Goal: Task Accomplishment & Management: Use online tool/utility

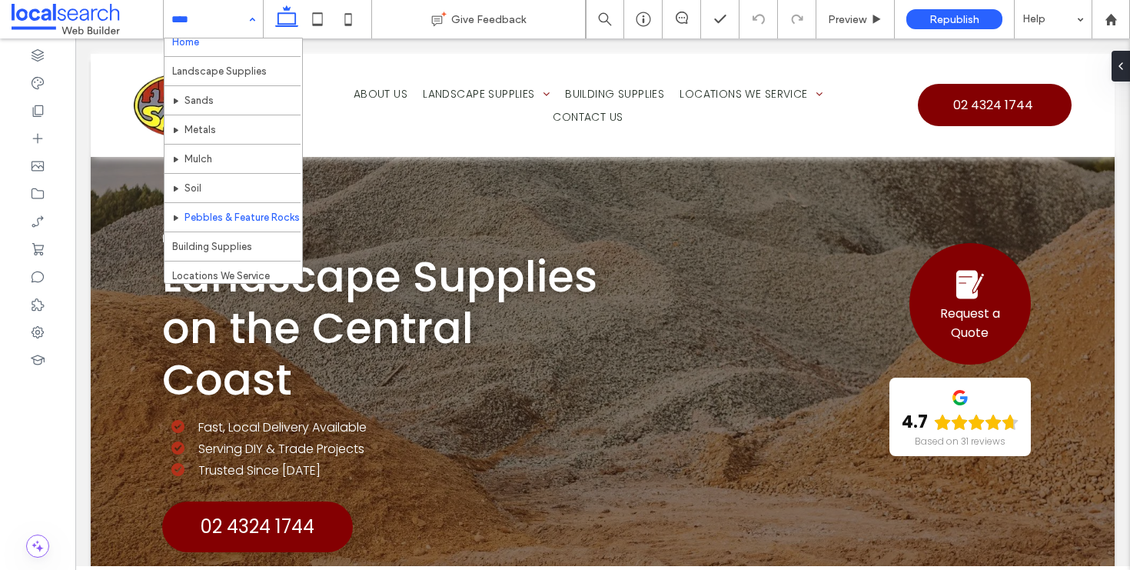
scroll to position [26, 0]
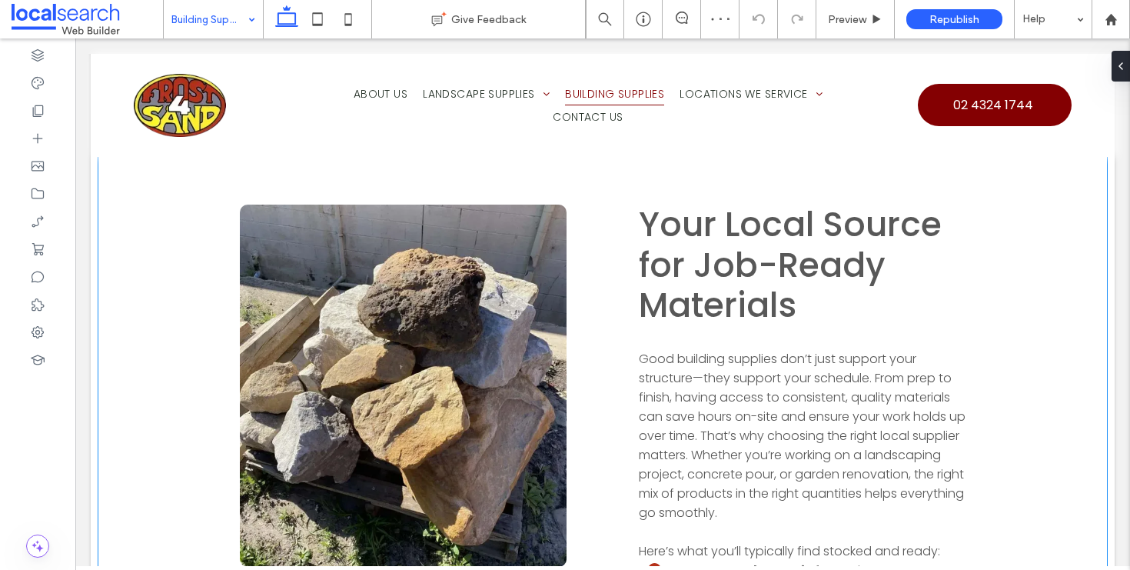
scroll to position [1675, 0]
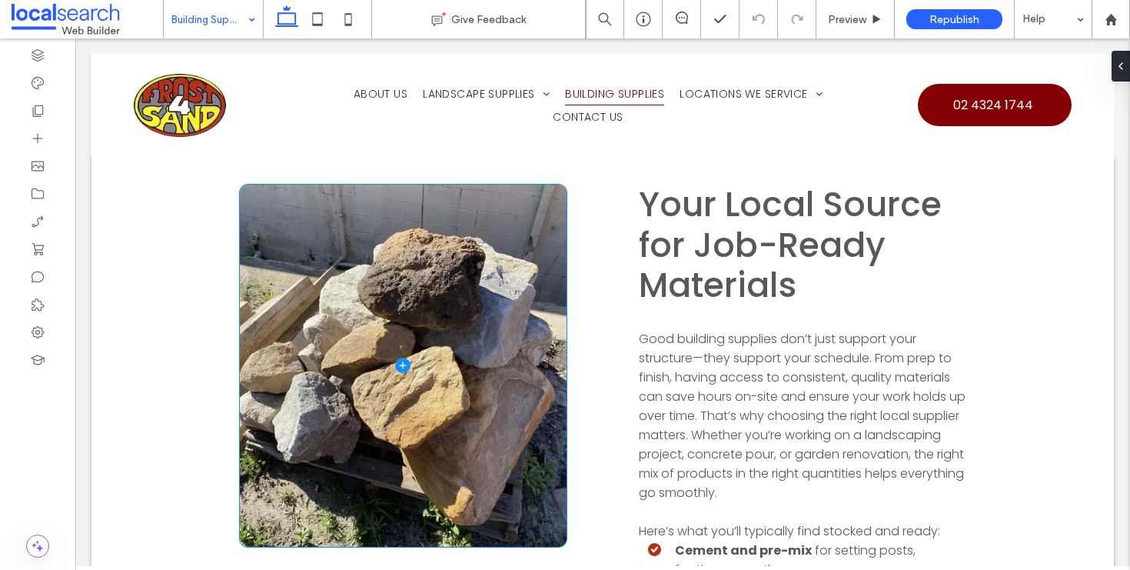
click at [334, 321] on span at bounding box center [403, 366] width 327 height 362
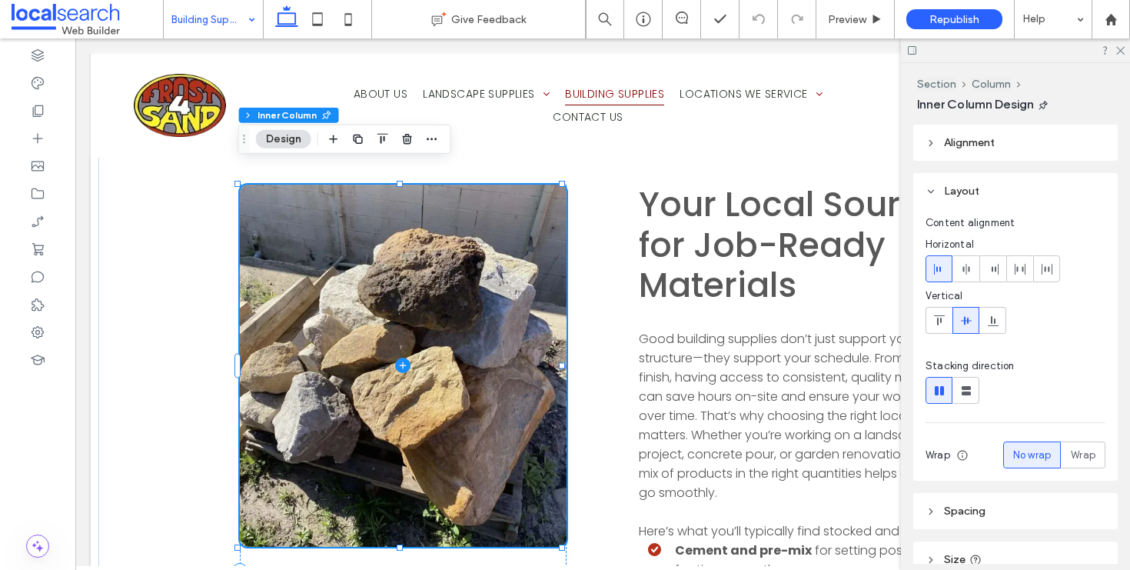
click at [354, 333] on span at bounding box center [403, 366] width 327 height 362
click at [1119, 52] on use at bounding box center [1120, 51] width 8 height 8
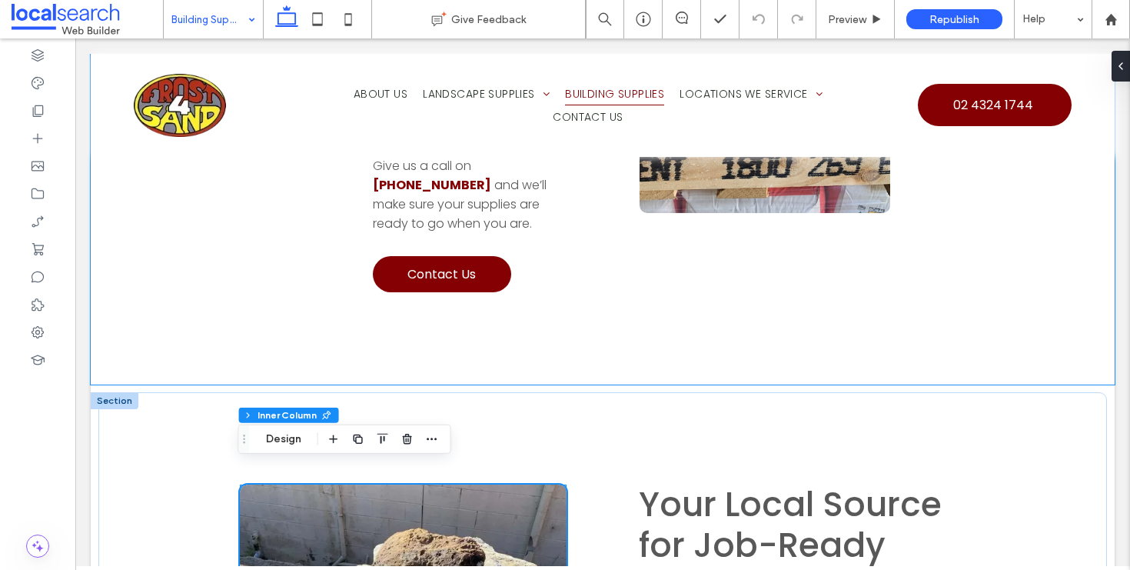
scroll to position [1701, 0]
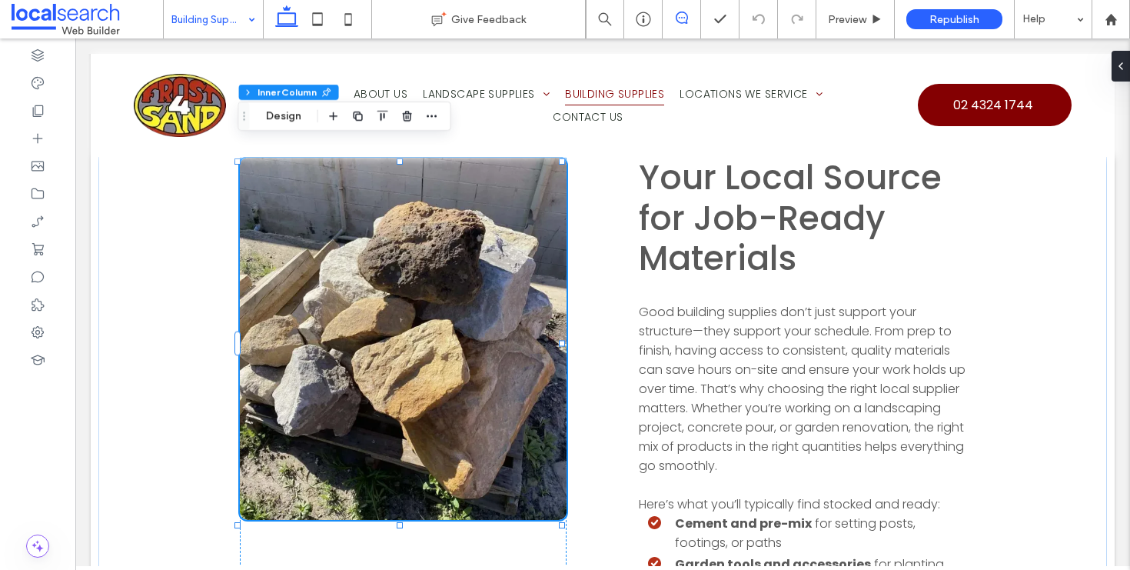
click at [692, 18] on span at bounding box center [682, 18] width 38 height 12
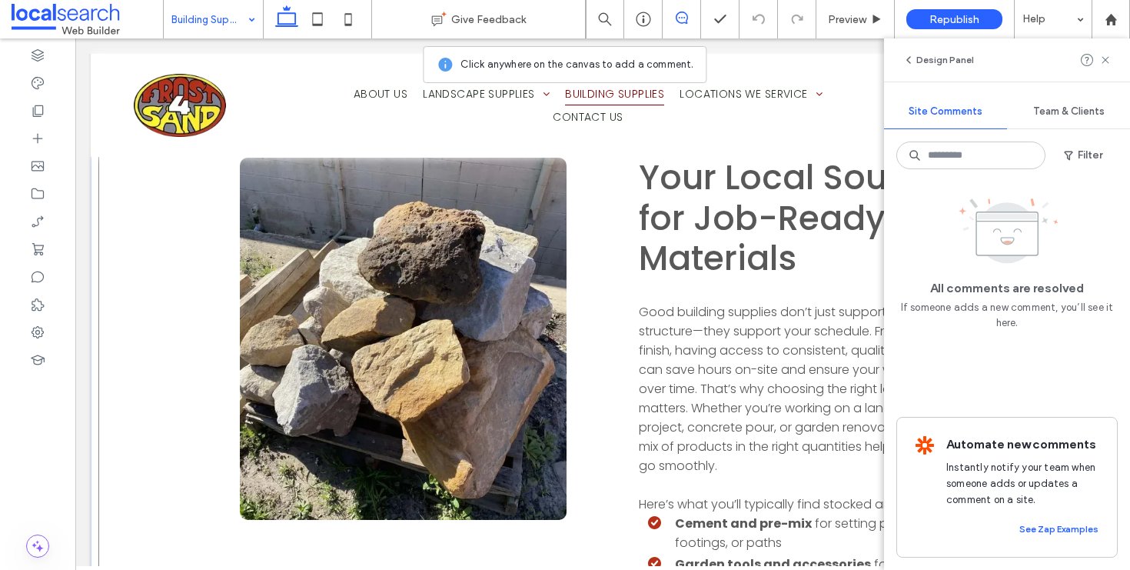
click at [209, 270] on div "Your Local Source for Job-Ready Materials Good building supplies don’t just sup…" at bounding box center [602, 543] width 1009 height 957
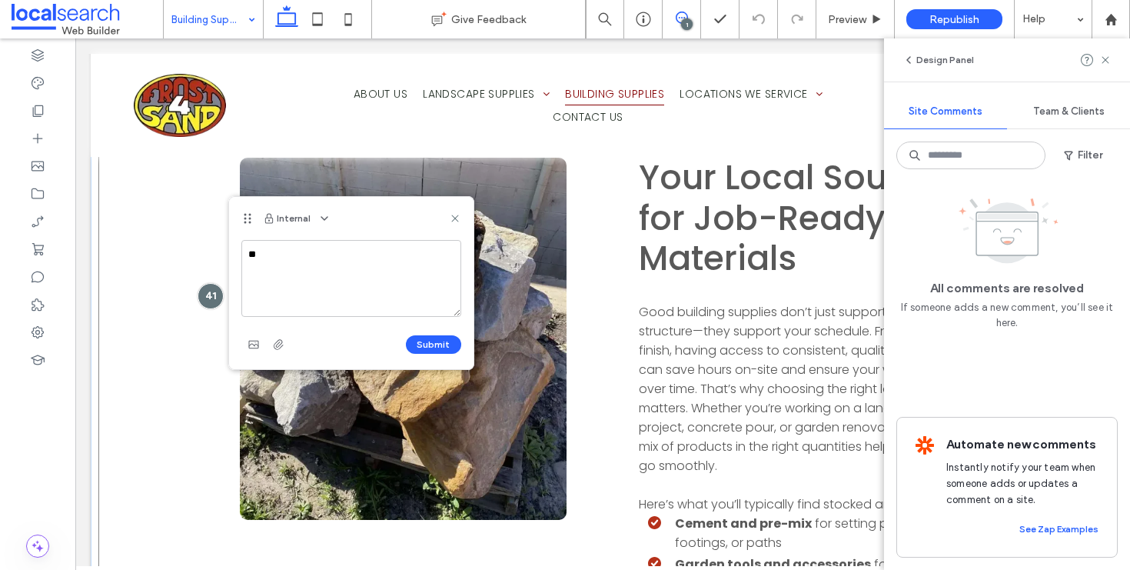
type textarea "*"
type textarea "******"
click at [447, 344] on button "Submit" at bounding box center [433, 344] width 55 height 18
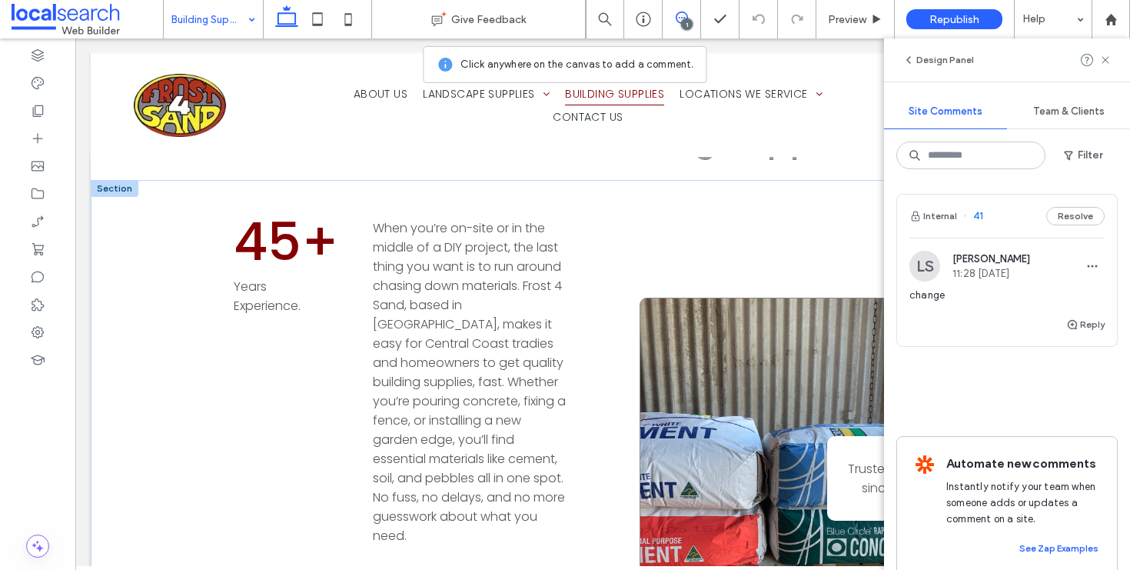
scroll to position [928, 0]
click at [801, 267] on div "Trusted by locals since 1977." at bounding box center [806, 478] width 332 height 521
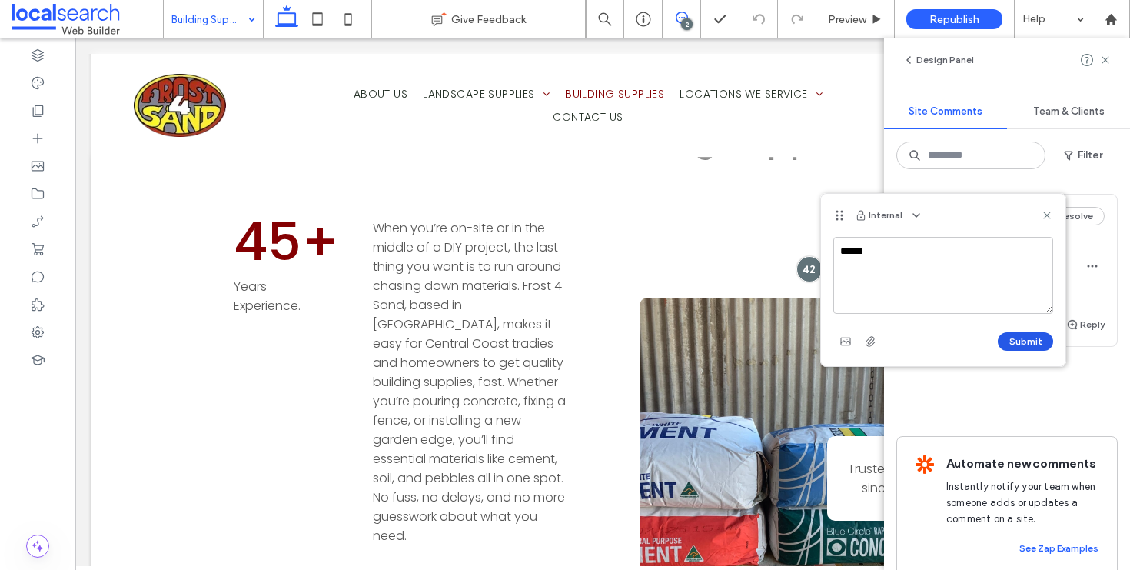
type textarea "******"
click at [1027, 336] on button "Submit" at bounding box center [1025, 341] width 55 height 18
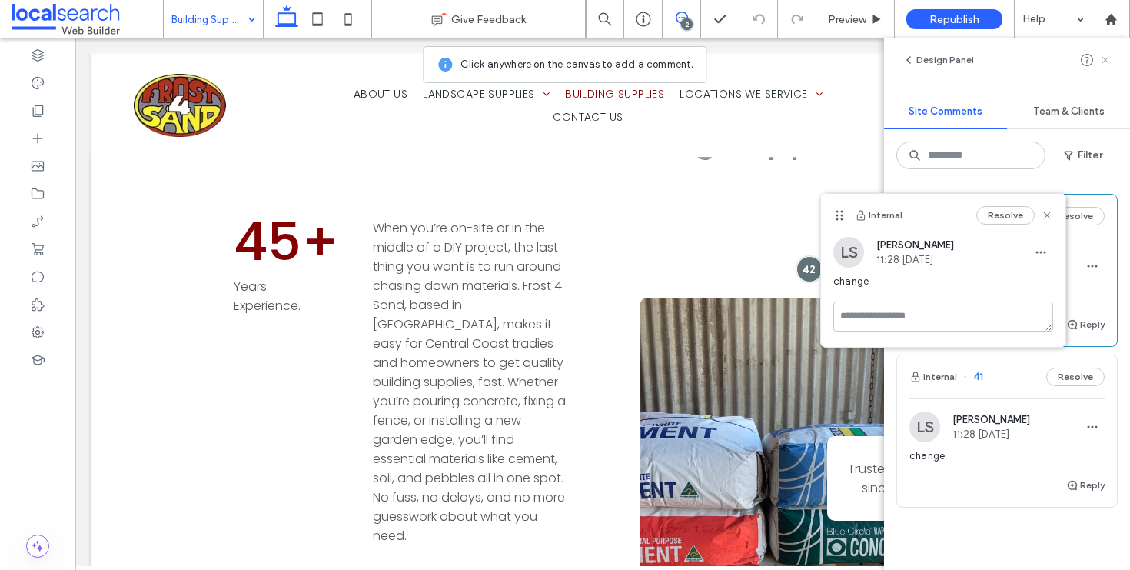
click at [1102, 62] on use at bounding box center [1105, 59] width 7 height 7
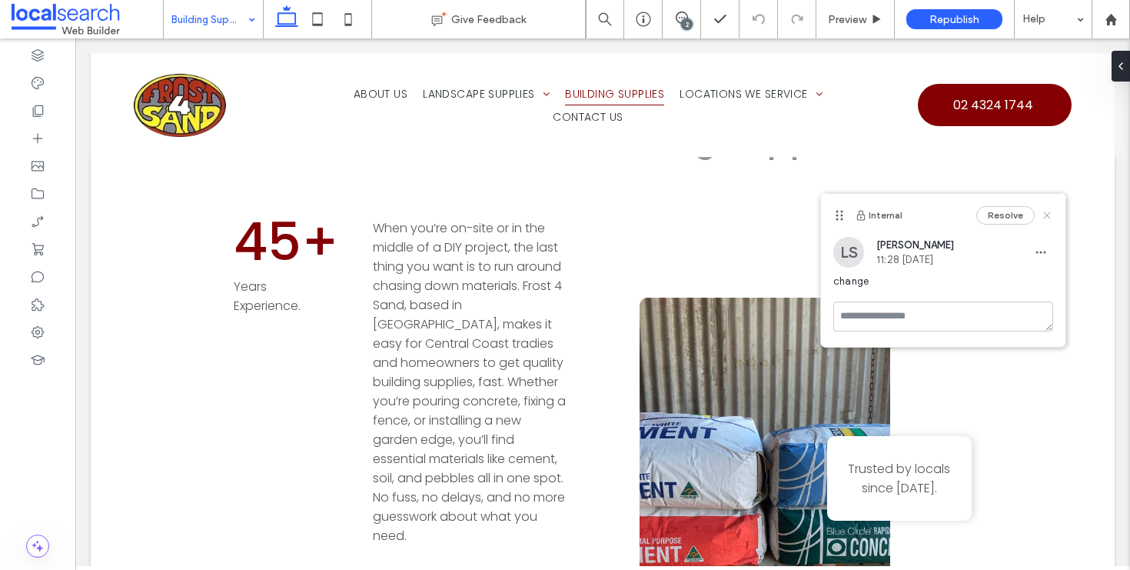
click at [1045, 213] on use at bounding box center [1046, 215] width 7 height 7
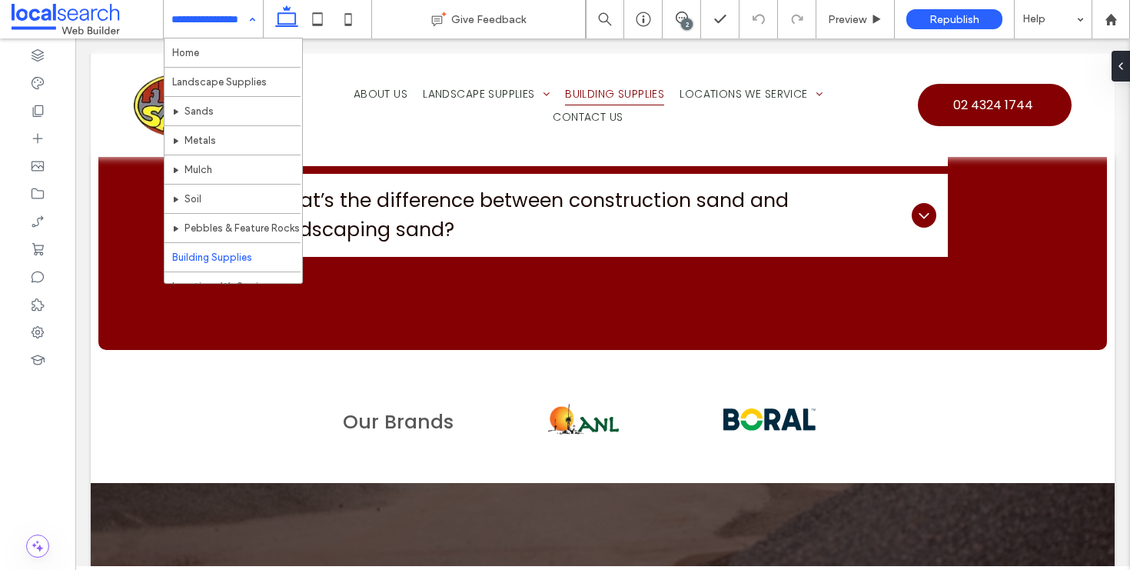
scroll to position [89, 0]
click at [254, 20] on div "Home Landscape Supplies Sands Metals Mulch Soil Pebbles & Feature Rocks Buildin…" at bounding box center [213, 19] width 99 height 38
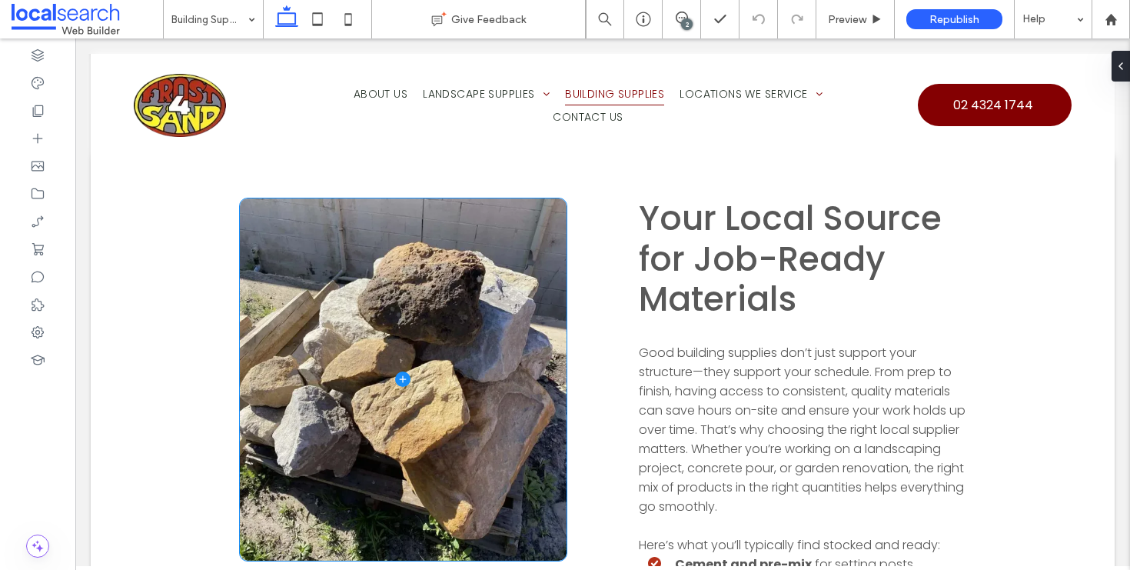
scroll to position [1681, 0]
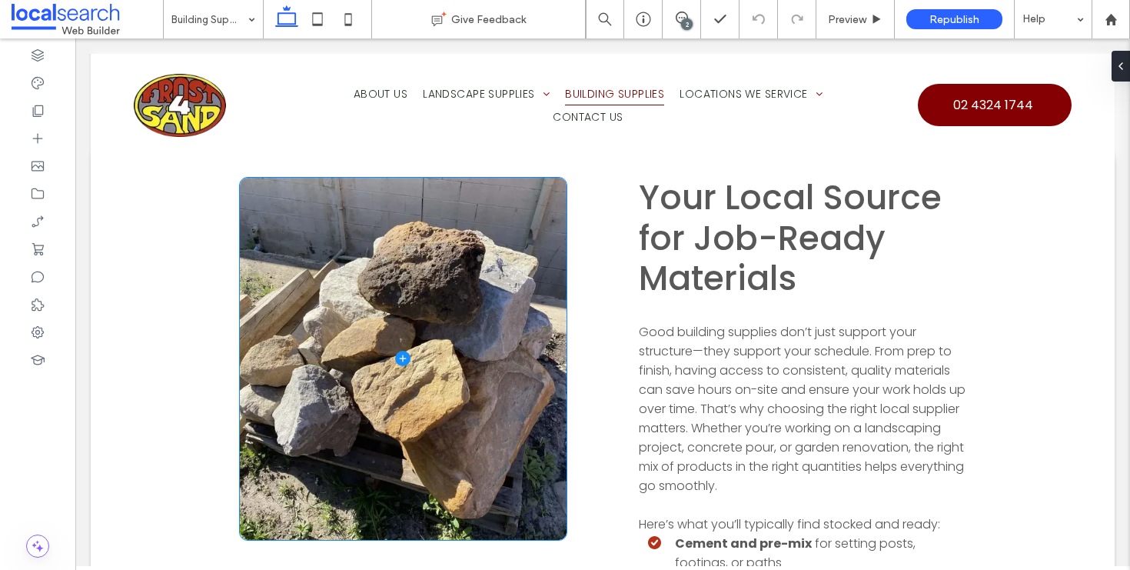
click at [438, 300] on span at bounding box center [403, 359] width 327 height 362
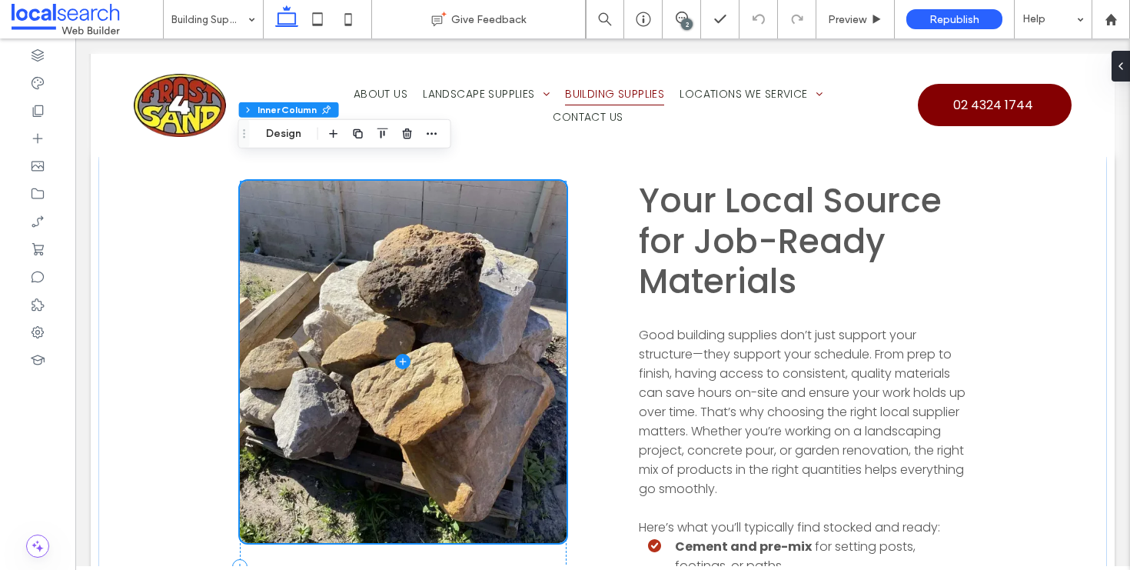
scroll to position [1678, 0]
click at [282, 138] on button "Design" at bounding box center [283, 135] width 55 height 18
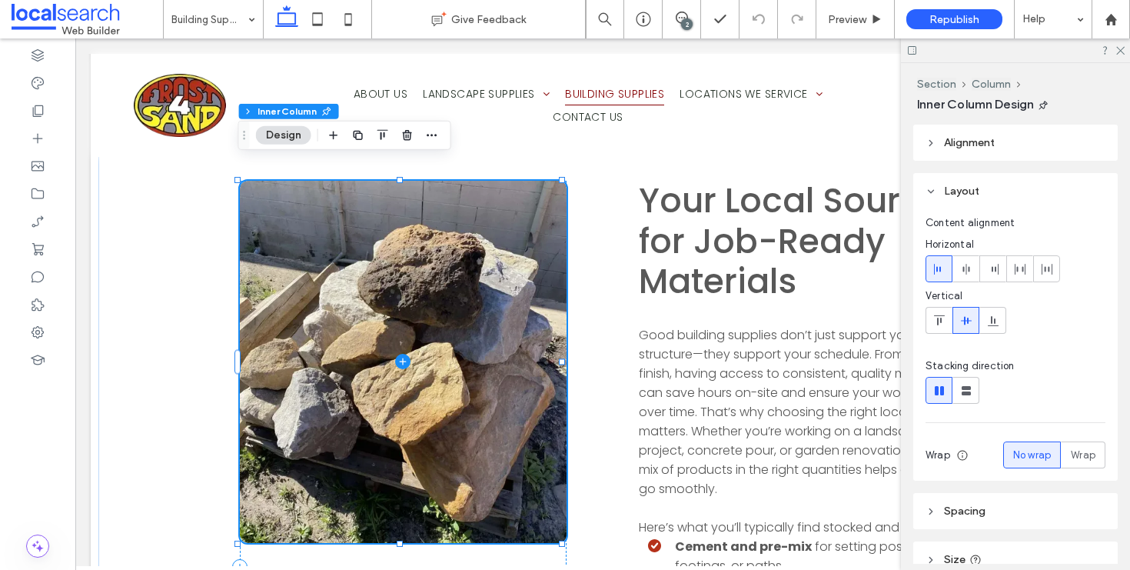
click at [344, 304] on span at bounding box center [403, 362] width 327 height 362
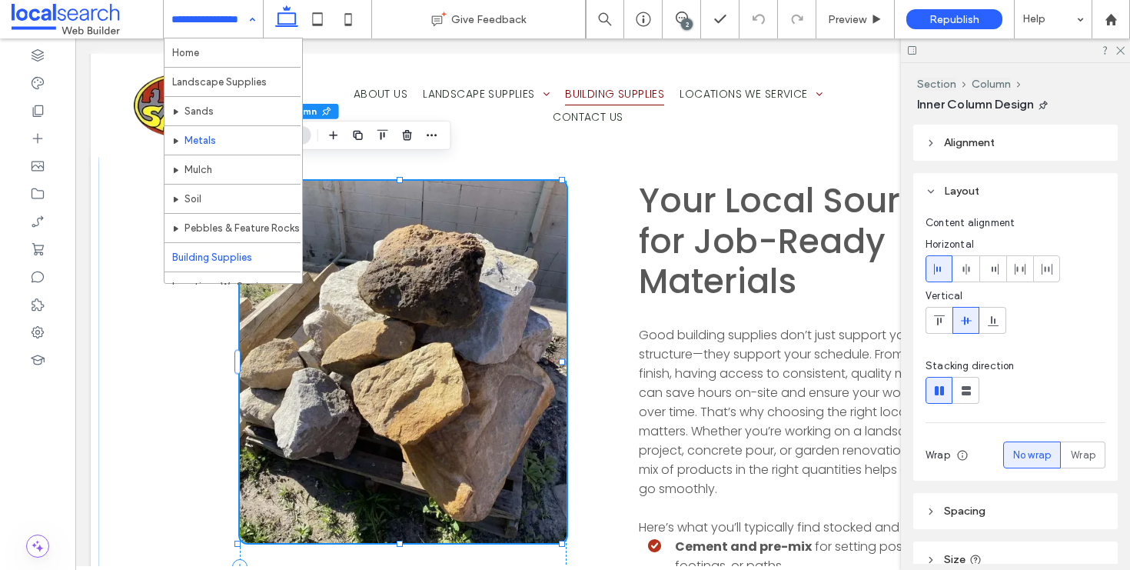
scroll to position [0, 0]
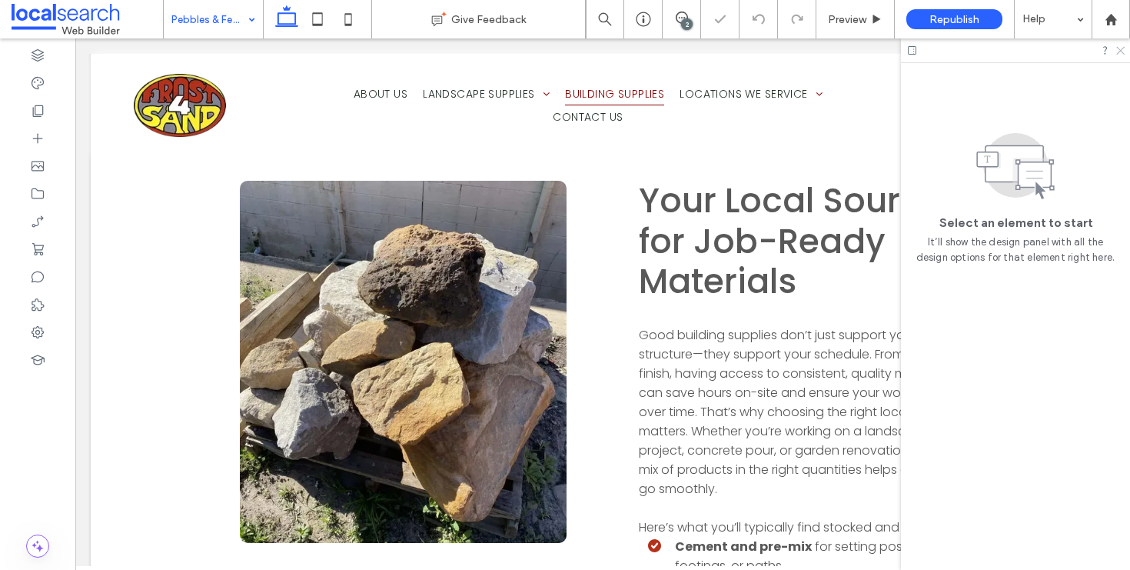
click at [1119, 51] on icon at bounding box center [1120, 50] width 10 height 10
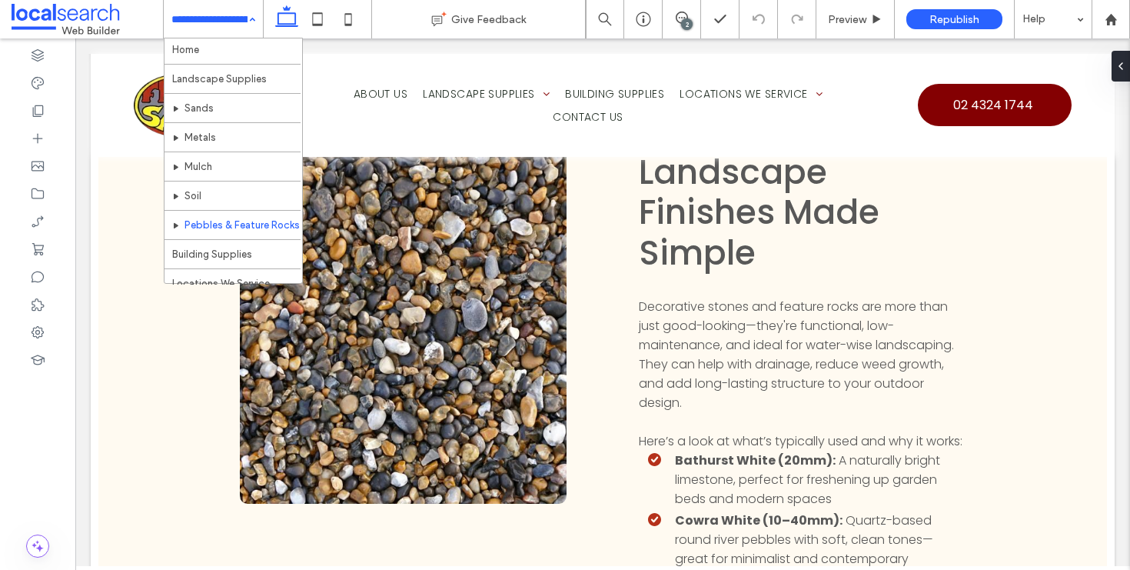
scroll to position [129, 0]
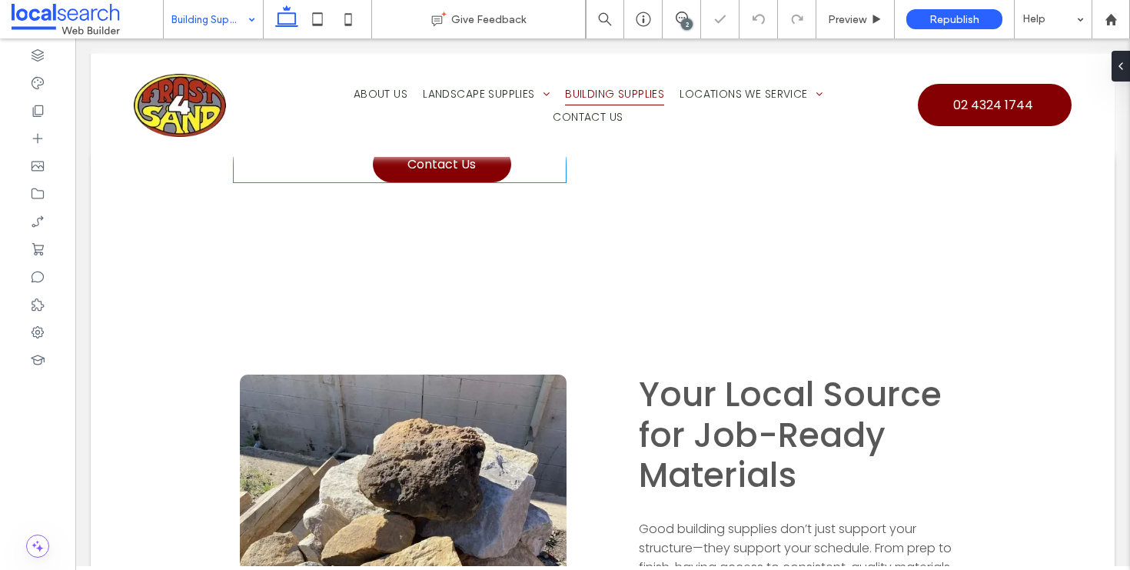
scroll to position [1598, 0]
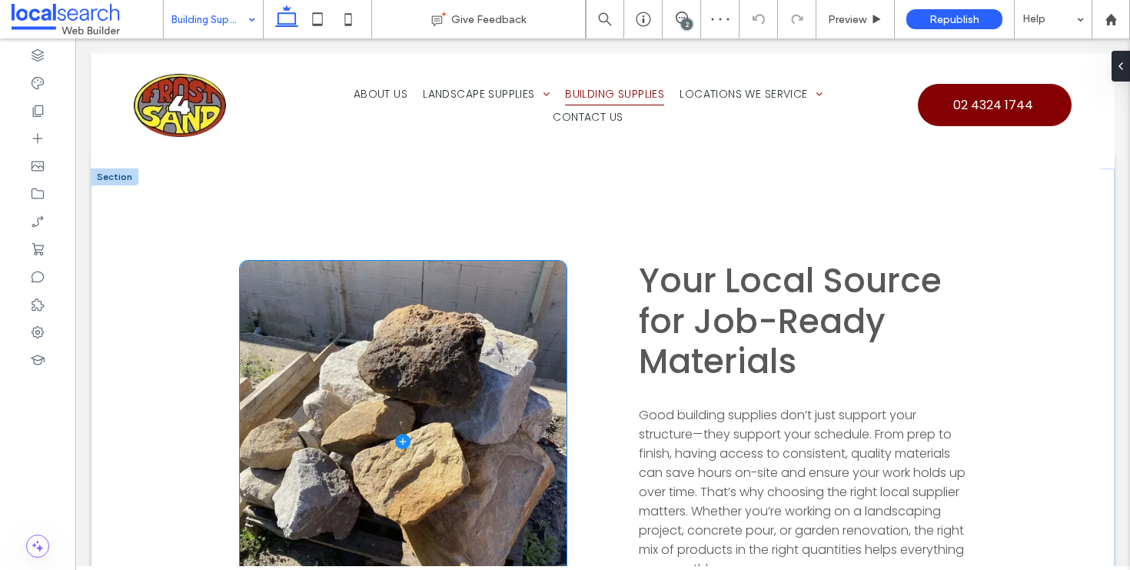
click at [271, 268] on span at bounding box center [403, 442] width 327 height 362
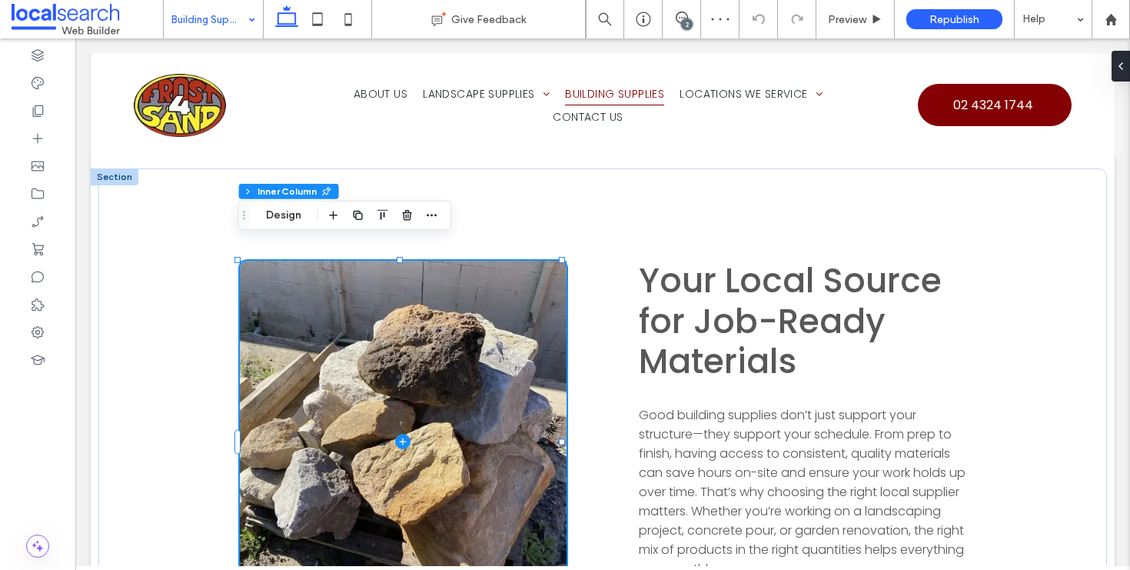
click at [291, 283] on span at bounding box center [403, 442] width 327 height 362
click at [308, 298] on span at bounding box center [403, 442] width 327 height 362
click at [284, 215] on button "Design" at bounding box center [283, 215] width 55 height 18
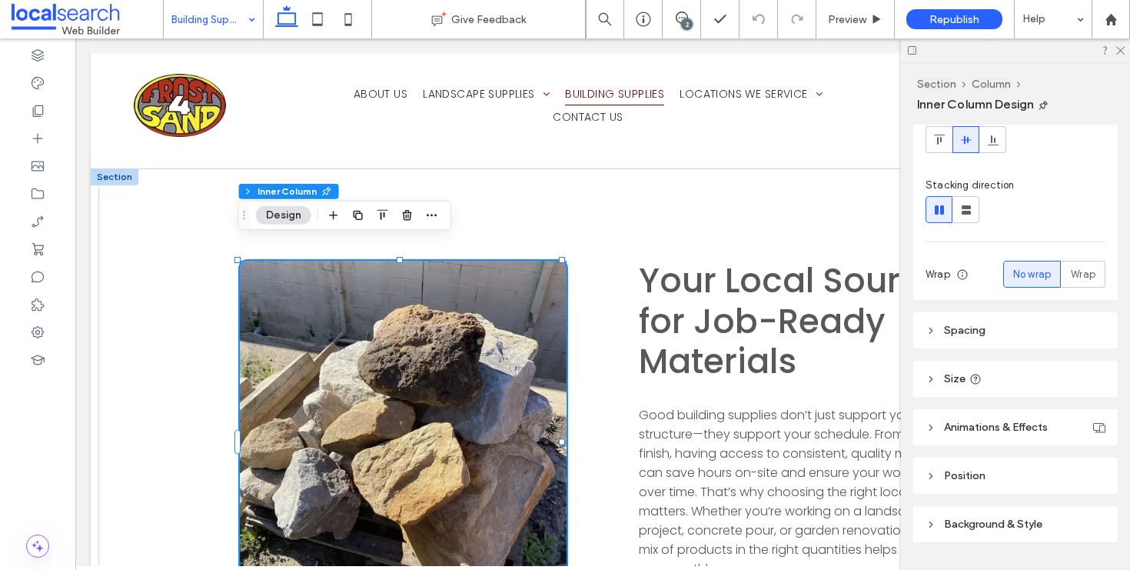
scroll to position [221, 0]
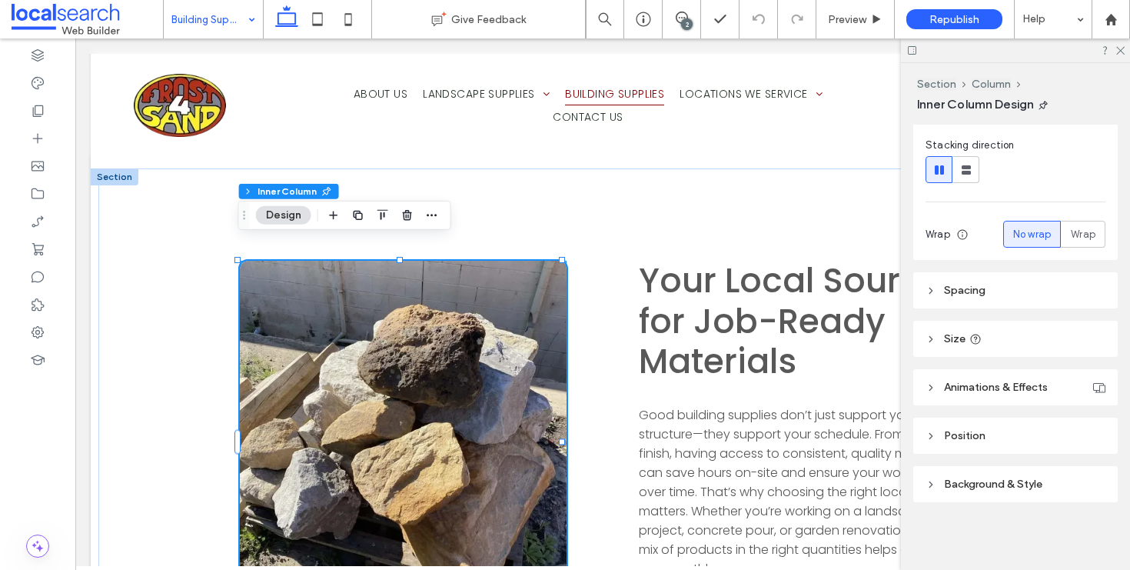
click at [1010, 474] on header "Background & Style" at bounding box center [1015, 484] width 205 height 36
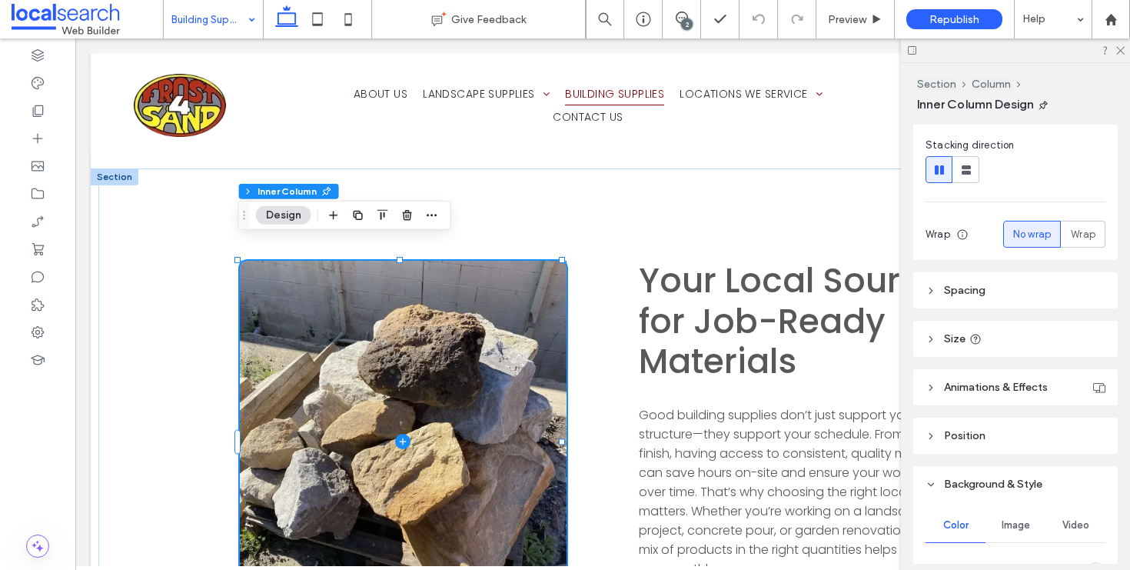
click at [404, 311] on span at bounding box center [403, 442] width 327 height 362
click at [281, 339] on span at bounding box center [403, 442] width 327 height 362
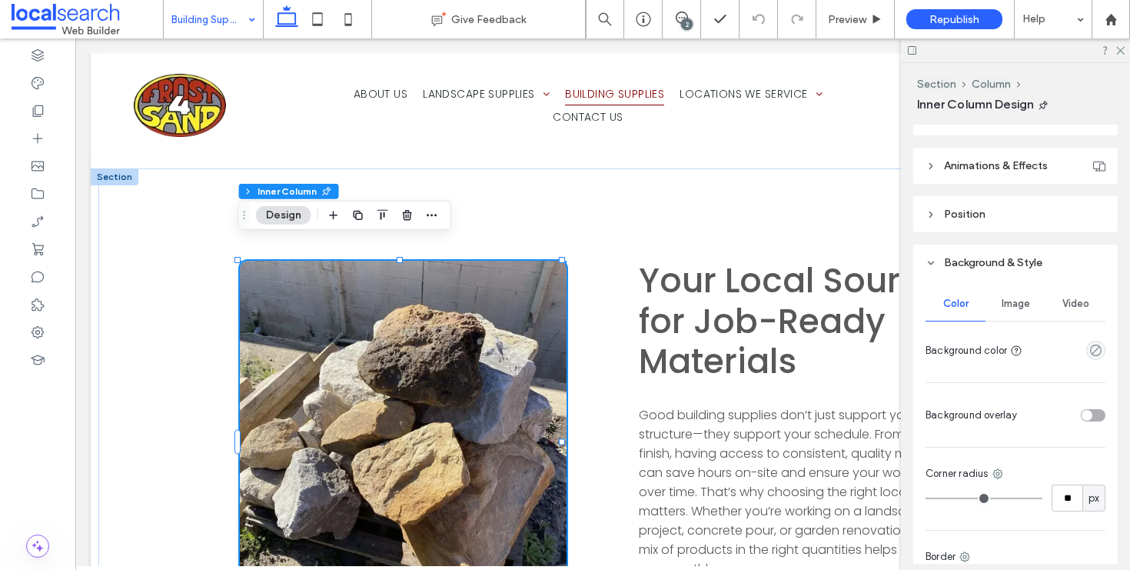
scroll to position [562, 0]
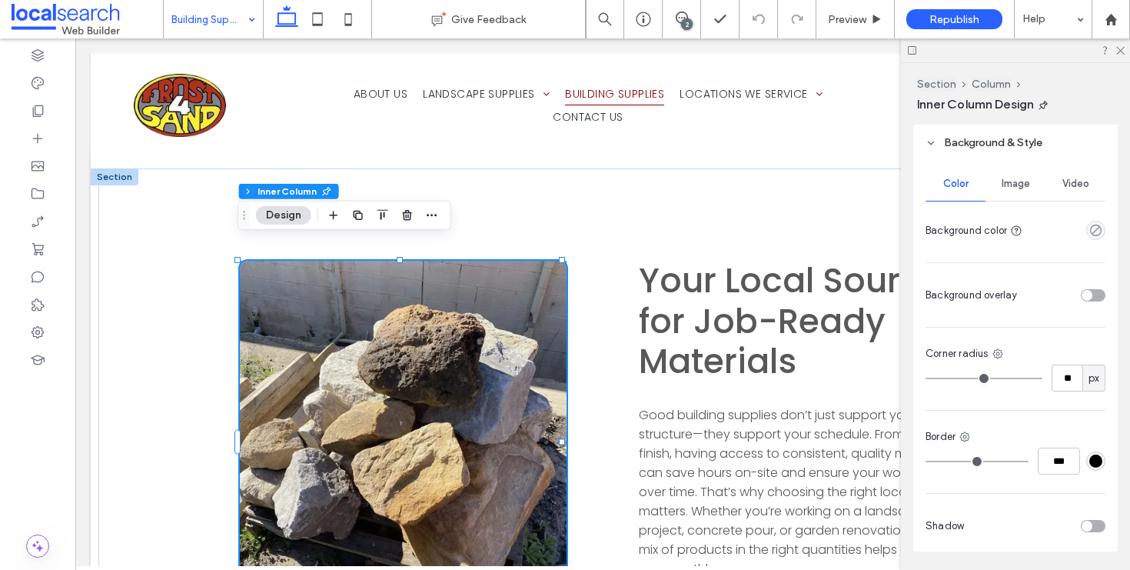
click at [1010, 197] on div "Image" at bounding box center [1016, 184] width 60 height 34
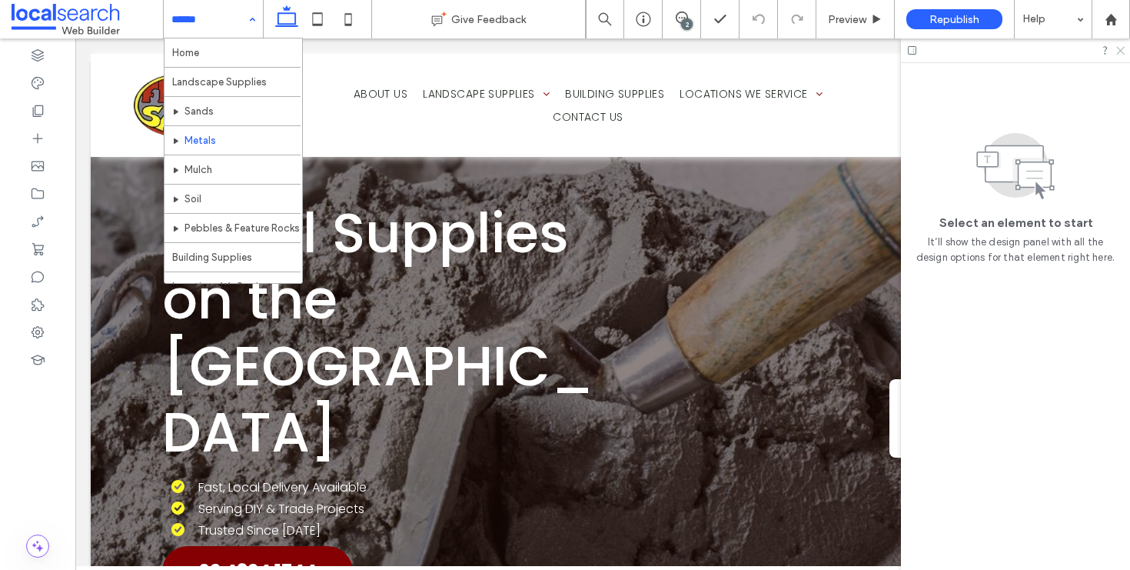
click at [1122, 46] on icon at bounding box center [1120, 50] width 10 height 10
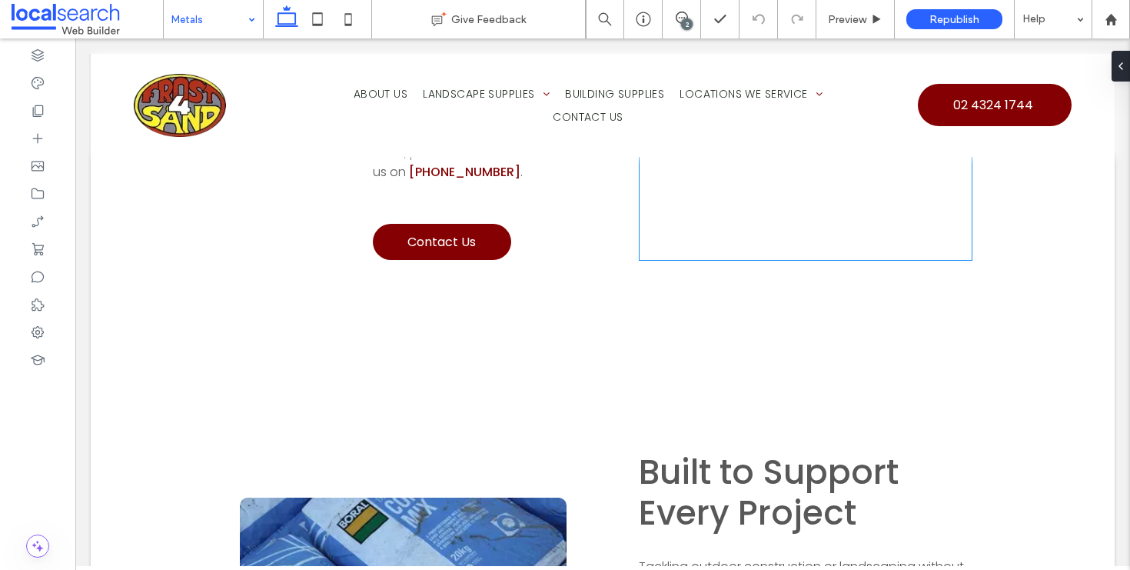
scroll to position [1908, 0]
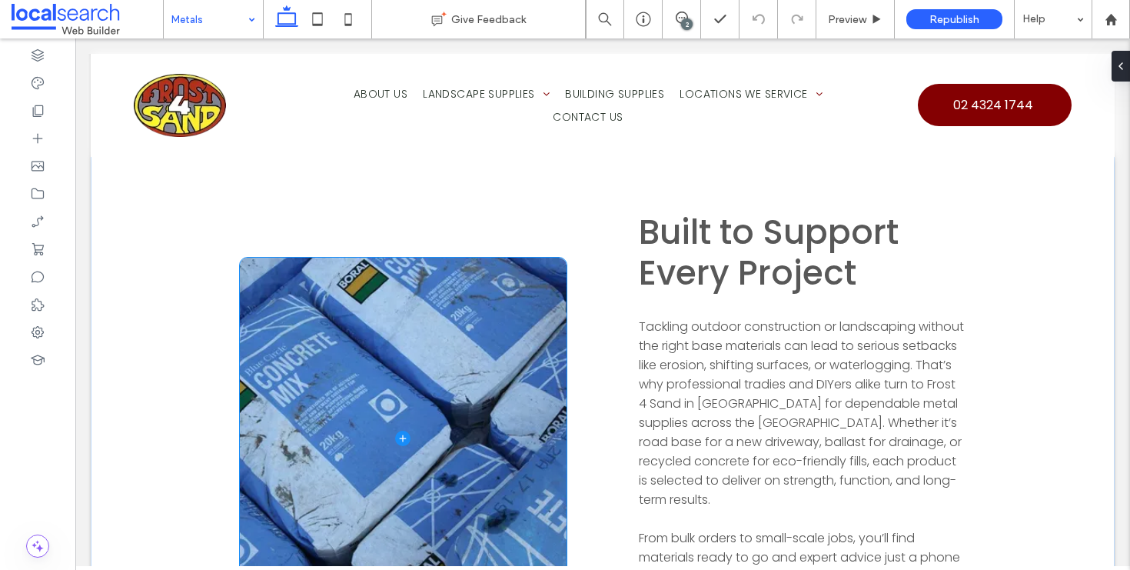
click at [383, 288] on span at bounding box center [403, 439] width 327 height 362
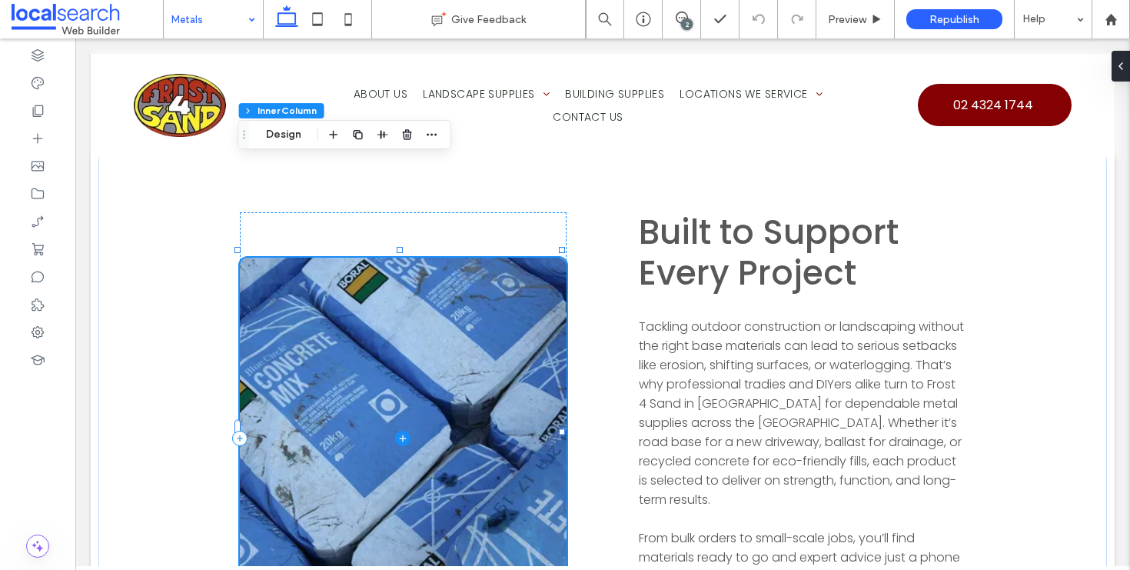
click at [325, 301] on span at bounding box center [403, 439] width 327 height 362
click at [301, 133] on button "Design" at bounding box center [283, 134] width 55 height 18
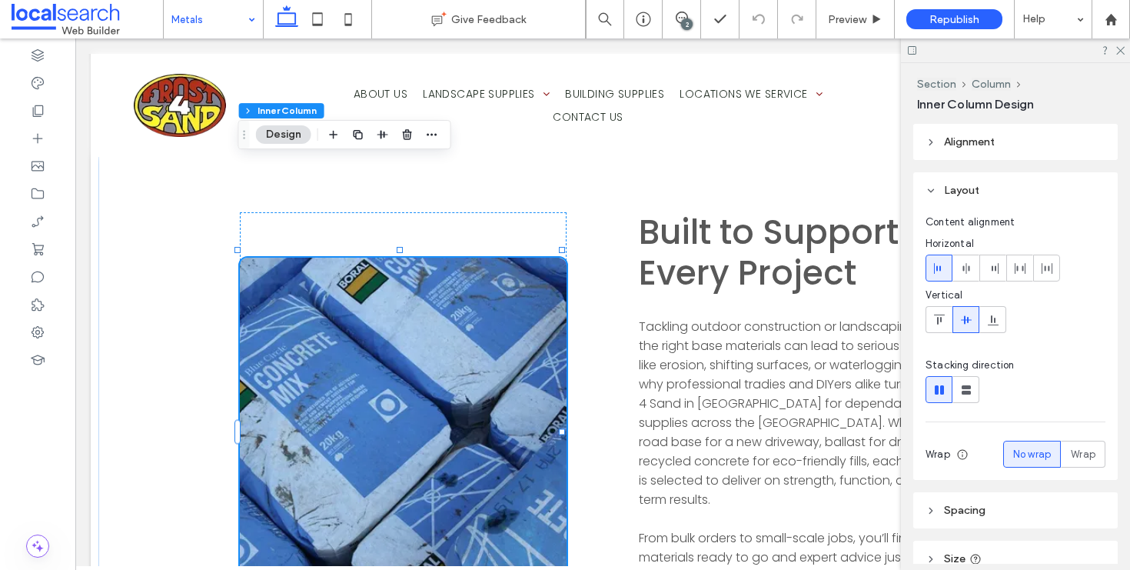
scroll to position [318, 0]
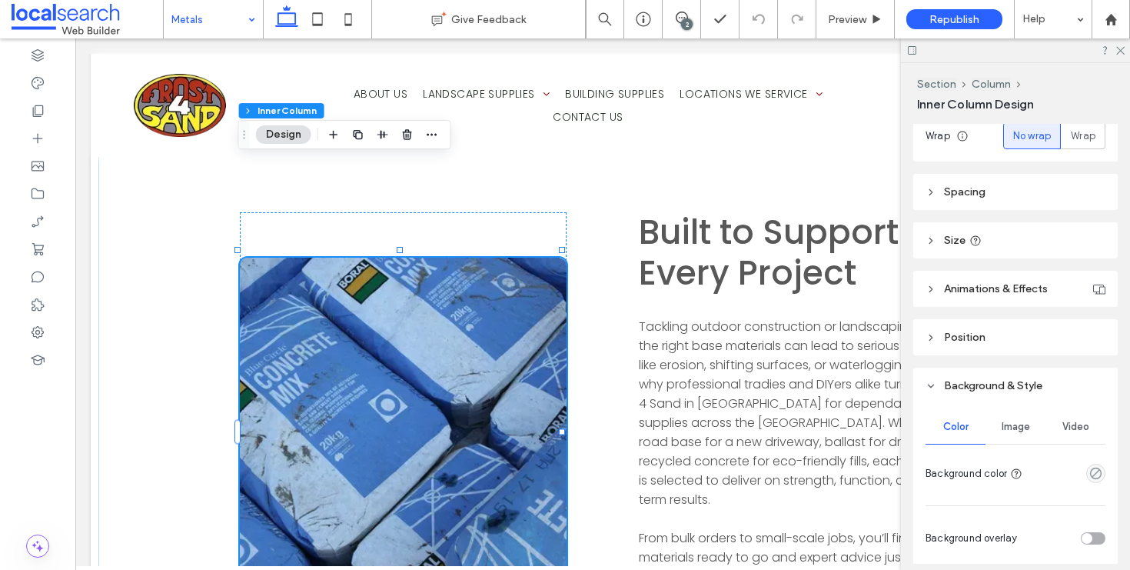
click at [996, 441] on div "Image" at bounding box center [1016, 427] width 60 height 34
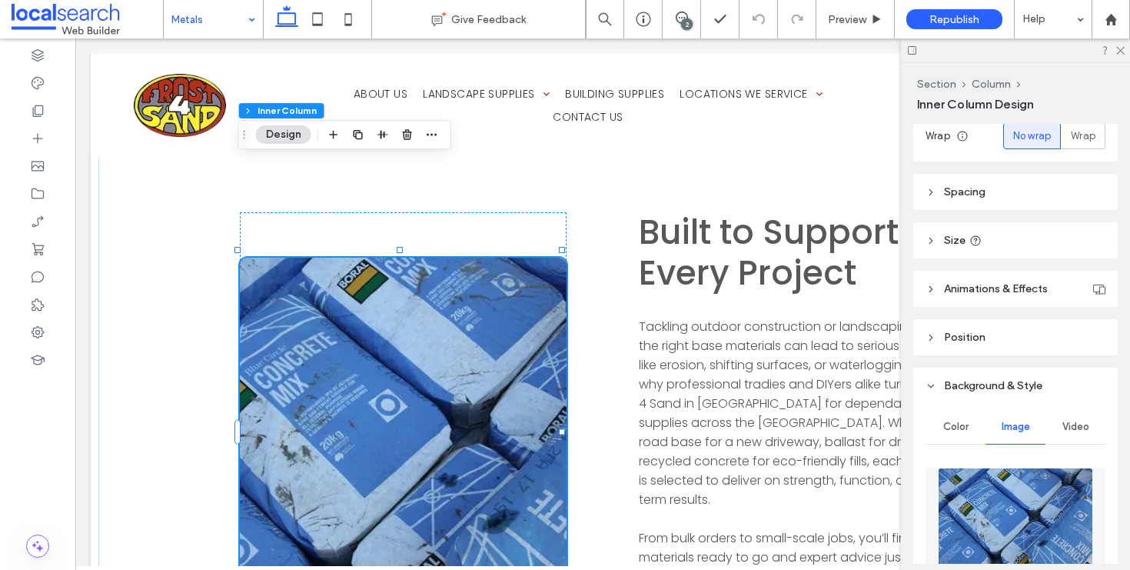
scroll to position [456, 0]
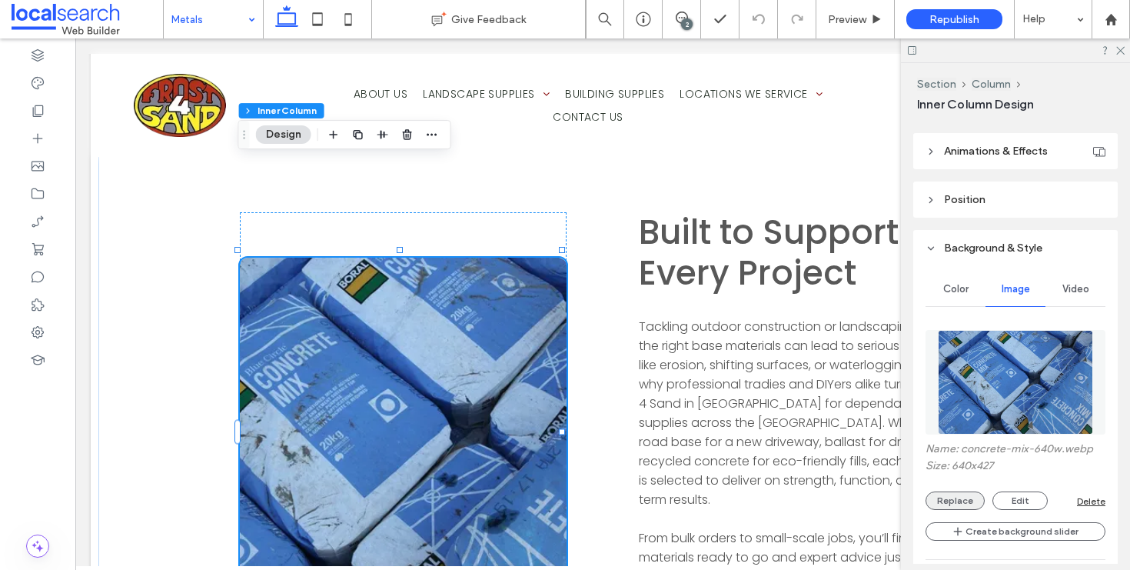
click at [950, 497] on button "Replace" at bounding box center [955, 500] width 59 height 18
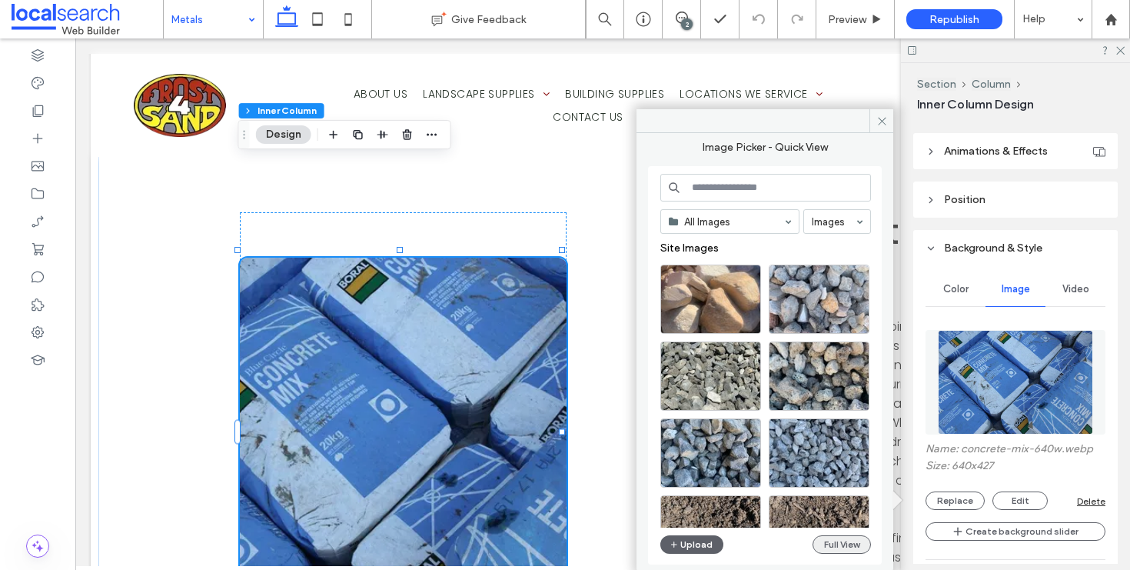
click at [843, 547] on button "Full View" at bounding box center [842, 544] width 58 height 18
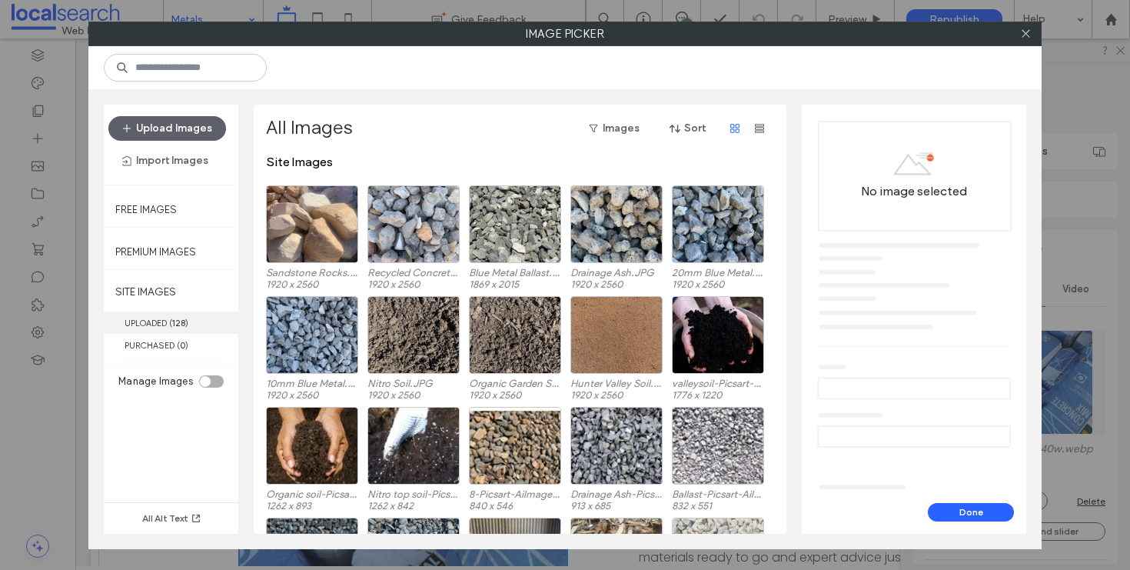
click at [161, 317] on label "UPLOADED ( 128 )" at bounding box center [171, 322] width 135 height 22
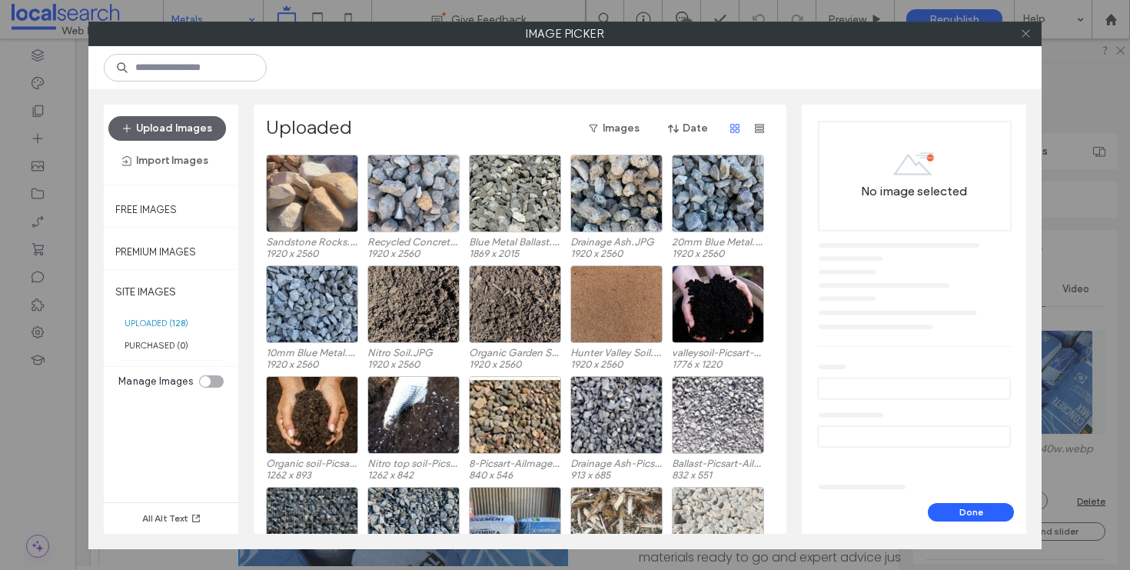
click at [1025, 37] on icon at bounding box center [1026, 34] width 12 height 12
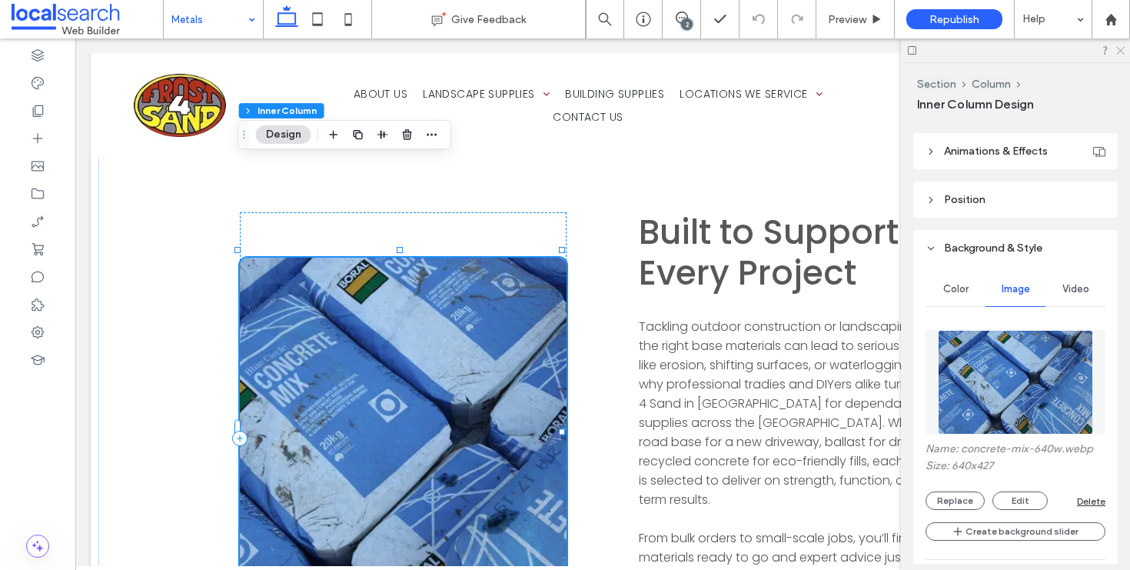
click at [1119, 47] on icon at bounding box center [1120, 50] width 10 height 10
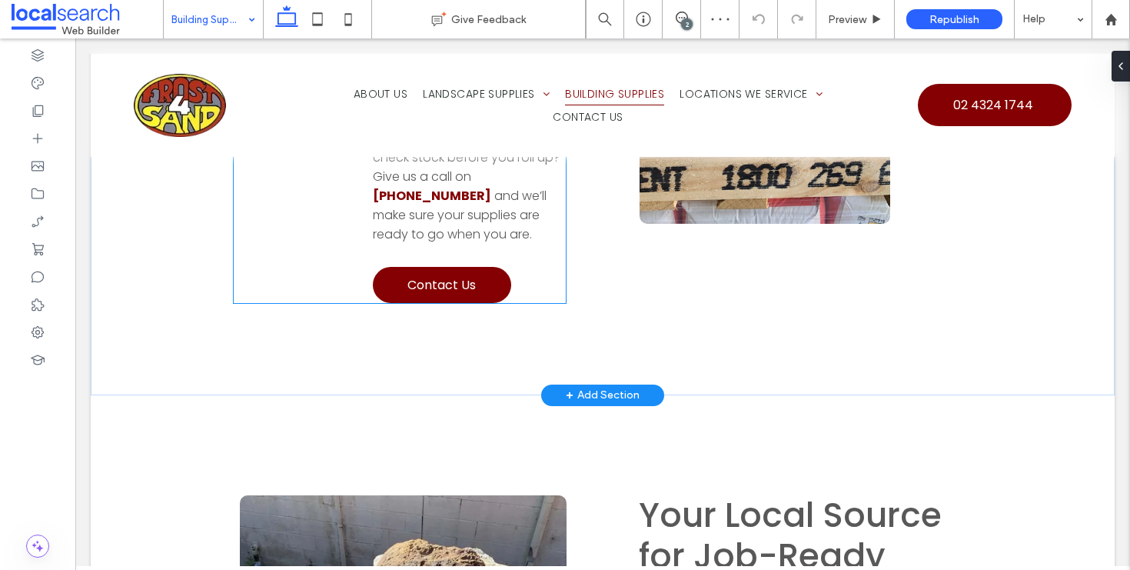
scroll to position [1567, 0]
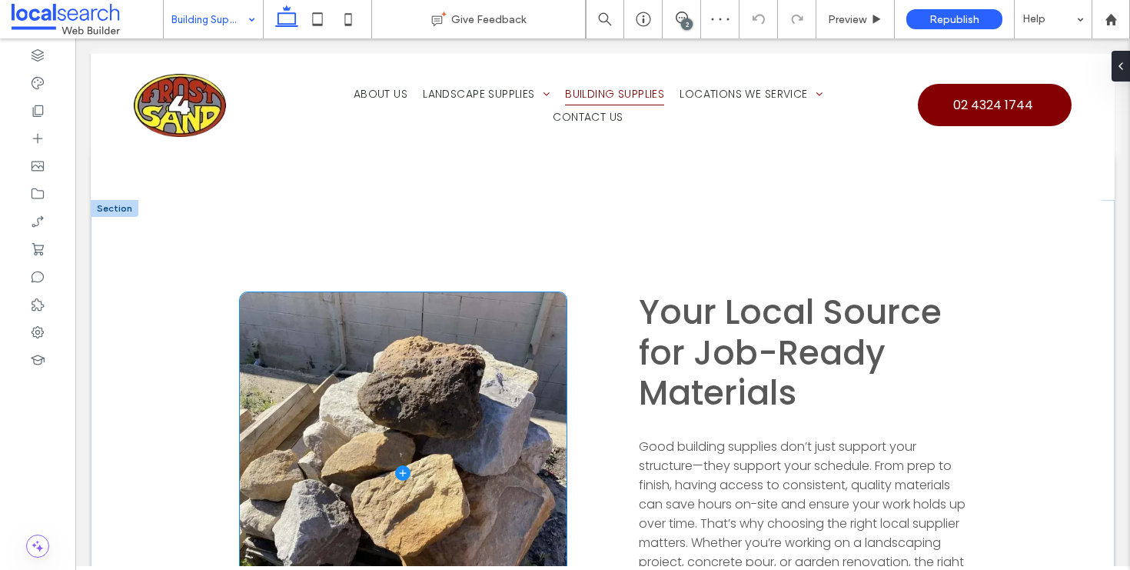
click at [364, 348] on span at bounding box center [403, 473] width 327 height 362
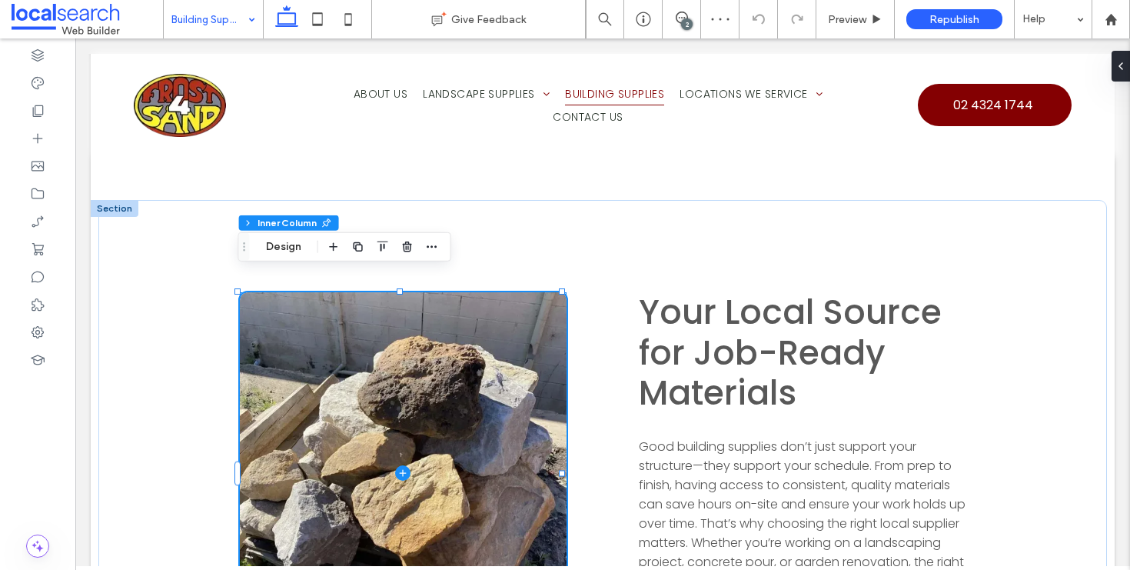
click at [303, 304] on span at bounding box center [403, 473] width 327 height 362
click at [304, 248] on button "Design" at bounding box center [283, 247] width 55 height 18
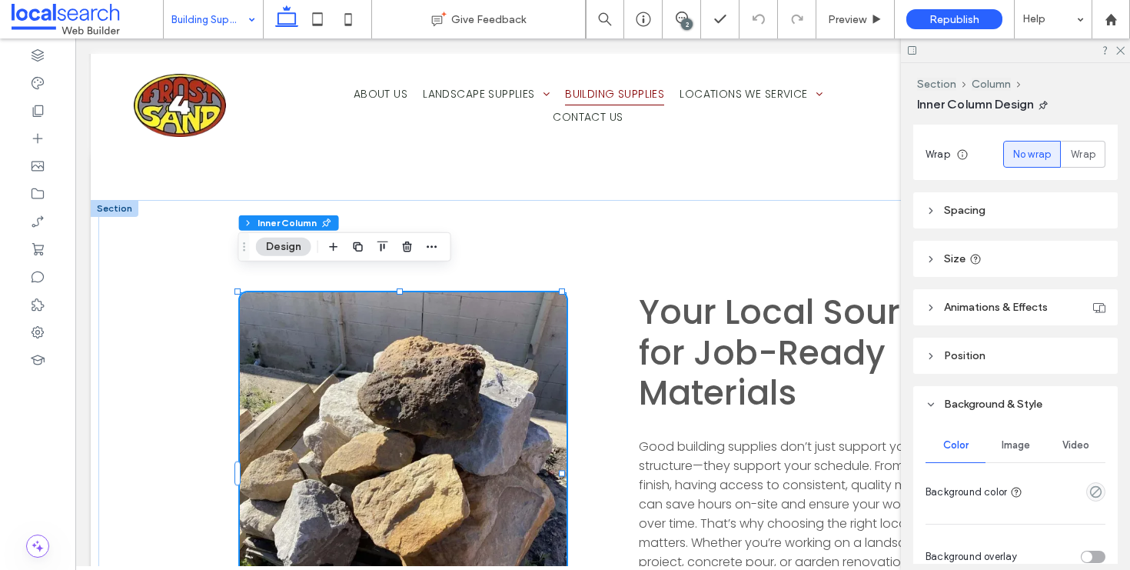
click at [1016, 447] on span "Image" at bounding box center [1016, 445] width 28 height 12
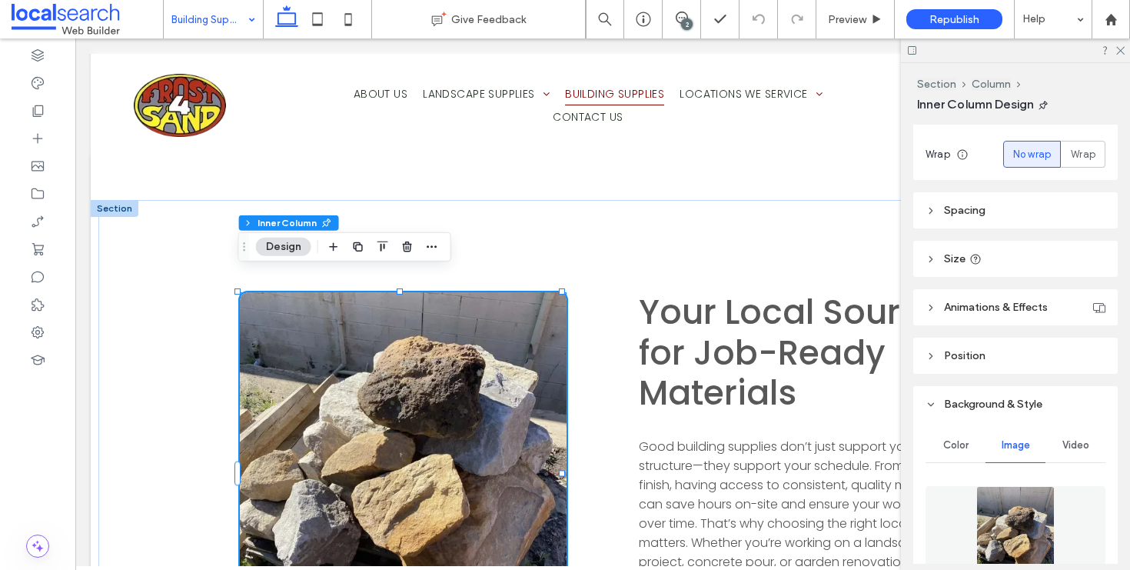
scroll to position [444, 0]
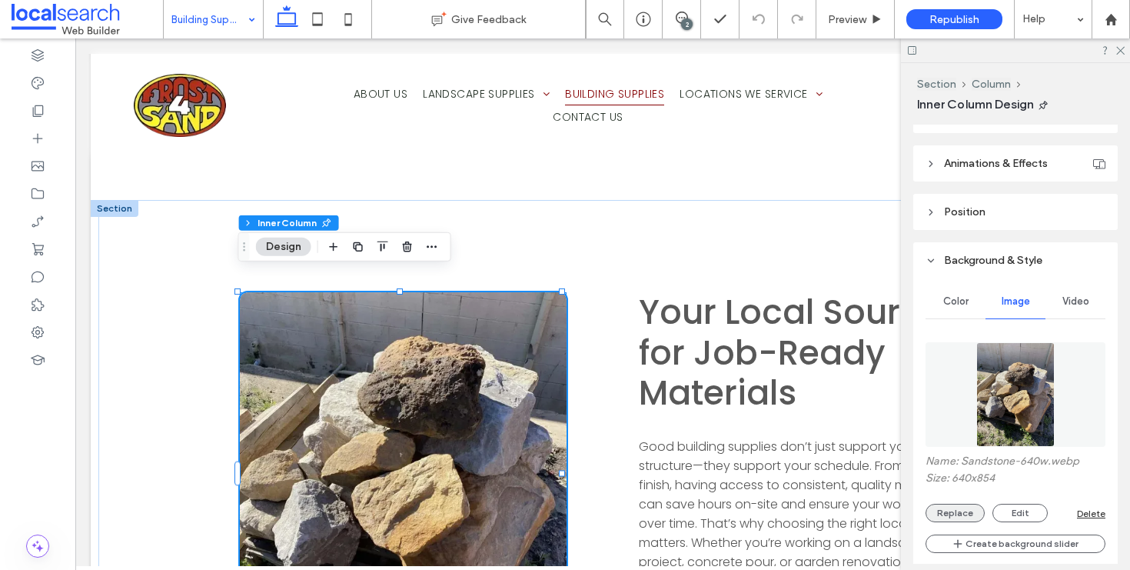
click at [958, 504] on button "Replace" at bounding box center [955, 513] width 59 height 18
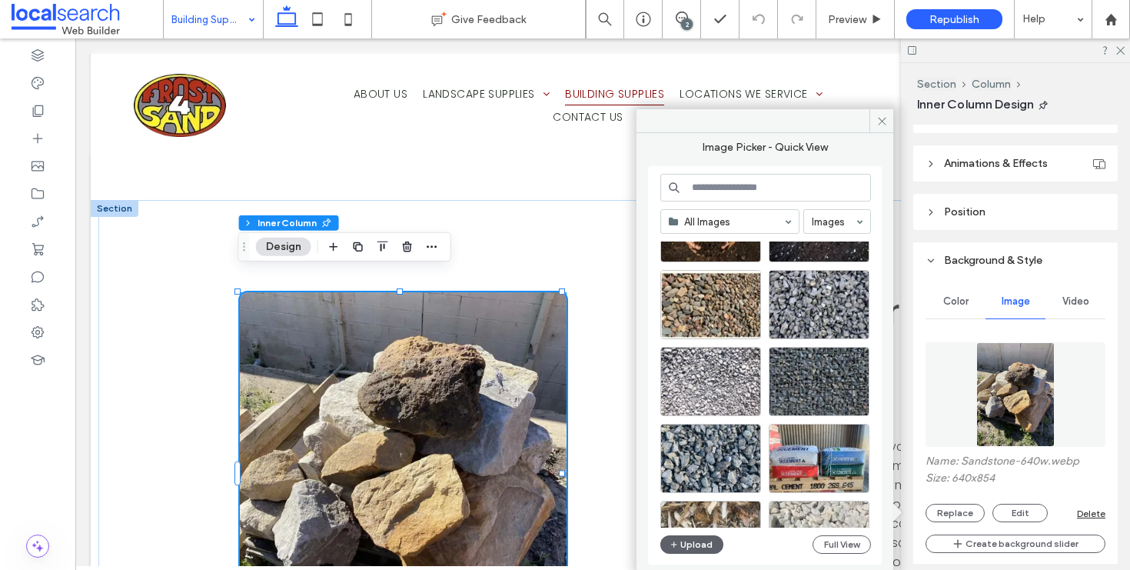
scroll to position [474, 0]
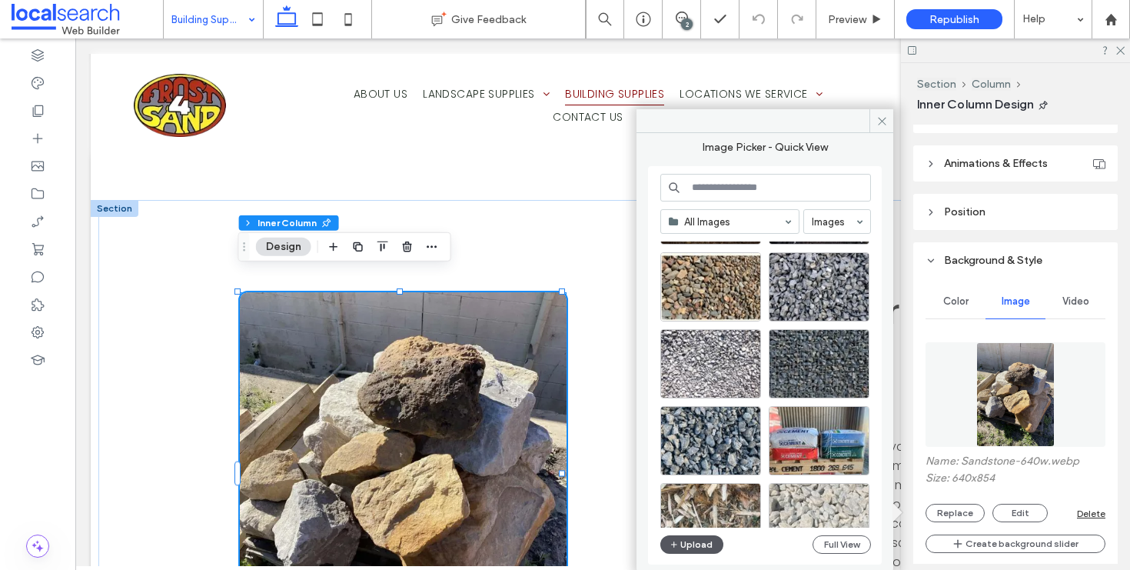
click at [701, 549] on button "Upload" at bounding box center [691, 544] width 63 height 18
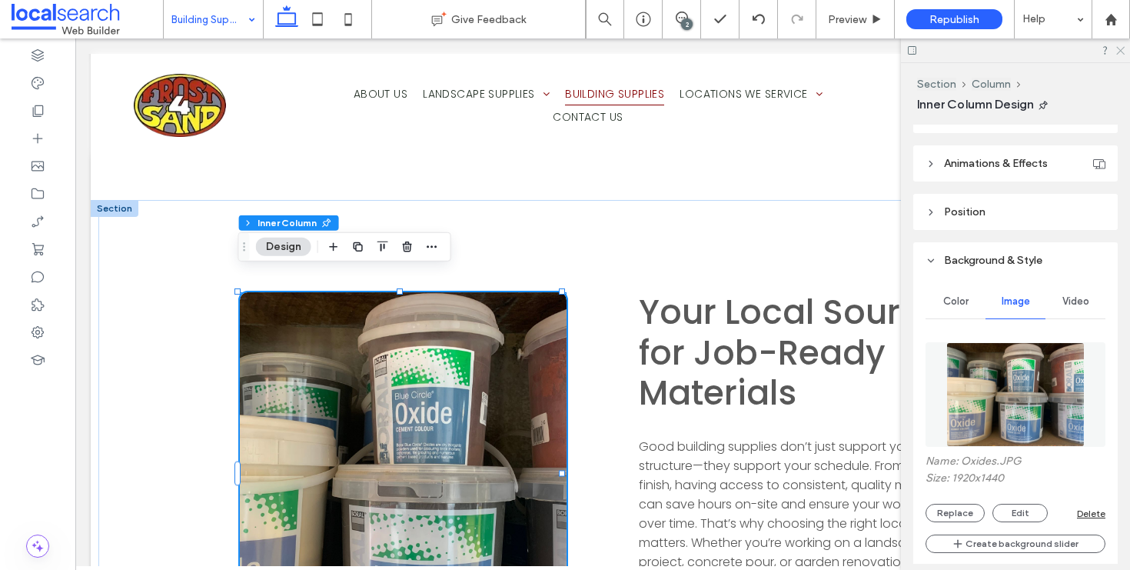
drag, startPoint x: 1120, startPoint y: 53, endPoint x: 1032, endPoint y: 16, distance: 95.8
click at [1120, 53] on icon at bounding box center [1120, 50] width 10 height 10
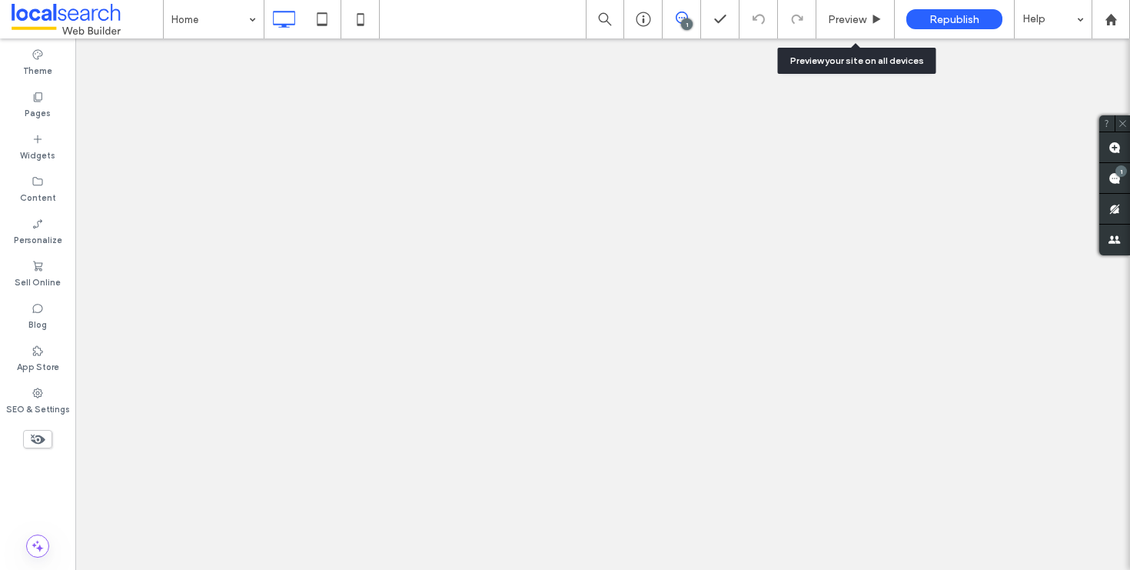
click at [861, 22] on span "Preview" at bounding box center [847, 19] width 38 height 13
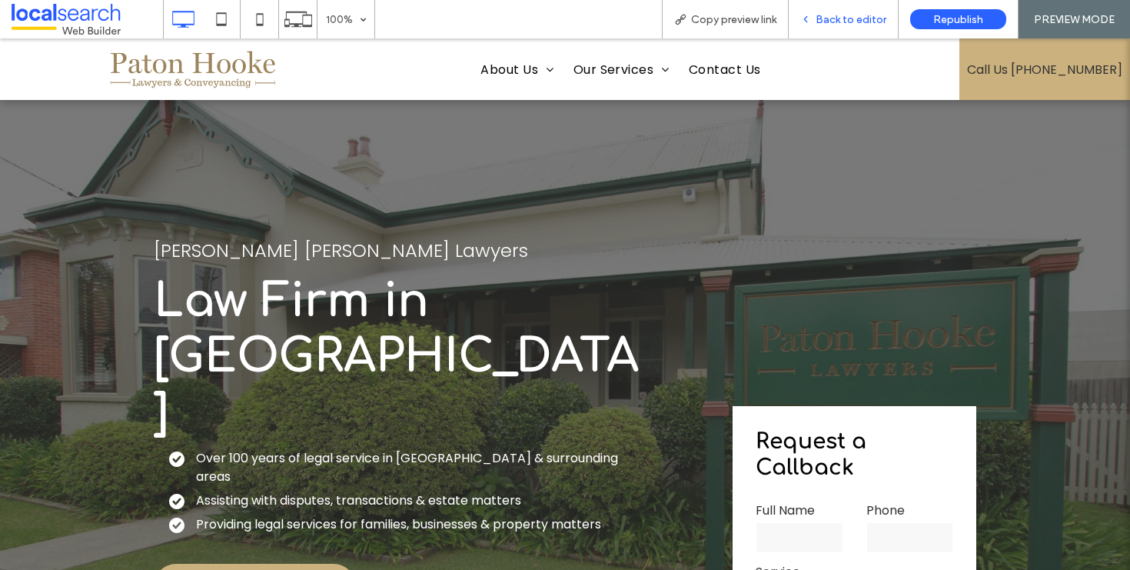
click at [831, 13] on span "Back to editor" at bounding box center [851, 19] width 71 height 13
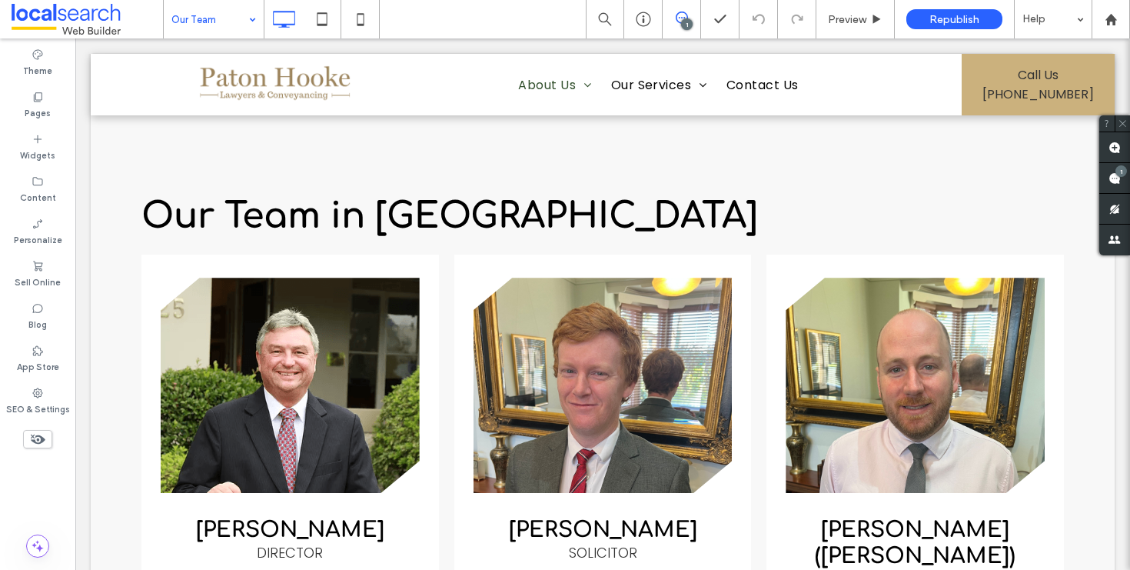
scroll to position [474, 0]
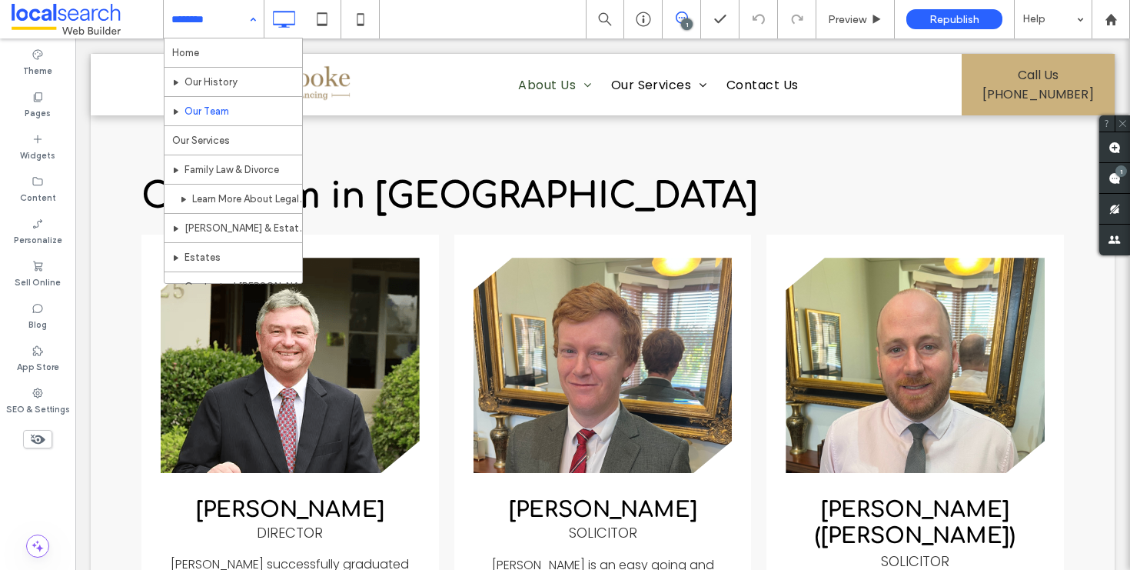
click at [248, 17] on div "Home Our History Our Team Our Services Family Law & Divorce Learn More About Le…" at bounding box center [214, 19] width 100 height 38
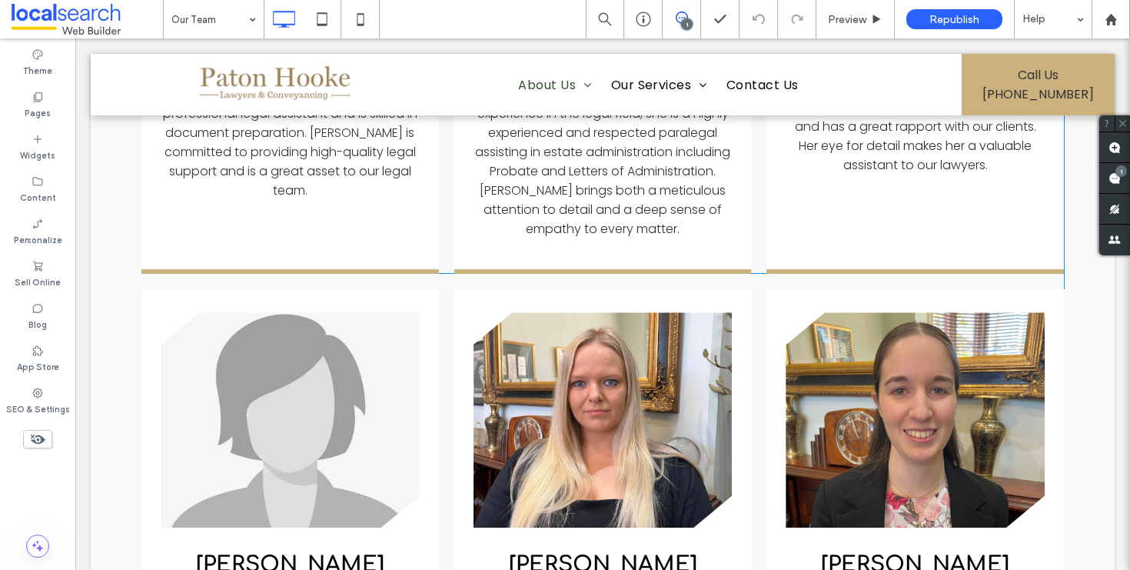
scroll to position [1607, 0]
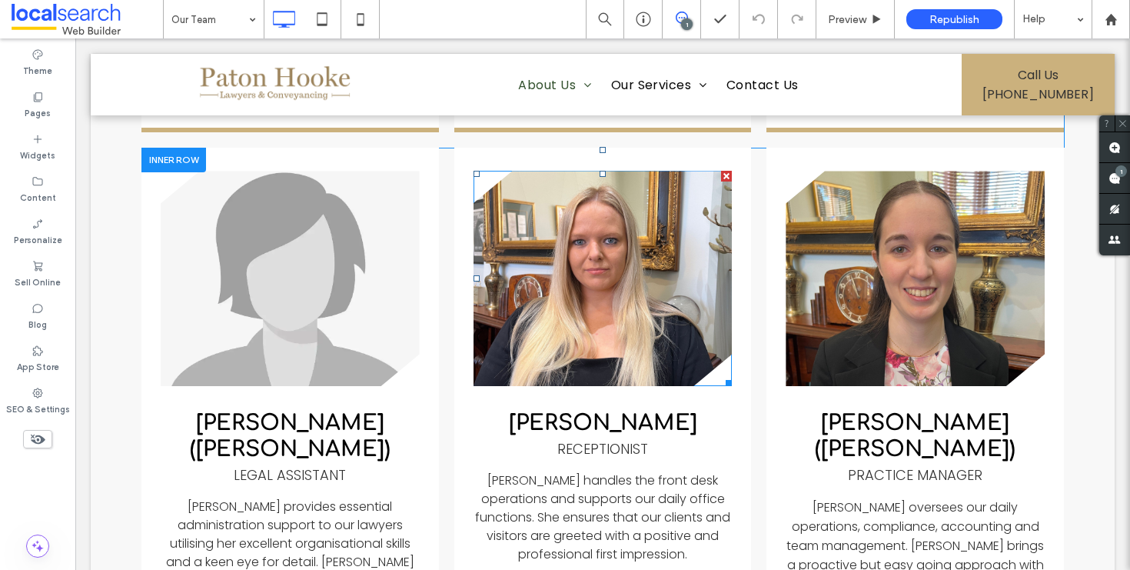
click at [564, 313] on link at bounding box center [603, 278] width 259 height 215
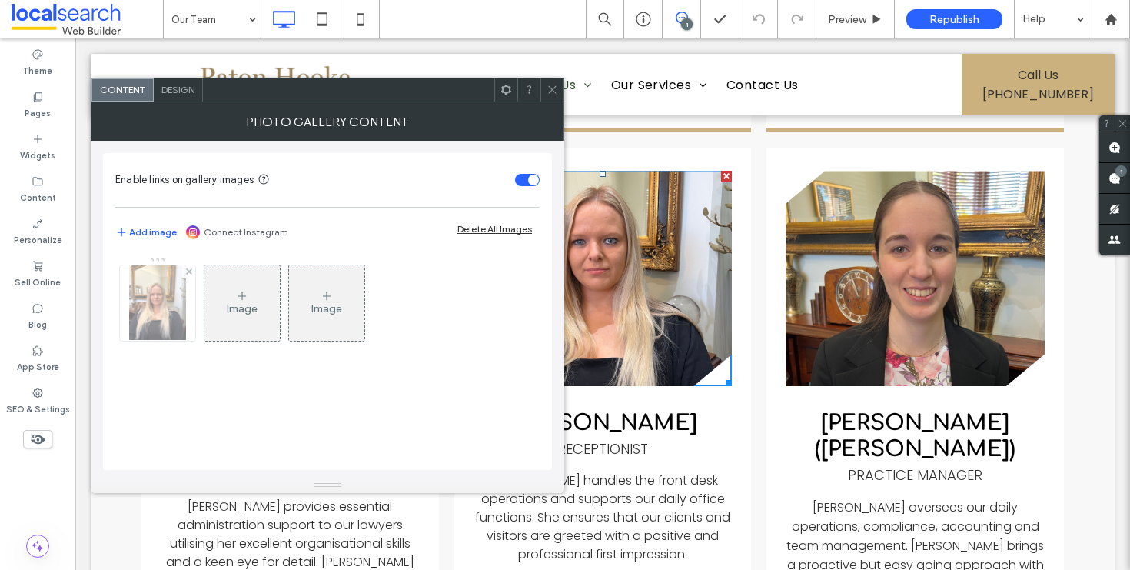
click at [173, 304] on div at bounding box center [157, 302] width 75 height 75
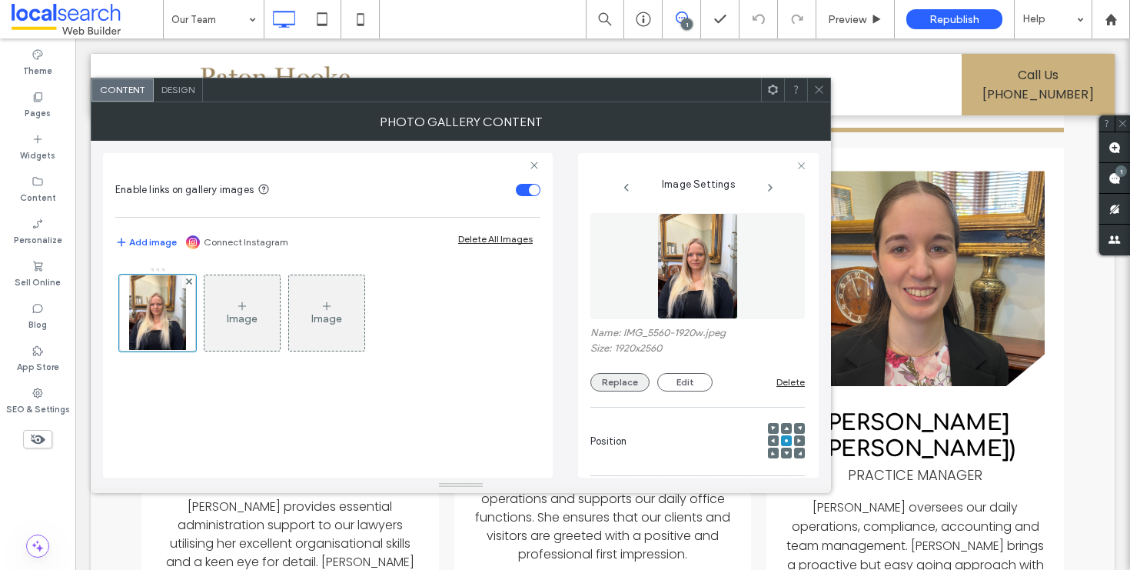
click at [614, 374] on button "Replace" at bounding box center [619, 382] width 59 height 18
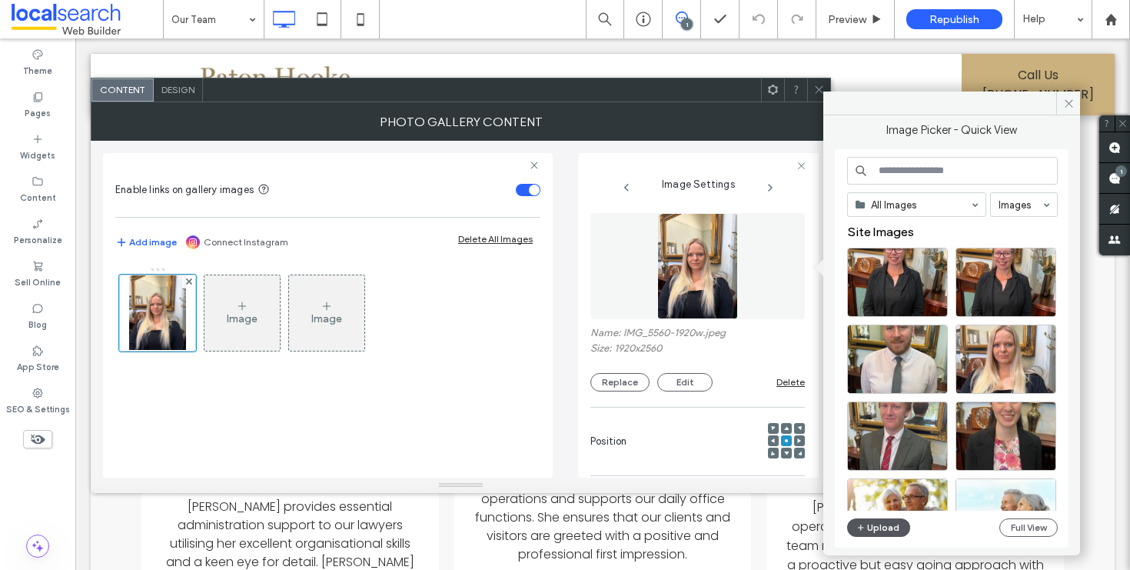
click at [897, 528] on button "Upload" at bounding box center [878, 527] width 63 height 18
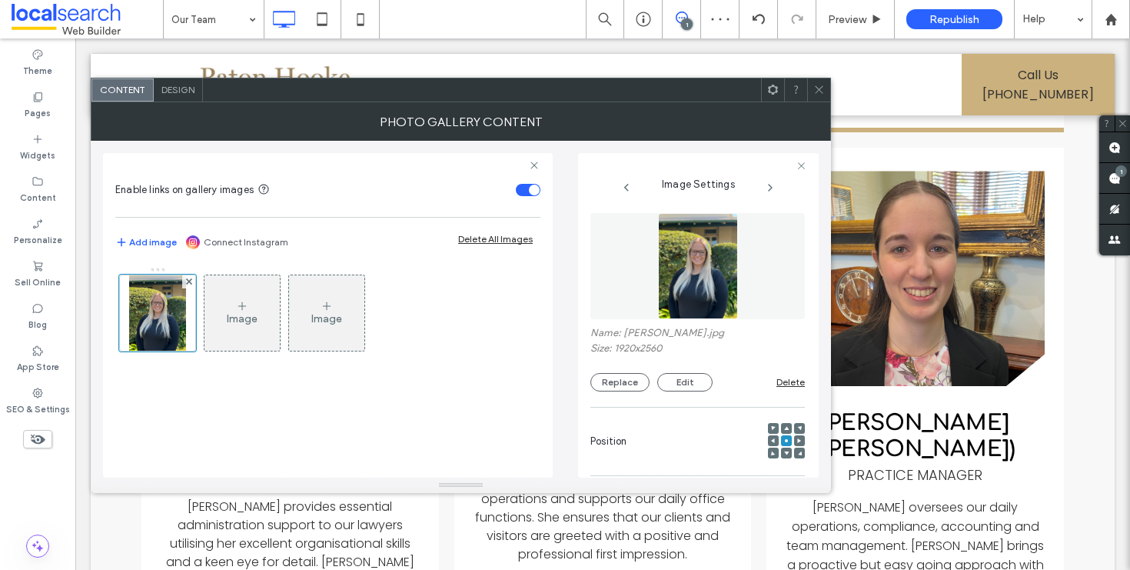
click at [822, 89] on icon at bounding box center [819, 90] width 12 height 12
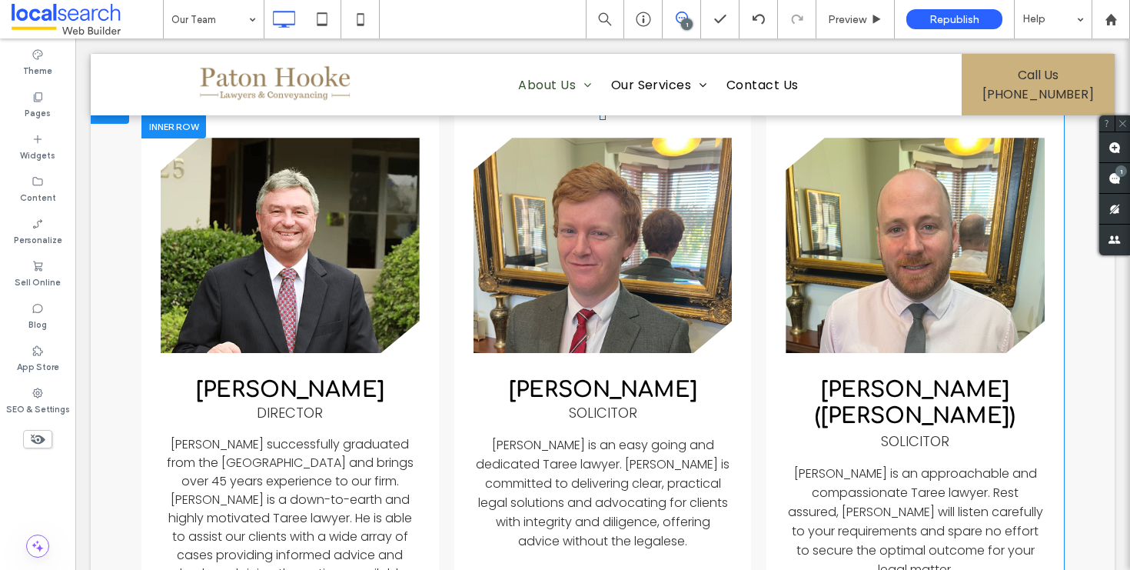
scroll to position [584, 0]
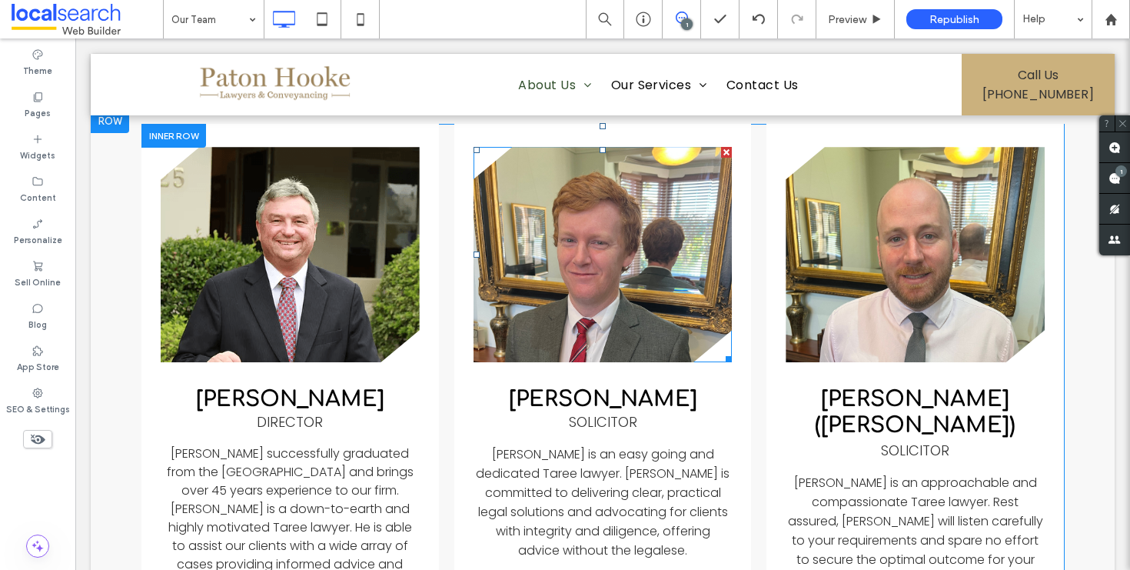
click at [614, 304] on link at bounding box center [603, 254] width 259 height 215
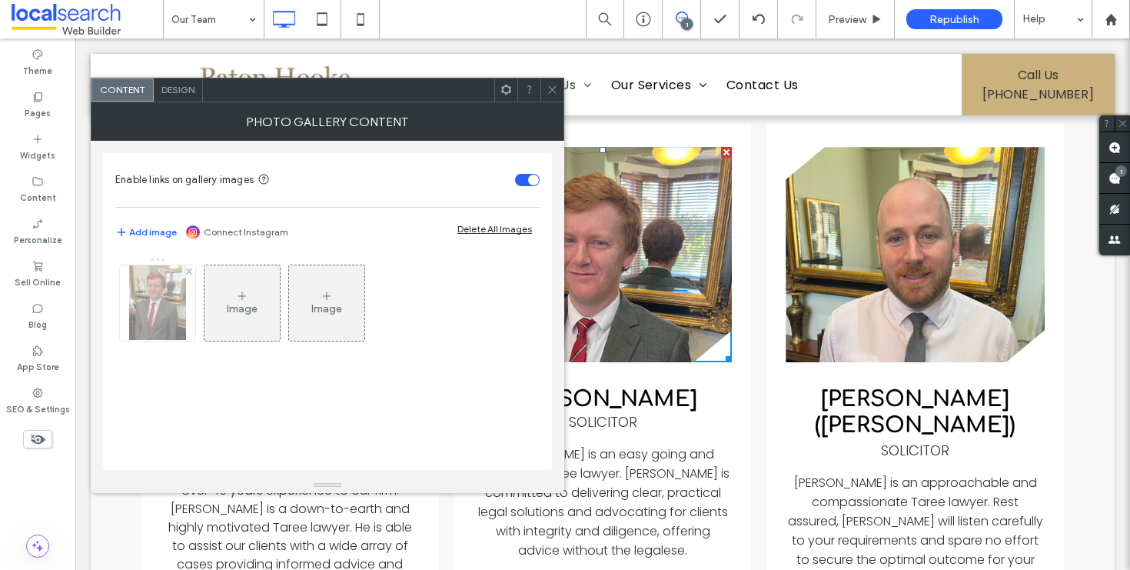
click at [159, 303] on img at bounding box center [157, 302] width 57 height 75
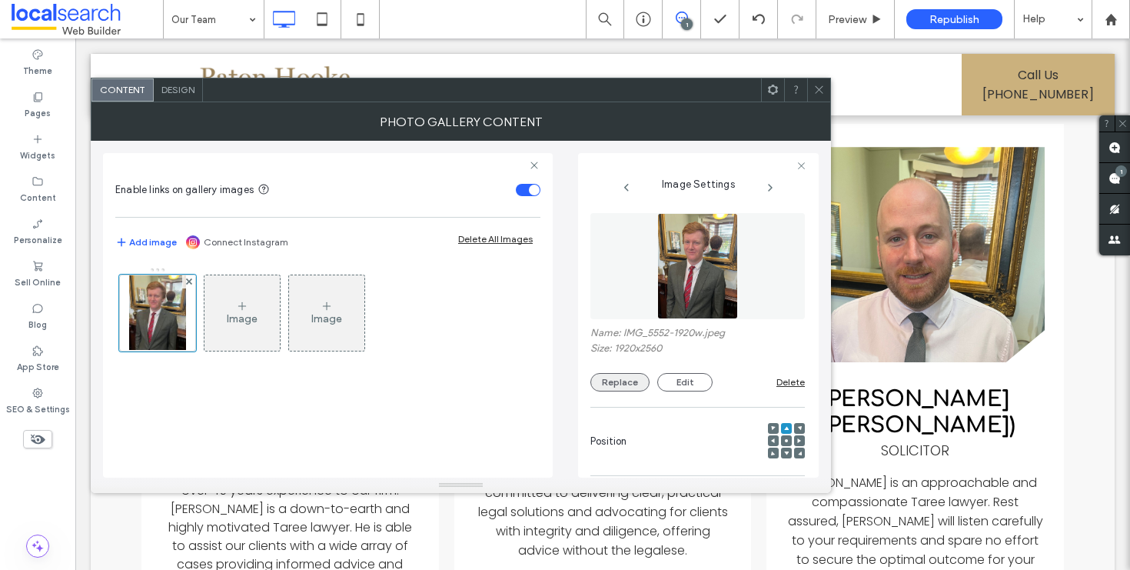
click at [615, 382] on button "Replace" at bounding box center [619, 382] width 59 height 18
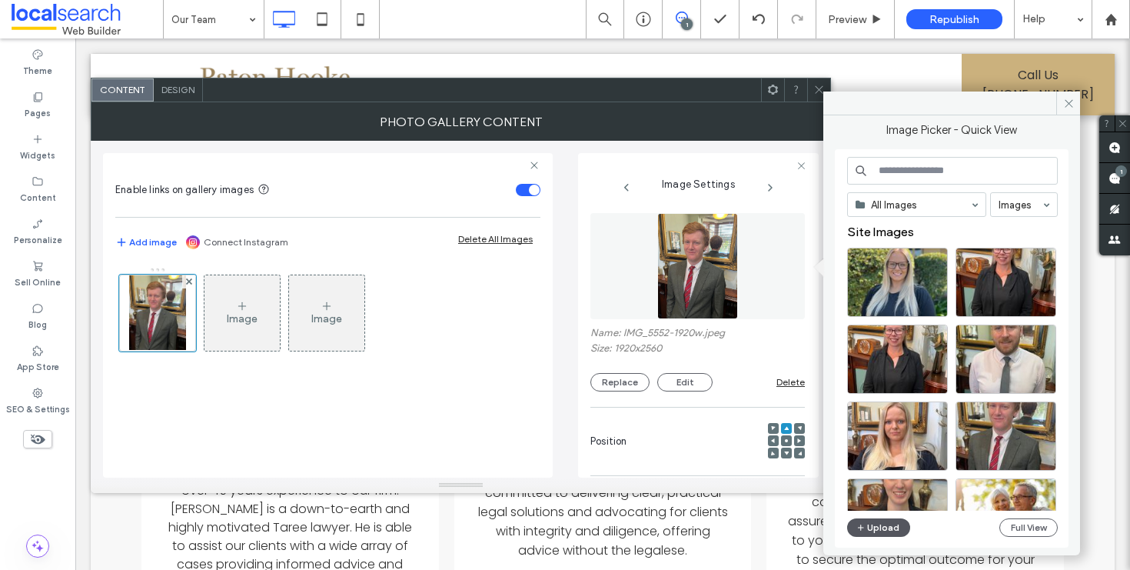
click at [897, 521] on button "Upload" at bounding box center [878, 527] width 63 height 18
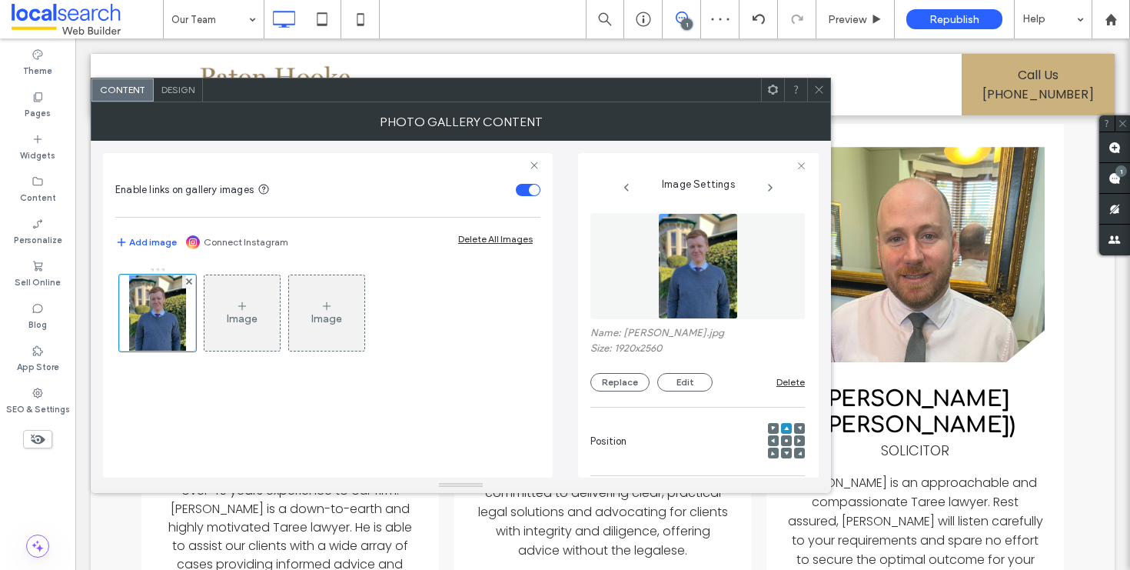
click at [815, 88] on icon at bounding box center [819, 90] width 12 height 12
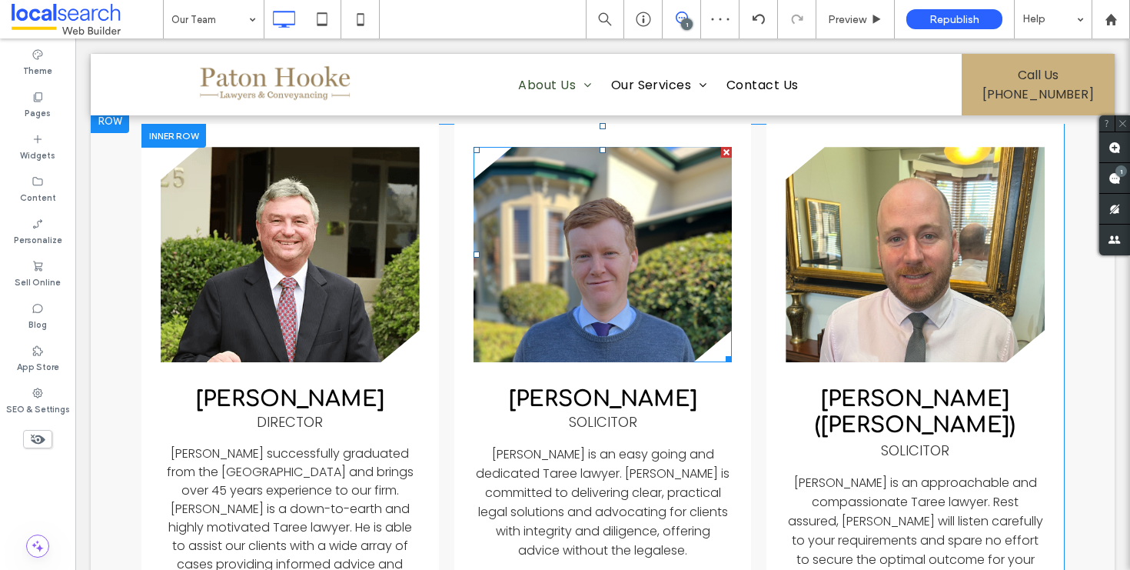
click at [549, 250] on link at bounding box center [603, 254] width 259 height 215
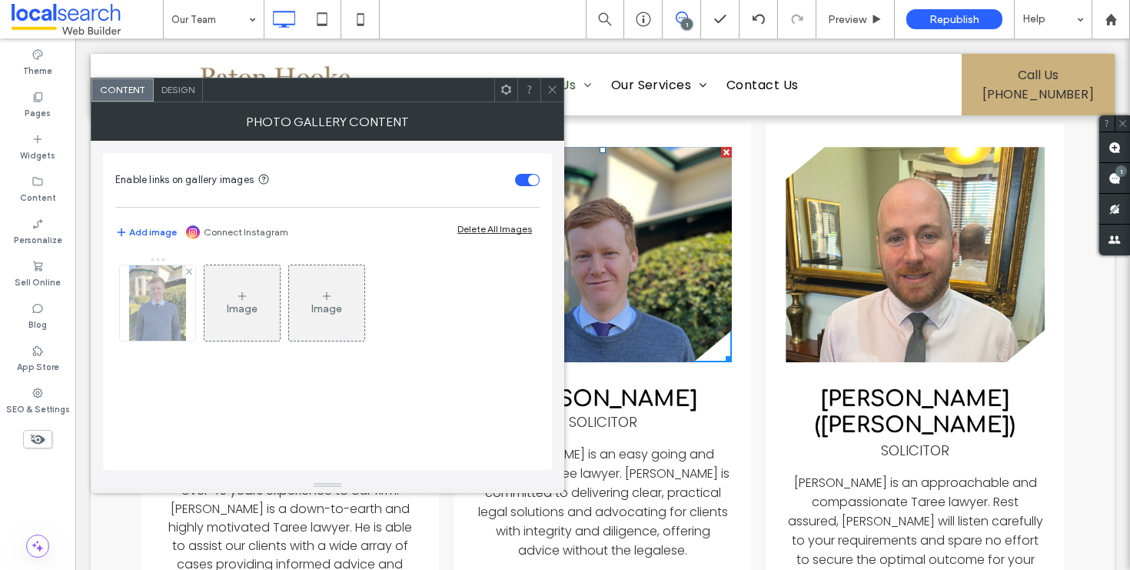
click at [146, 306] on img at bounding box center [157, 302] width 57 height 75
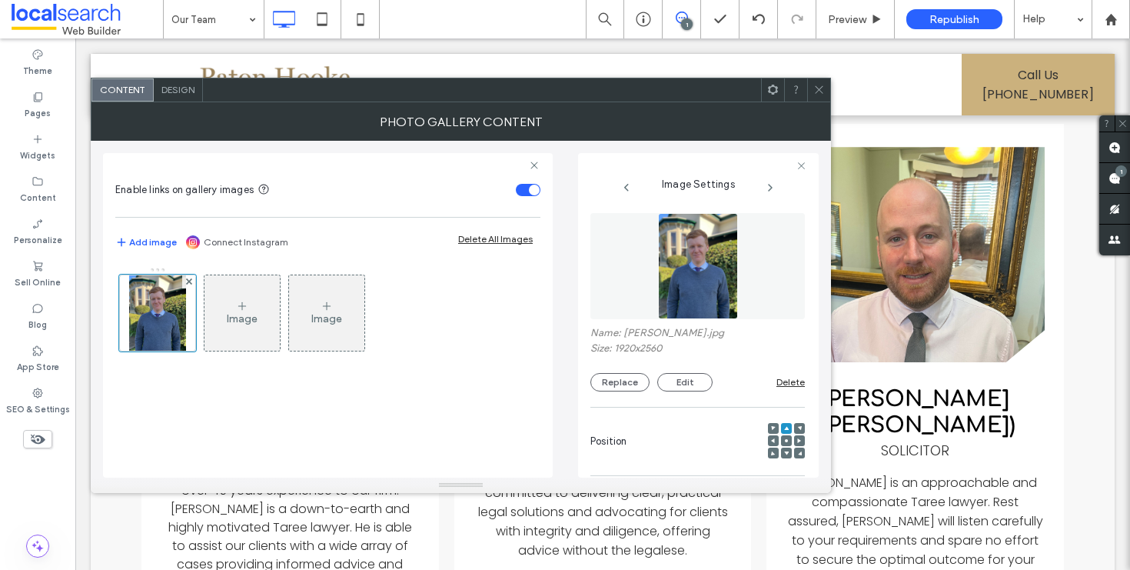
click at [784, 444] on span at bounding box center [786, 440] width 5 height 11
click at [819, 82] on span at bounding box center [819, 89] width 12 height 23
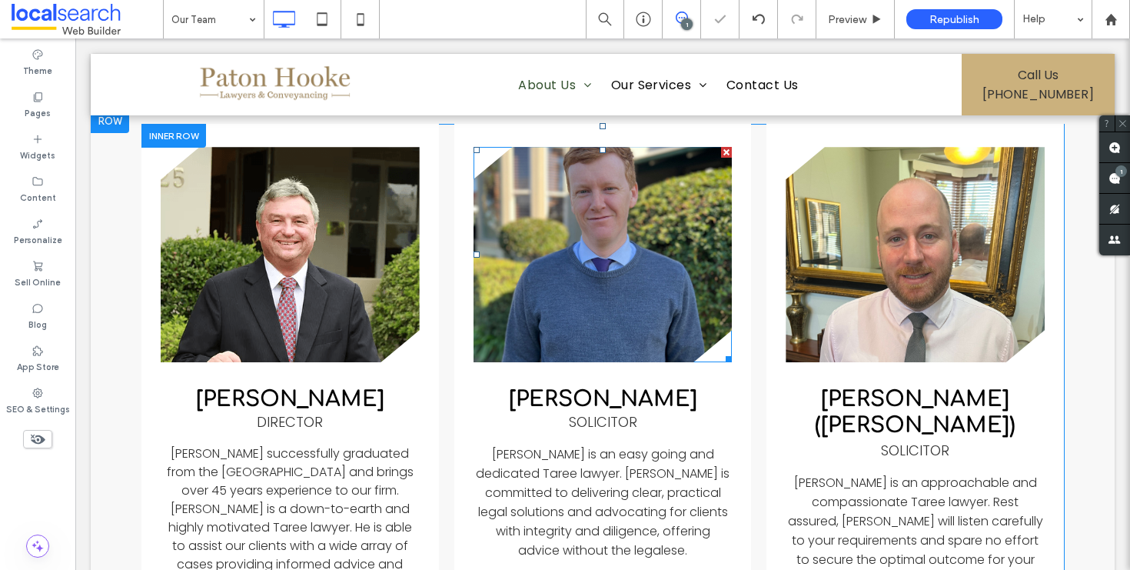
click at [650, 276] on link at bounding box center [603, 254] width 259 height 215
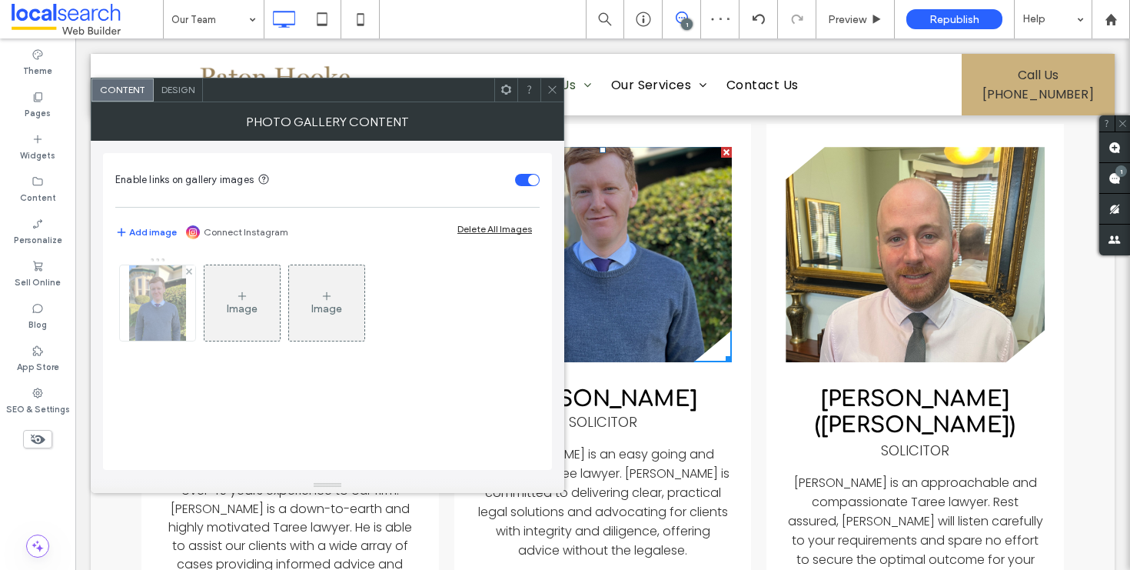
click at [171, 301] on img at bounding box center [157, 302] width 57 height 75
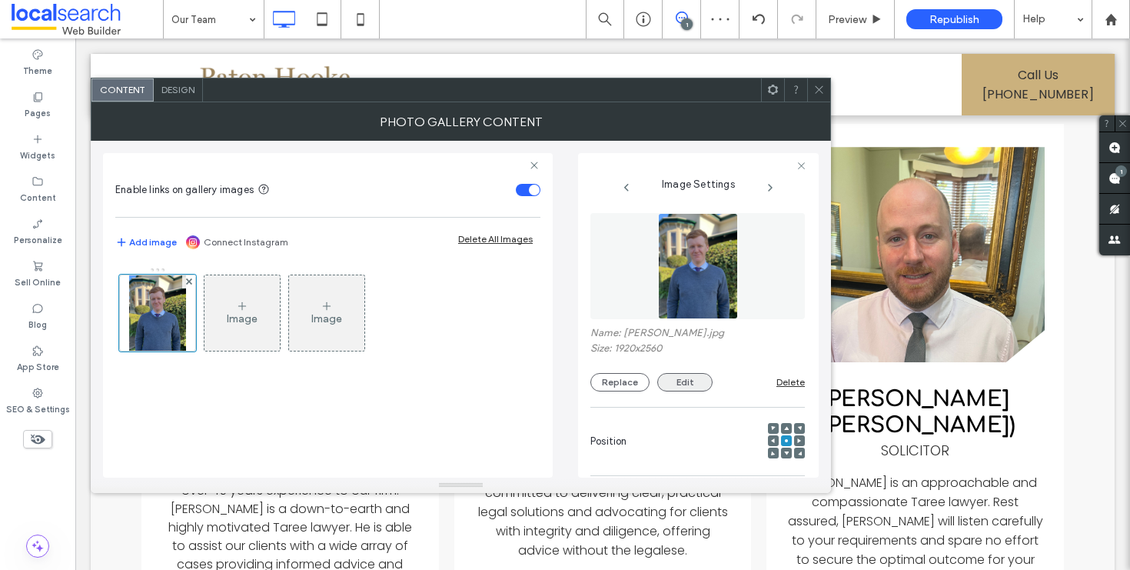
click at [687, 385] on button "Edit" at bounding box center [684, 382] width 55 height 18
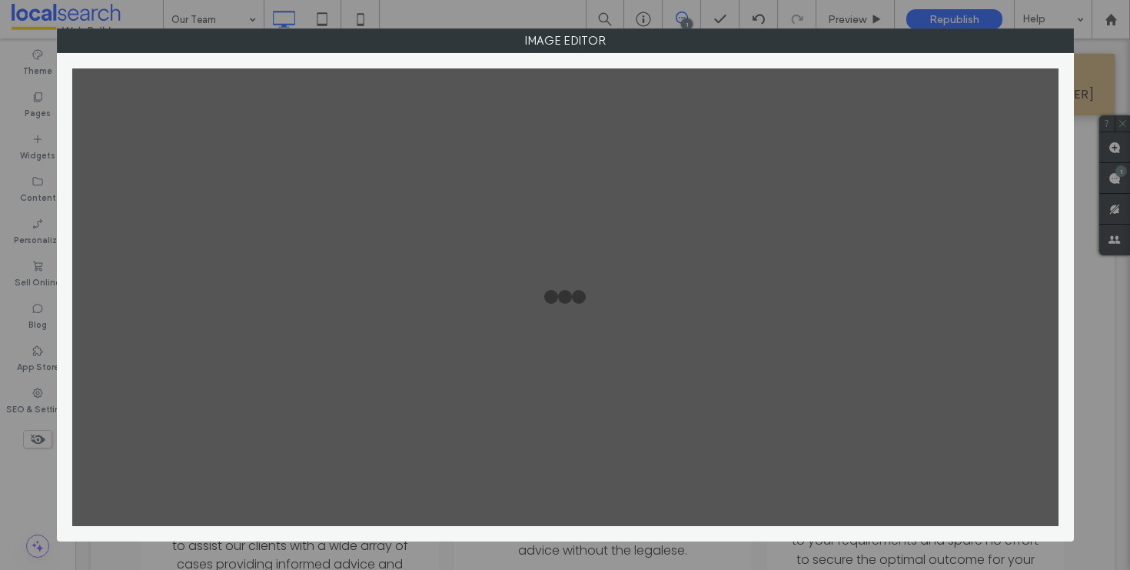
click at [693, 384] on div at bounding box center [565, 296] width 986 height 457
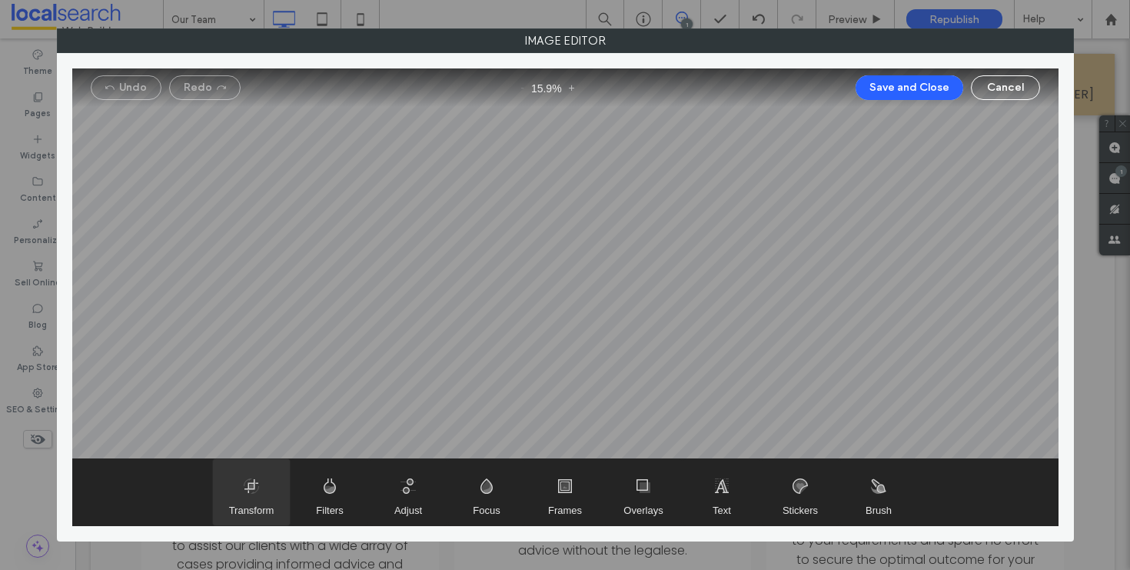
click at [233, 487] on span "Transform" at bounding box center [251, 492] width 77 height 66
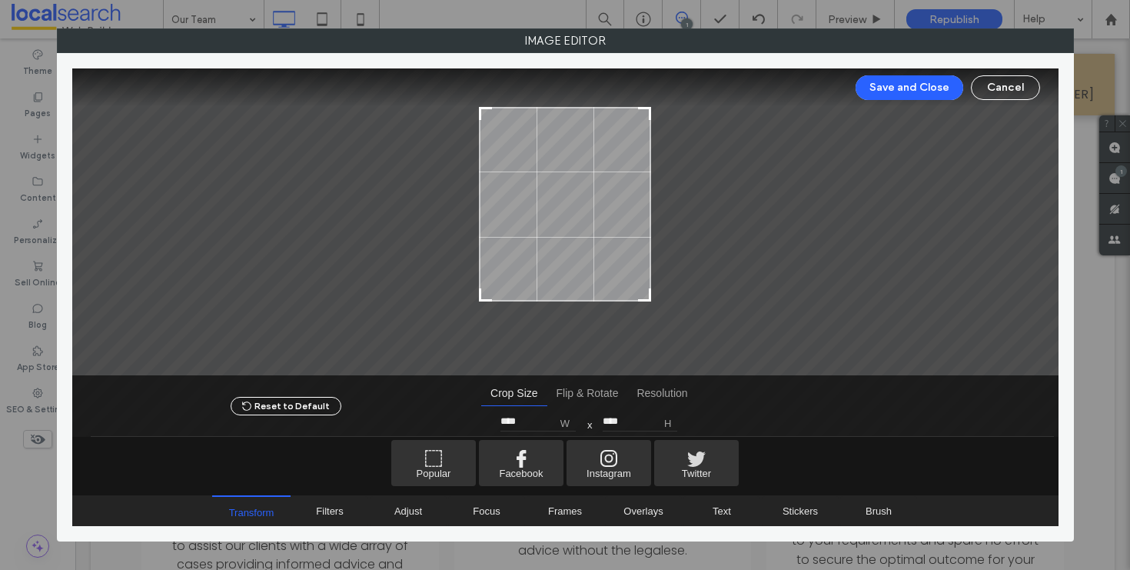
type input "****"
drag, startPoint x: 647, startPoint y: 334, endPoint x: 663, endPoint y: 302, distance: 36.1
click at [664, 300] on div at bounding box center [565, 221] width 986 height 307
click at [908, 89] on button "Save and Close" at bounding box center [910, 87] width 108 height 25
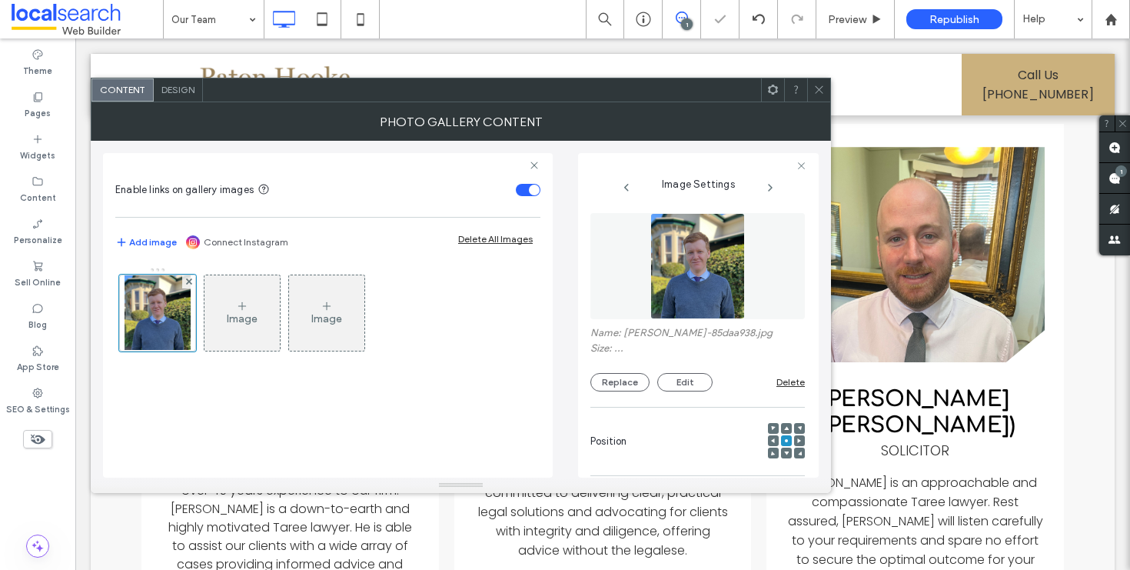
click at [817, 91] on use at bounding box center [819, 90] width 8 height 8
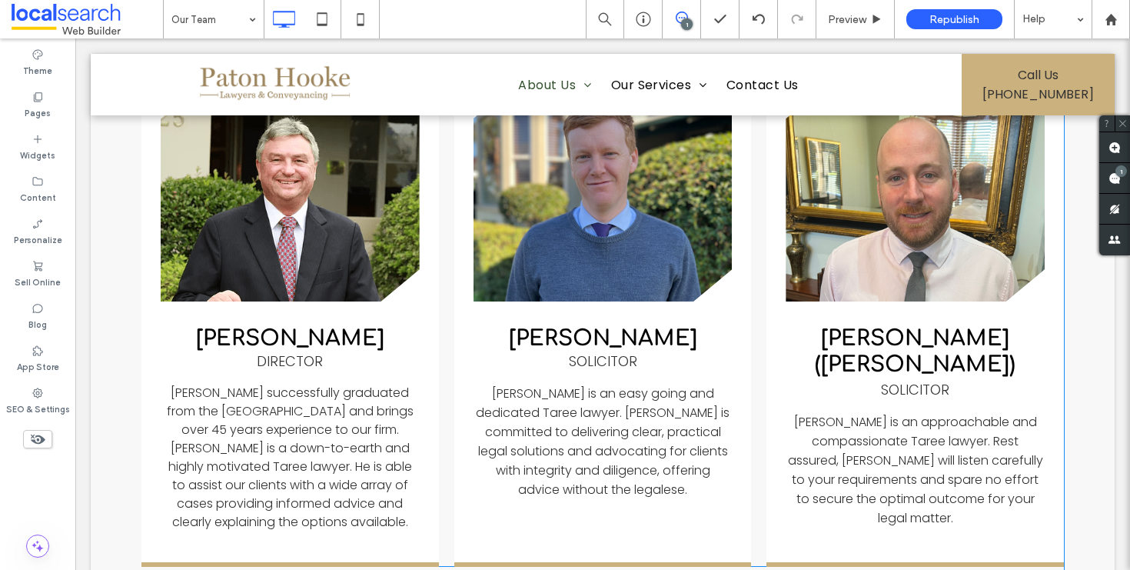
scroll to position [640, 0]
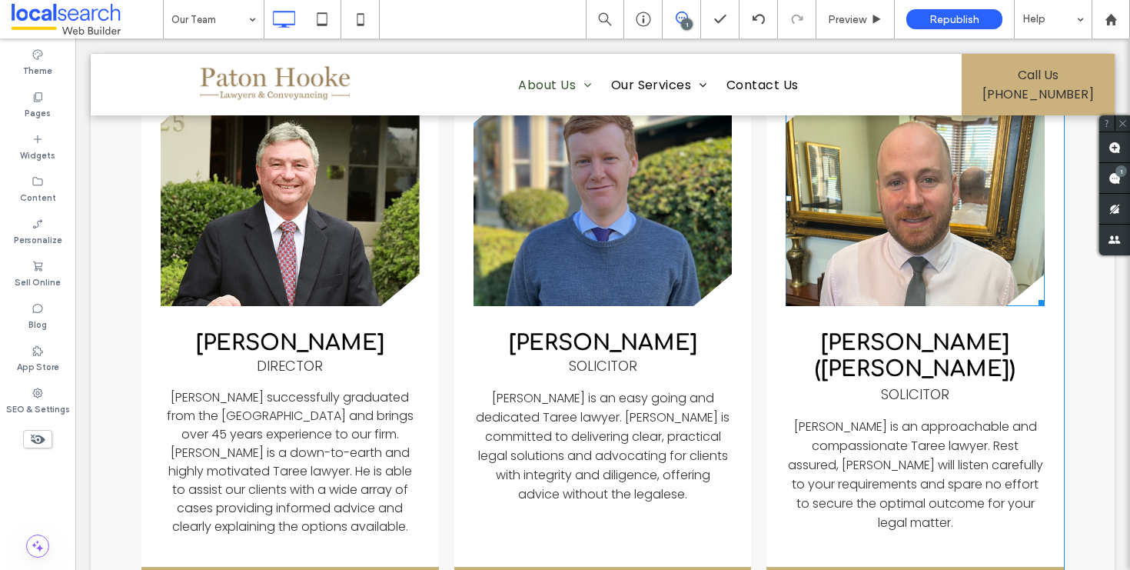
click at [926, 239] on link at bounding box center [915, 198] width 259 height 215
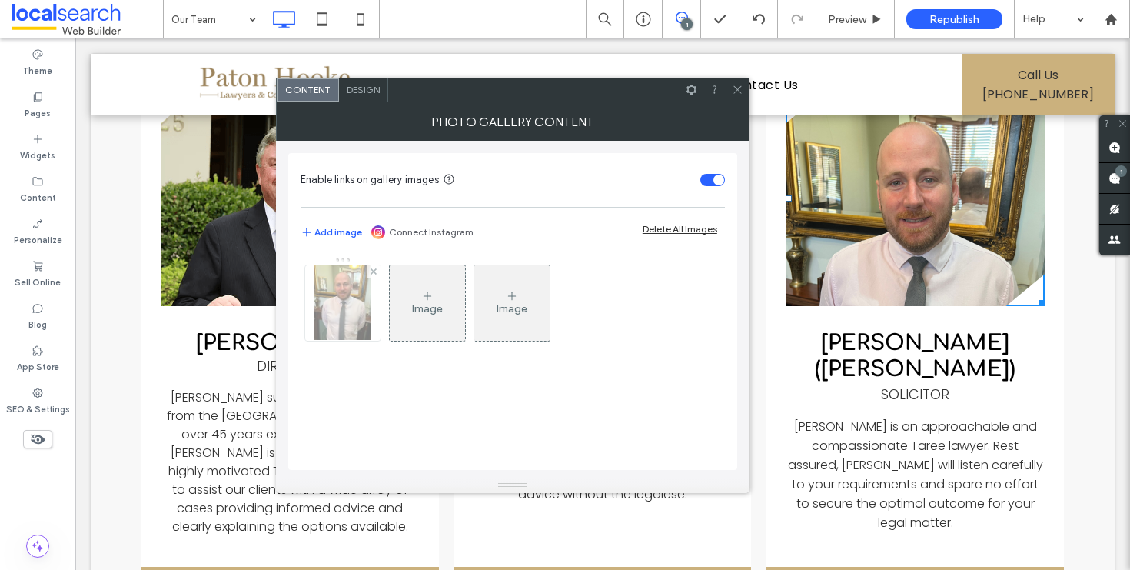
click at [354, 311] on img at bounding box center [342, 302] width 57 height 75
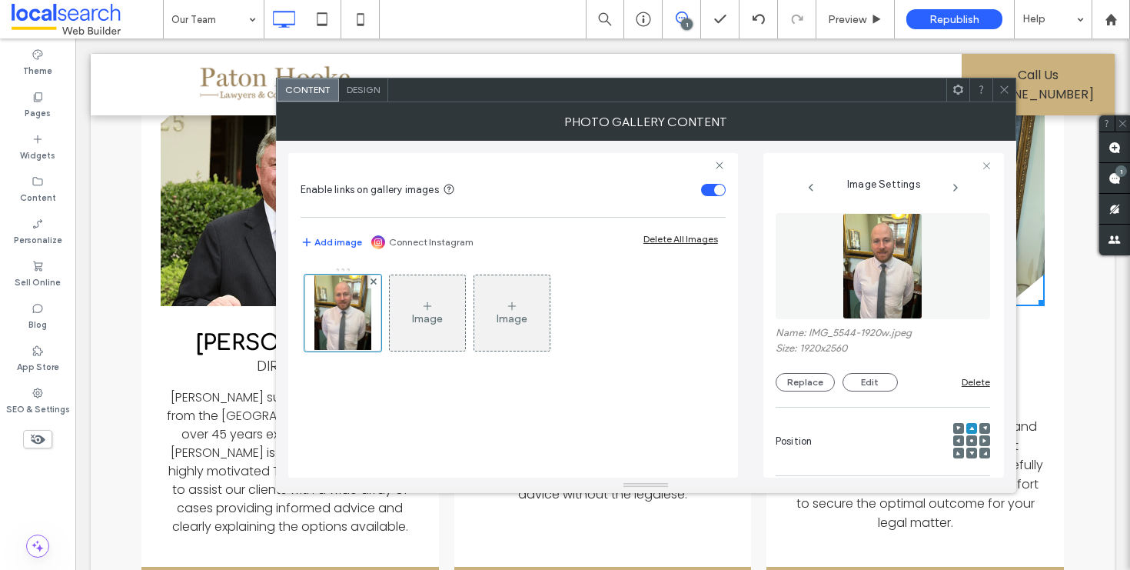
click at [809, 392] on div "Name: IMG_5544-1920w.jpeg Size: 1920x2560 Replace Edit Delete" at bounding box center [883, 302] width 215 height 194
click at [810, 391] on div "Replace Edit" at bounding box center [869, 382] width 186 height 18
click at [807, 389] on button "Replace" at bounding box center [805, 382] width 59 height 18
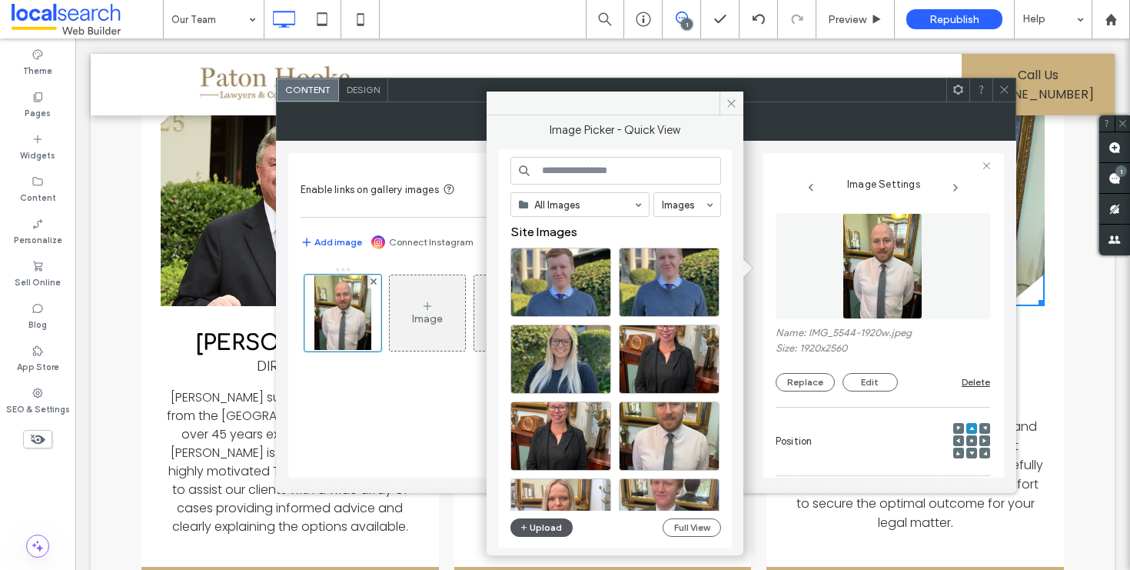
click at [534, 525] on button "Upload" at bounding box center [542, 527] width 63 height 18
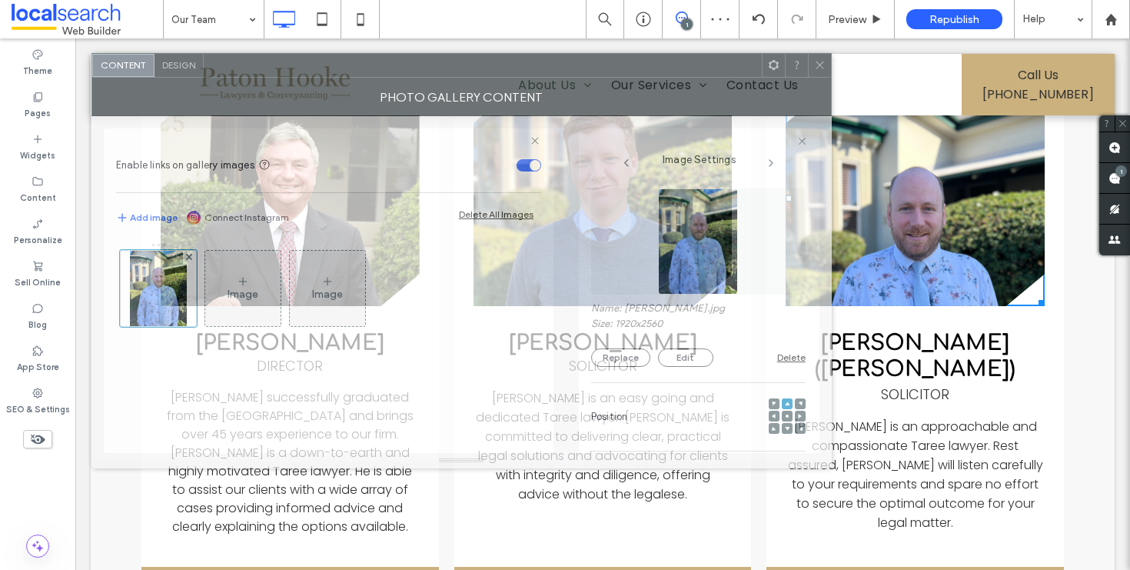
drag, startPoint x: 840, startPoint y: 95, endPoint x: 657, endPoint y: 63, distance: 185.8
click at [657, 63] on div at bounding box center [483, 65] width 558 height 23
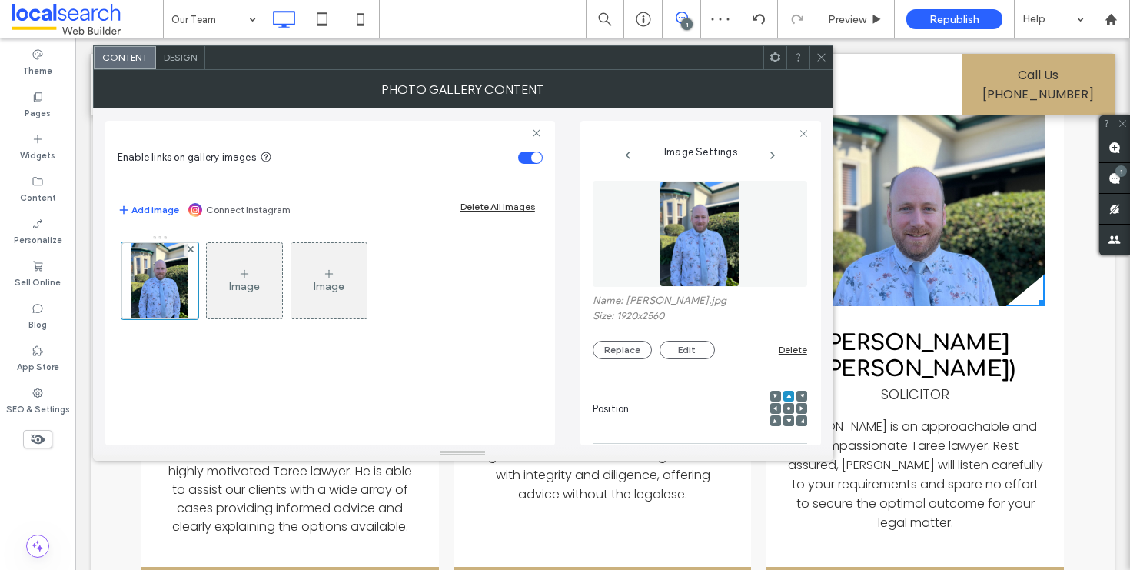
click at [787, 407] on use at bounding box center [788, 408] width 3 height 3
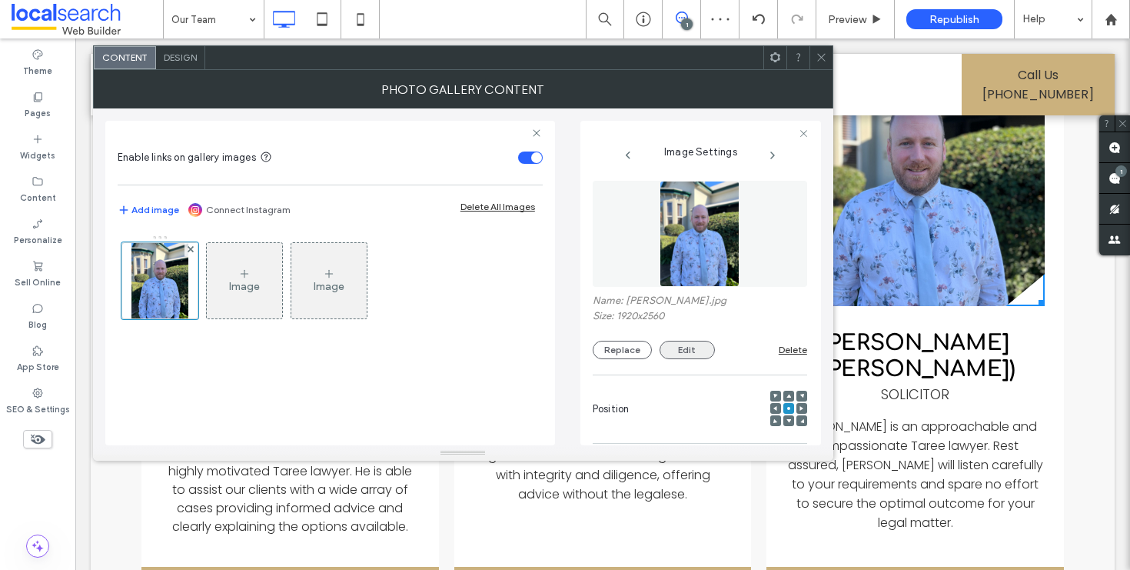
click at [700, 344] on button "Edit" at bounding box center [687, 350] width 55 height 18
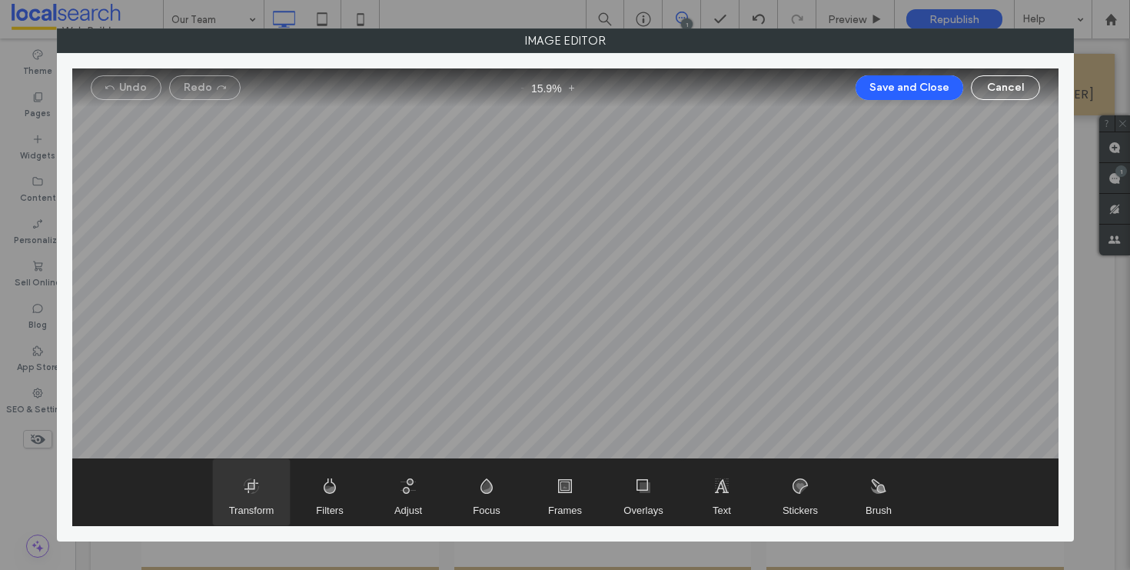
click at [262, 488] on span "Transform" at bounding box center [251, 492] width 77 height 66
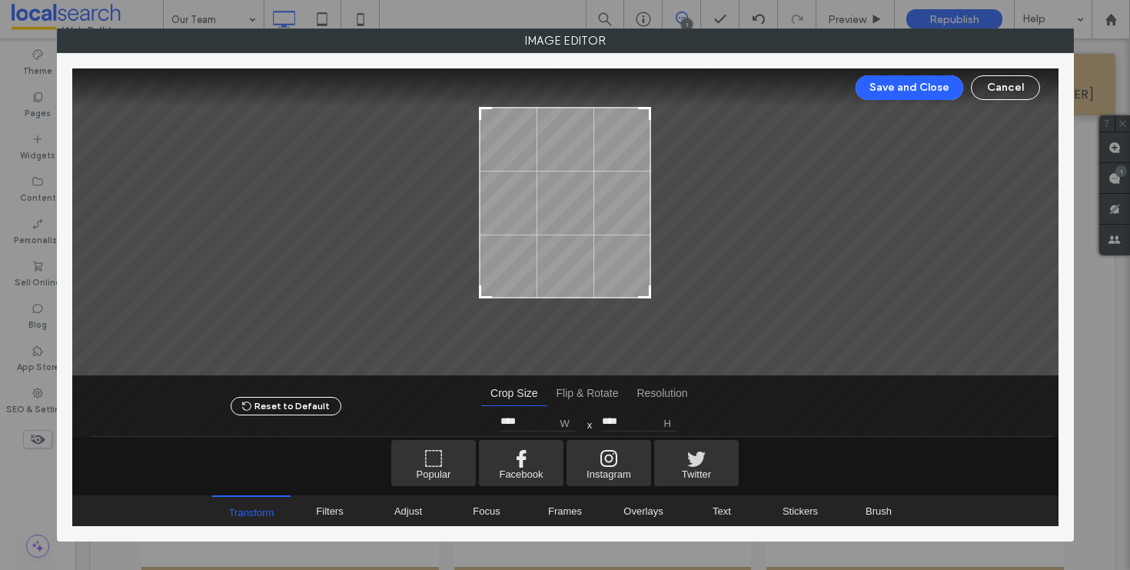
type input "****"
drag, startPoint x: 648, startPoint y: 334, endPoint x: 663, endPoint y: 299, distance: 38.3
click at [663, 299] on div at bounding box center [565, 221] width 986 height 307
click at [899, 81] on button "Save and Close" at bounding box center [910, 87] width 108 height 25
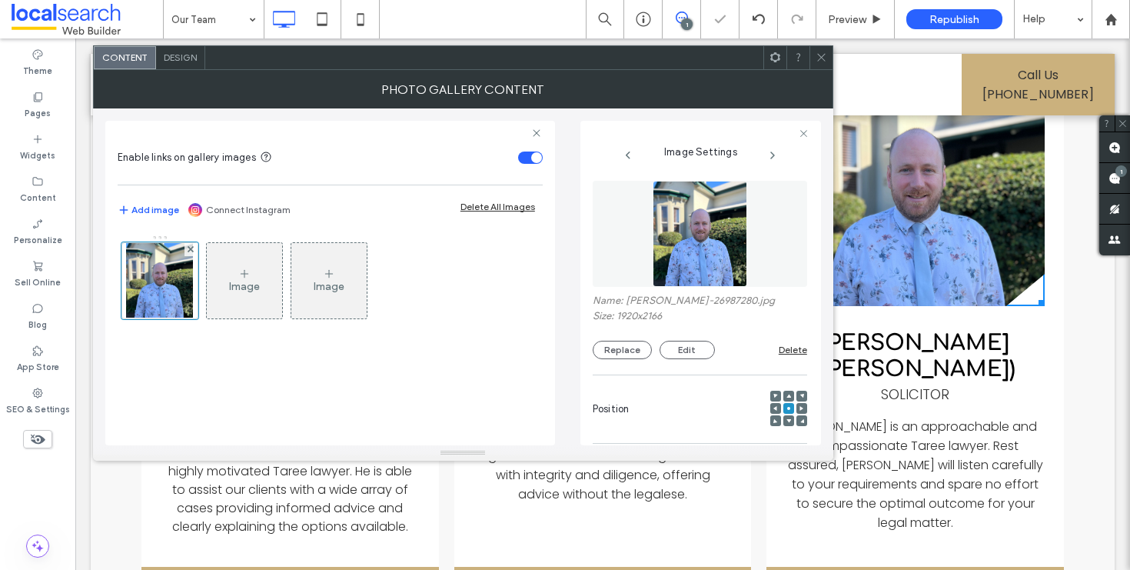
click at [823, 58] on use at bounding box center [821, 58] width 8 height 8
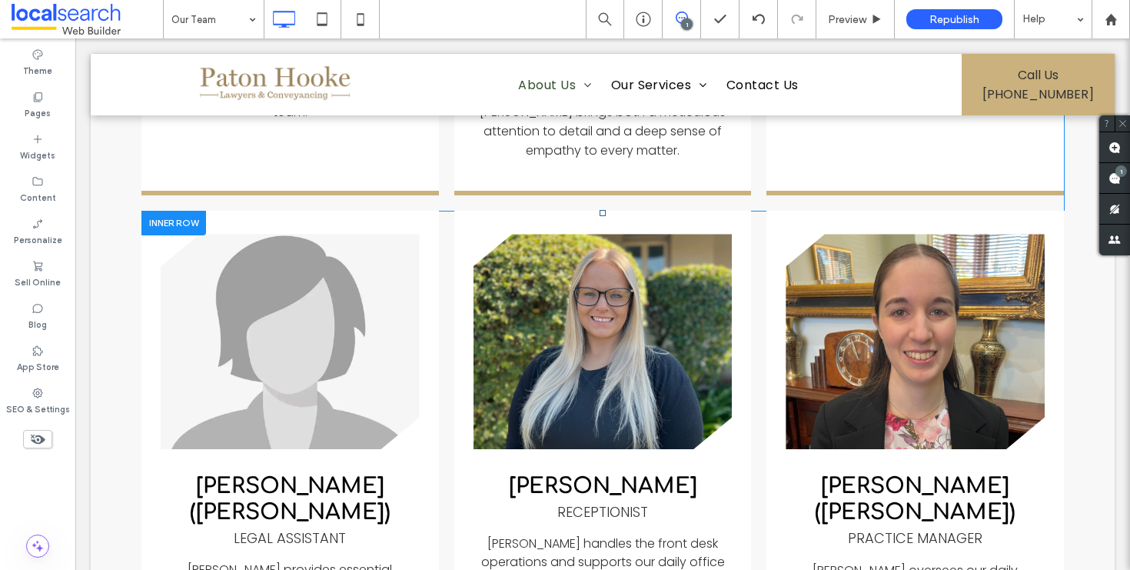
scroll to position [1560, 0]
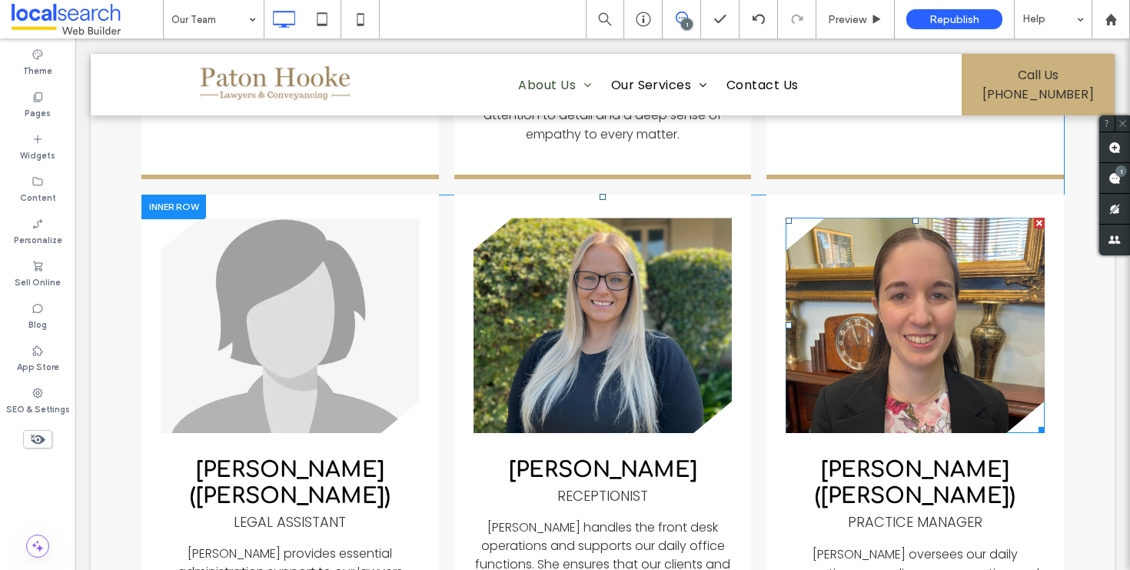
click at [870, 265] on link at bounding box center [915, 325] width 259 height 215
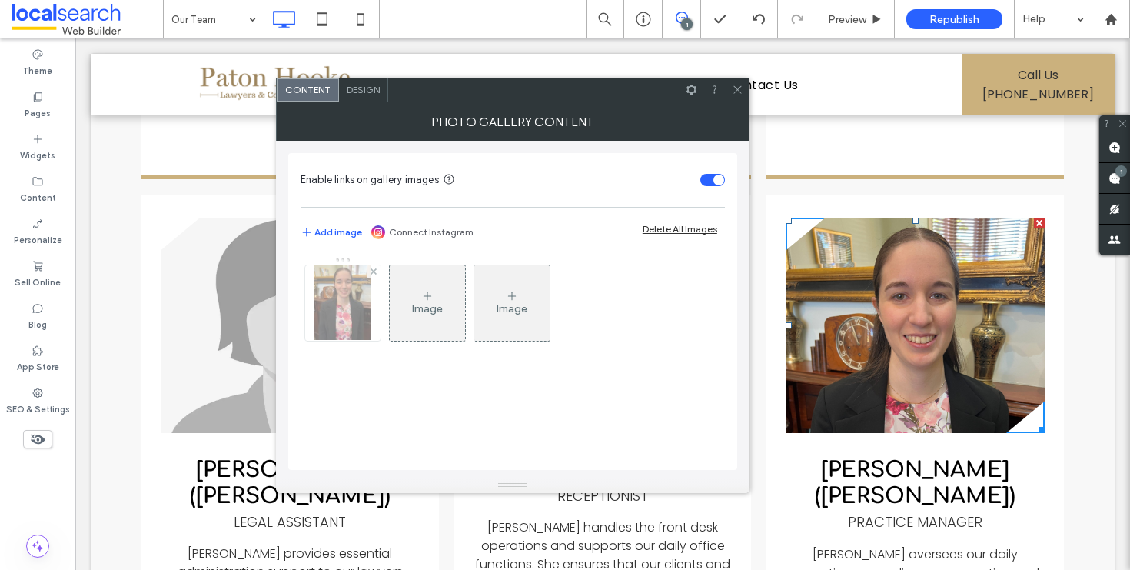
click at [362, 306] on img at bounding box center [342, 302] width 57 height 75
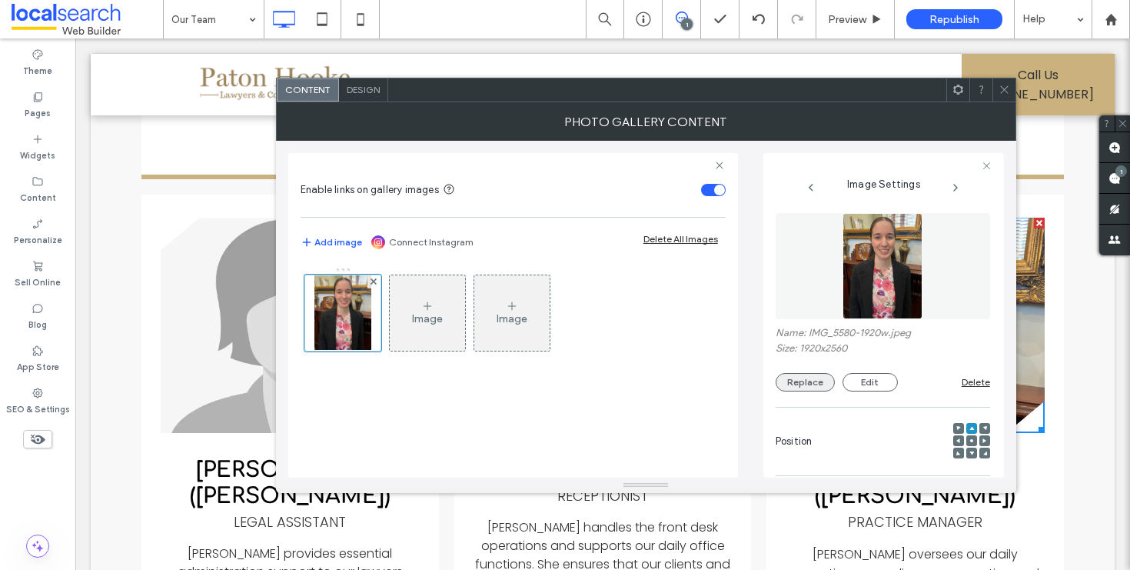
click at [817, 385] on button "Replace" at bounding box center [805, 382] width 59 height 18
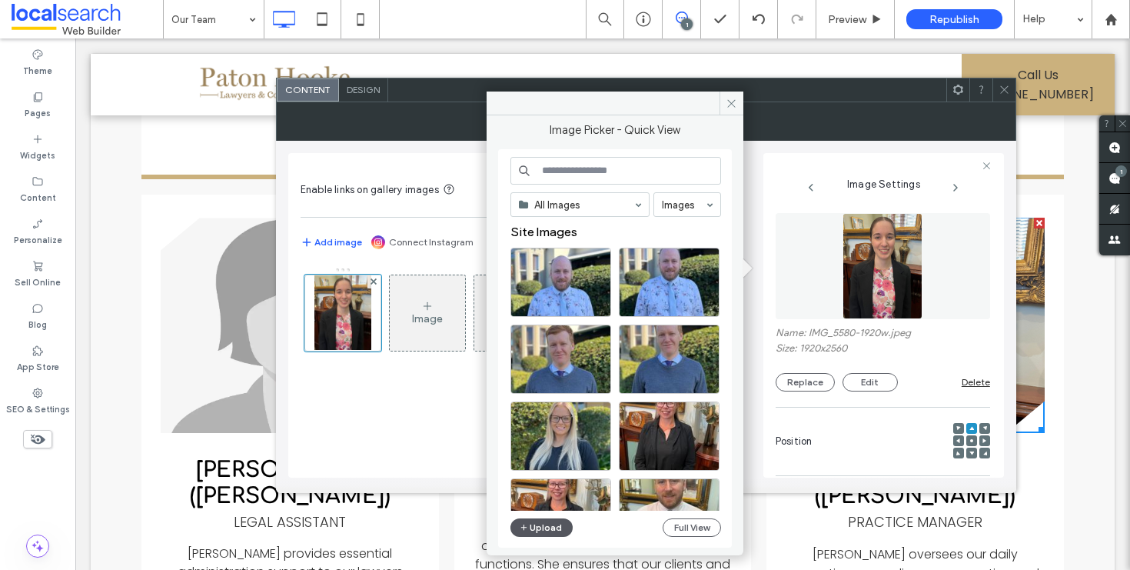
click at [546, 530] on button "Upload" at bounding box center [542, 527] width 63 height 18
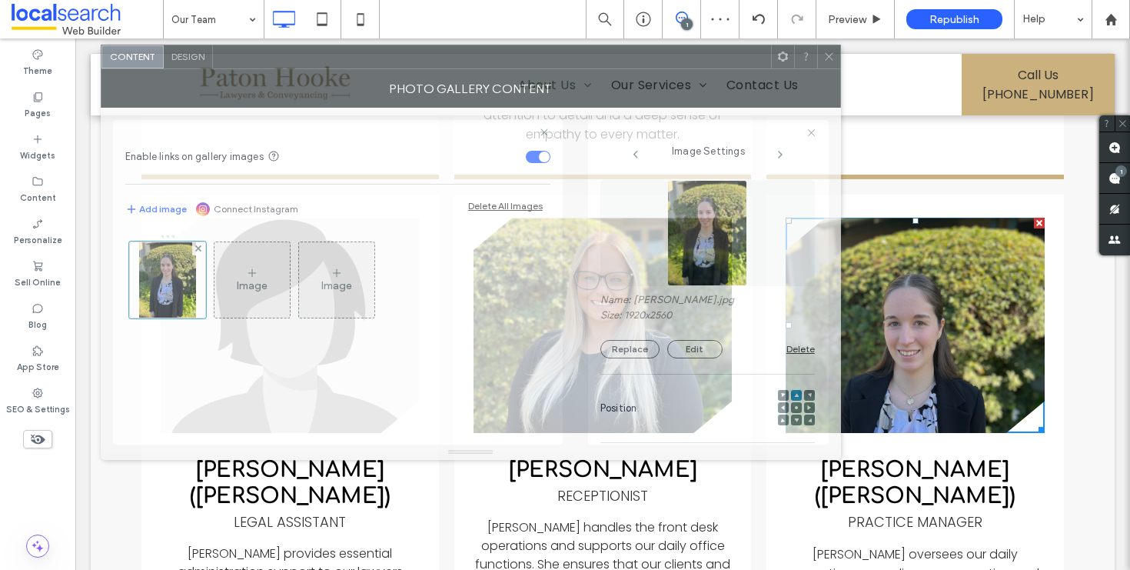
drag, startPoint x: 785, startPoint y: 90, endPoint x: 640, endPoint y: 57, distance: 148.3
click at [640, 57] on div at bounding box center [492, 56] width 558 height 23
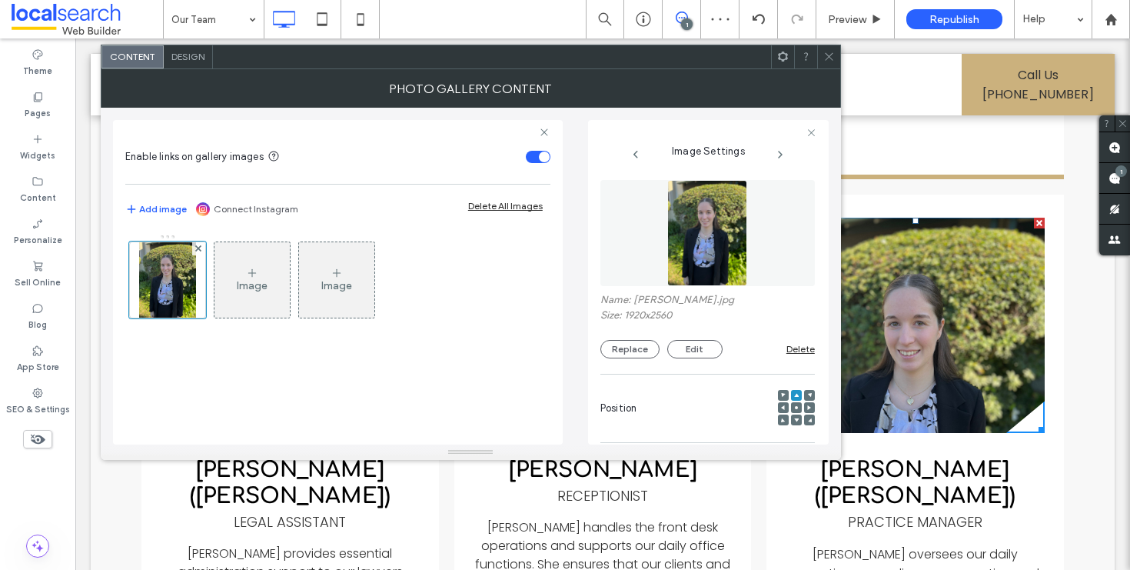
click at [794, 403] on span at bounding box center [796, 407] width 5 height 11
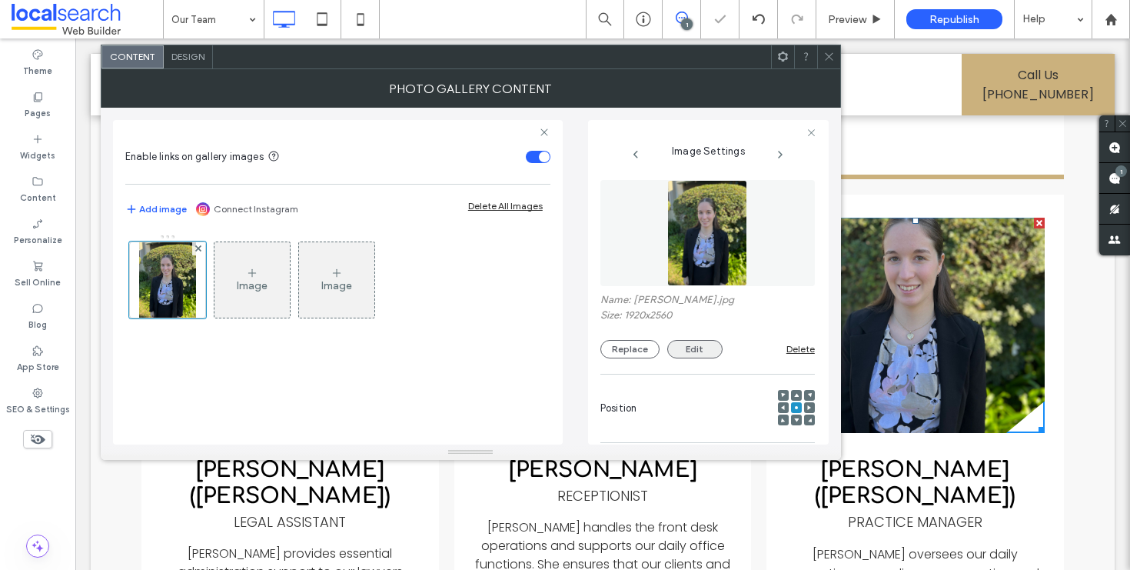
click at [691, 352] on button "Edit" at bounding box center [694, 349] width 55 height 18
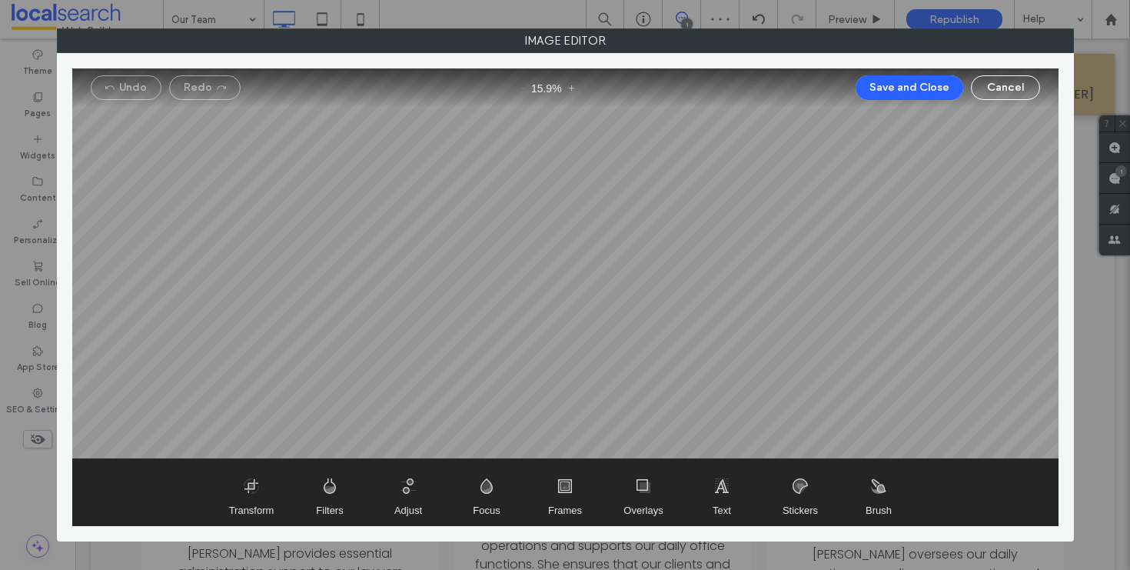
click at [686, 350] on div at bounding box center [565, 263] width 986 height 390
click at [234, 502] on span "Transform" at bounding box center [251, 492] width 77 height 66
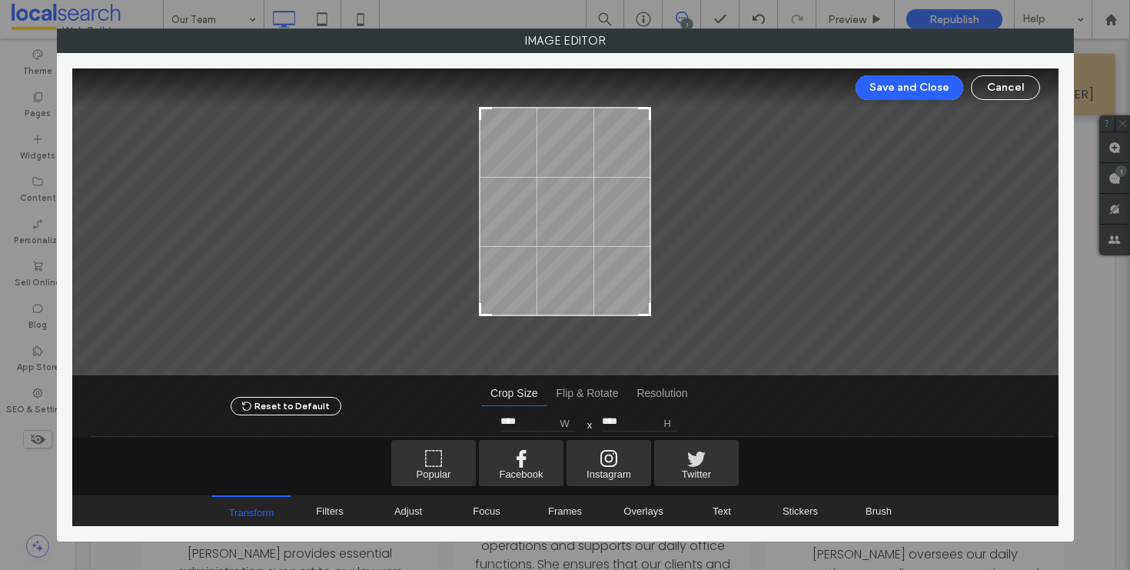
type input "****"
drag, startPoint x: 647, startPoint y: 332, endPoint x: 661, endPoint y: 304, distance: 30.9
click at [661, 304] on div at bounding box center [565, 221] width 986 height 307
click at [909, 85] on button "Save and Close" at bounding box center [910, 87] width 108 height 25
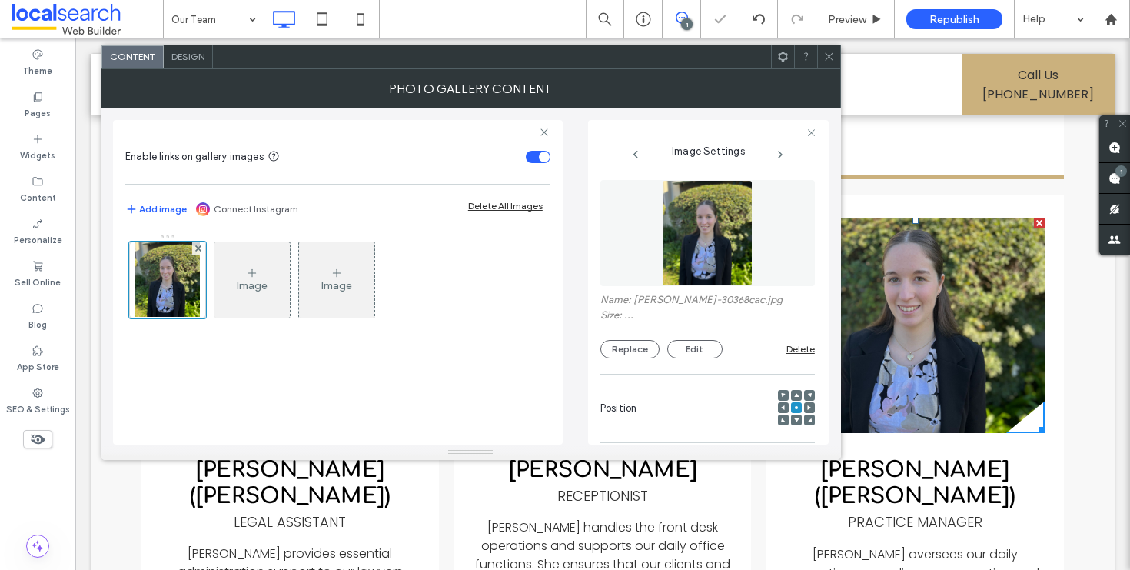
drag, startPoint x: 832, startPoint y: 58, endPoint x: 780, endPoint y: 52, distance: 52.6
click at [832, 58] on icon at bounding box center [829, 57] width 12 height 12
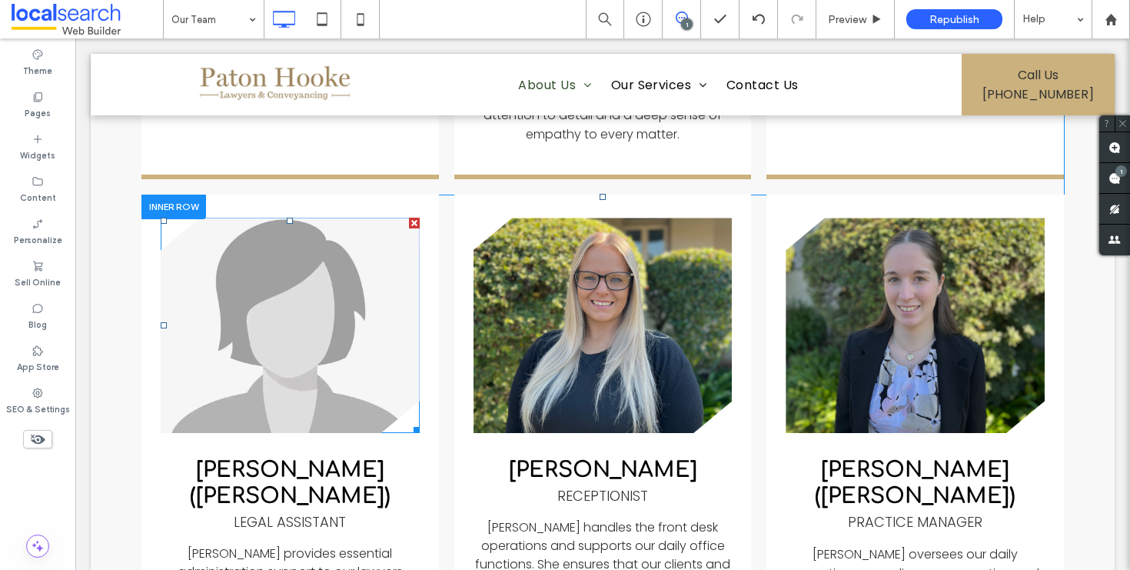
click at [253, 358] on link at bounding box center [290, 325] width 259 height 215
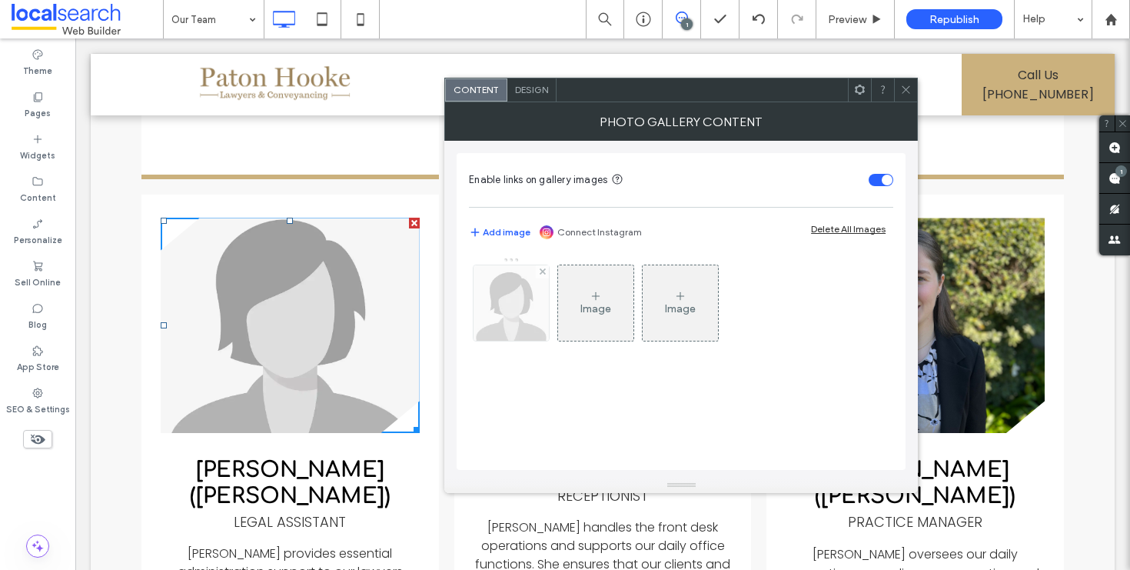
click at [511, 309] on img at bounding box center [511, 302] width 75 height 75
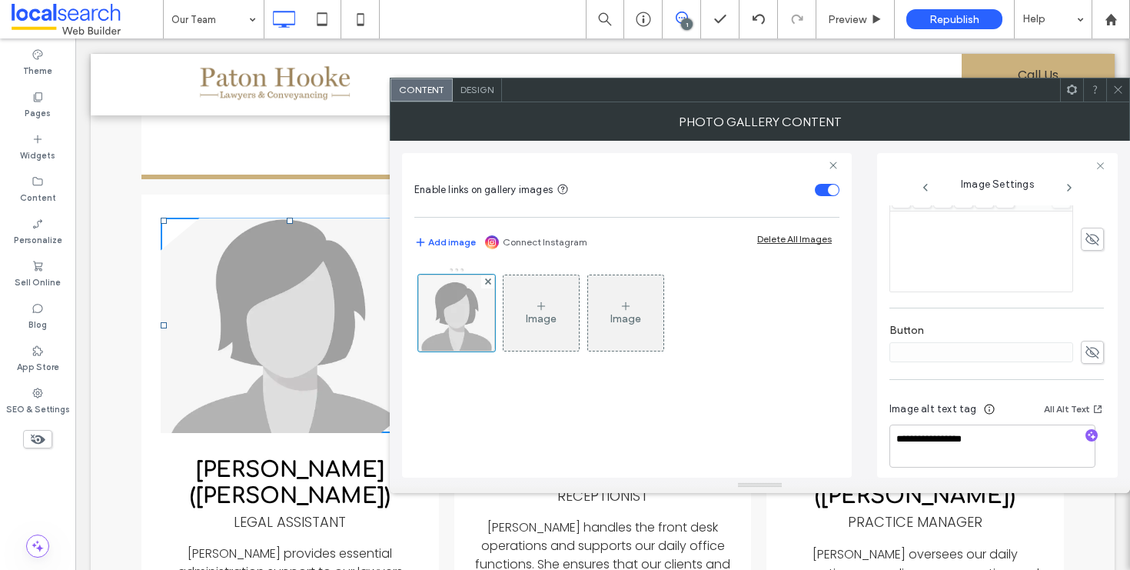
scroll to position [0, 0]
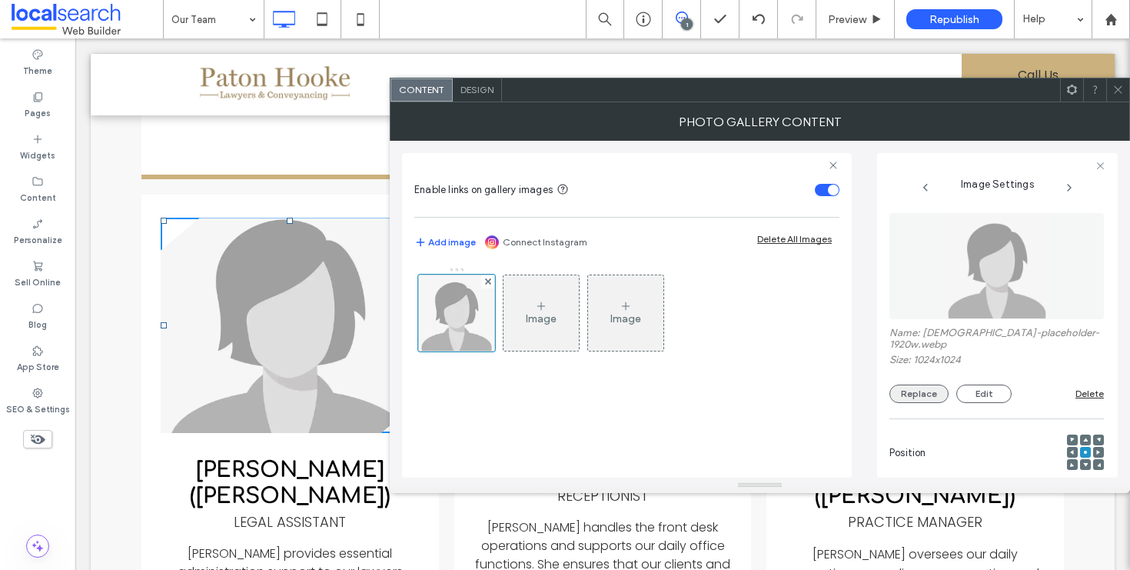
click at [924, 385] on button "Replace" at bounding box center [919, 393] width 59 height 18
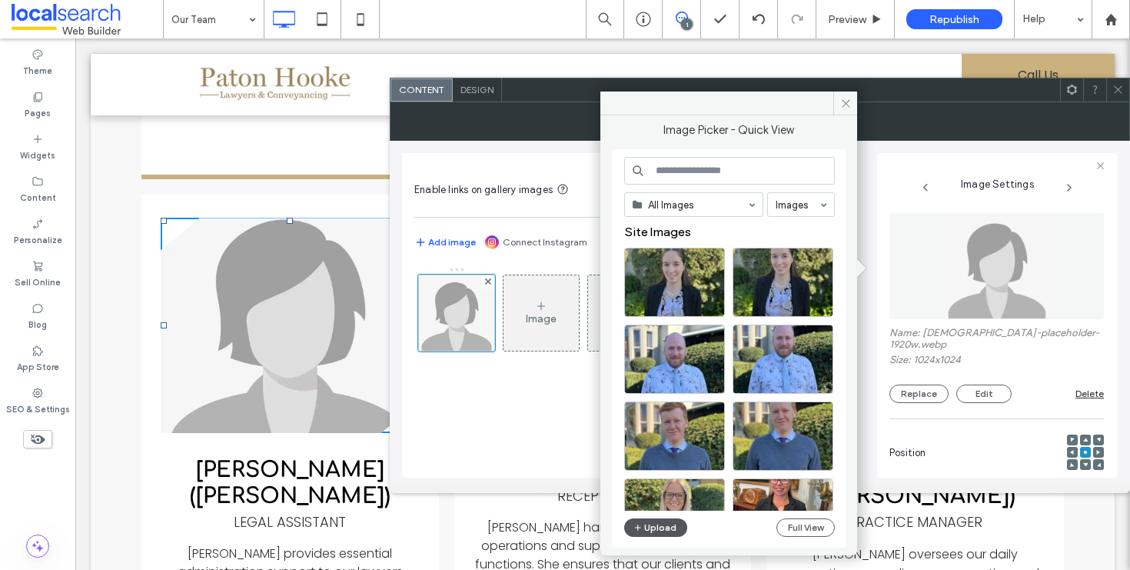
click at [660, 531] on button "Upload" at bounding box center [655, 527] width 63 height 18
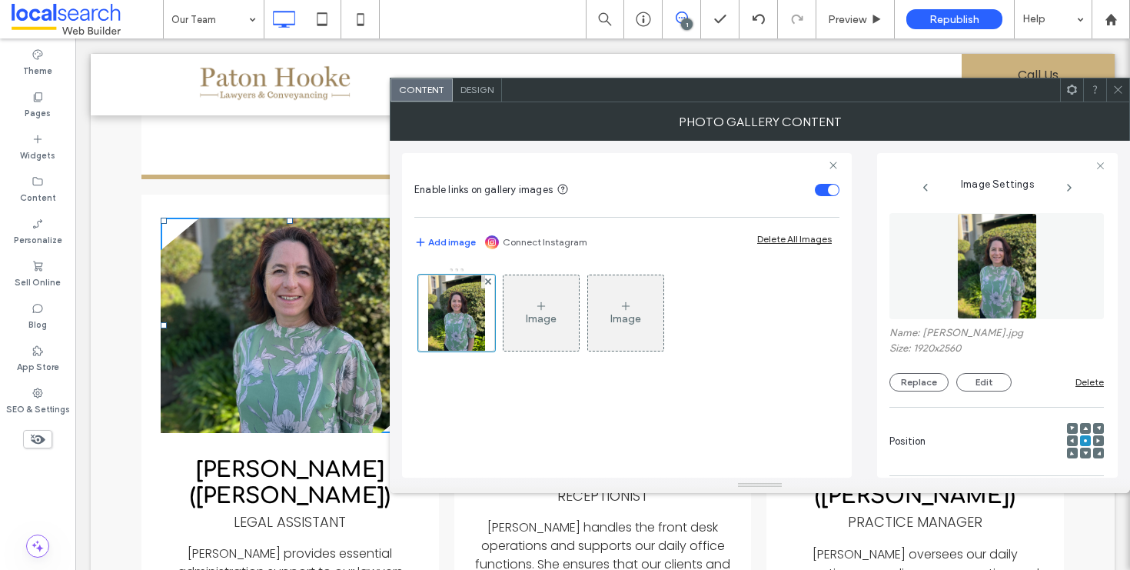
click at [1123, 96] on span at bounding box center [1119, 89] width 12 height 23
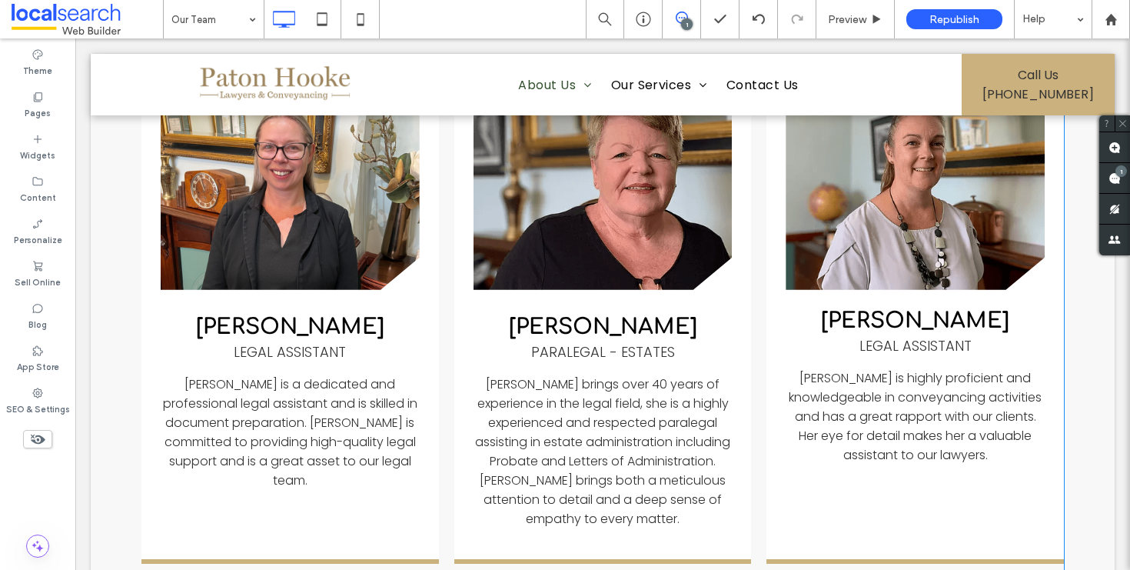
scroll to position [1104, 0]
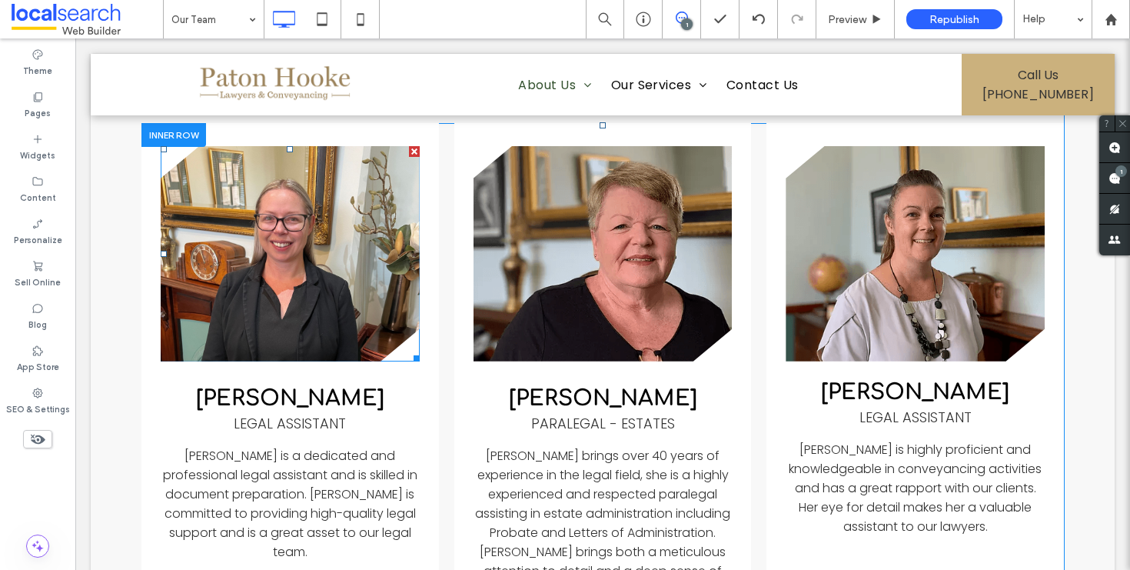
click at [263, 281] on link at bounding box center [290, 253] width 259 height 215
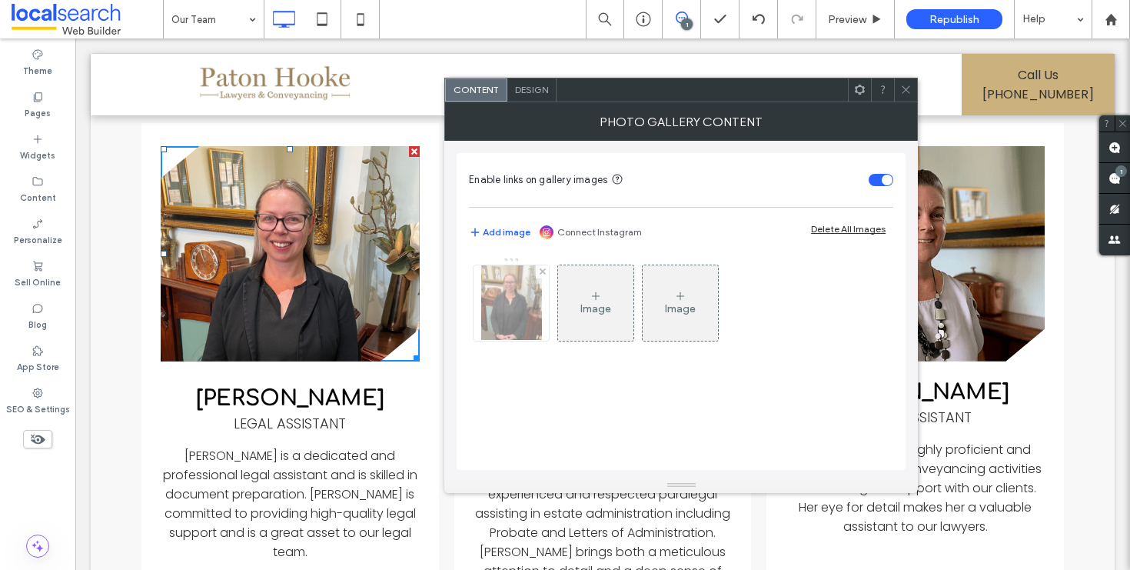
click at [525, 311] on img at bounding box center [511, 302] width 61 height 75
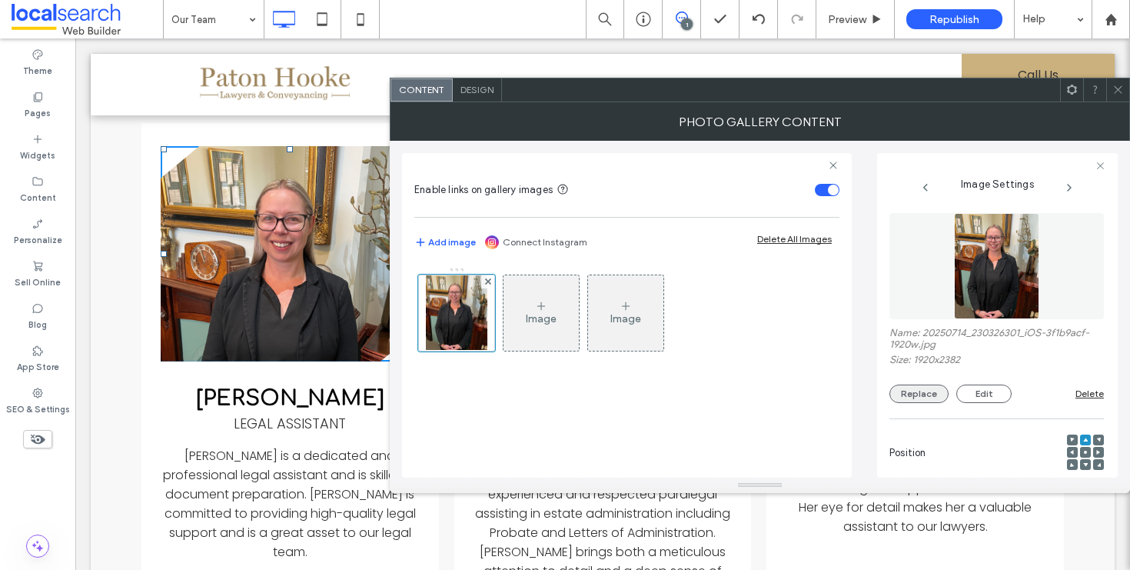
click at [901, 394] on button "Replace" at bounding box center [919, 393] width 59 height 18
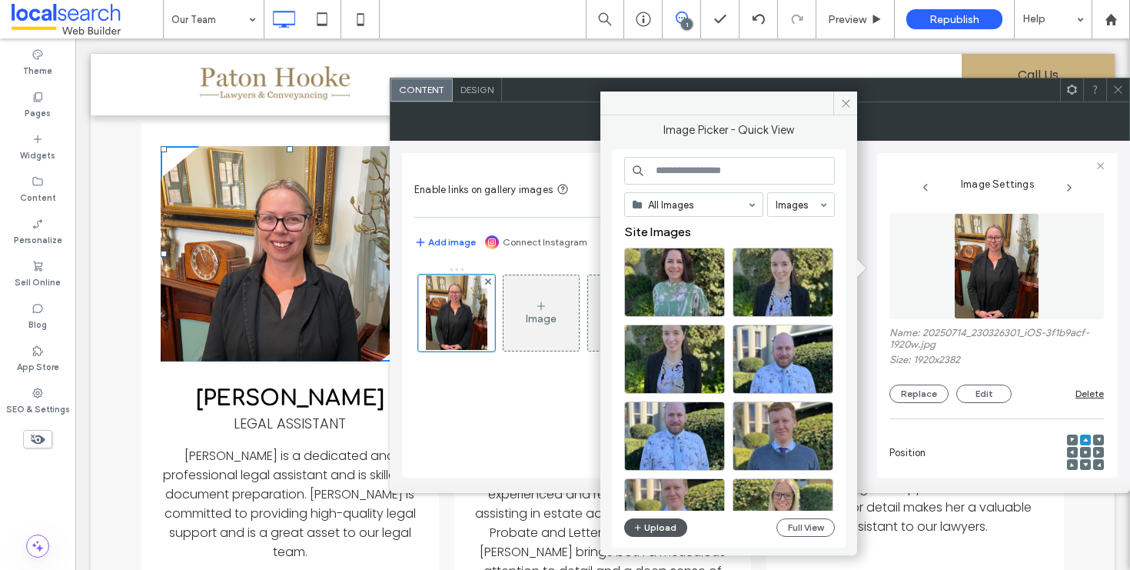
click at [660, 532] on button "Upload" at bounding box center [655, 527] width 63 height 18
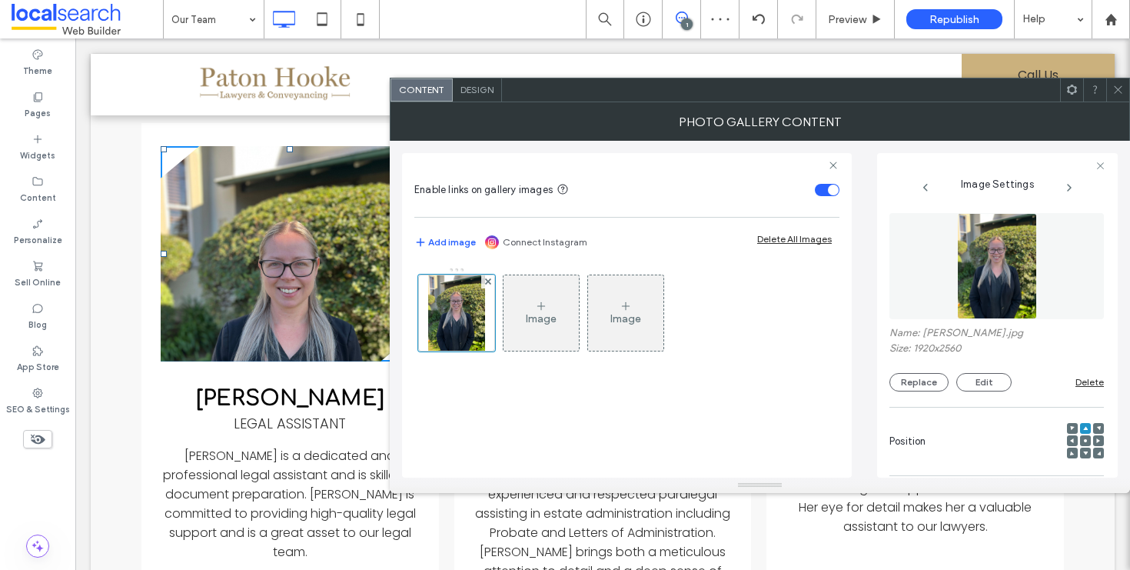
click at [1083, 445] on span at bounding box center [1085, 440] width 5 height 11
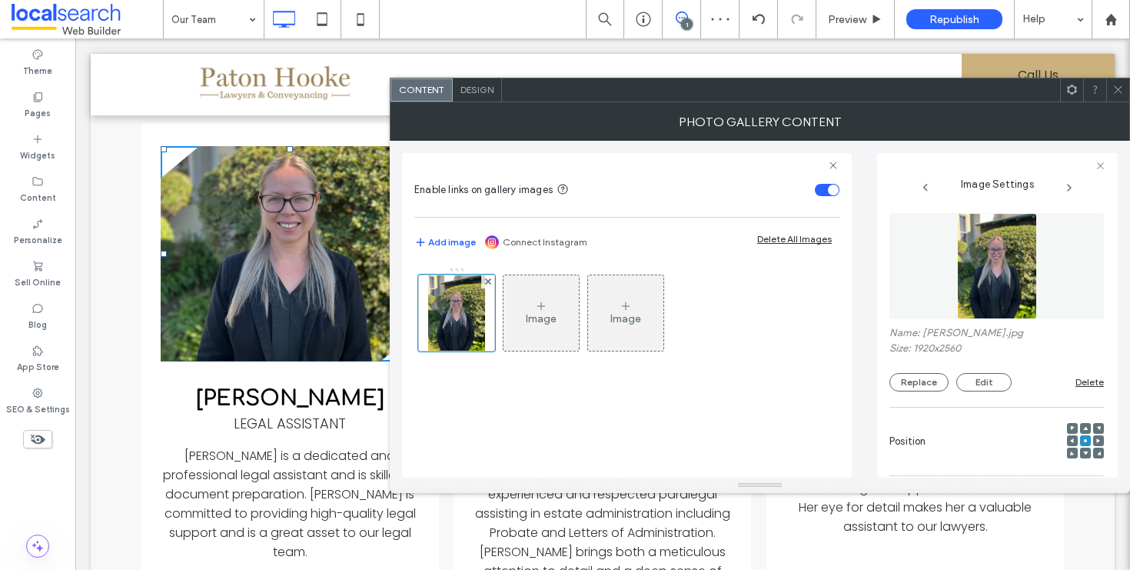
click at [1125, 91] on div at bounding box center [1117, 89] width 23 height 23
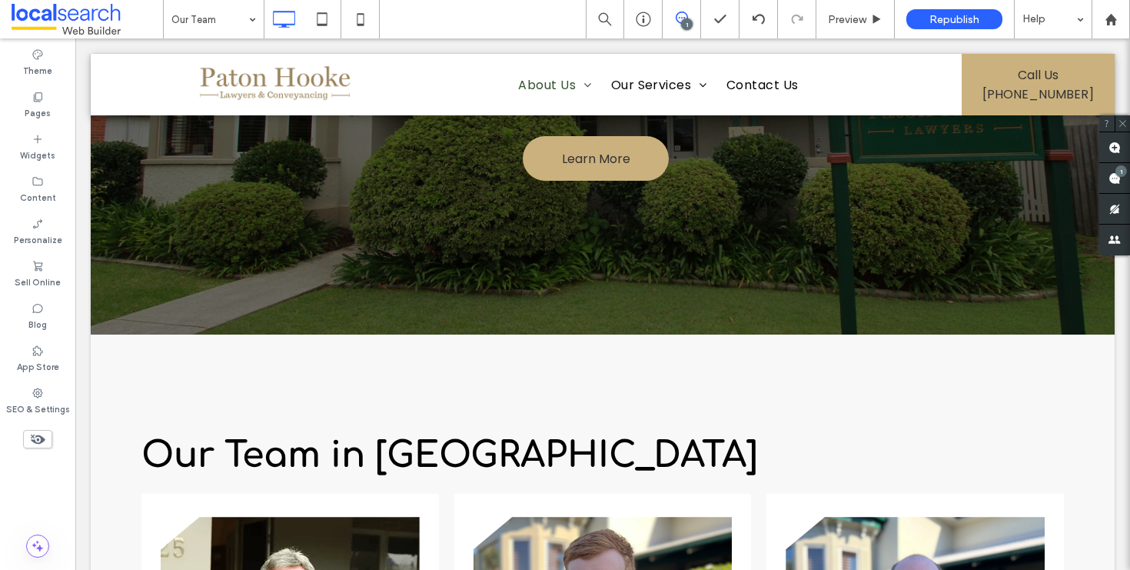
scroll to position [0, 0]
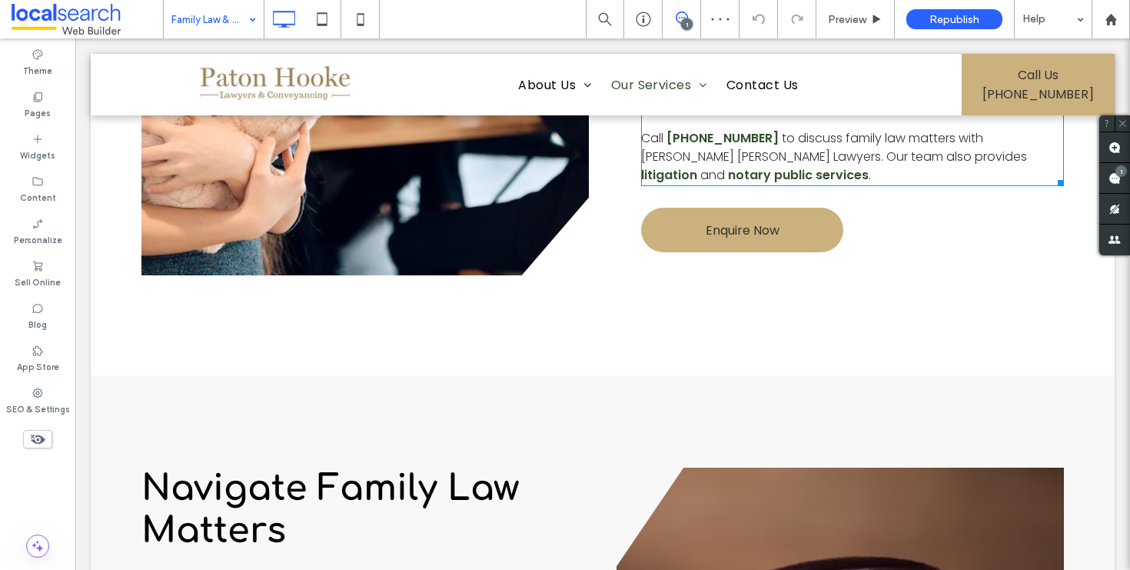
scroll to position [948, 0]
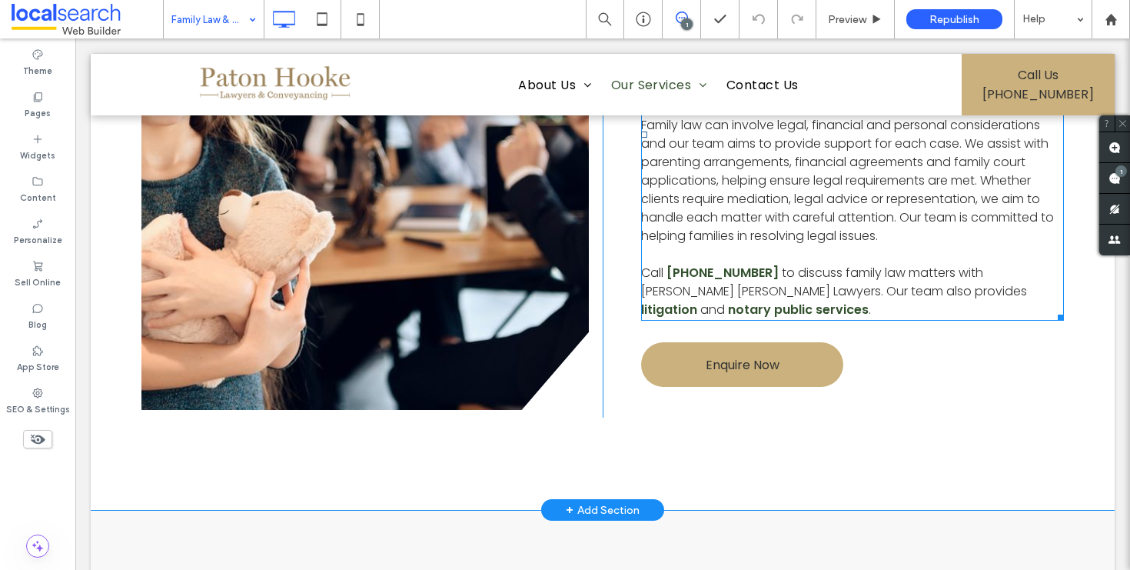
click at [773, 279] on span "to discuss family law matters with Paton Hooke Lawyers. Our team also provides" at bounding box center [834, 282] width 386 height 36
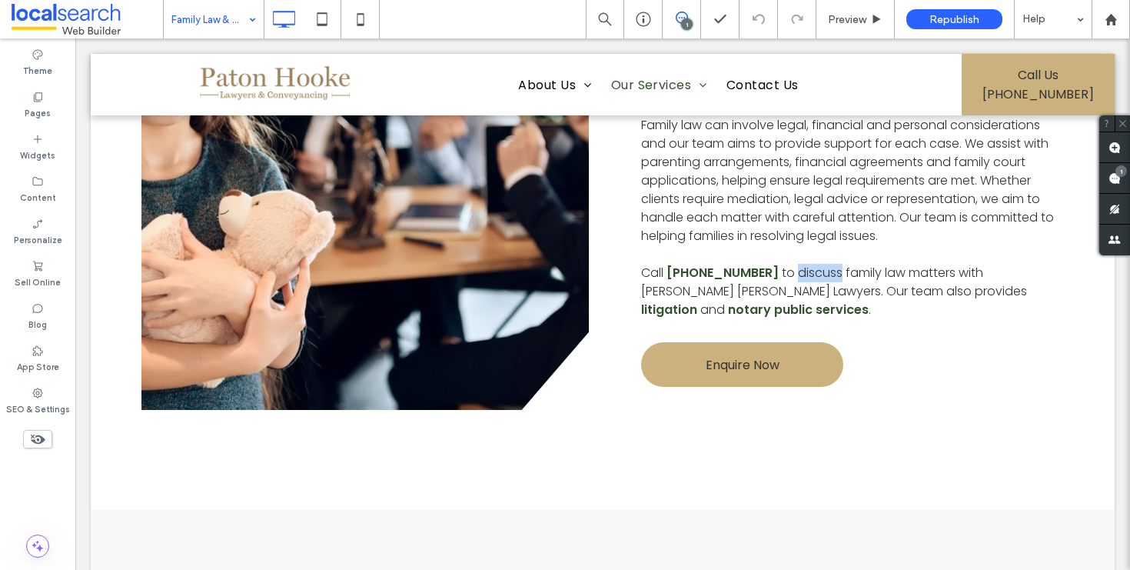
click at [773, 279] on span "to discuss family law matters with Paton Hooke Lawyers. Our team also provides" at bounding box center [834, 282] width 386 height 36
type input "*******"
type input "**"
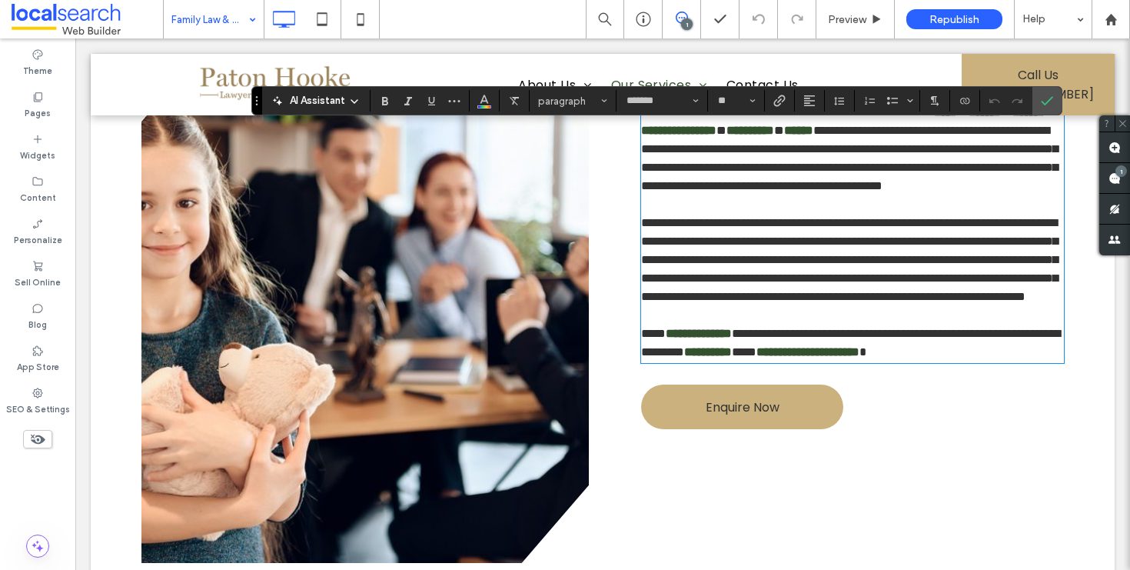
click at [770, 358] on span "**********" at bounding box center [850, 343] width 419 height 30
click at [1043, 103] on use "Confirm" at bounding box center [1047, 101] width 12 height 9
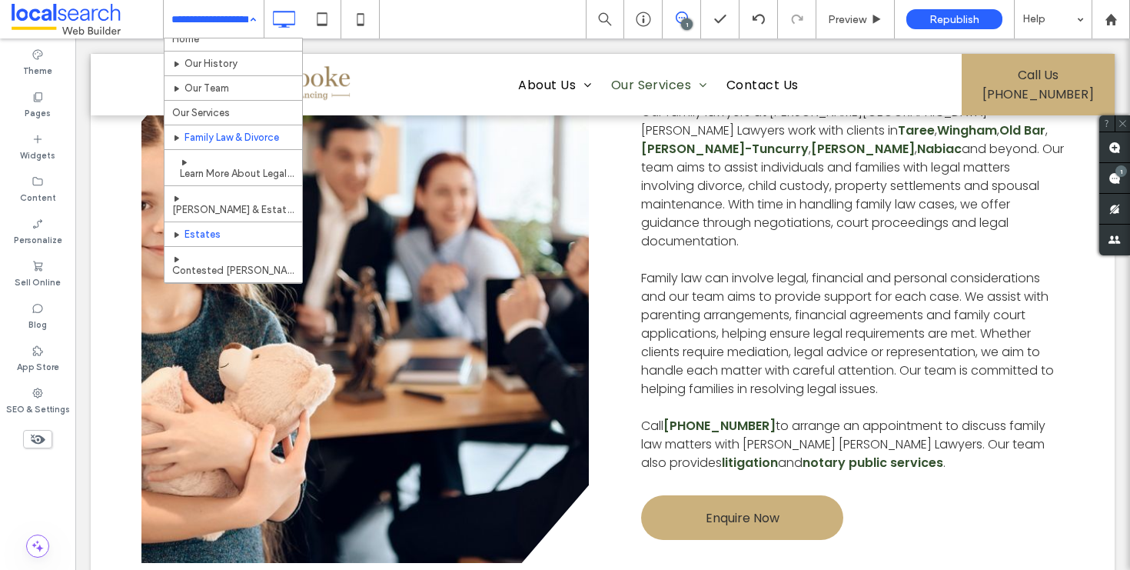
scroll to position [26, 0]
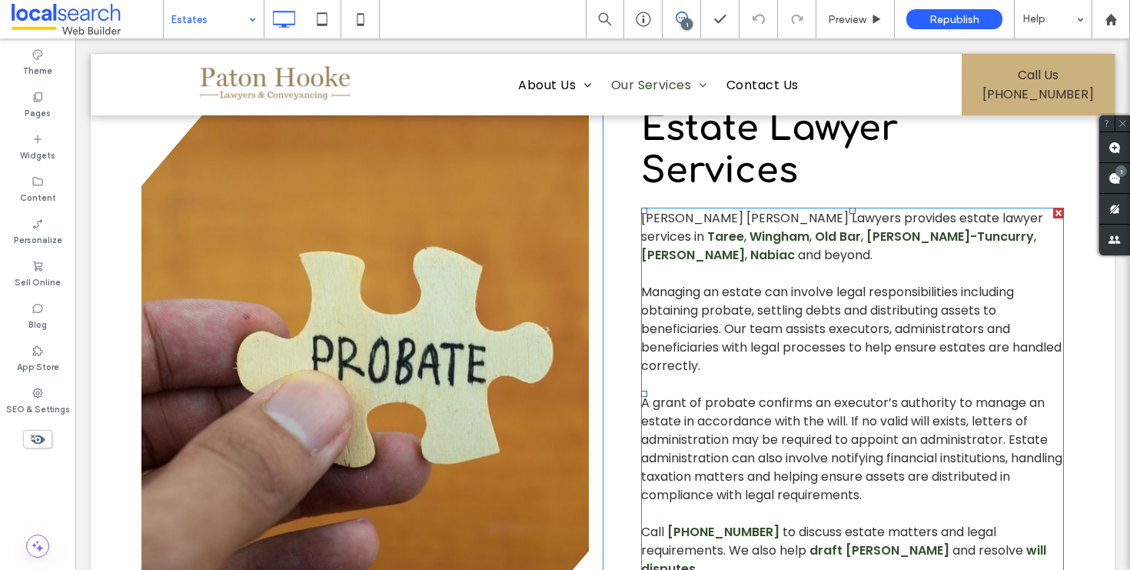
scroll to position [730, 0]
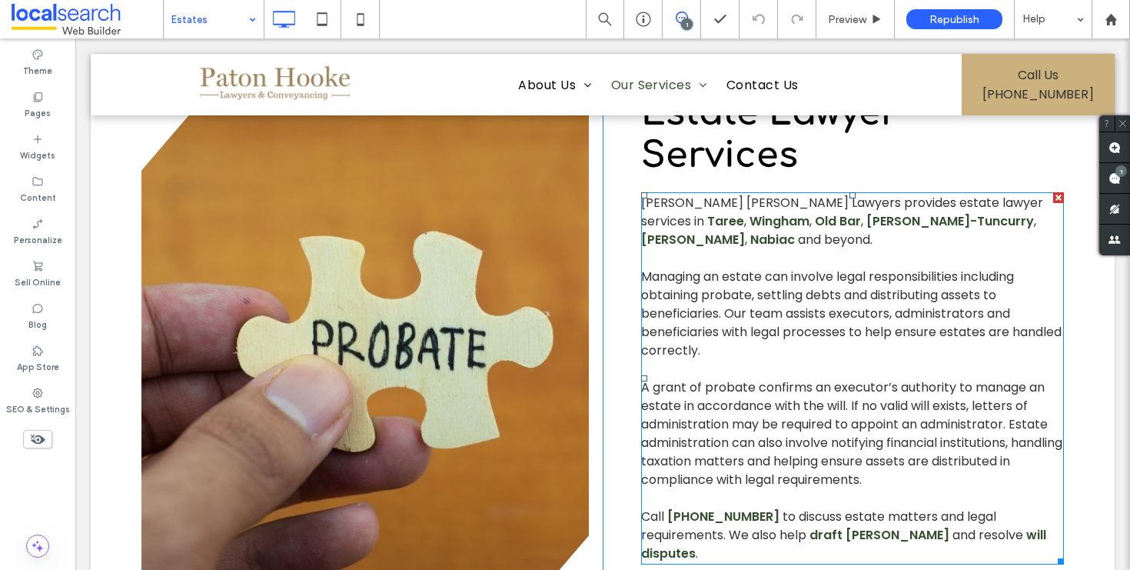
click at [896, 437] on span "A grant of probate confirms an executor’s authority to manage an estate in acco…" at bounding box center [851, 433] width 421 height 110
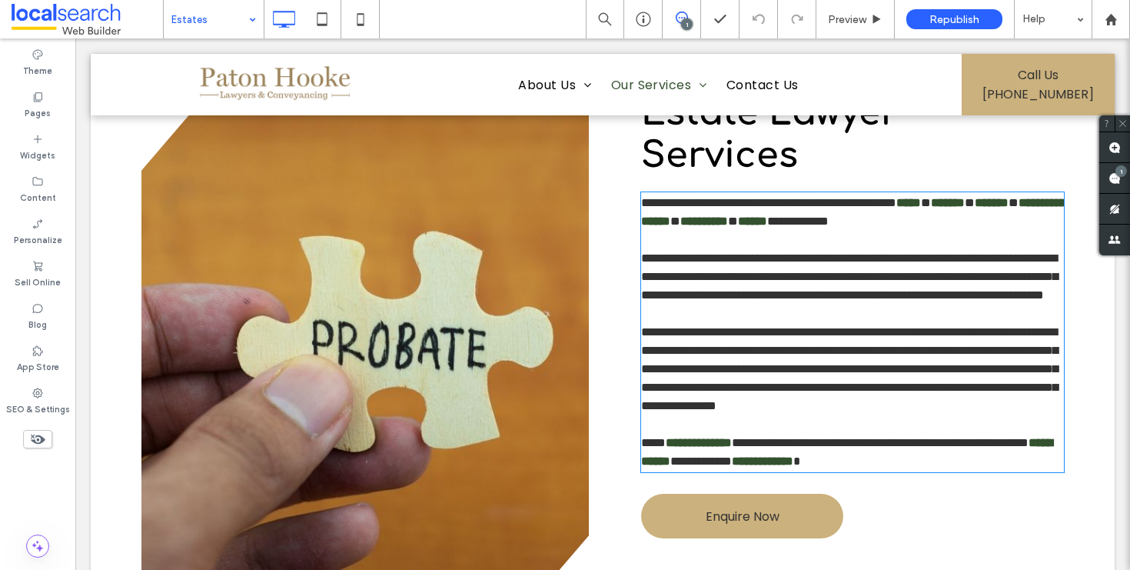
type input "*******"
type input "**"
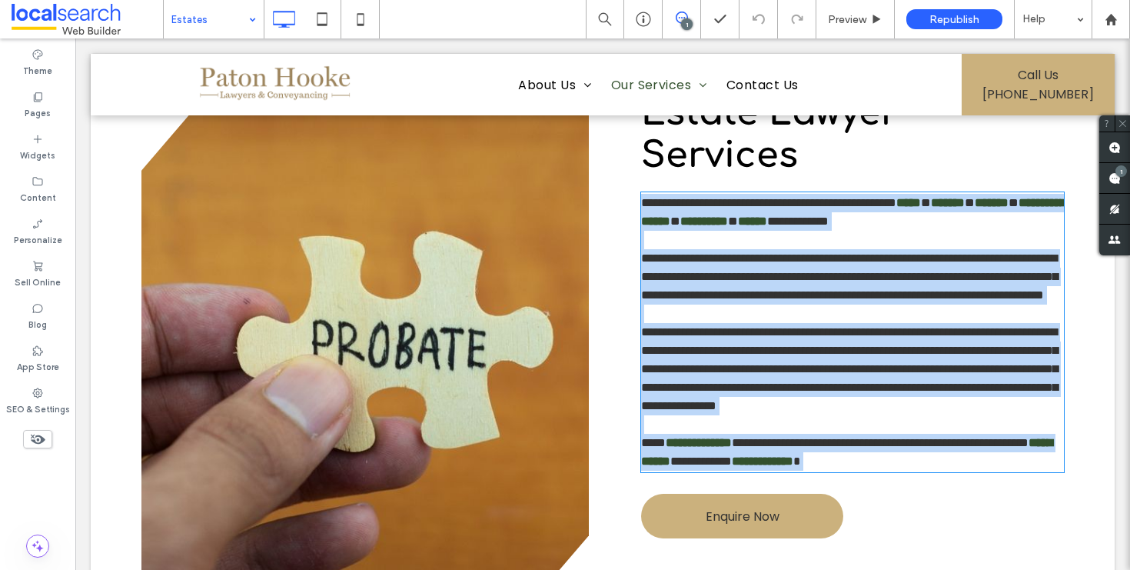
click at [896, 411] on span "**********" at bounding box center [849, 368] width 417 height 85
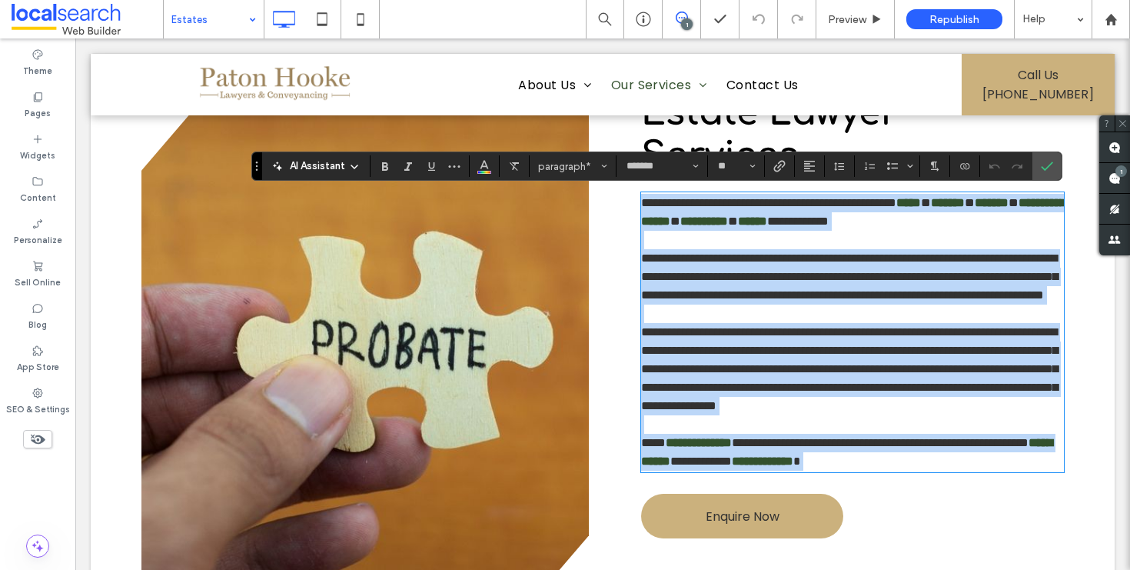
click at [947, 411] on span "**********" at bounding box center [849, 368] width 417 height 85
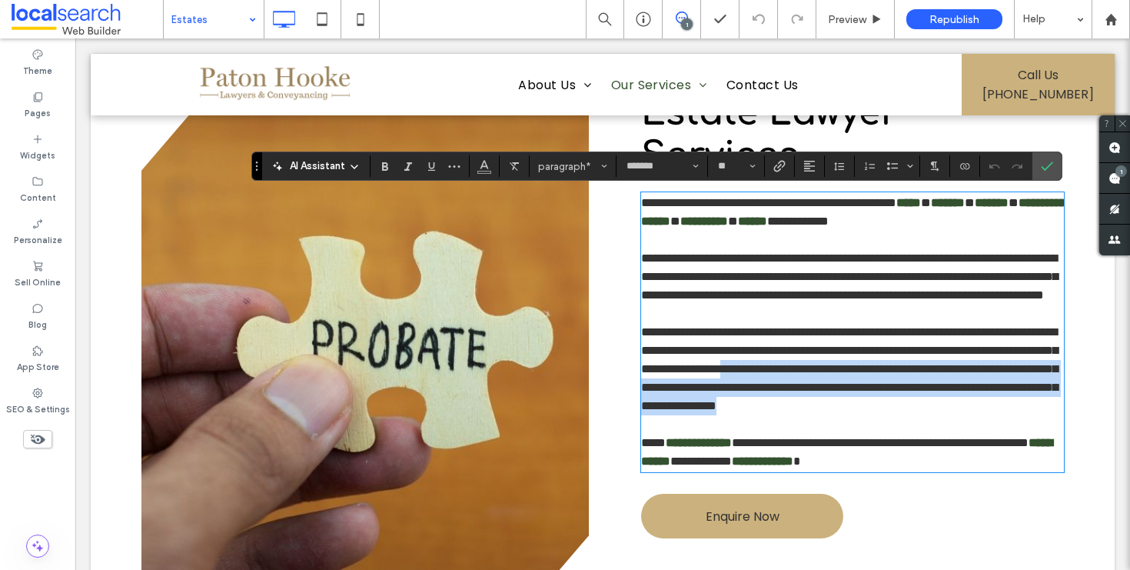
drag, startPoint x: 1010, startPoint y: 428, endPoint x: 1006, endPoint y: 474, distance: 46.3
click at [1006, 415] on p "**********" at bounding box center [852, 369] width 423 height 92
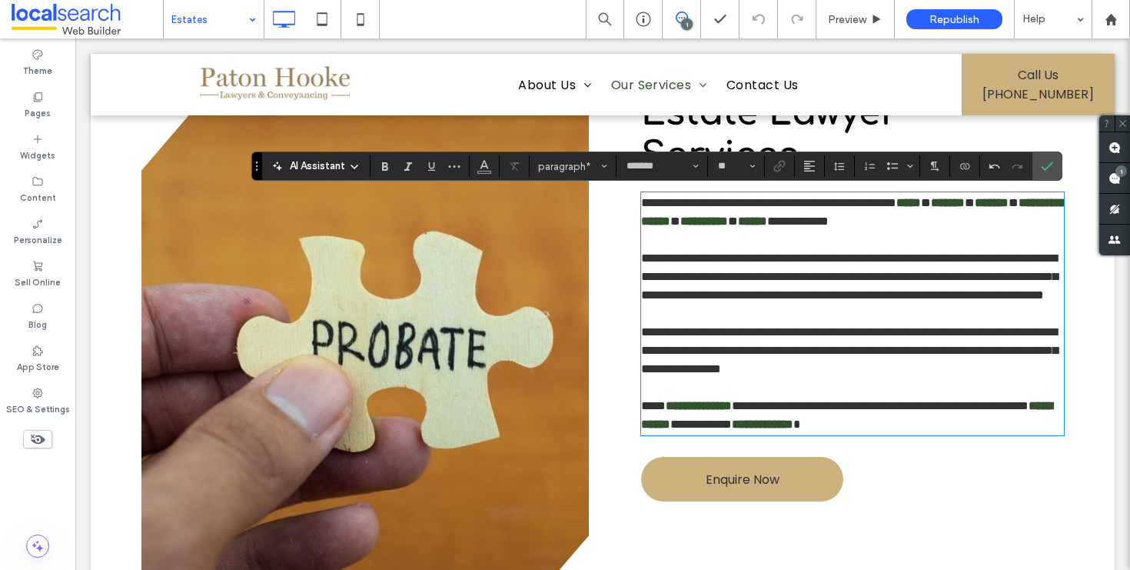
paste div
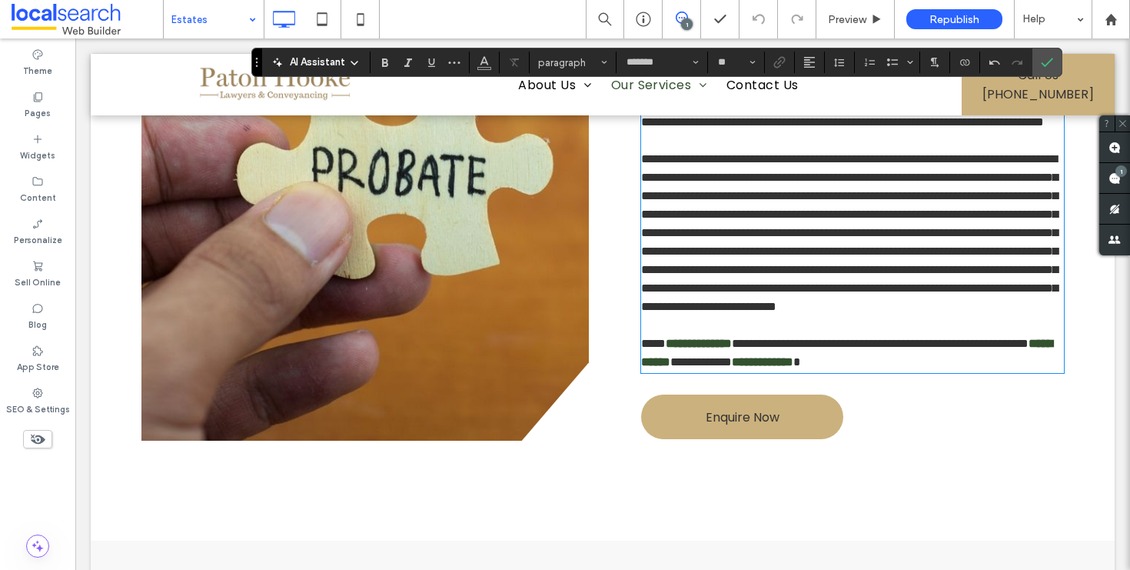
scroll to position [900, 0]
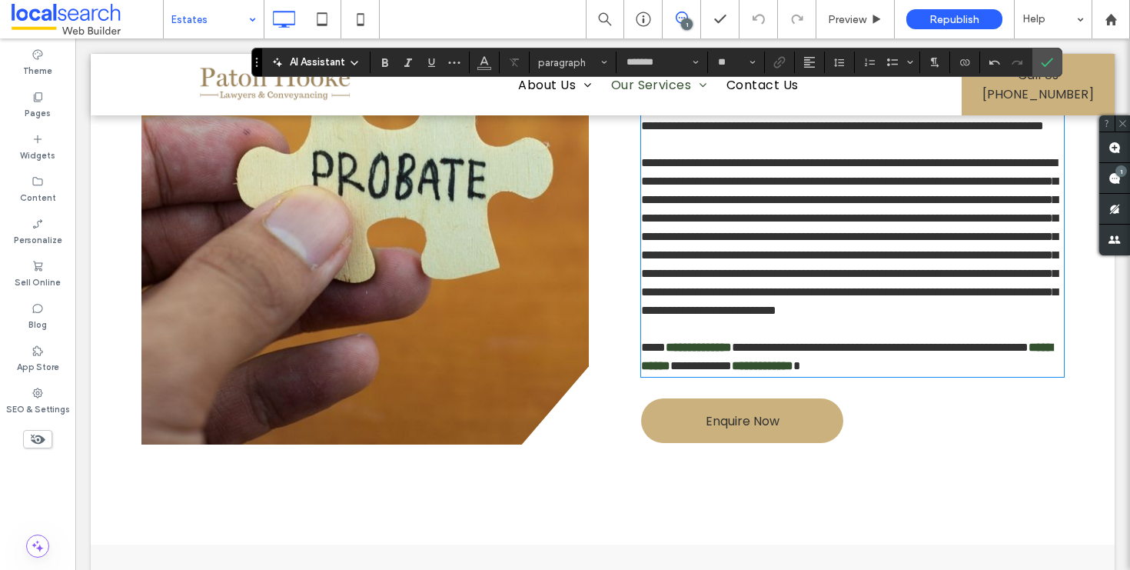
click at [770, 353] on span "**********" at bounding box center [880, 347] width 297 height 12
click at [707, 291] on span "**********" at bounding box center [849, 236] width 417 height 159
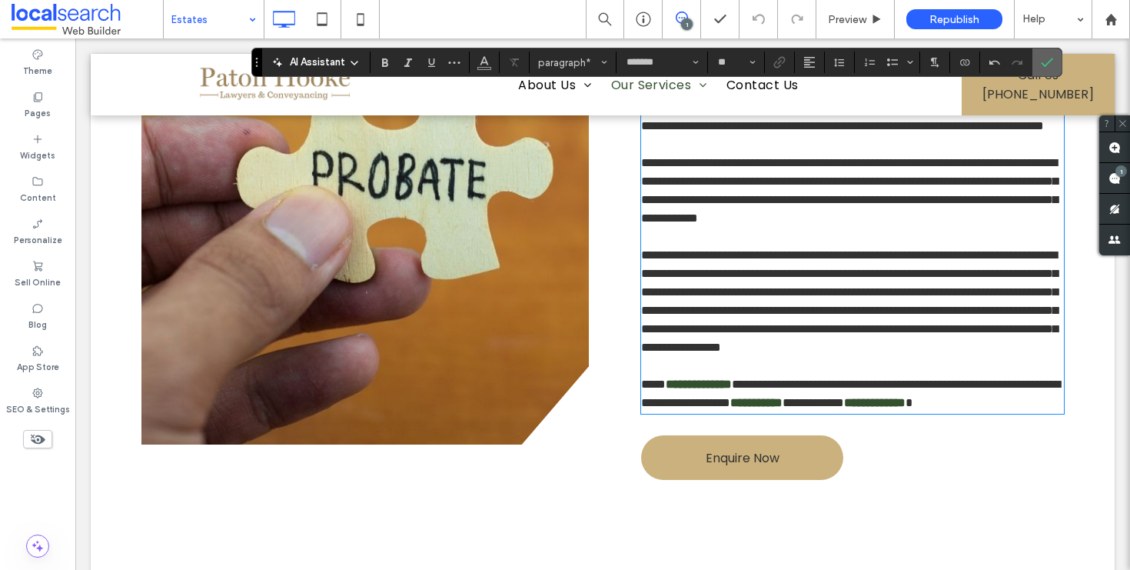
click at [1053, 58] on use "Confirm" at bounding box center [1047, 62] width 12 height 9
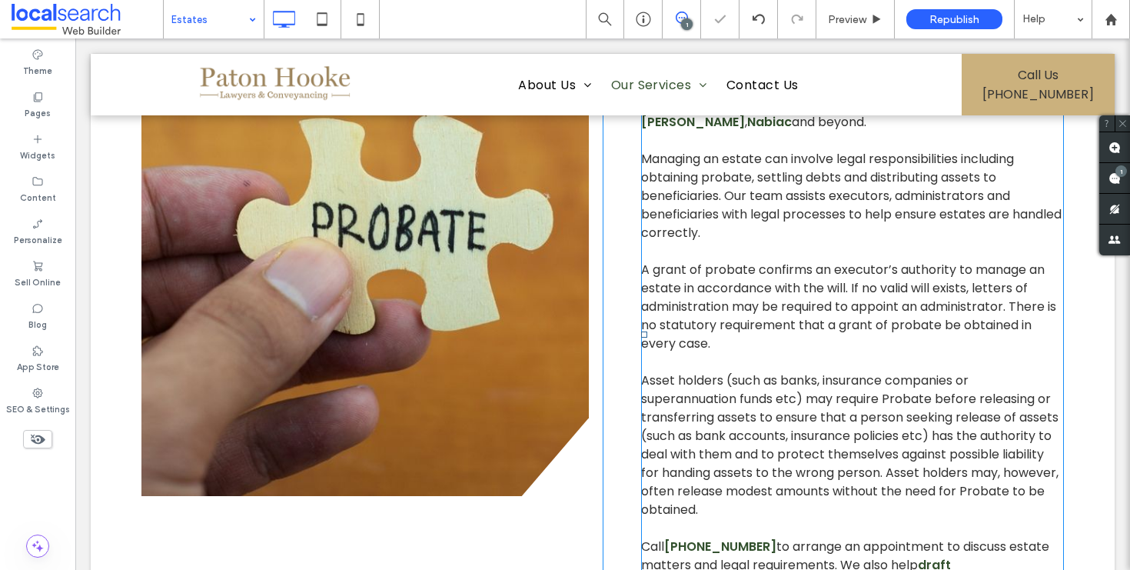
scroll to position [633, 0]
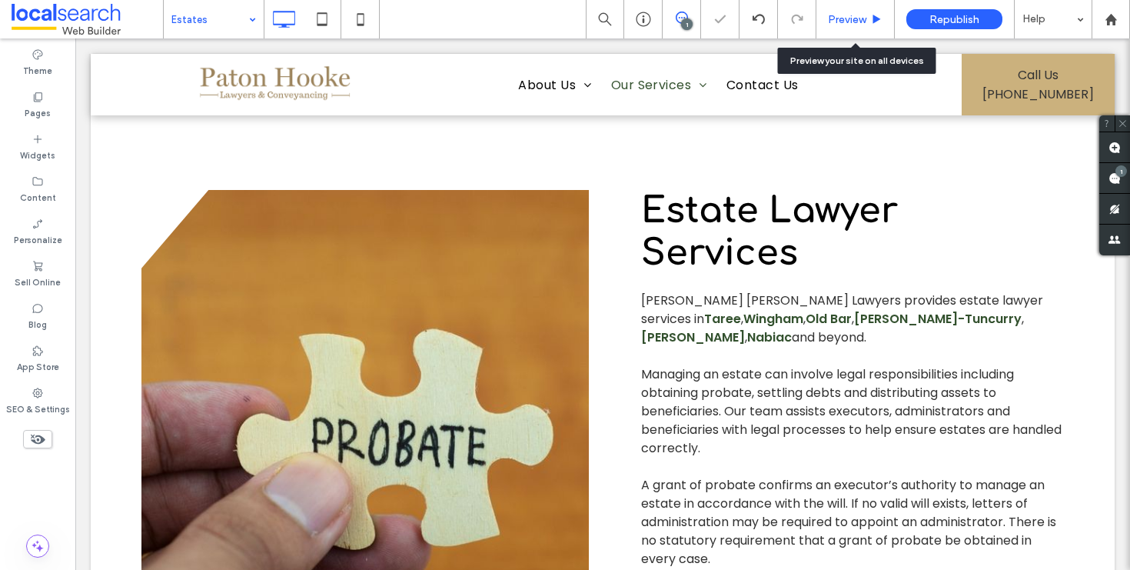
click at [853, 13] on span "Preview" at bounding box center [847, 19] width 38 height 13
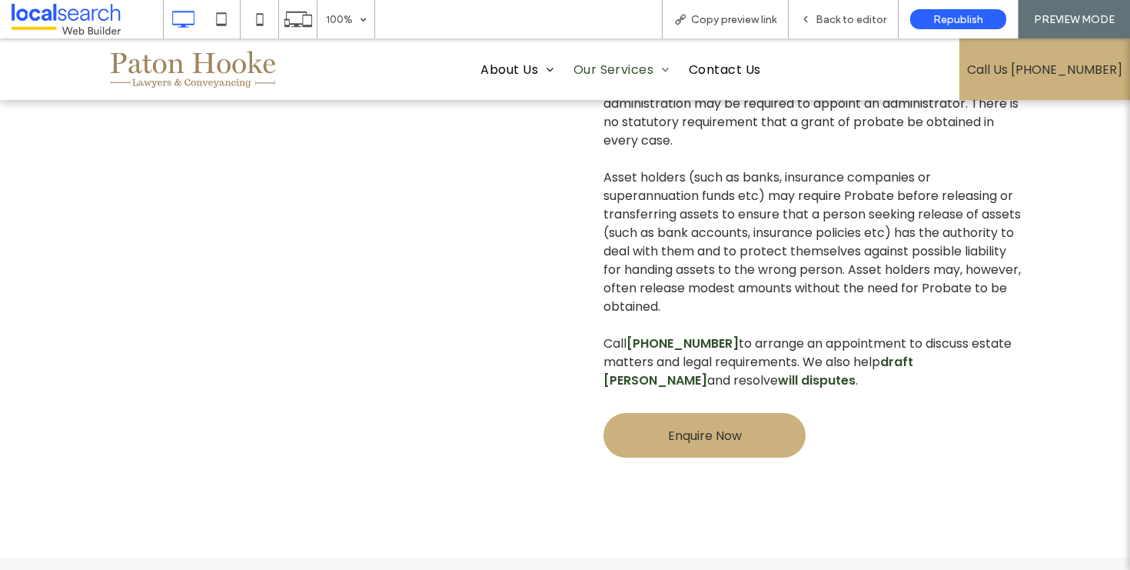
scroll to position [1042, 0]
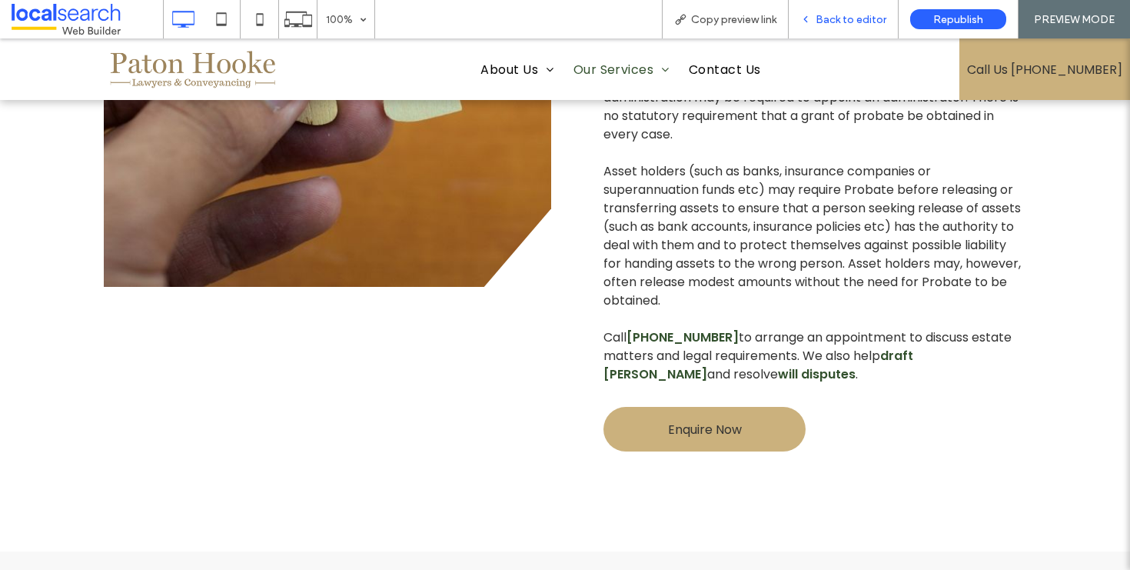
click at [843, 8] on div "Back to editor" at bounding box center [844, 19] width 110 height 38
click at [837, 22] on span "Back to editor" at bounding box center [851, 19] width 71 height 13
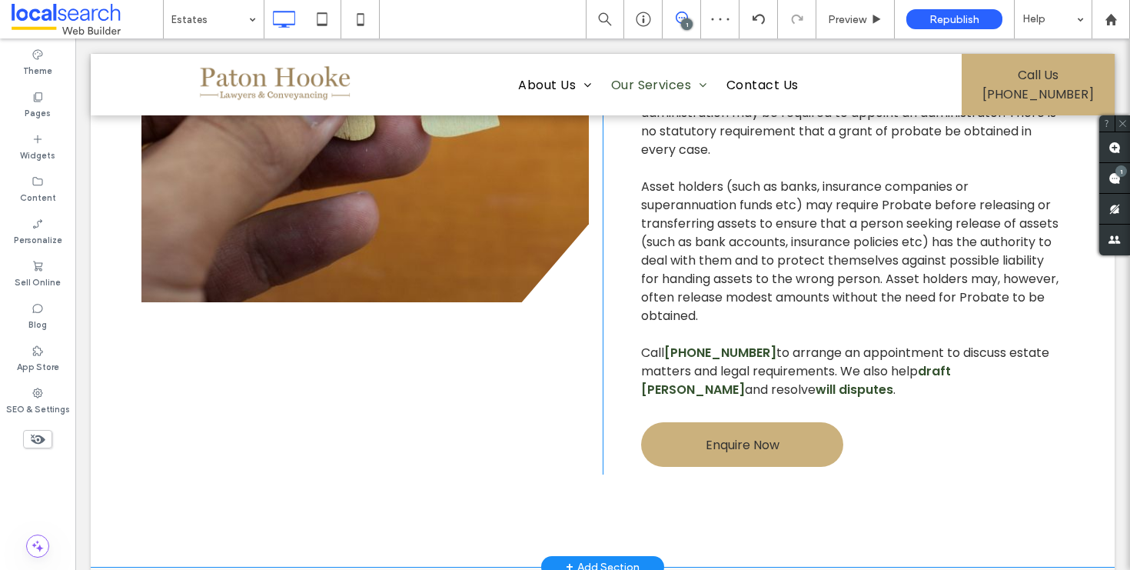
click at [195, 320] on div "Click To Paste" at bounding box center [371, 123] width 461 height 701
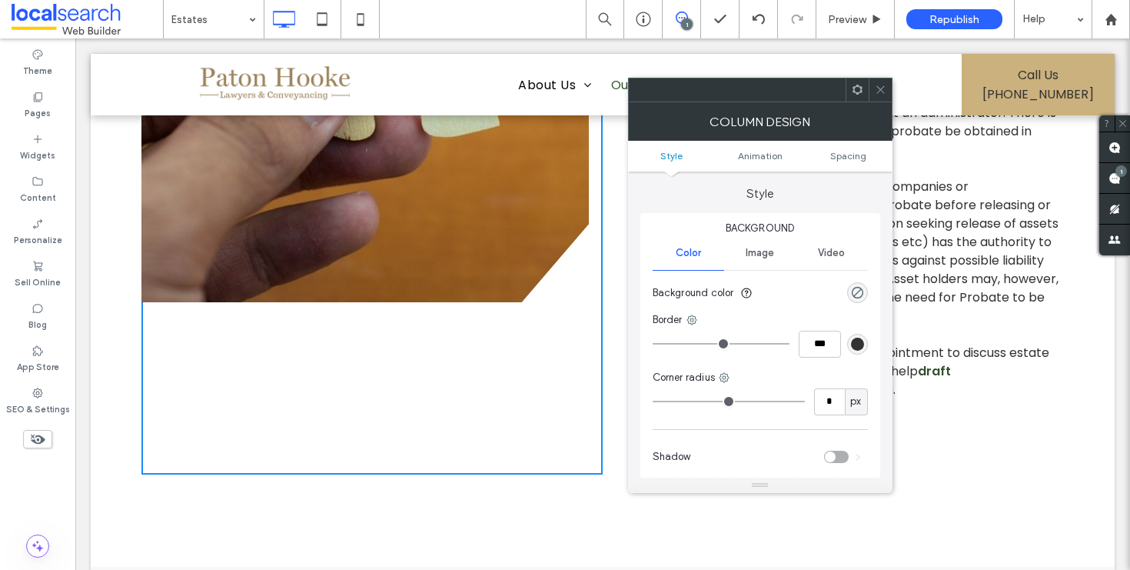
click at [235, 282] on link at bounding box center [364, 41] width 447 height 521
click at [422, 228] on link at bounding box center [364, 41] width 447 height 521
click at [876, 88] on icon at bounding box center [881, 90] width 12 height 12
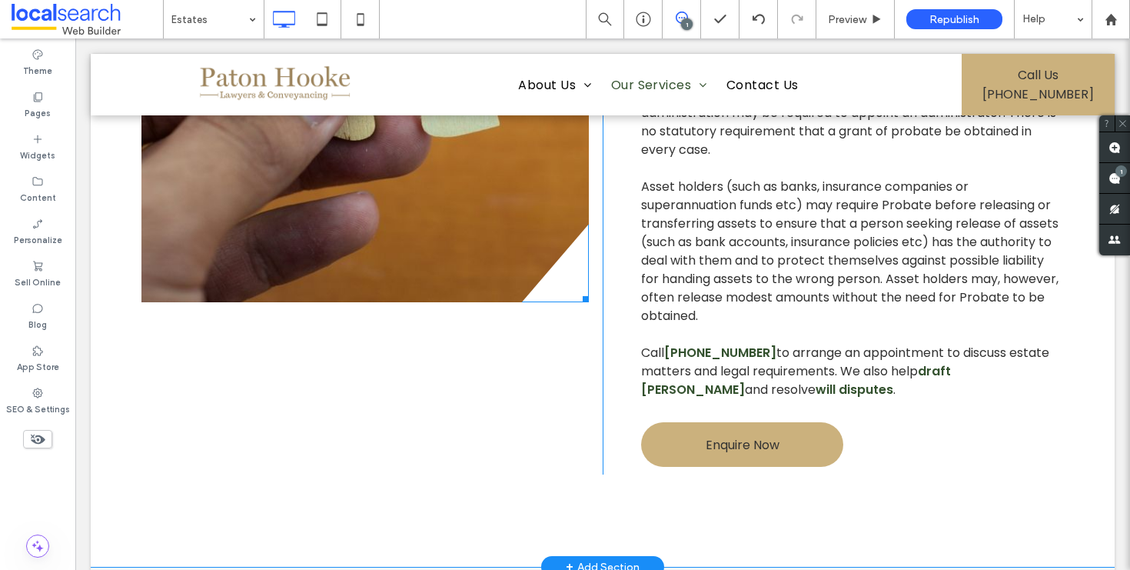
click at [367, 205] on link at bounding box center [364, 41] width 447 height 521
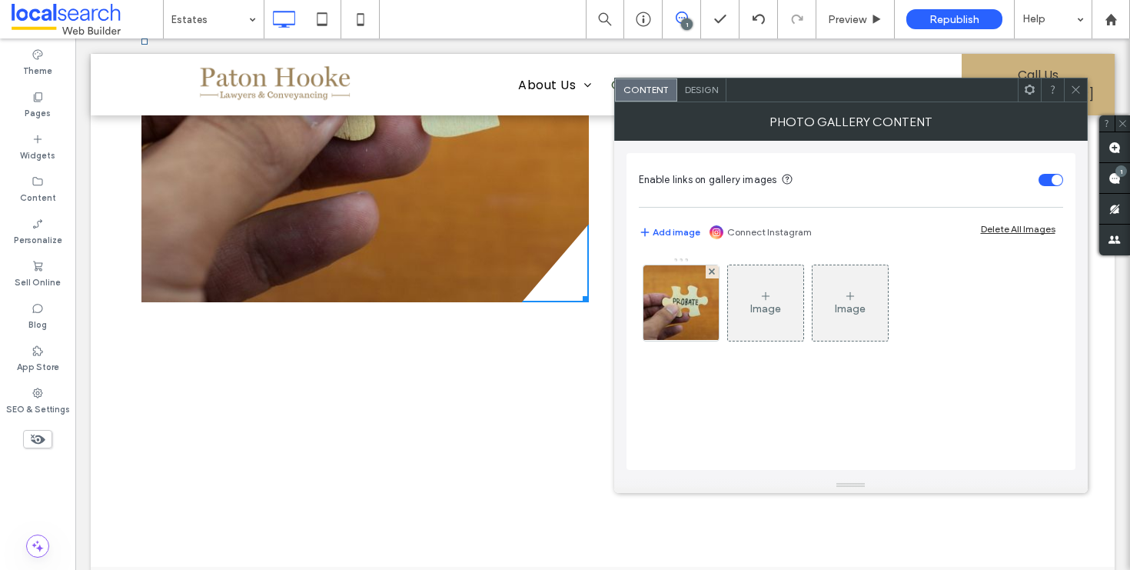
click at [1077, 88] on use at bounding box center [1076, 90] width 8 height 8
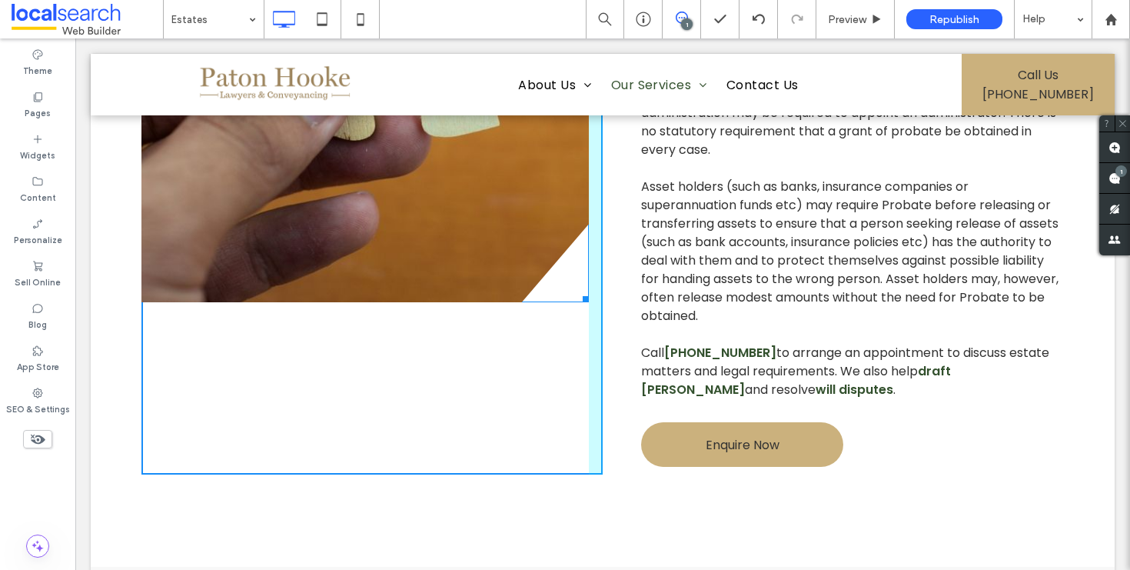
drag, startPoint x: 577, startPoint y: 298, endPoint x: 577, endPoint y: 329, distance: 31.5
click at [577, 329] on div "W:582 H:678 Click To Paste" at bounding box center [371, 123] width 461 height 701
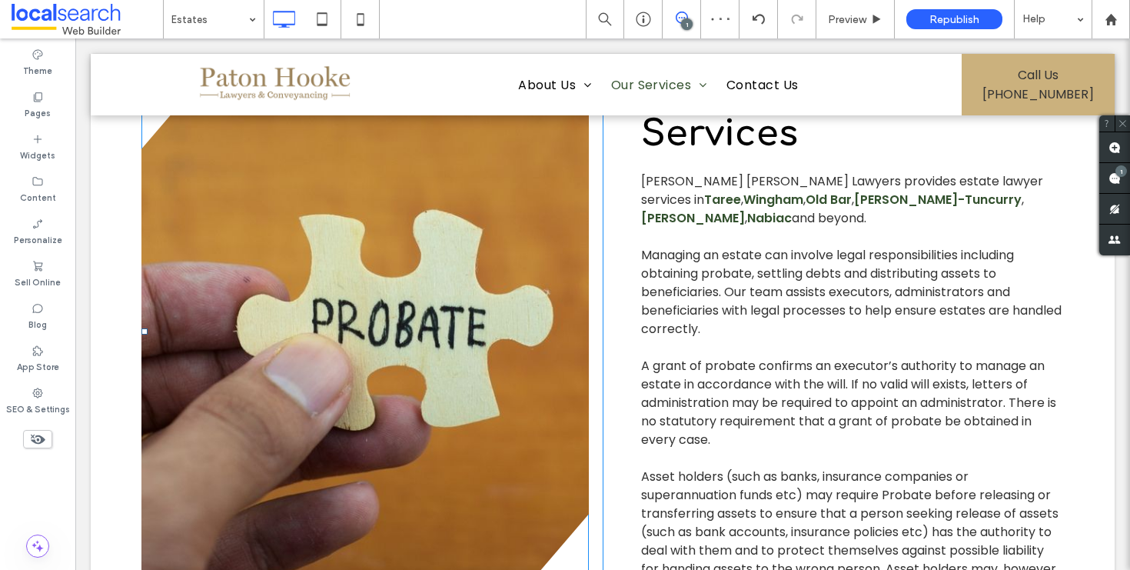
scroll to position [610, 0]
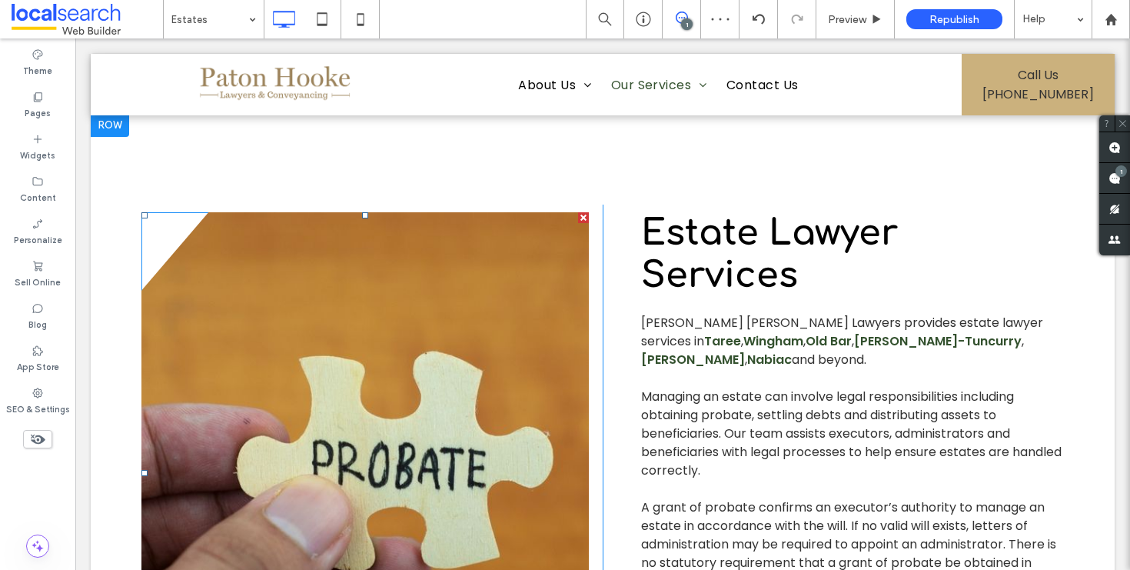
click at [348, 328] on link at bounding box center [364, 472] width 447 height 521
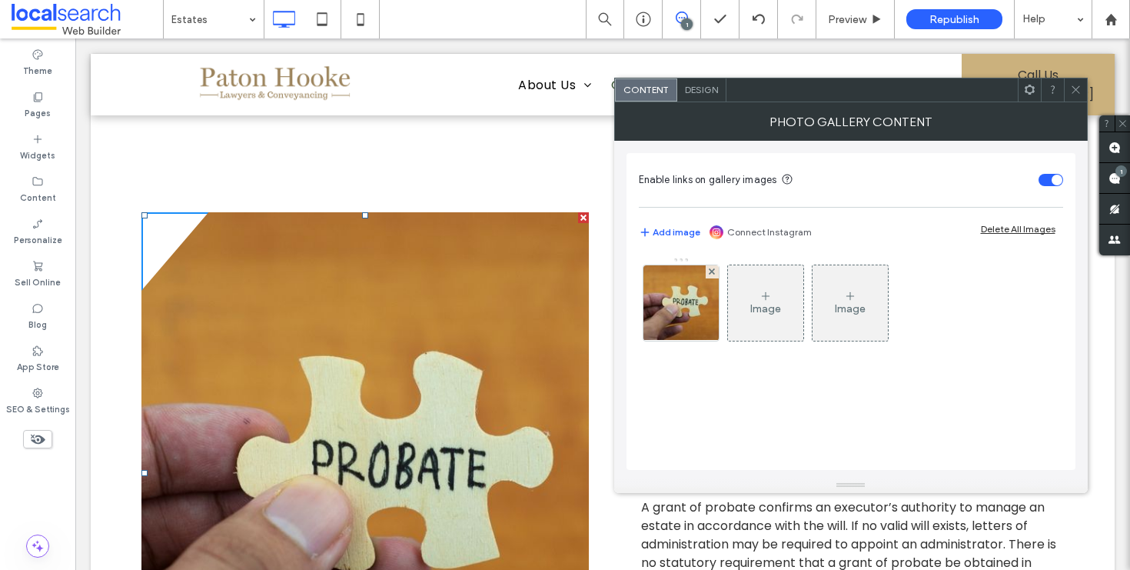
click at [715, 84] on span "Design" at bounding box center [701, 90] width 33 height 12
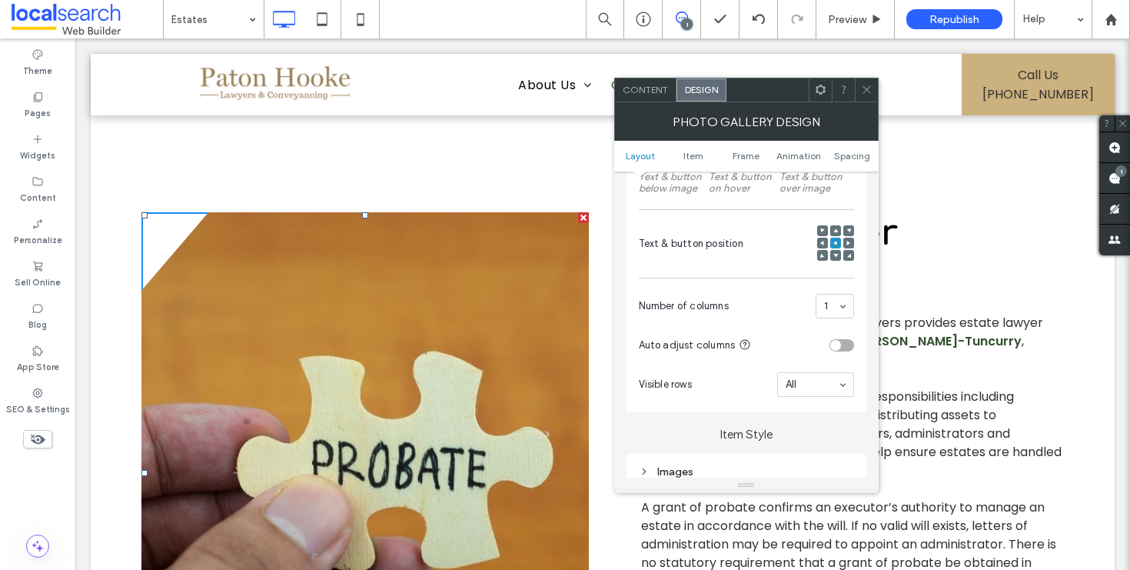
scroll to position [433, 0]
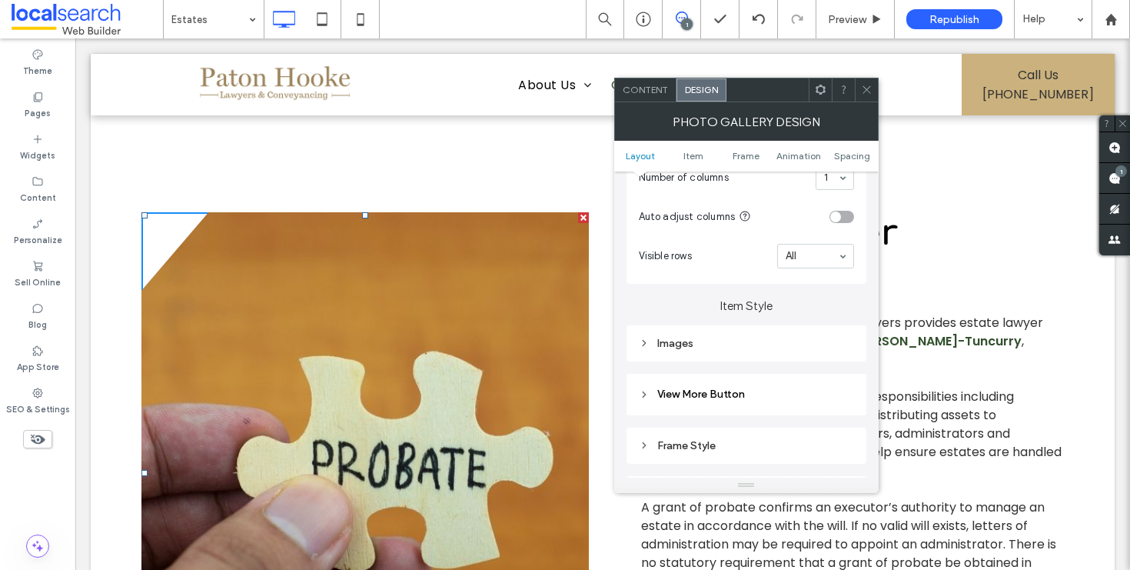
click at [830, 161] on ul "Layout Item Frame Animation Spacing" at bounding box center [746, 156] width 264 height 31
click at [843, 160] on span "Spacing" at bounding box center [852, 156] width 36 height 12
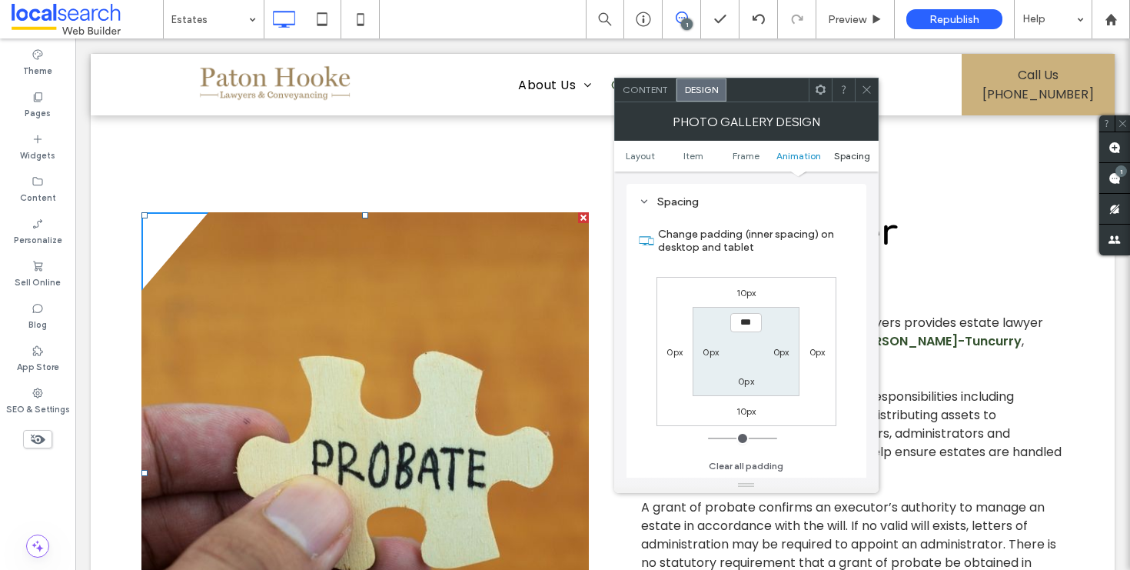
scroll to position [776, 0]
click at [743, 411] on label "10px" at bounding box center [747, 409] width 20 height 12
type input "**"
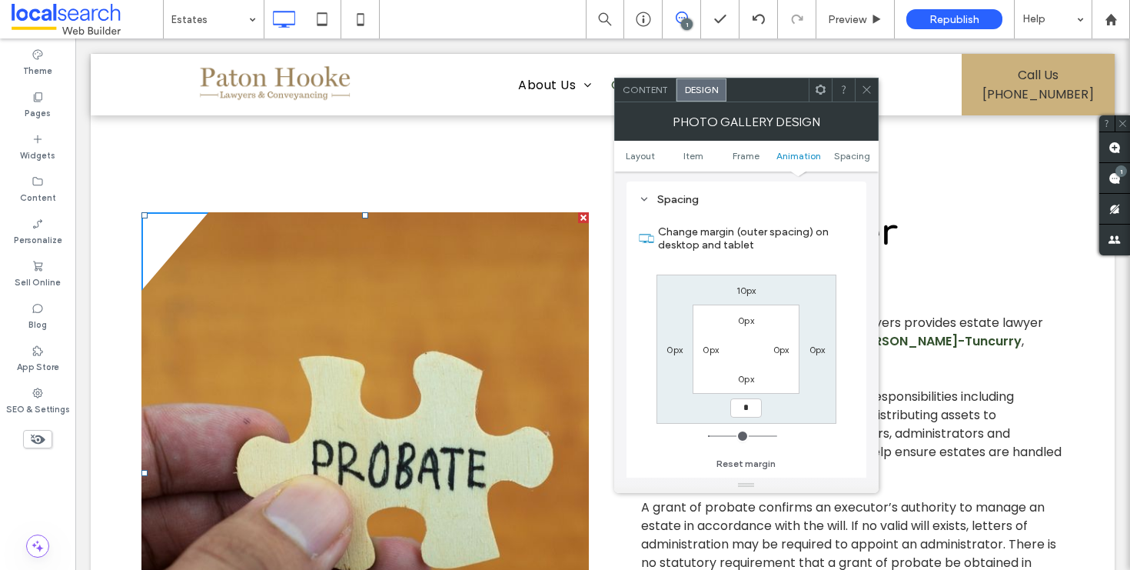
type input "*"
type input "***"
click at [747, 298] on div "10px" at bounding box center [747, 289] width 20 height 15
click at [746, 295] on label "10px" at bounding box center [747, 290] width 20 height 12
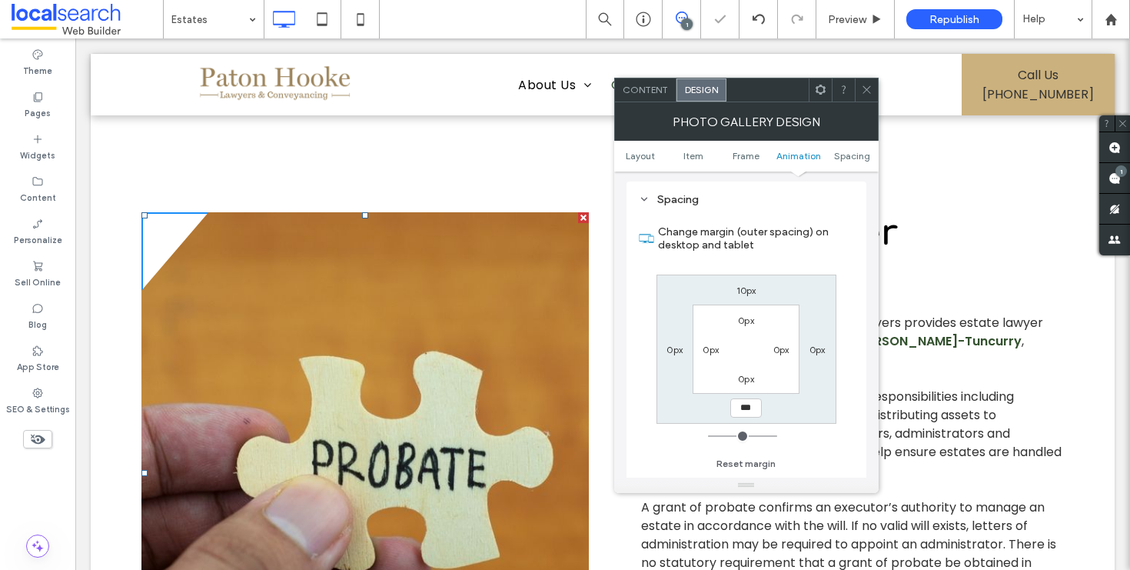
type input "**"
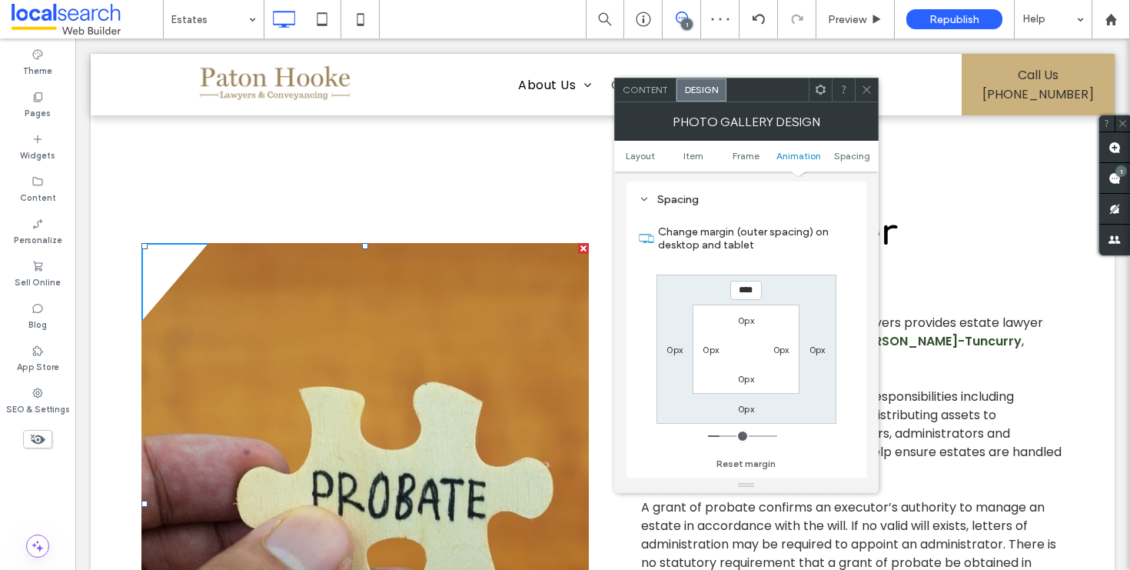
click at [740, 292] on input "****" at bounding box center [746, 290] width 32 height 19
type input "***"
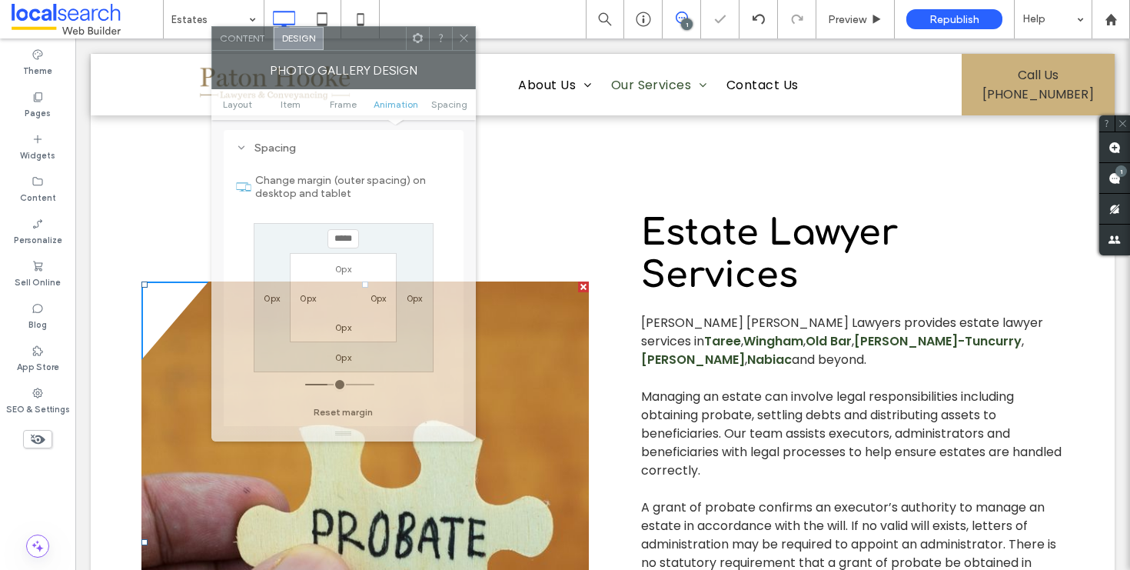
drag, startPoint x: 761, startPoint y: 98, endPoint x: 379, endPoint y: 51, distance: 385.1
click at [379, 51] on div "Photo Gallery Design" at bounding box center [343, 70] width 264 height 38
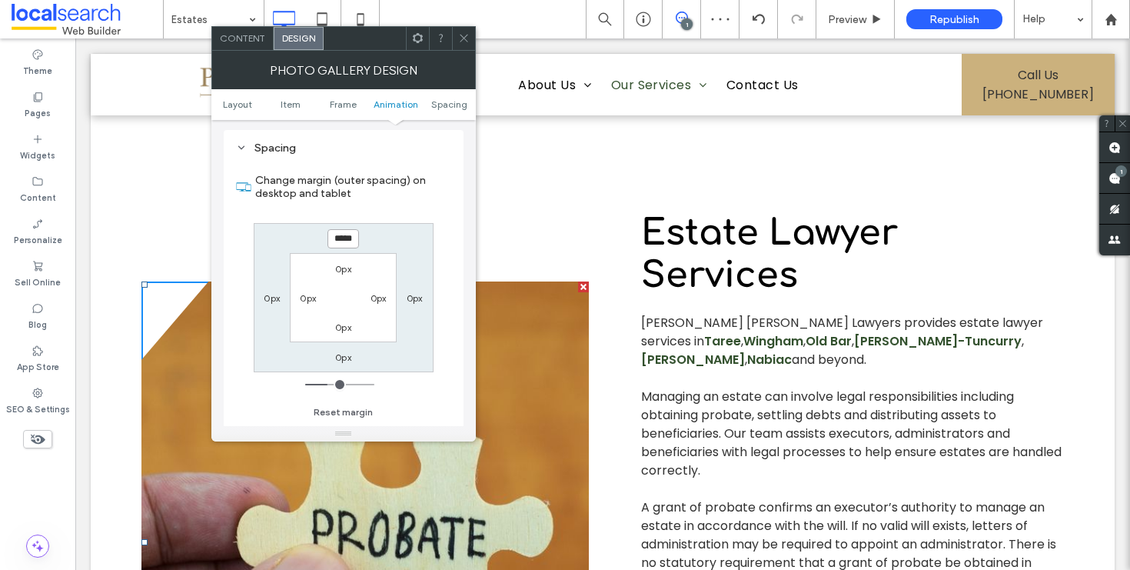
click at [345, 233] on input "*****" at bounding box center [344, 238] width 32 height 19
type input "***"
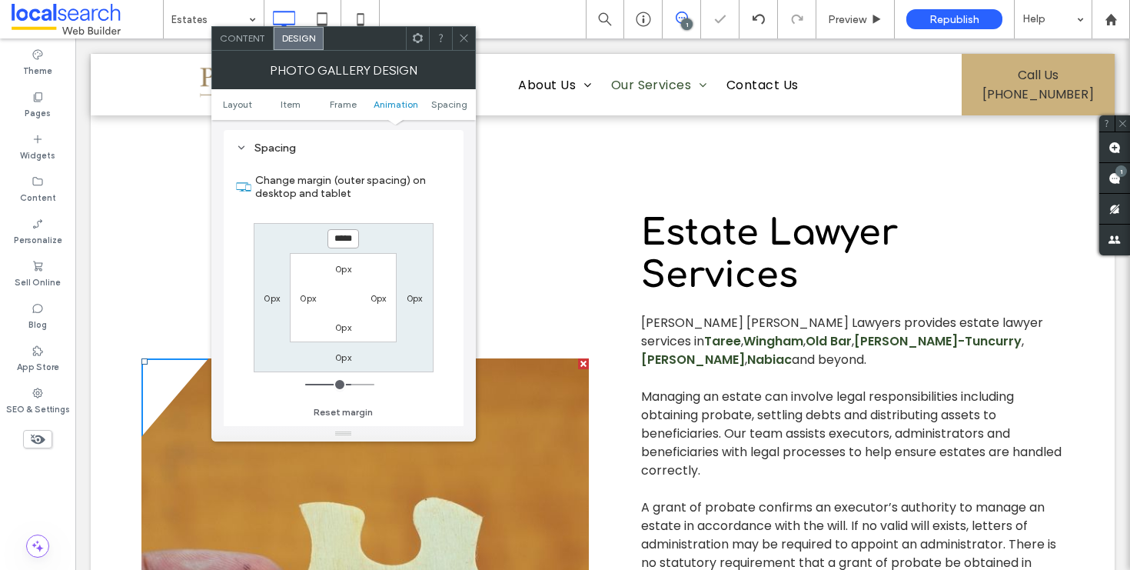
drag, startPoint x: 331, startPoint y: 240, endPoint x: 345, endPoint y: 243, distance: 14.2
click at [345, 243] on input "*****" at bounding box center [344, 238] width 32 height 19
type input "*****"
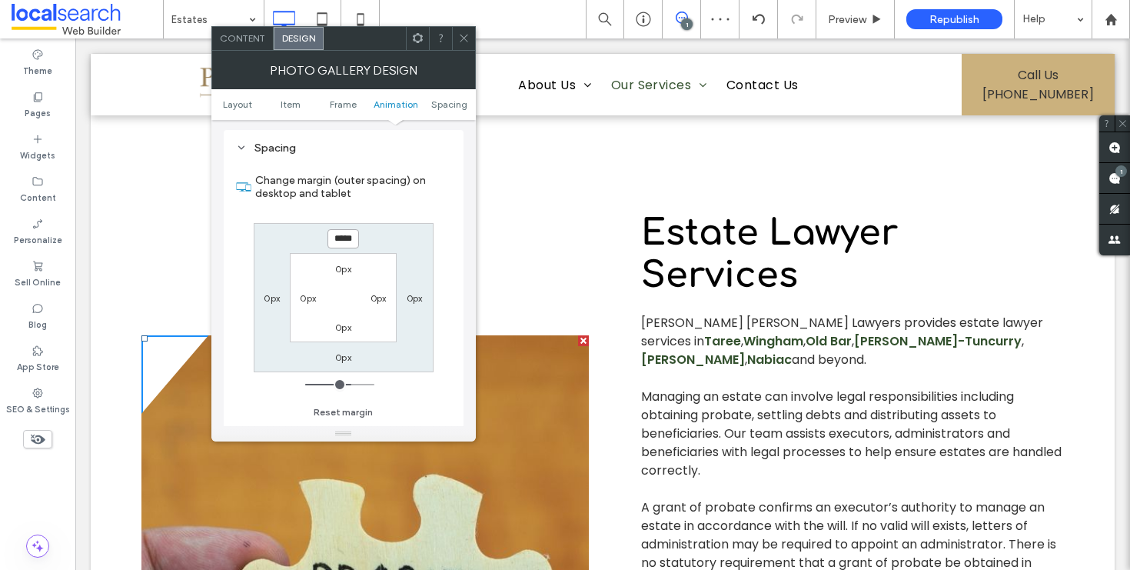
type input "***"
drag, startPoint x: 333, startPoint y: 242, endPoint x: 342, endPoint y: 242, distance: 9.2
click at [342, 242] on input "*****" at bounding box center [344, 238] width 32 height 19
type input "*****"
type input "***"
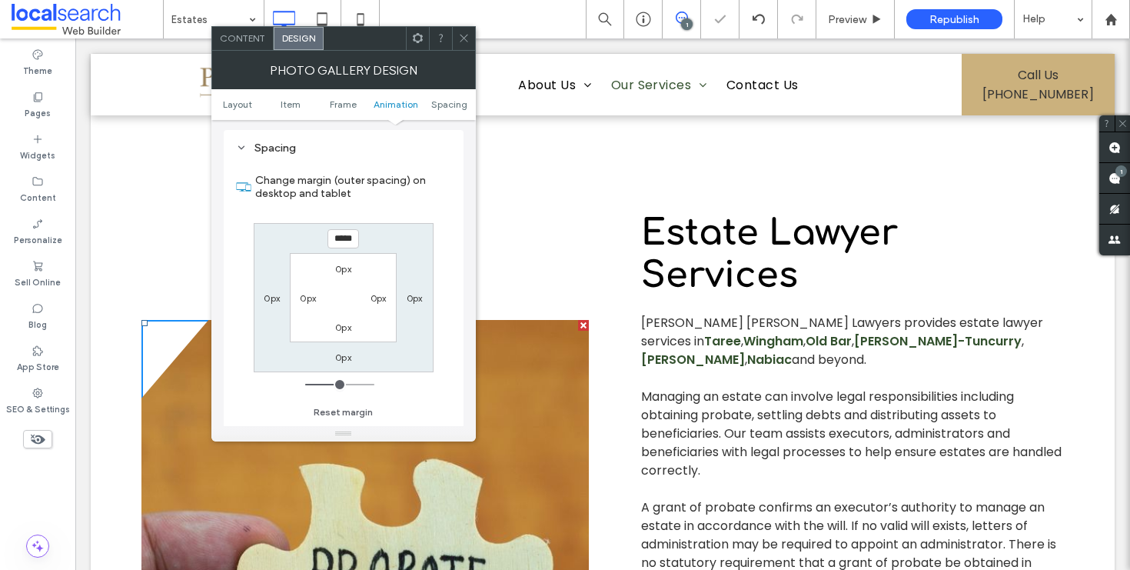
click at [457, 38] on div at bounding box center [463, 38] width 23 height 23
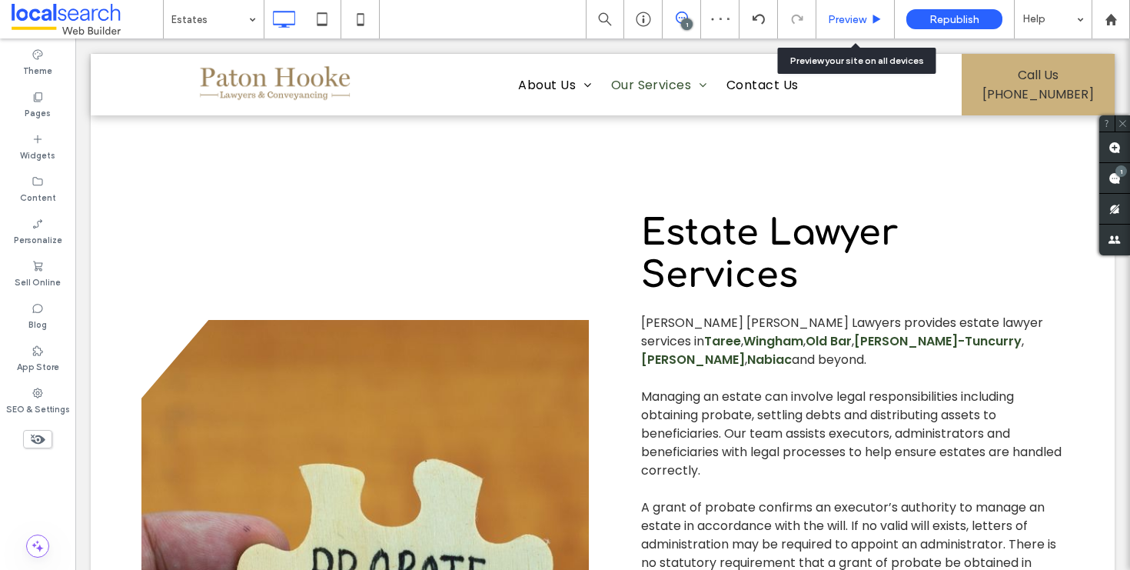
click at [840, 17] on span "Preview" at bounding box center [847, 19] width 38 height 13
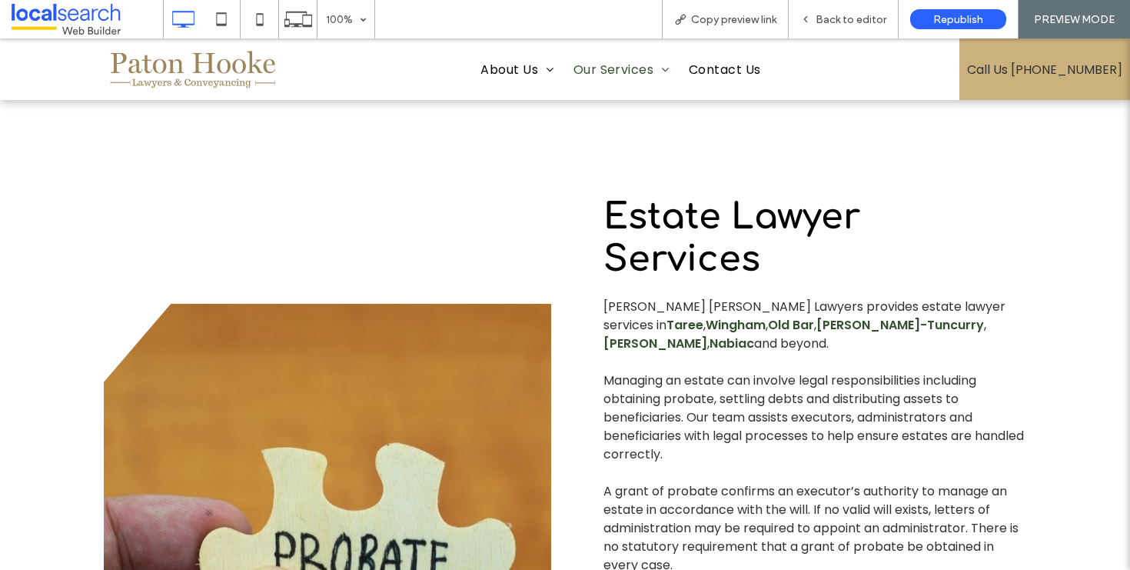
scroll to position [942, 0]
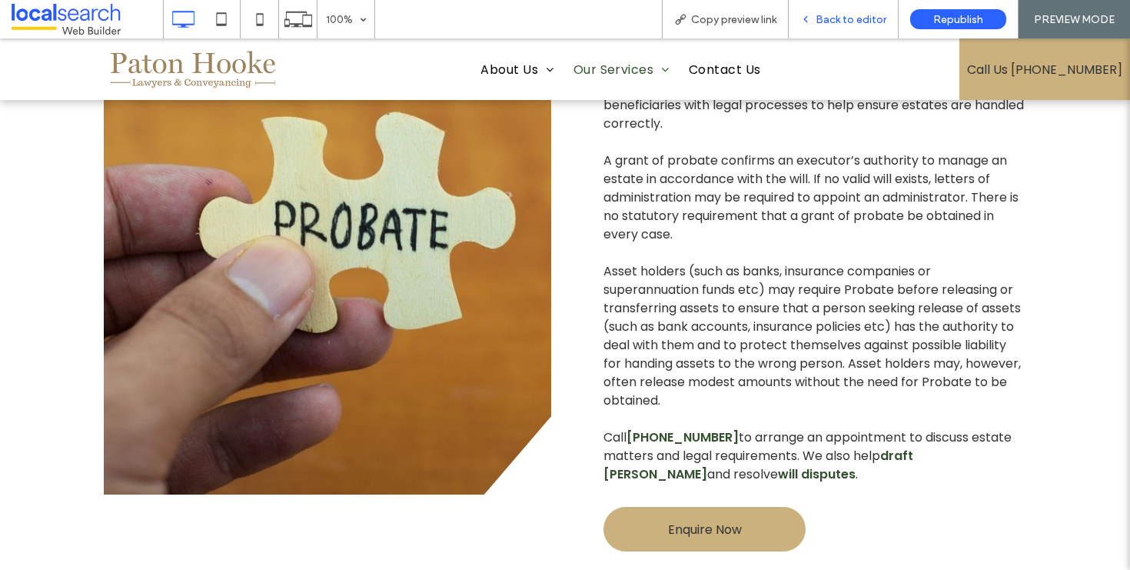
click at [838, 15] on span "Back to editor" at bounding box center [851, 19] width 71 height 13
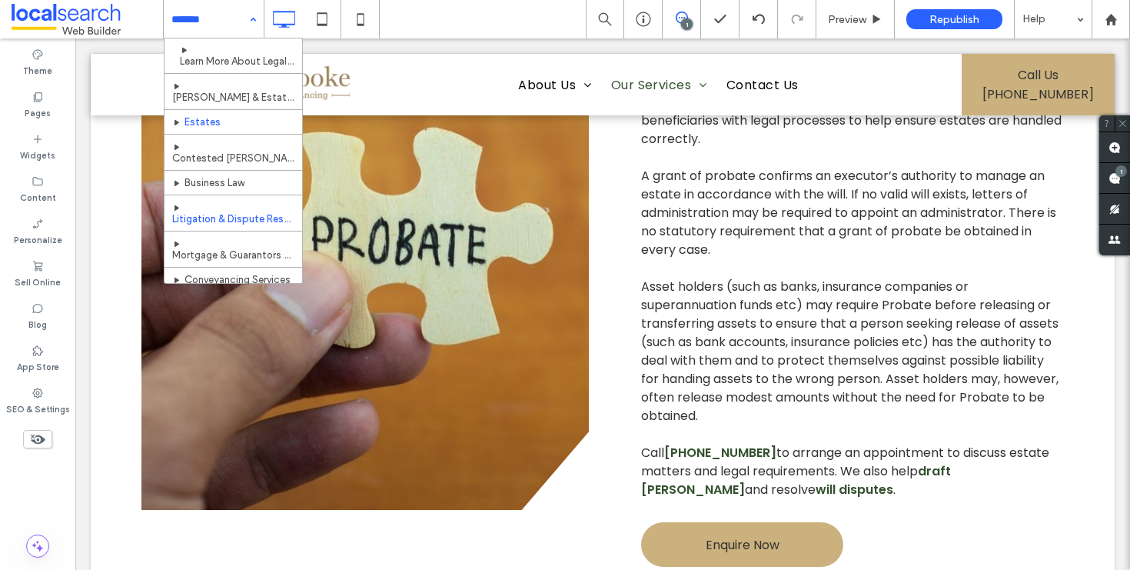
scroll to position [137, 0]
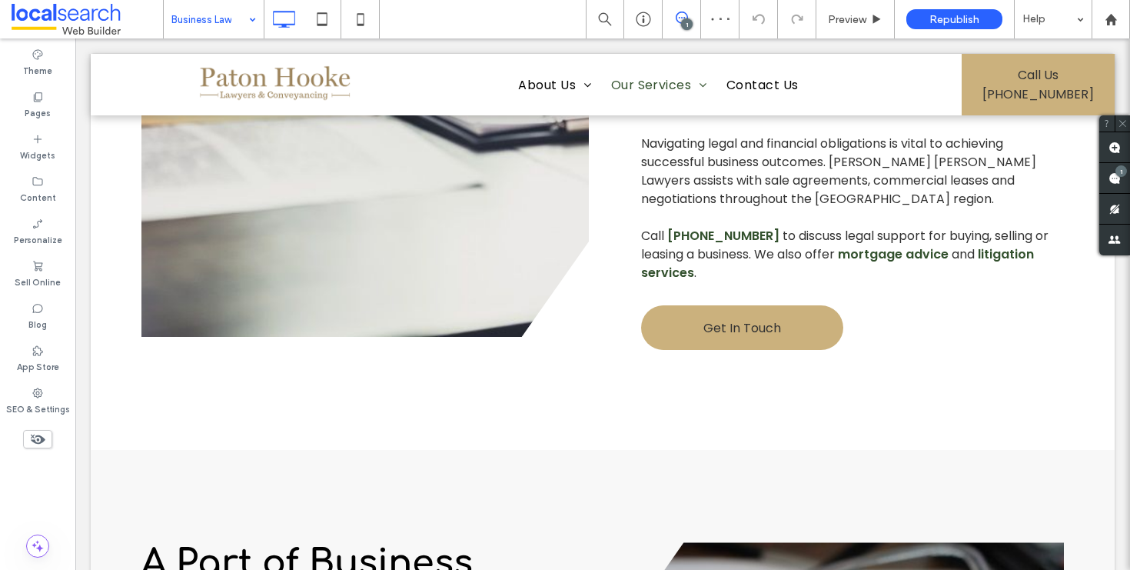
scroll to position [988, 0]
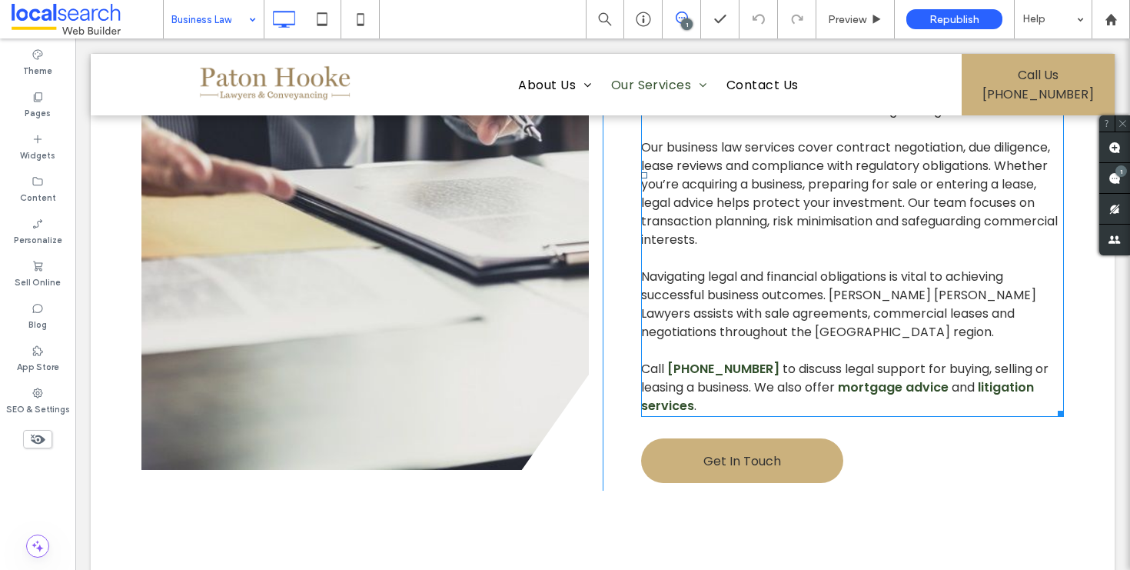
click at [794, 360] on span "to discuss legal support for buying, selling or leasing a business. We also off…" at bounding box center [844, 378] width 407 height 36
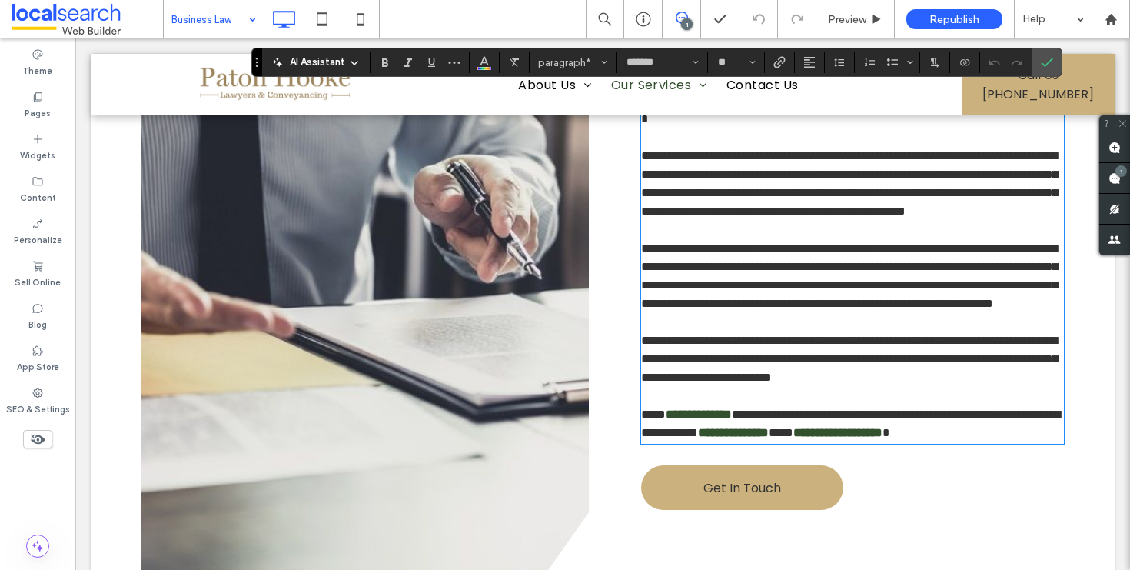
click at [776, 438] on span "**********" at bounding box center [850, 423] width 419 height 30
drag, startPoint x: 757, startPoint y: 490, endPoint x: 925, endPoint y: 485, distance: 167.7
click at [925, 438] on span "**********" at bounding box center [850, 423] width 419 height 30
copy span "**********"
click at [1043, 56] on icon "Confirm" at bounding box center [1047, 62] width 12 height 12
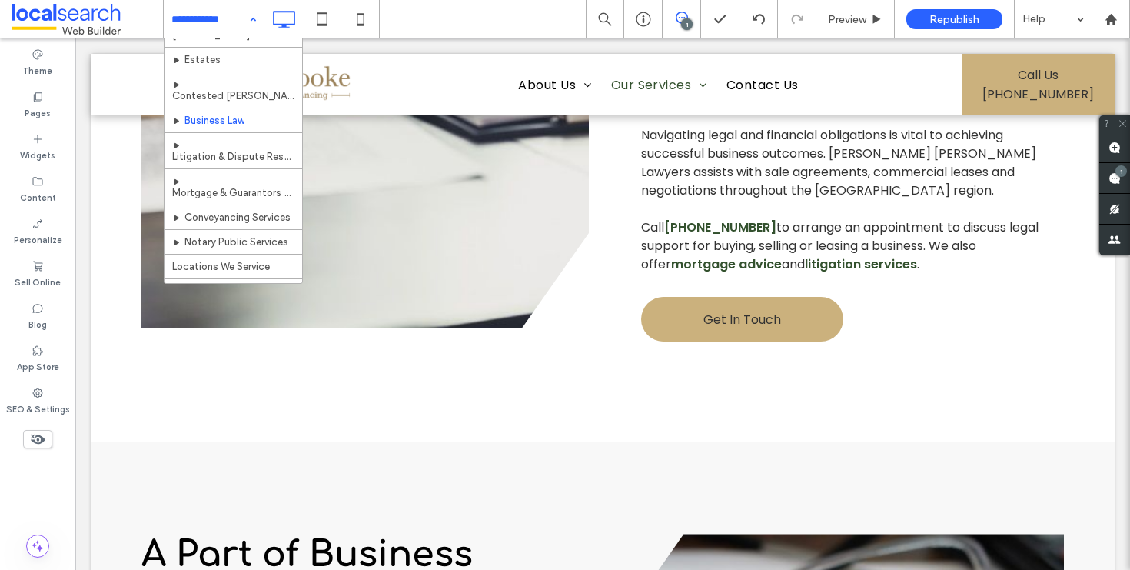
scroll to position [182, 0]
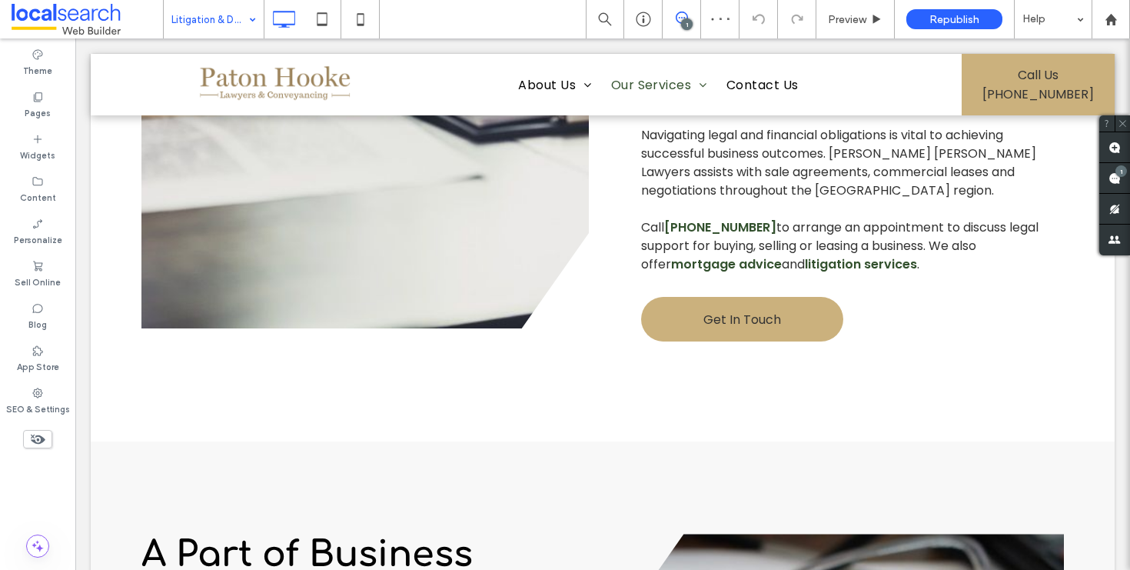
type input "*******"
type input "**"
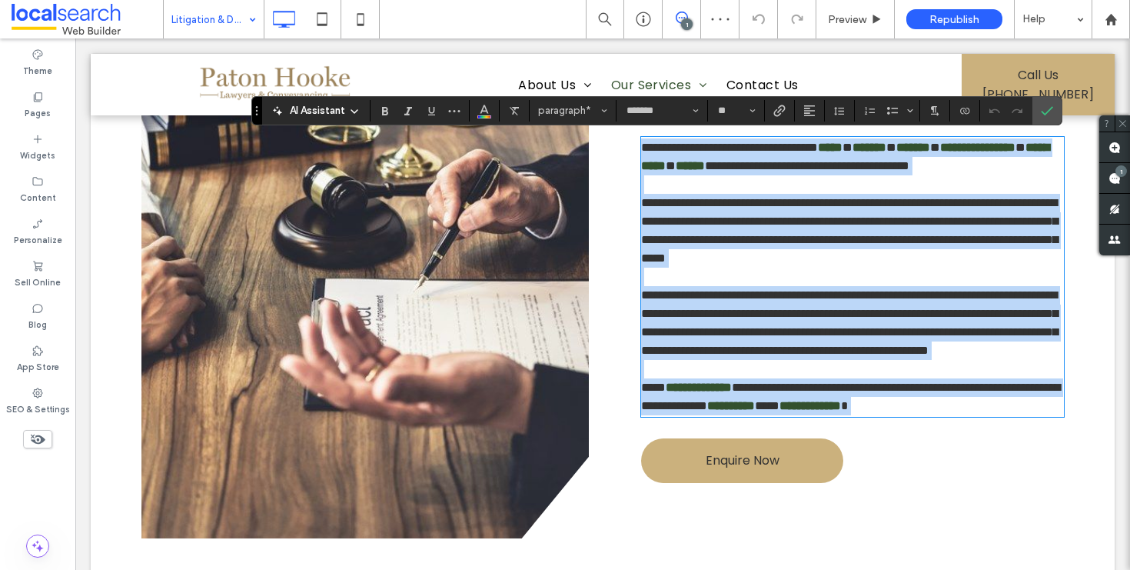
click at [760, 411] on span "**********" at bounding box center [850, 396] width 419 height 30
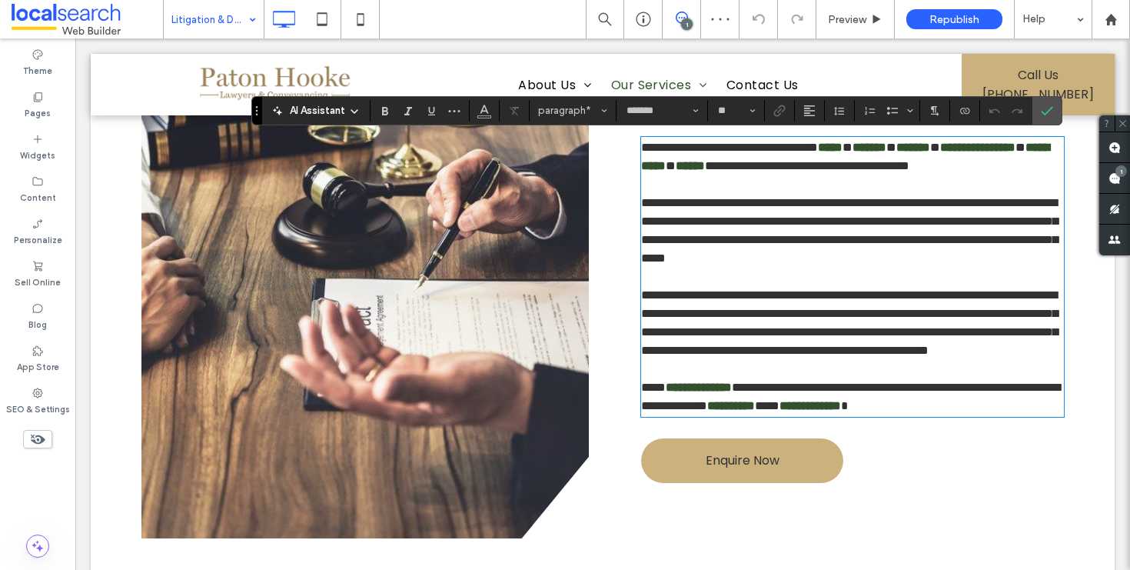
click at [758, 411] on span "**********" at bounding box center [850, 396] width 419 height 30
drag, startPoint x: 928, startPoint y: 444, endPoint x: 931, endPoint y: 462, distance: 18.7
click at [928, 411] on span "**********" at bounding box center [850, 396] width 419 height 30
click at [1049, 108] on icon "Confirm" at bounding box center [1047, 111] width 12 height 12
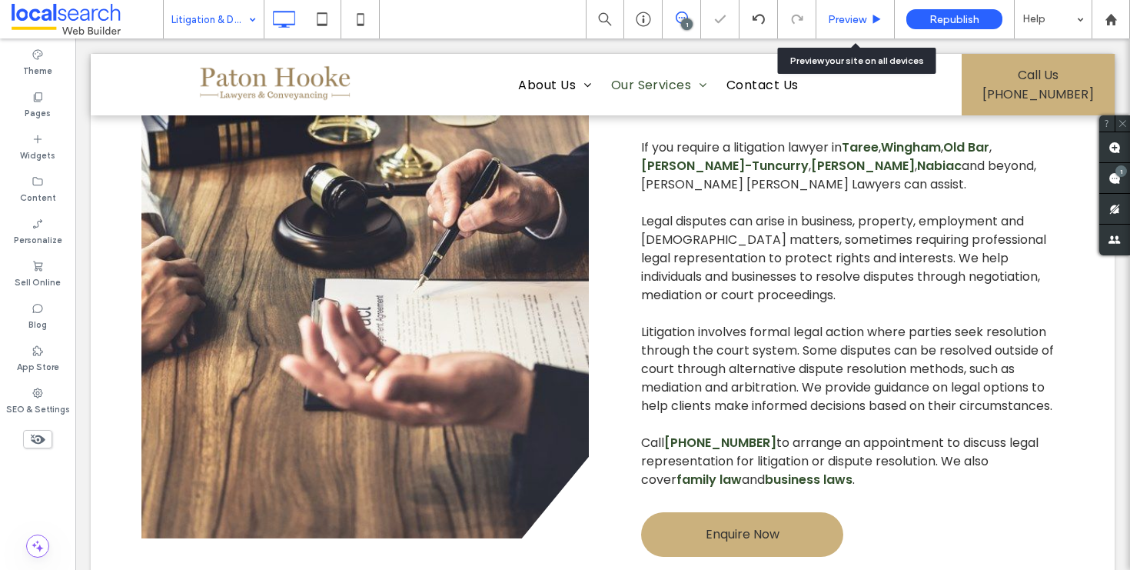
click at [869, 18] on div "Preview" at bounding box center [856, 19] width 78 height 13
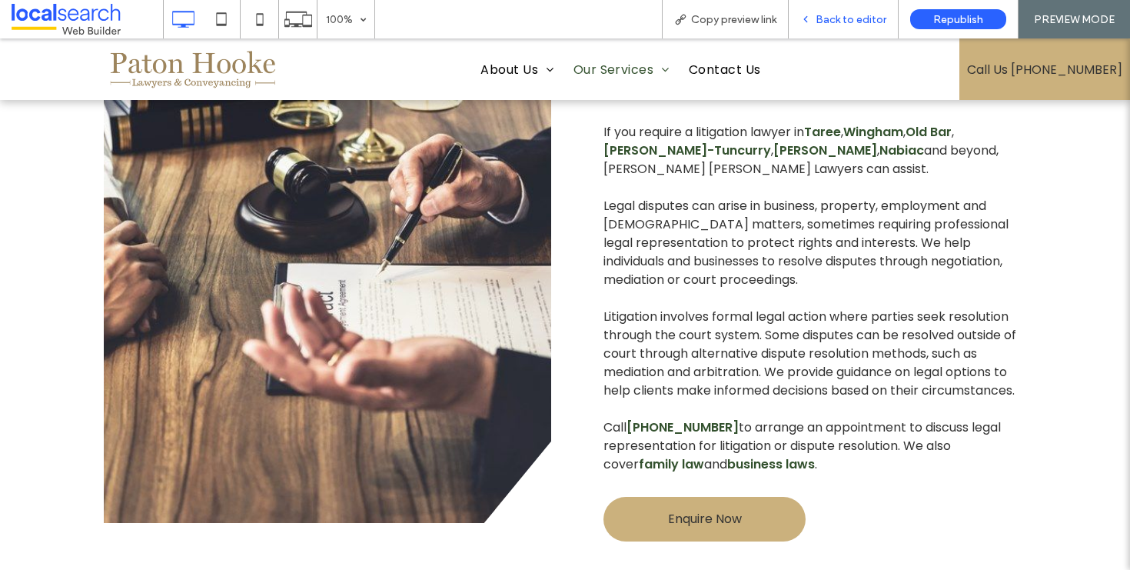
drag, startPoint x: 860, startPoint y: 16, endPoint x: 813, endPoint y: 36, distance: 50.3
click at [860, 16] on span "Back to editor" at bounding box center [851, 19] width 71 height 13
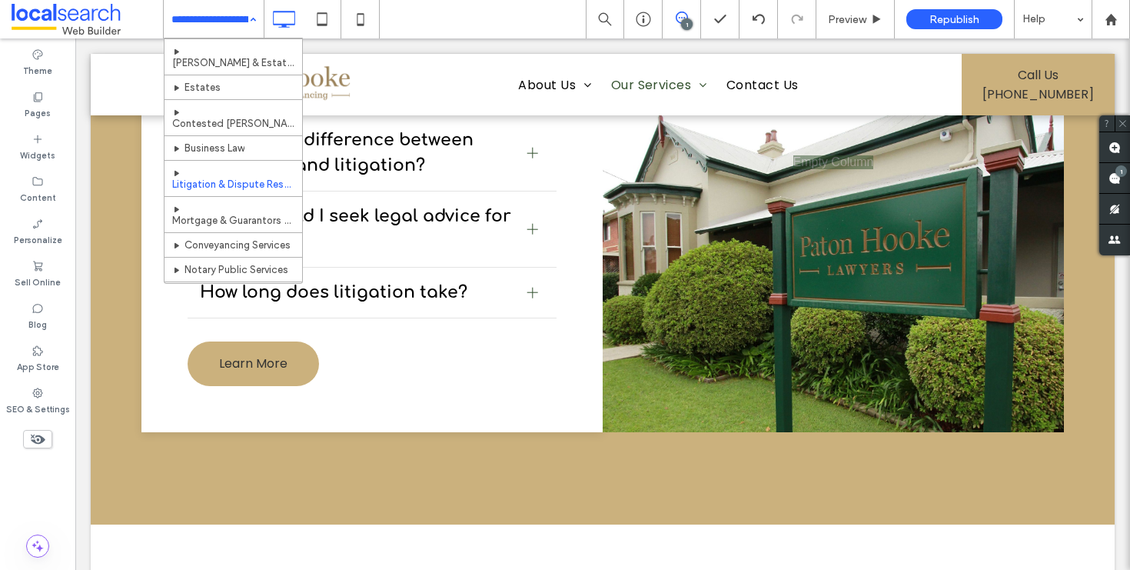
scroll to position [186, 0]
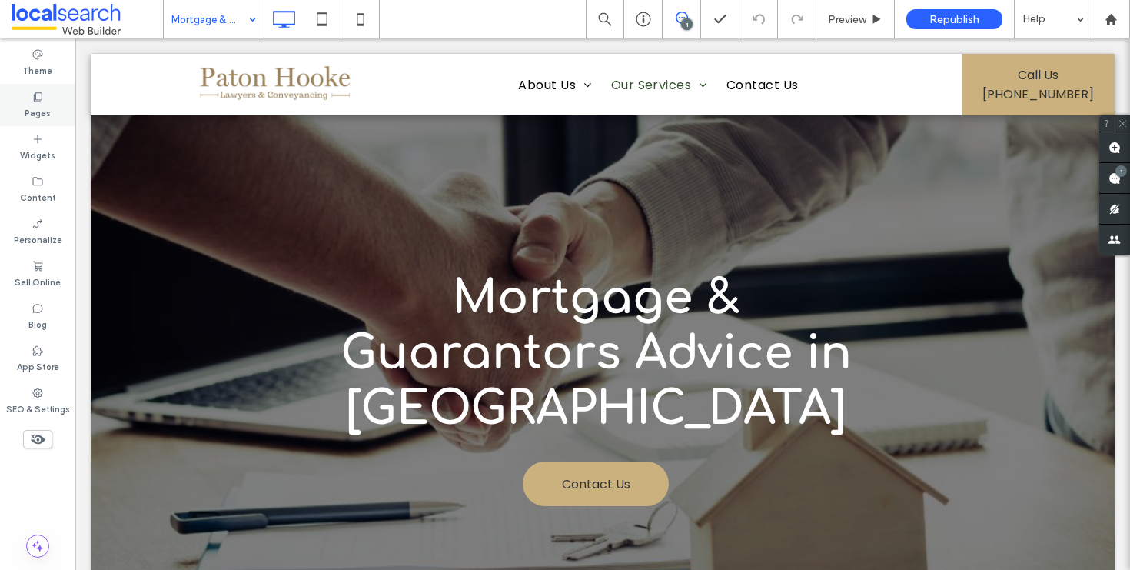
click at [23, 109] on div "Pages" at bounding box center [37, 105] width 75 height 42
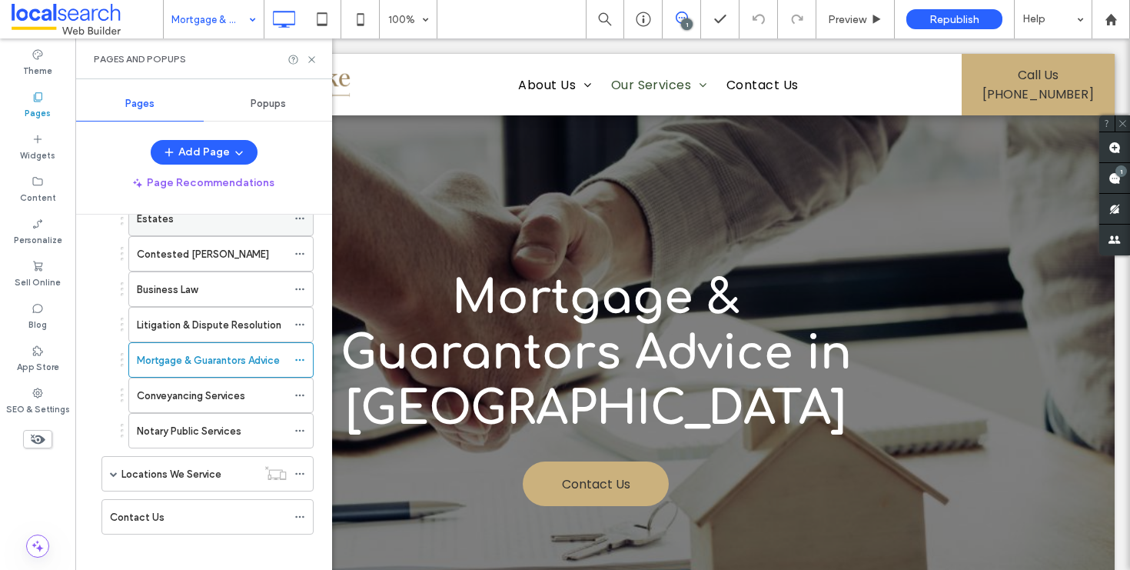
scroll to position [379, 0]
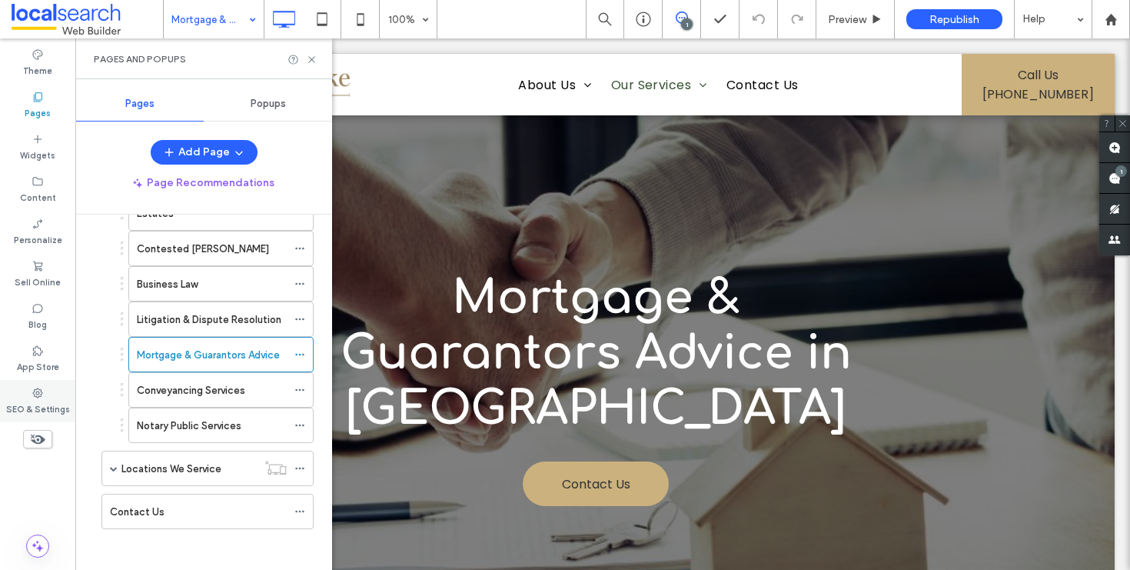
click at [34, 404] on label "SEO & Settings" at bounding box center [38, 407] width 64 height 17
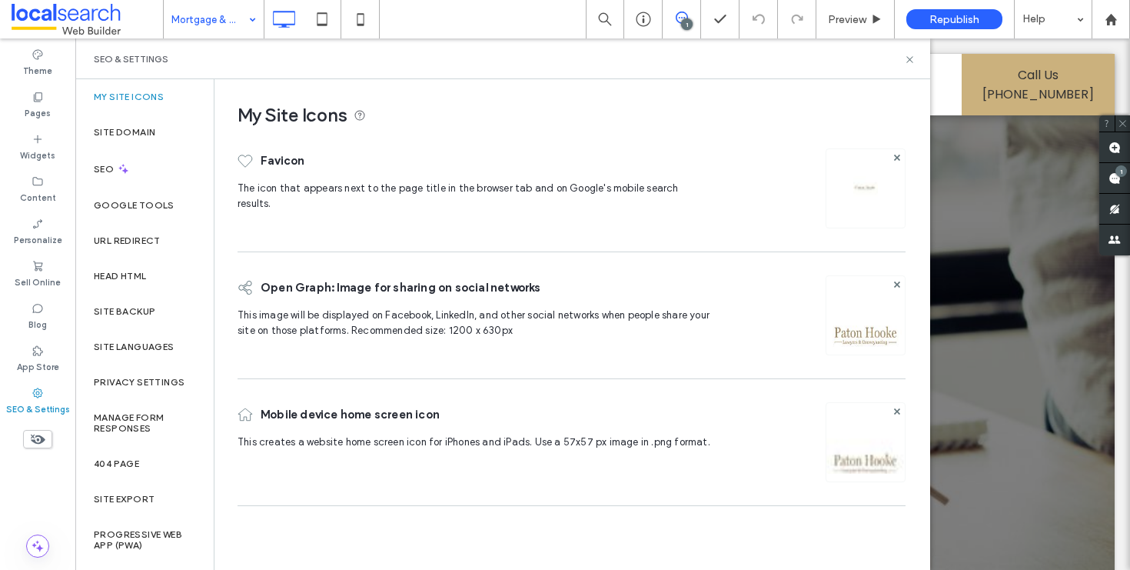
click at [145, 296] on div "Site Backup" at bounding box center [144, 311] width 138 height 35
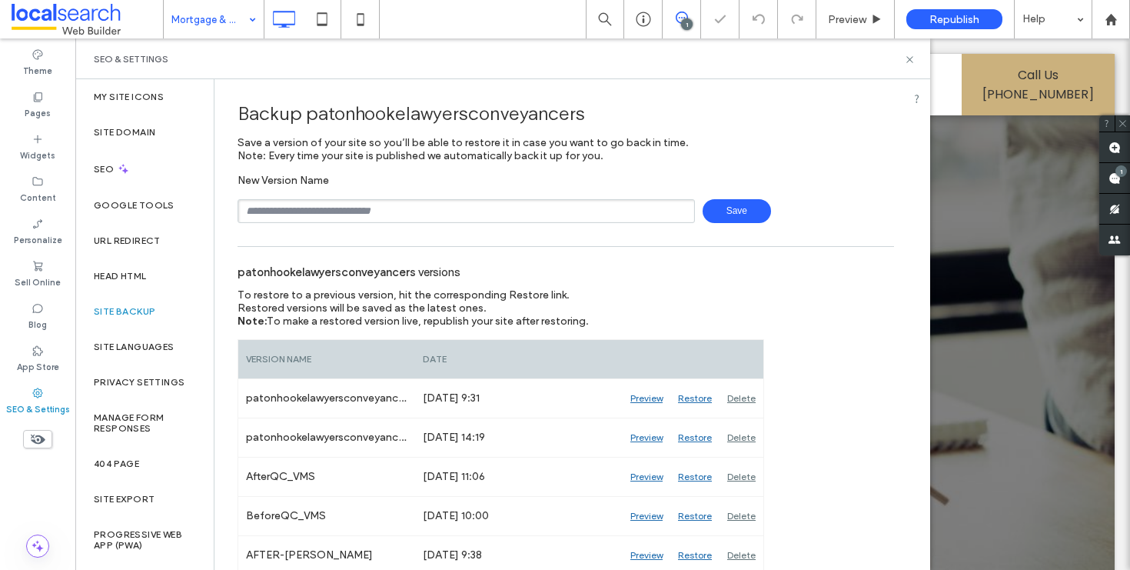
click at [425, 205] on input "text" at bounding box center [466, 211] width 457 height 24
type input "**********"
click at [720, 211] on span "Save" at bounding box center [737, 211] width 68 height 24
click at [906, 54] on icon at bounding box center [910, 60] width 12 height 12
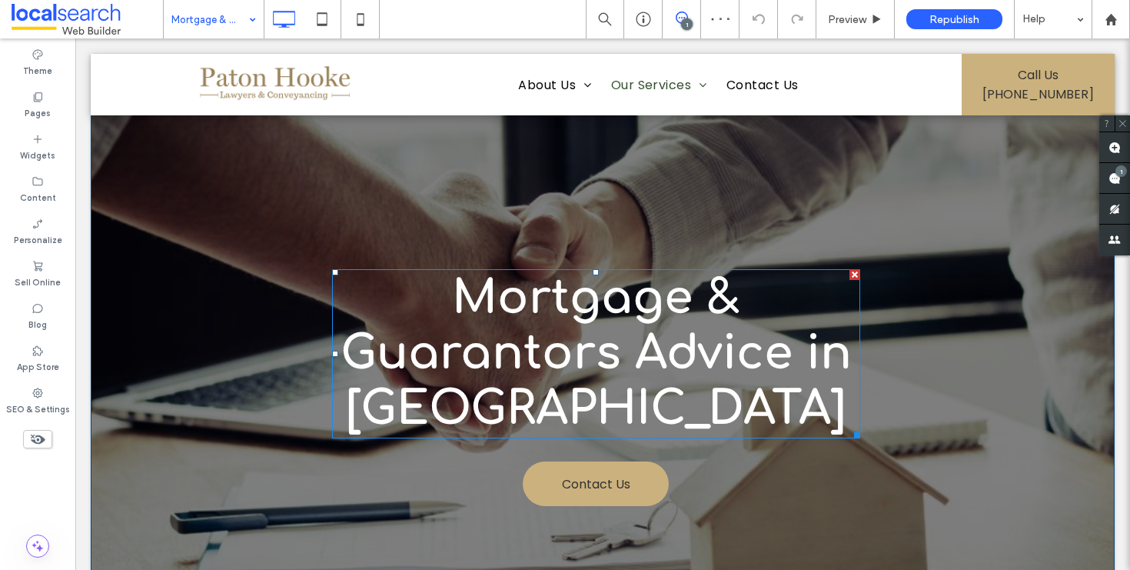
click at [596, 349] on strong "Mortgage & Guarantors Advice in Taree" at bounding box center [596, 353] width 511 height 162
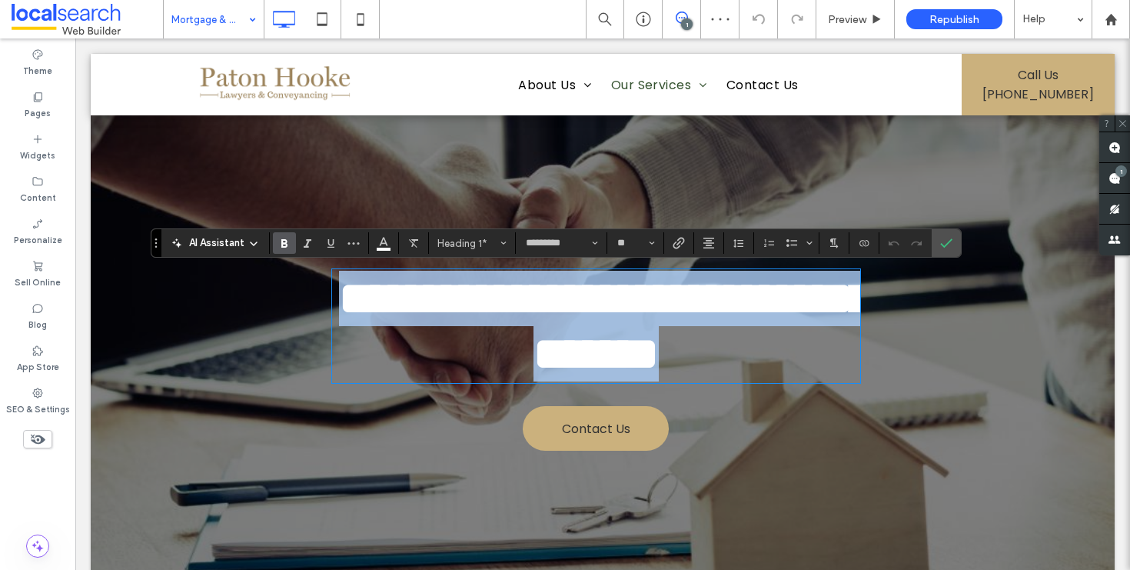
click at [596, 349] on strong "**********" at bounding box center [605, 325] width 532 height 101
click at [609, 351] on strong "**********" at bounding box center [605, 325] width 532 height 101
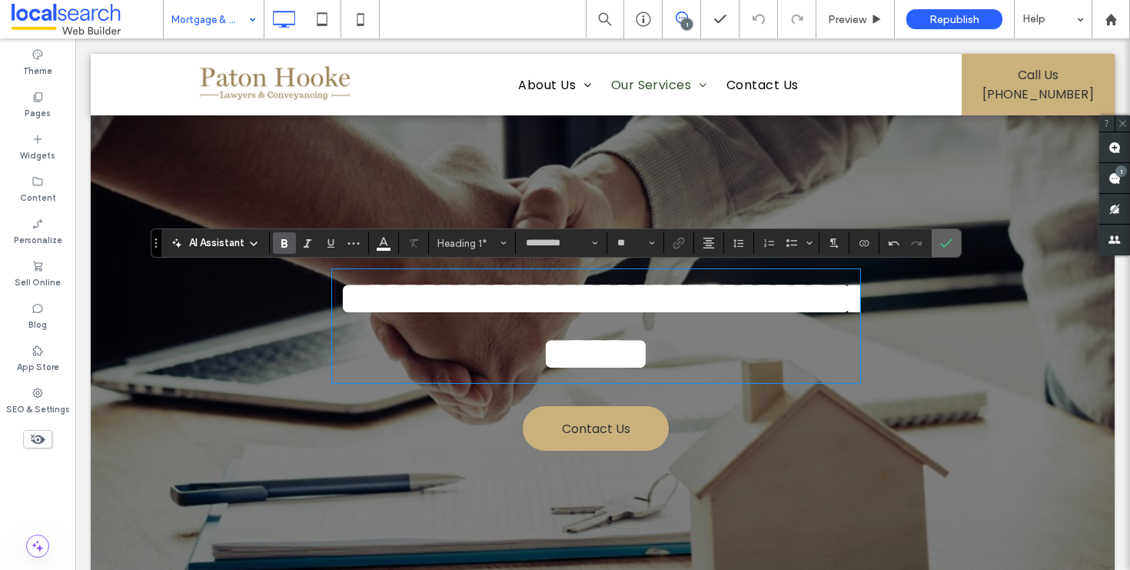
click at [946, 242] on icon "Confirm" at bounding box center [946, 243] width 12 height 12
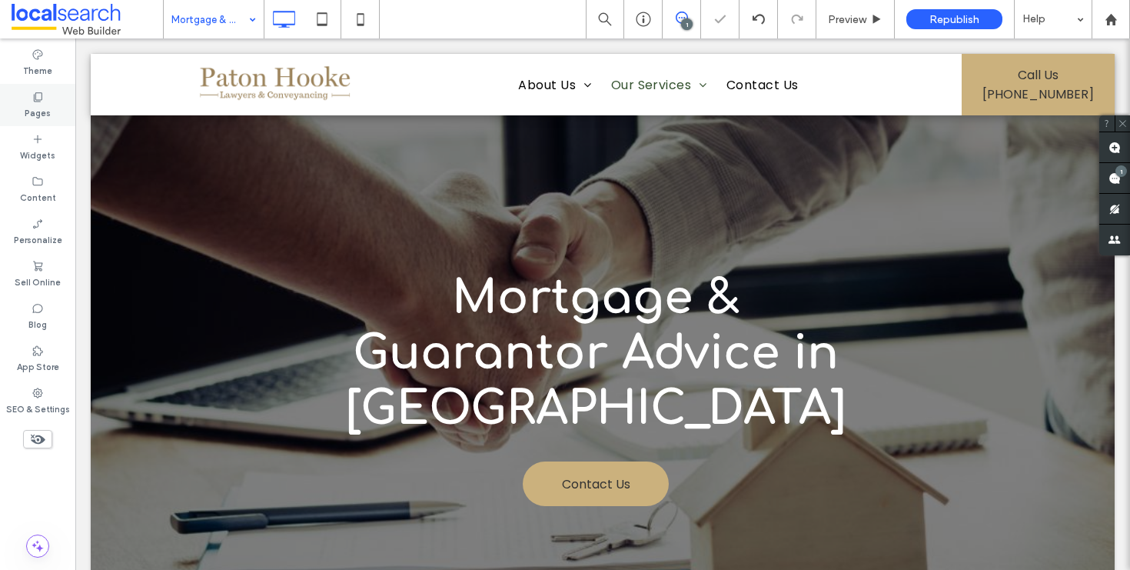
click at [40, 96] on icon at bounding box center [38, 97] width 12 height 12
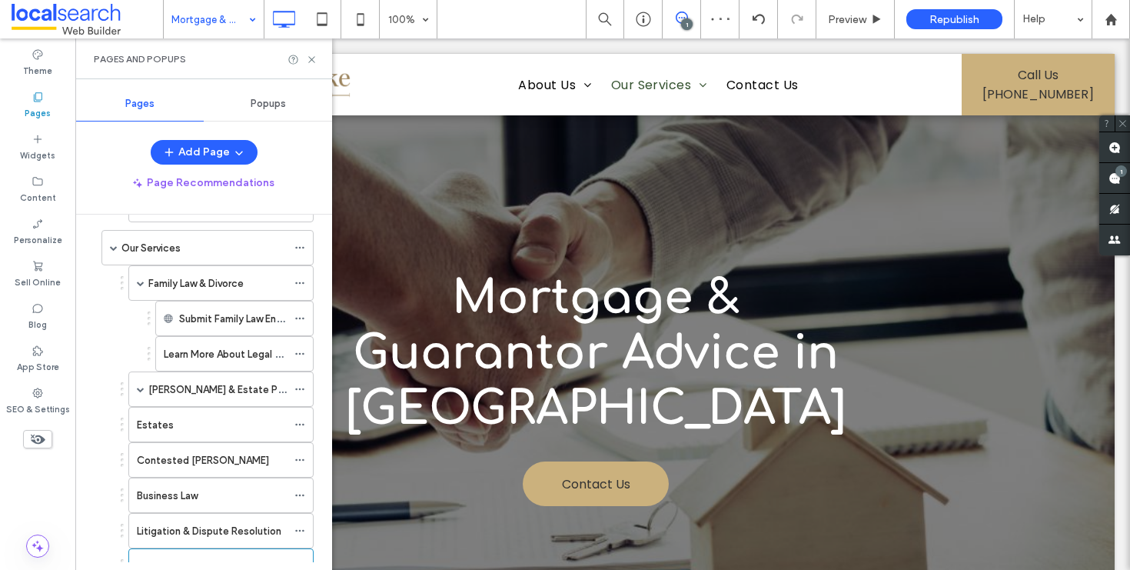
scroll to position [281, 0]
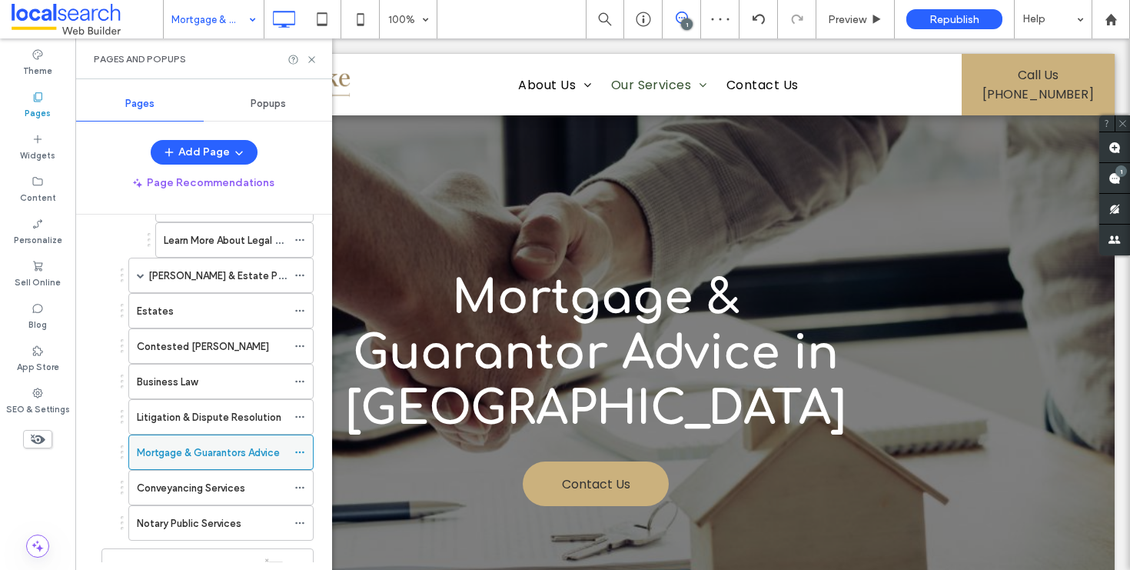
click at [294, 451] on div "Mortgage & Guarantors Advice" at bounding box center [220, 451] width 185 height 35
click at [298, 452] on icon at bounding box center [299, 452] width 11 height 11
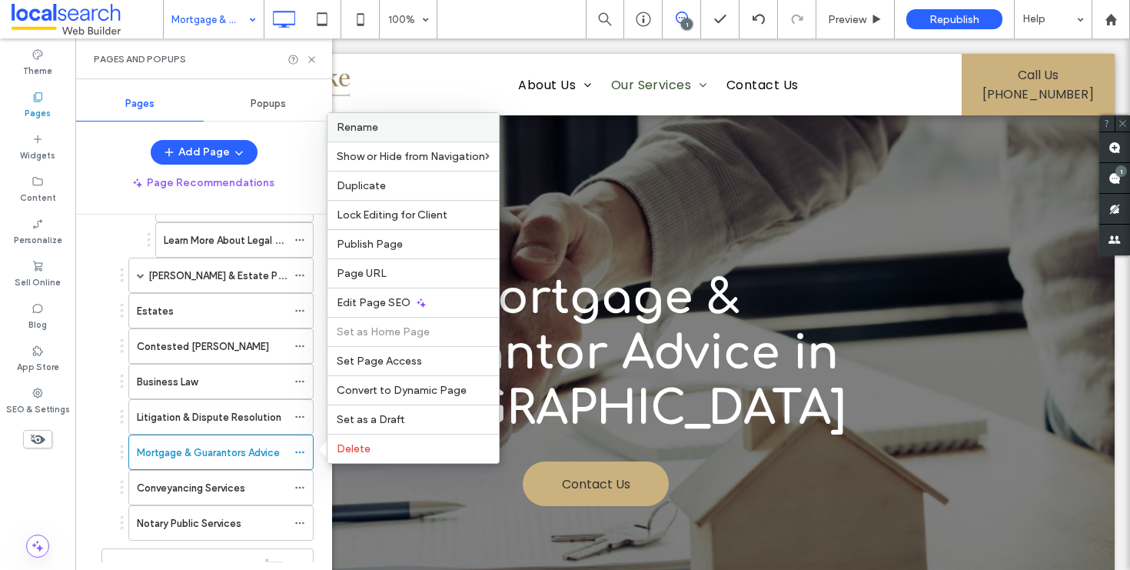
click at [404, 130] on label "Rename" at bounding box center [413, 127] width 153 height 13
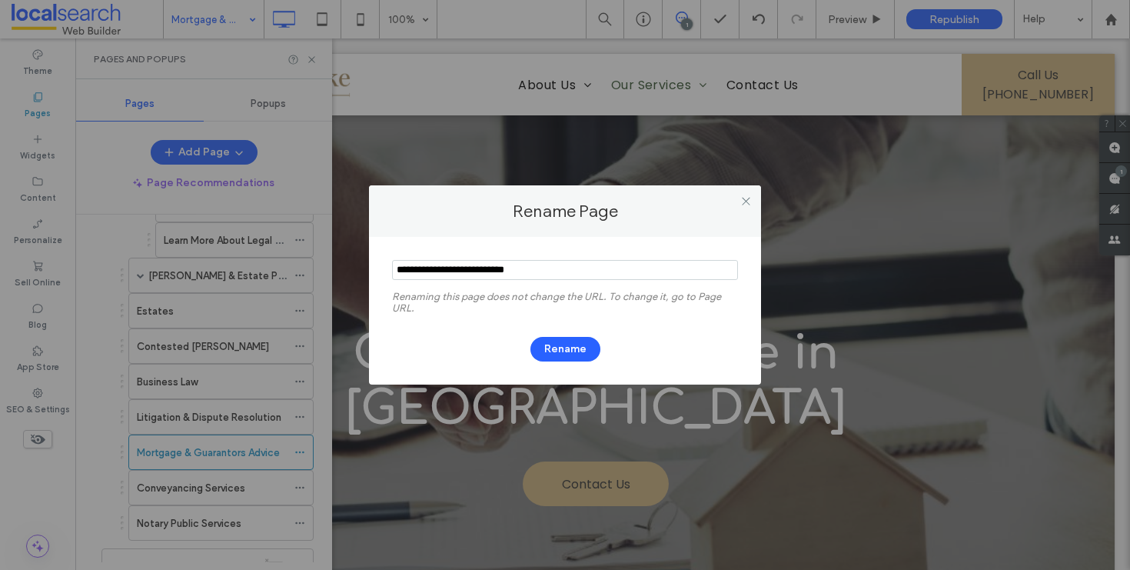
drag, startPoint x: 505, startPoint y: 272, endPoint x: 507, endPoint y: 368, distance: 96.1
click at [505, 272] on input "notEmpty" at bounding box center [565, 270] width 346 height 20
type input "**********"
click at [566, 345] on button "Rename" at bounding box center [566, 349] width 70 height 25
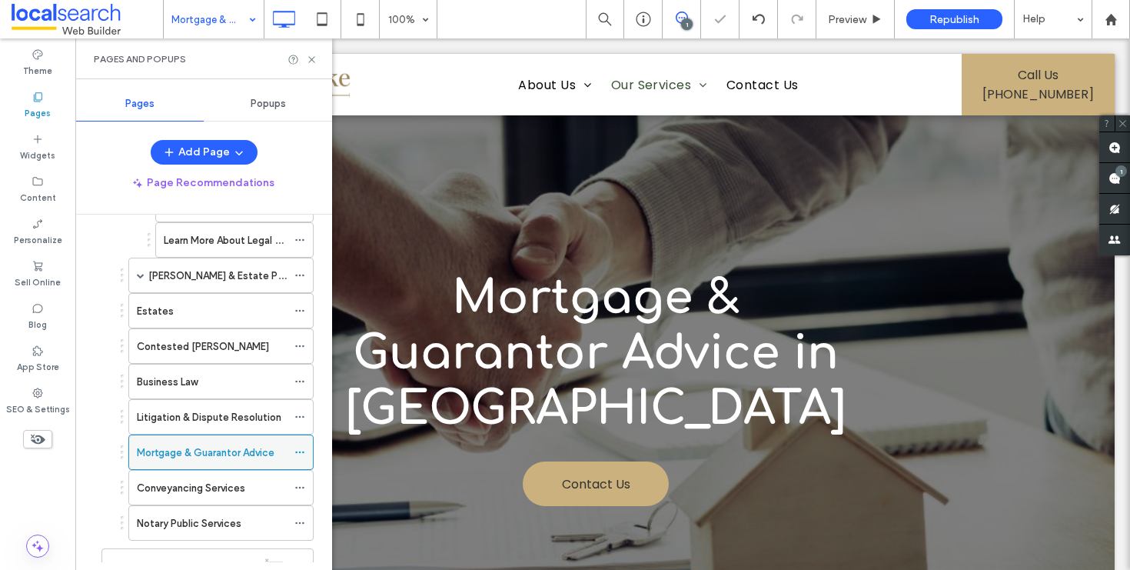
click at [301, 452] on icon at bounding box center [299, 452] width 11 height 11
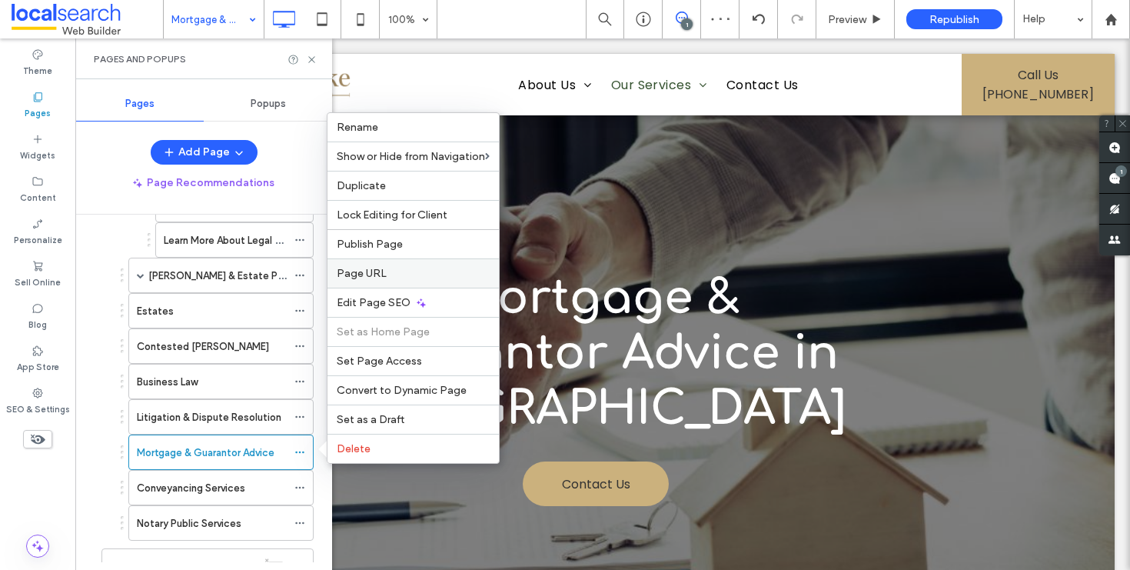
click at [404, 261] on div "Page URL" at bounding box center [413, 272] width 171 height 29
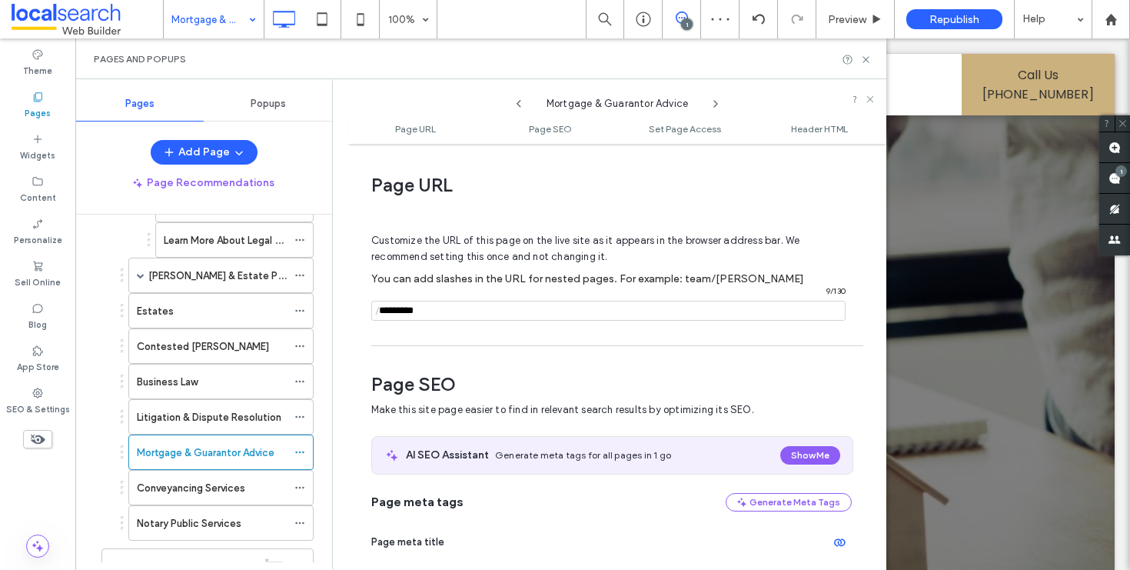
scroll to position [8, 0]
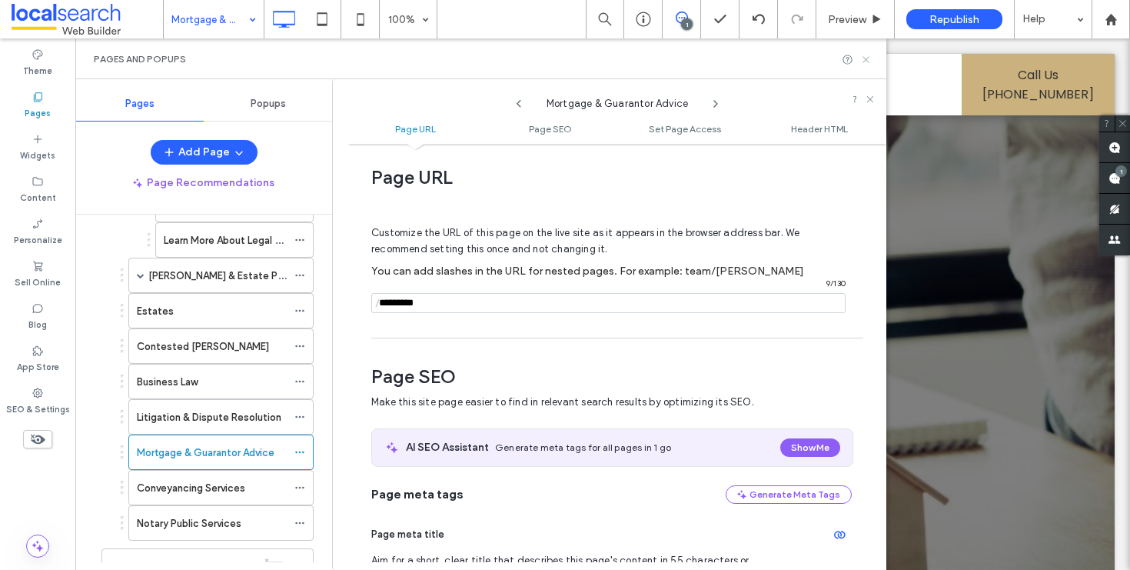
click at [867, 55] on icon at bounding box center [866, 60] width 12 height 12
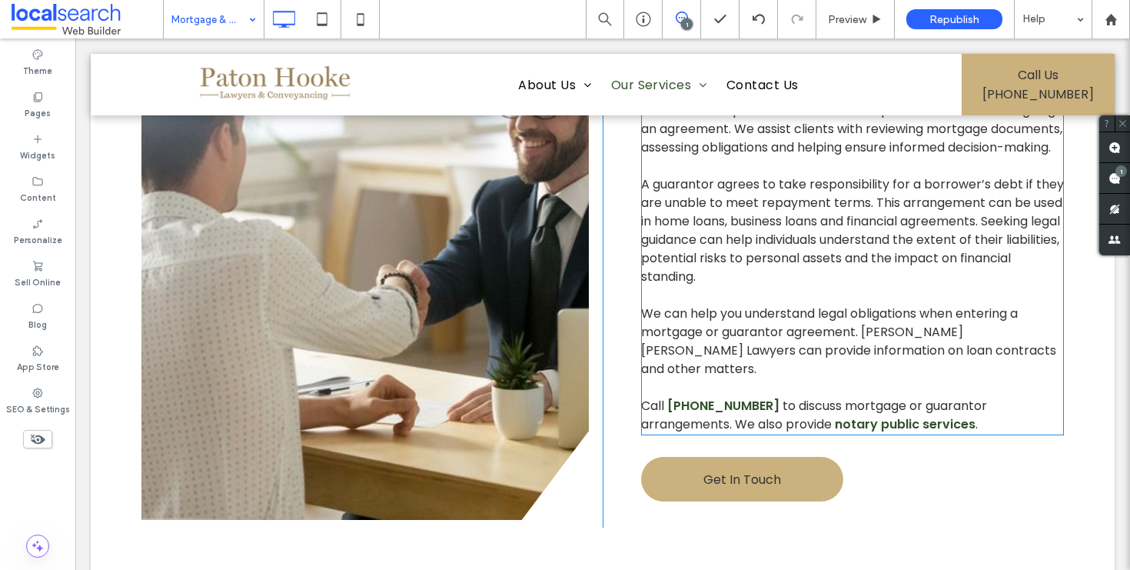
click at [827, 397] on span "to discuss mortgage or guarantor arrangements. We also provide" at bounding box center [814, 415] width 346 height 36
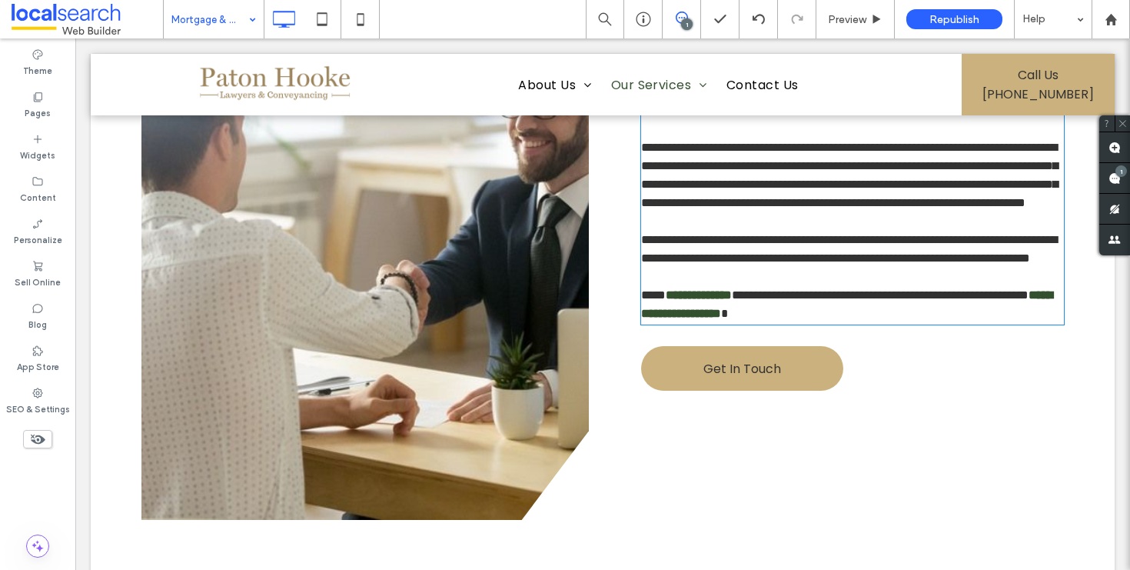
scroll to position [869, 0]
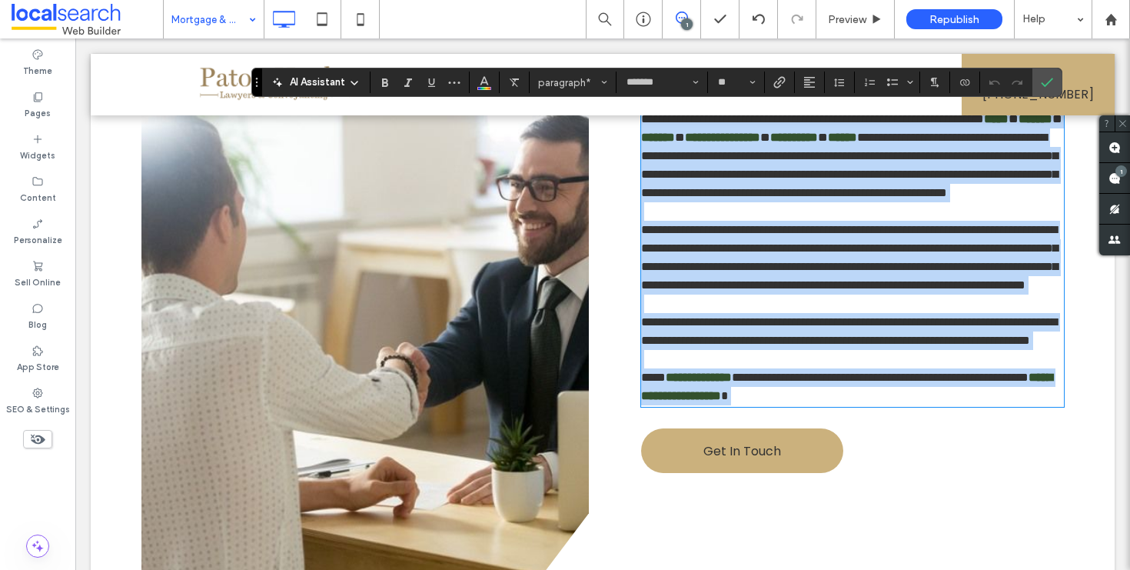
click at [760, 383] on span "**********" at bounding box center [880, 377] width 297 height 12
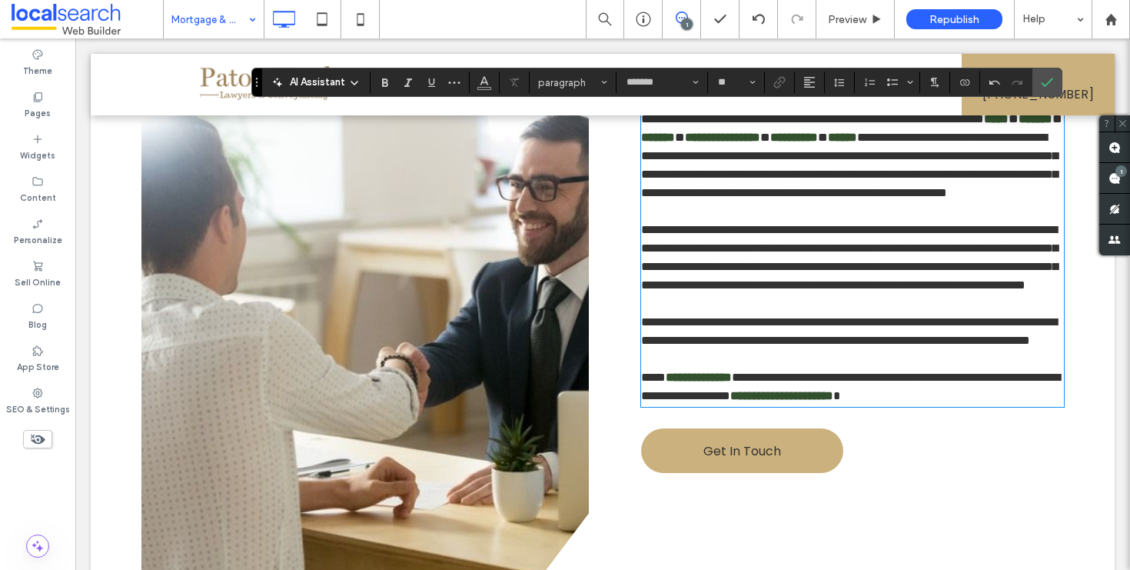
click at [936, 401] on span "**********" at bounding box center [850, 386] width 419 height 30
click at [1053, 83] on icon "Confirm" at bounding box center [1047, 82] width 12 height 12
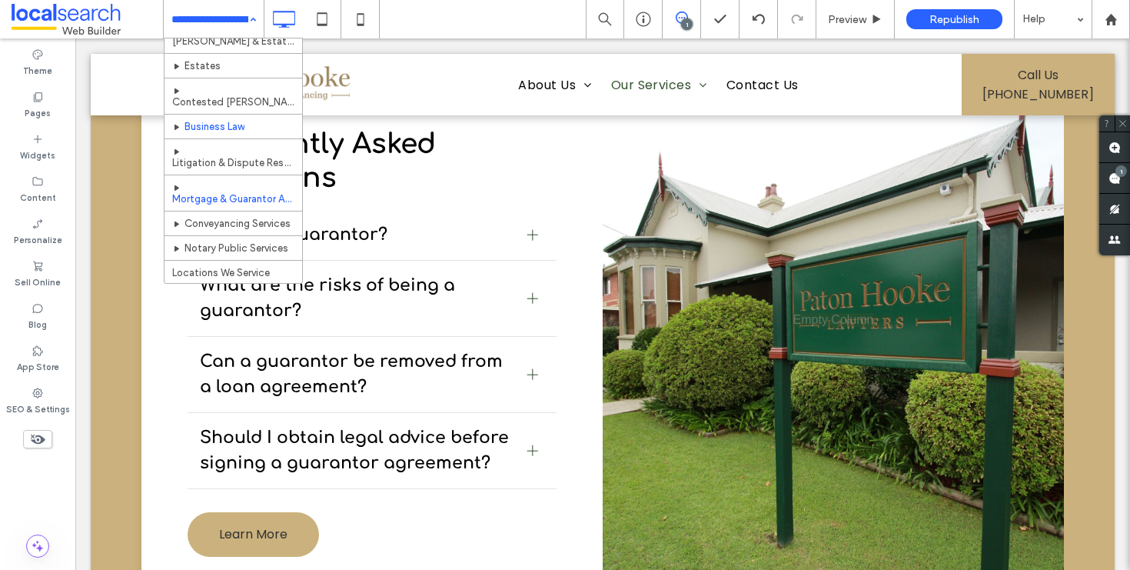
scroll to position [254, 0]
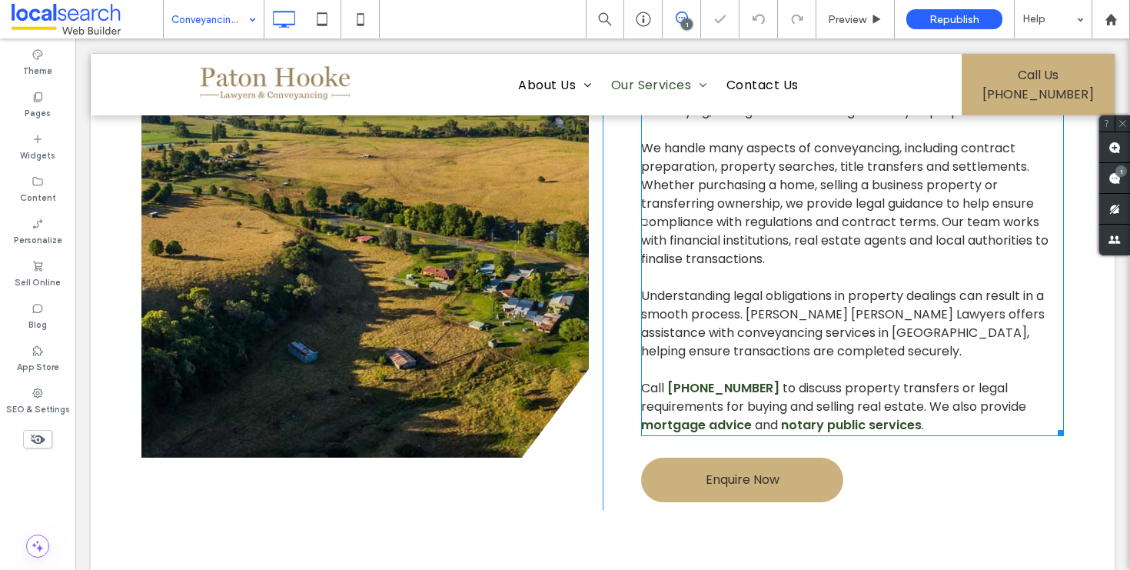
click at [849, 361] on p at bounding box center [852, 370] width 423 height 18
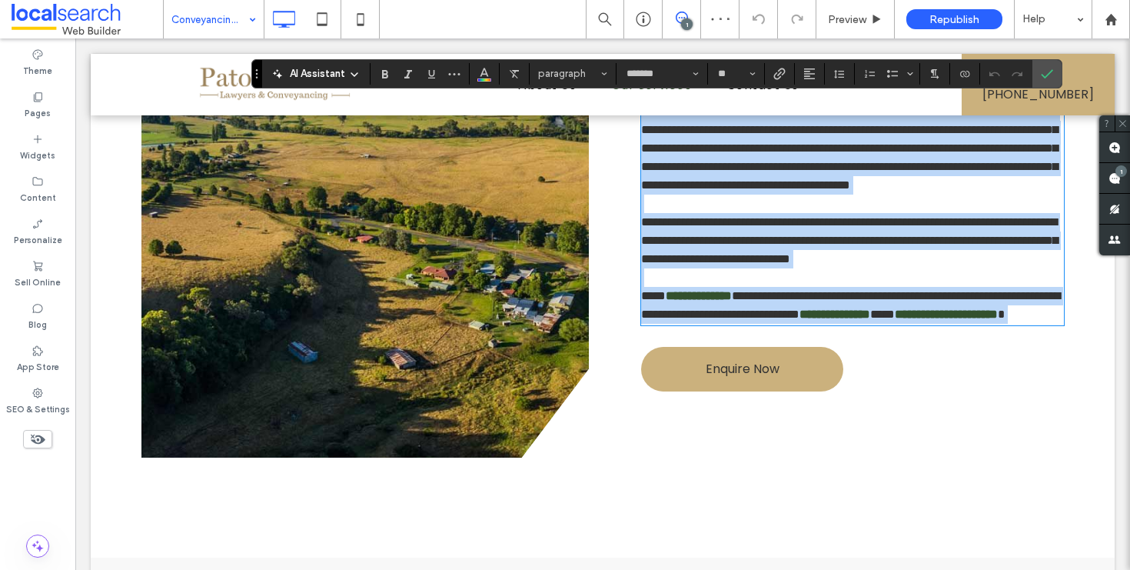
scroll to position [865, 0]
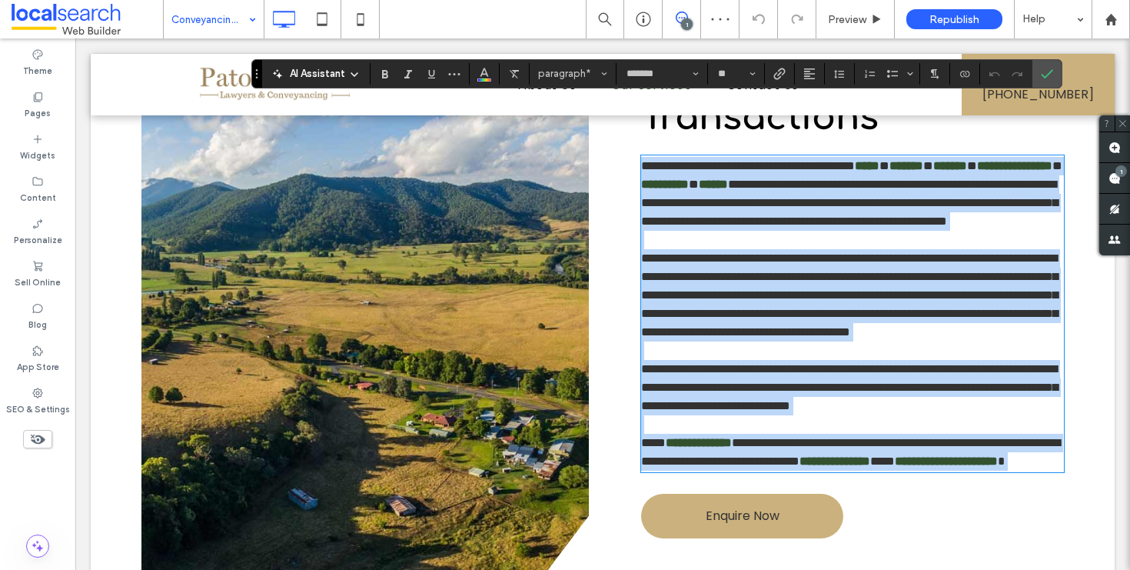
click at [757, 464] on span "**********" at bounding box center [850, 452] width 419 height 30
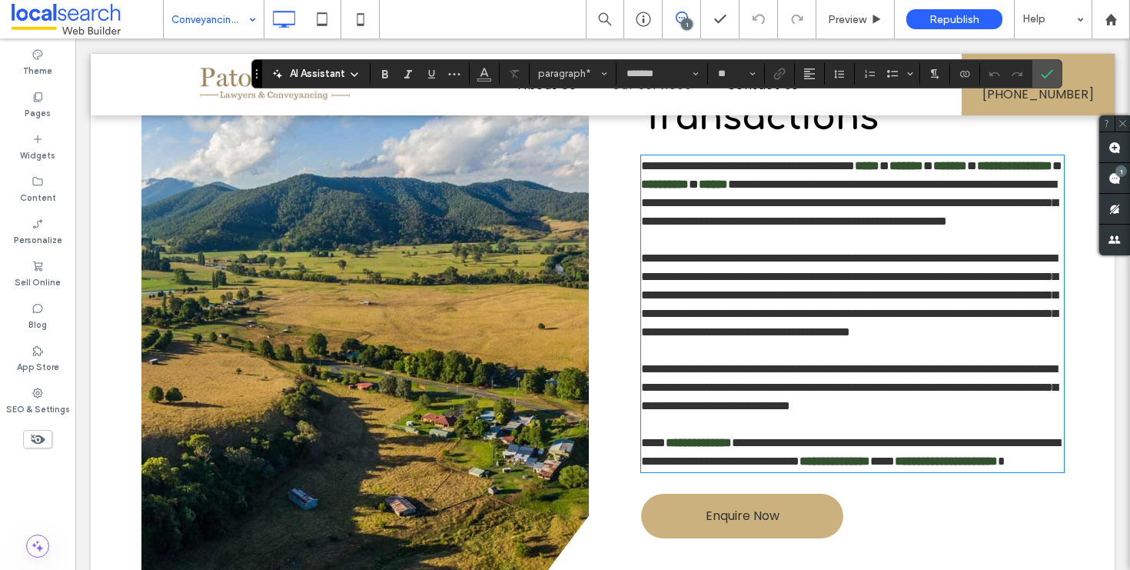
scroll to position [0, 0]
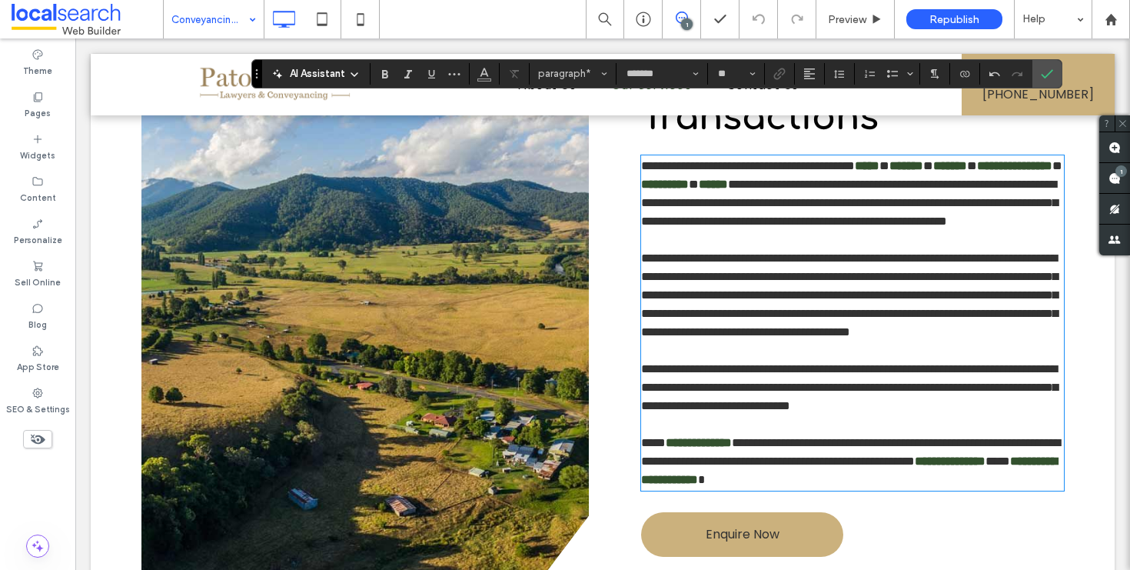
click at [926, 461] on span "**********" at bounding box center [850, 452] width 419 height 30
click at [1048, 68] on icon "Confirm" at bounding box center [1047, 74] width 12 height 12
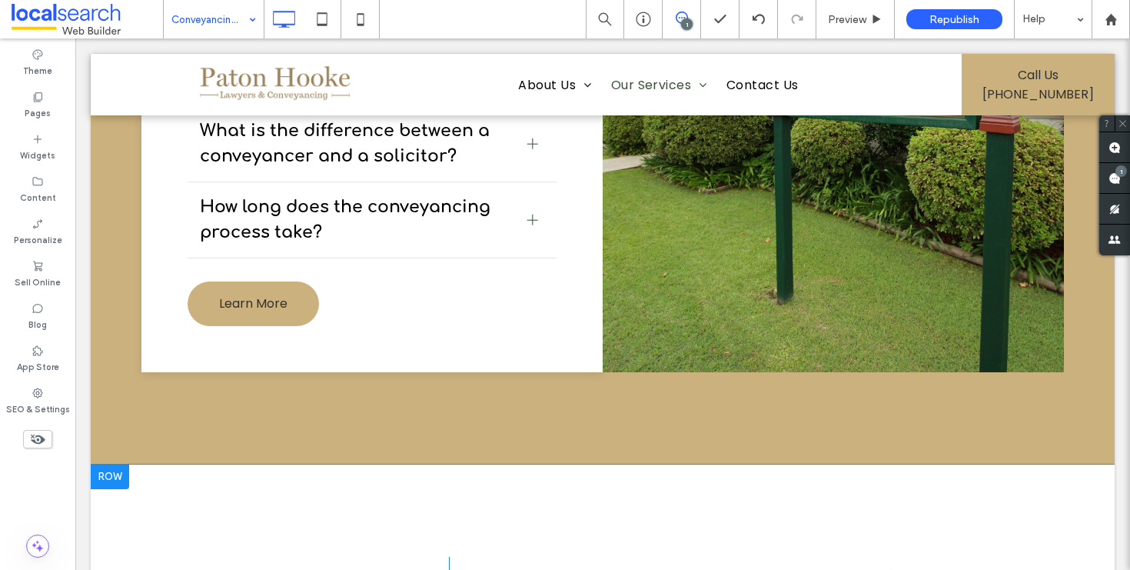
scroll to position [2437, 0]
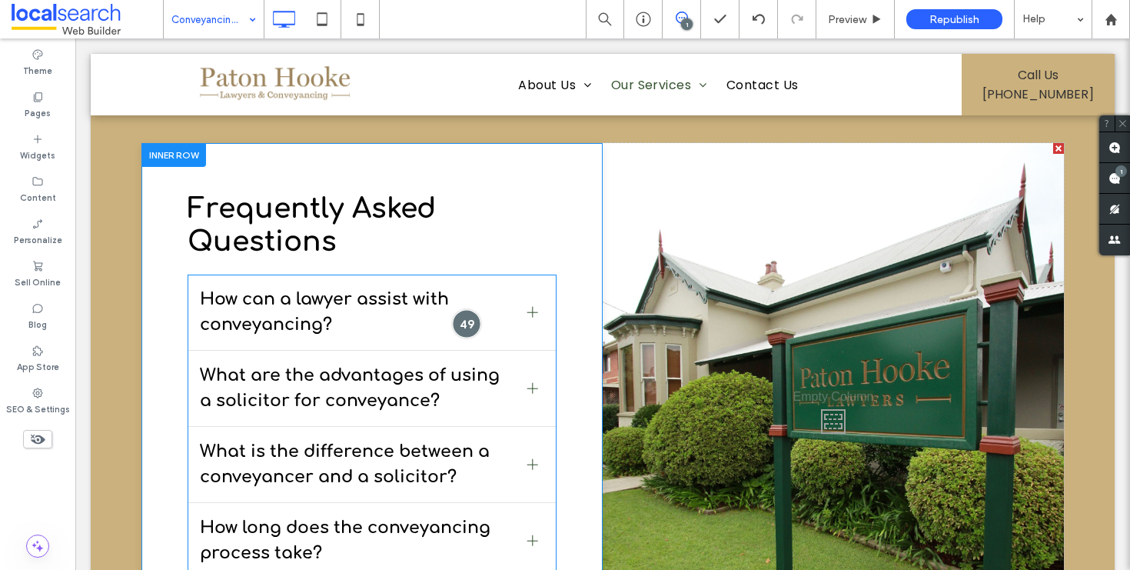
click at [461, 309] on div at bounding box center [466, 323] width 28 height 28
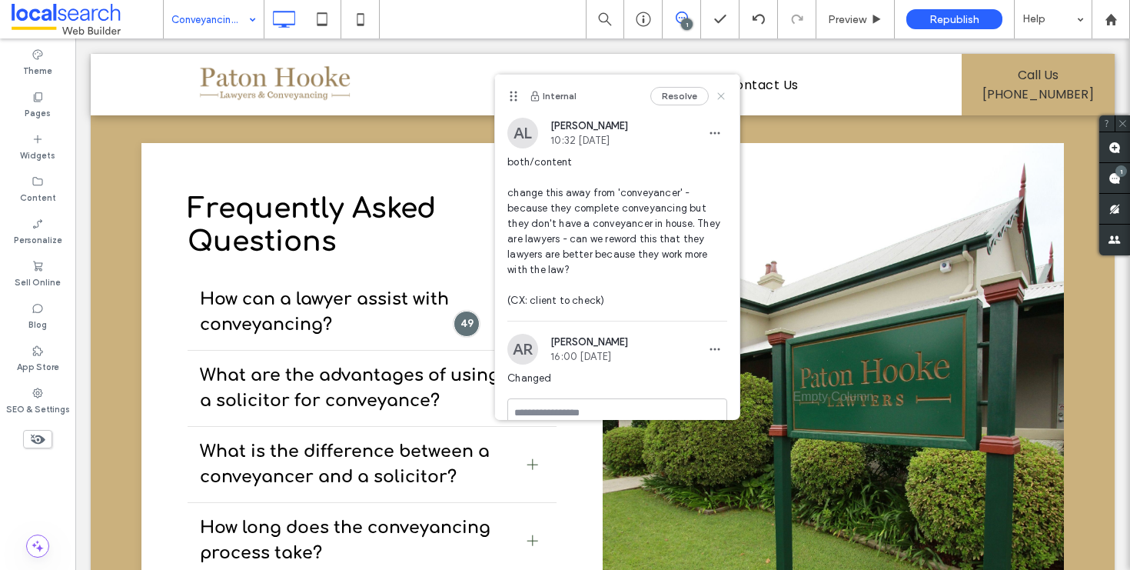
click at [718, 93] on use at bounding box center [721, 96] width 7 height 7
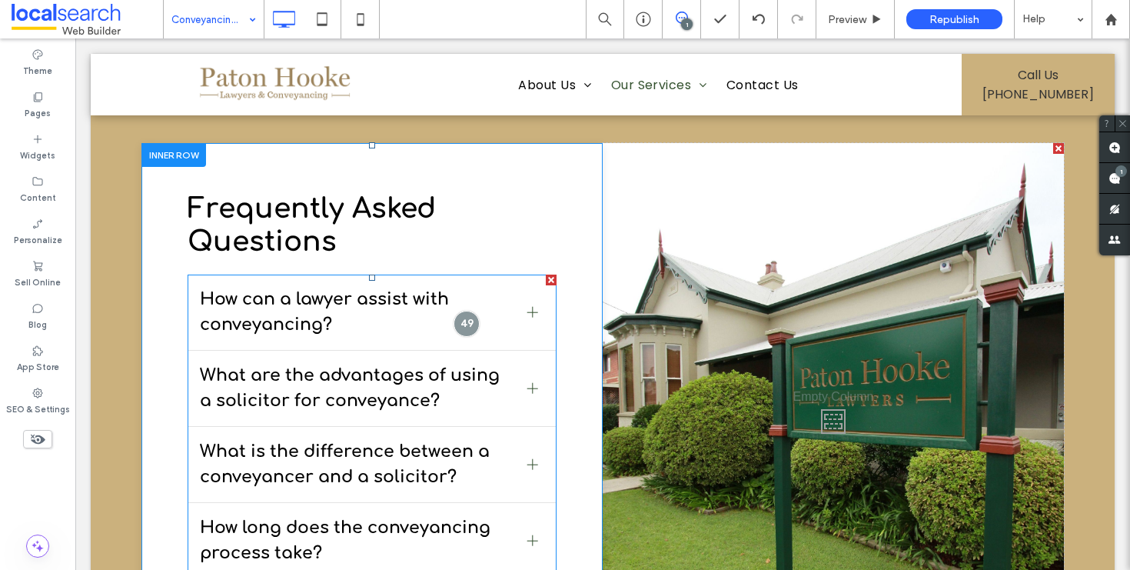
click at [391, 515] on span "How long does the conveyancing process take?" at bounding box center [357, 540] width 315 height 51
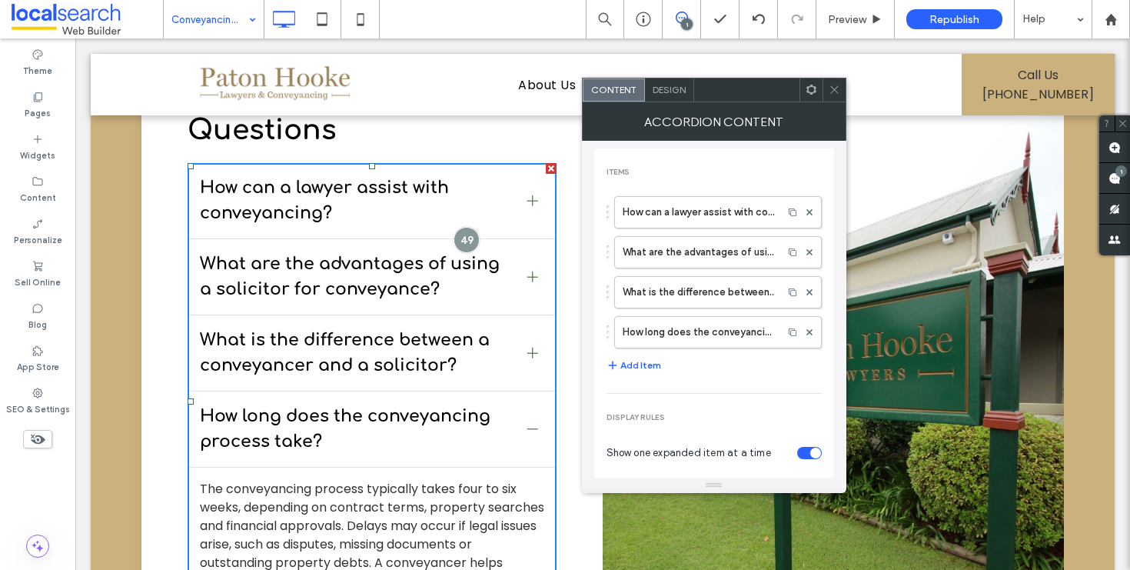
scroll to position [2581, 0]
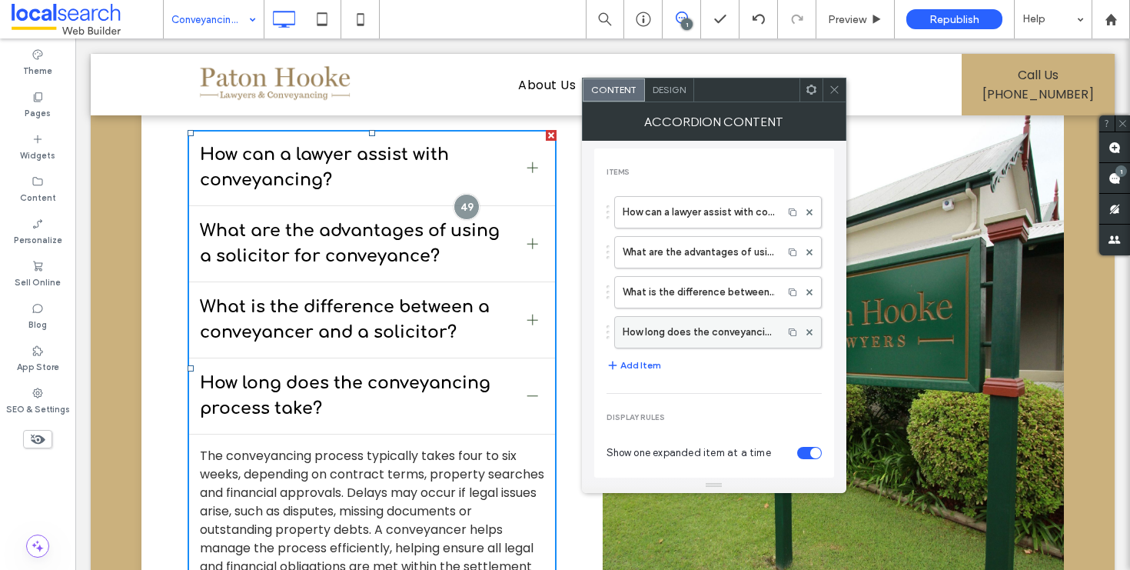
click at [666, 337] on label "How long does the conveyancing process take?" at bounding box center [699, 332] width 152 height 31
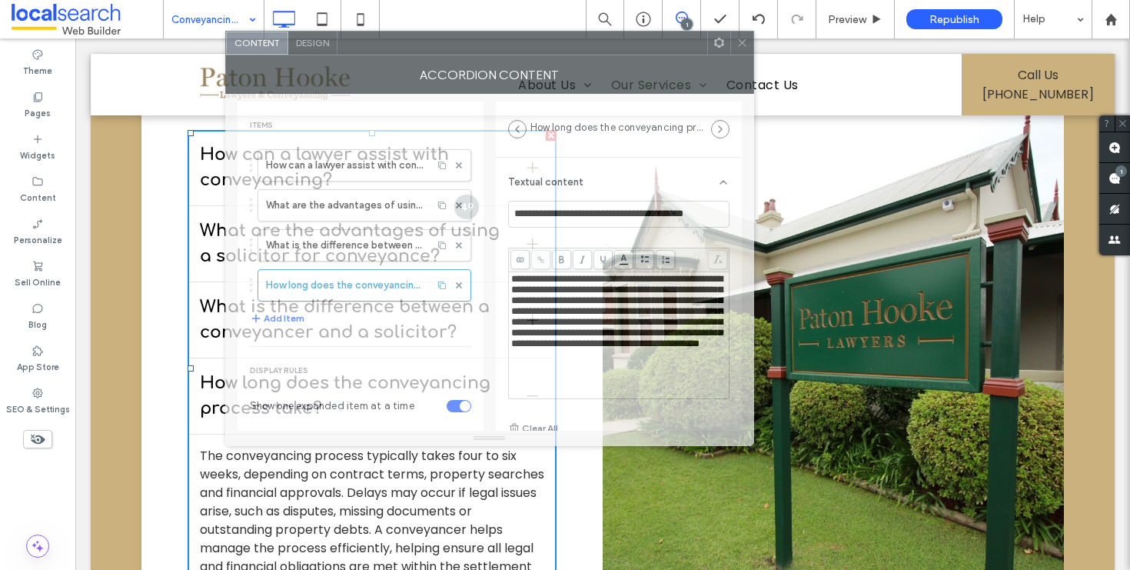
drag, startPoint x: 859, startPoint y: 98, endPoint x: 502, endPoint y: 52, distance: 359.8
click at [502, 52] on div at bounding box center [523, 43] width 370 height 23
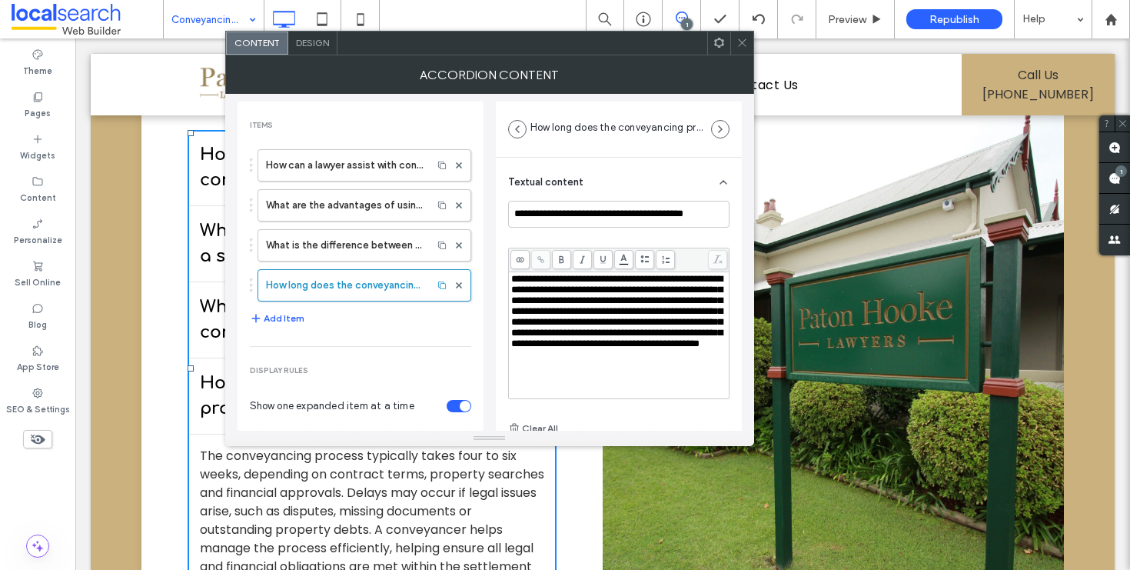
click at [586, 295] on span "**********" at bounding box center [616, 311] width 211 height 75
click at [742, 43] on icon at bounding box center [743, 43] width 12 height 12
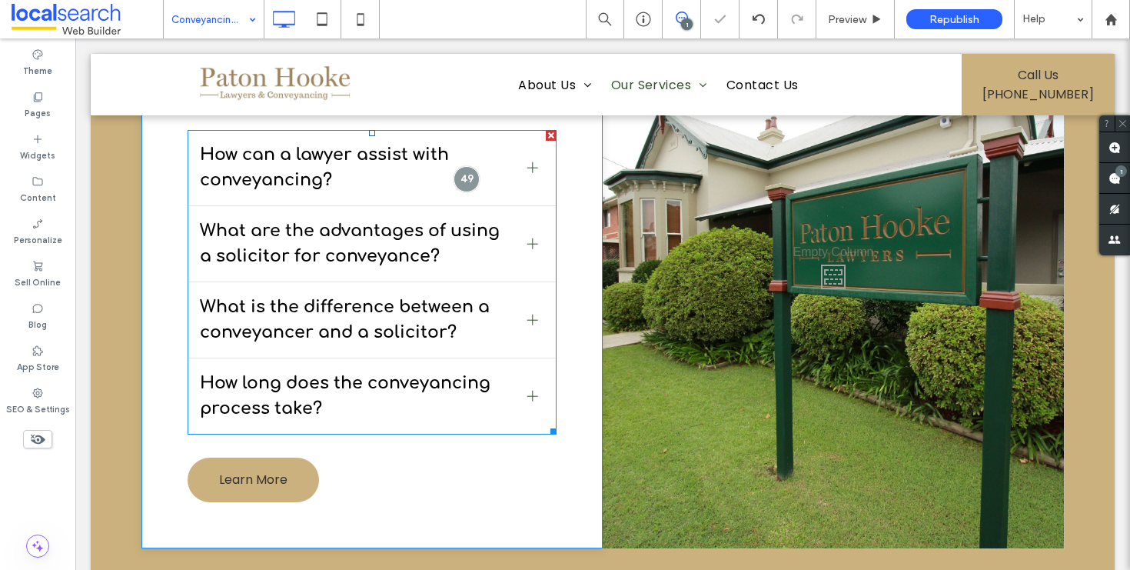
click at [441, 371] on span "How long does the conveyancing process take?" at bounding box center [357, 396] width 315 height 51
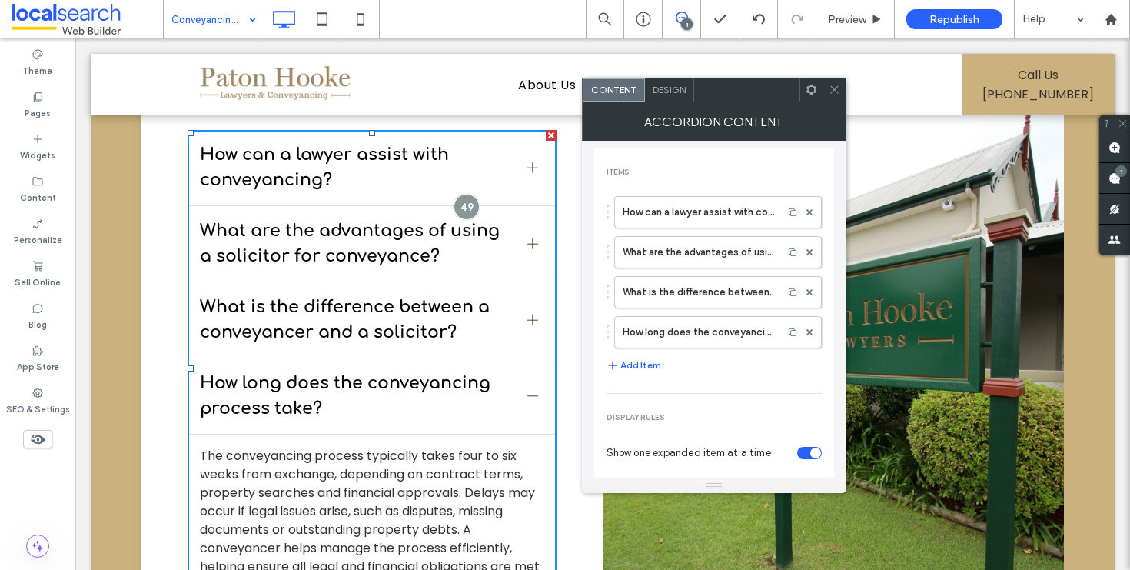
click at [832, 92] on icon at bounding box center [835, 90] width 12 height 12
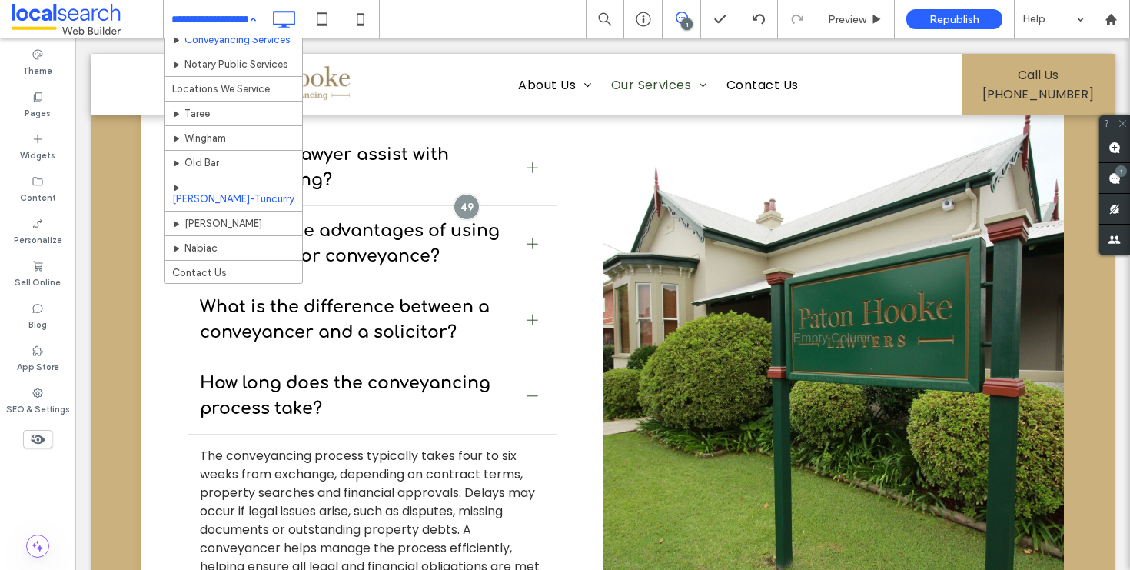
scroll to position [354, 0]
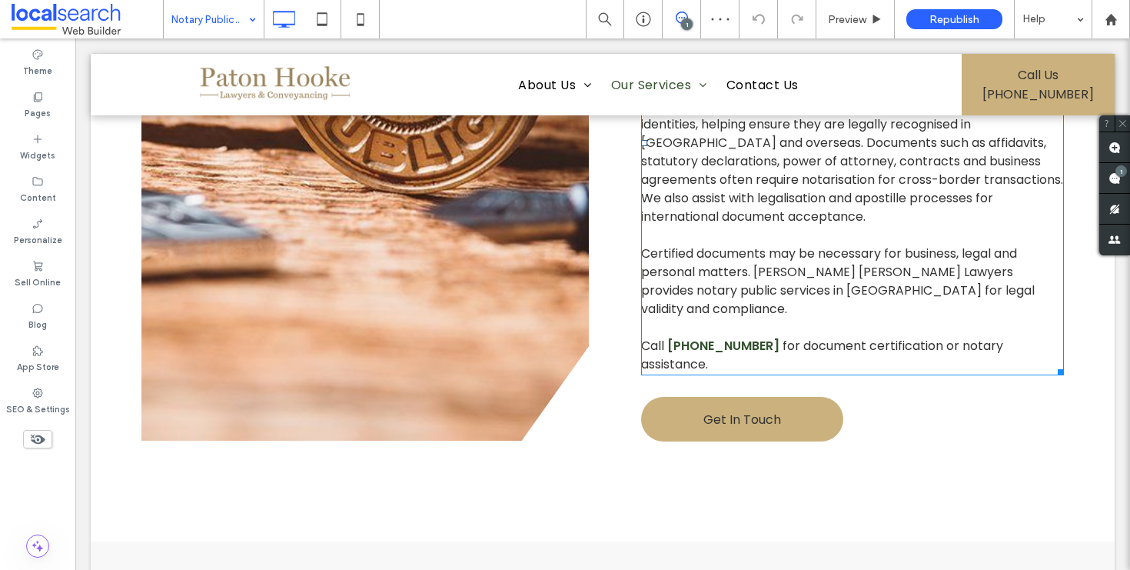
click at [821, 318] on p at bounding box center [852, 327] width 423 height 18
type input "*******"
type input "**"
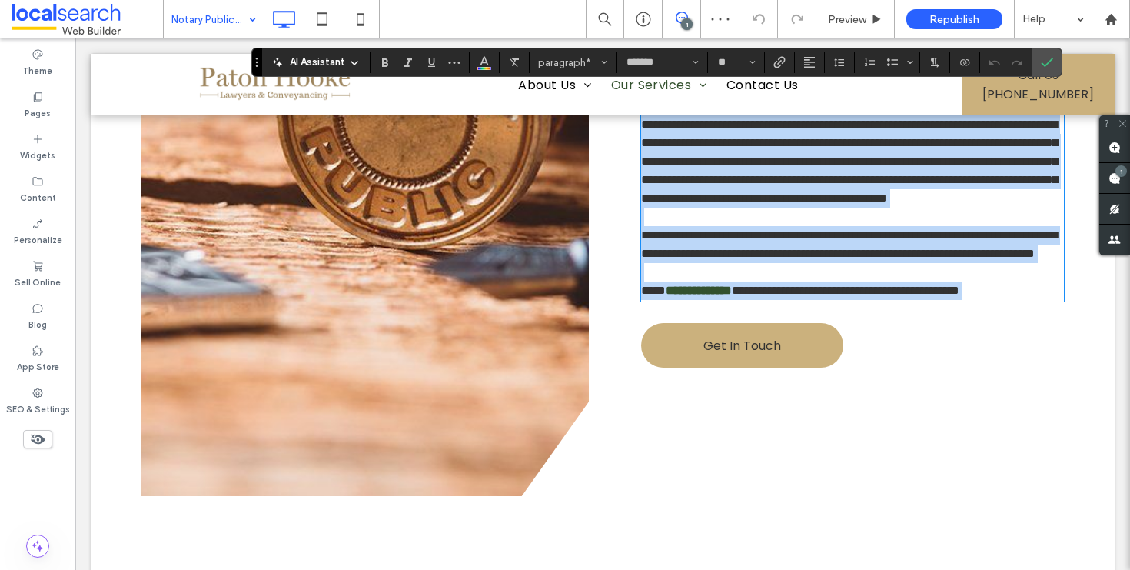
scroll to position [956, 0]
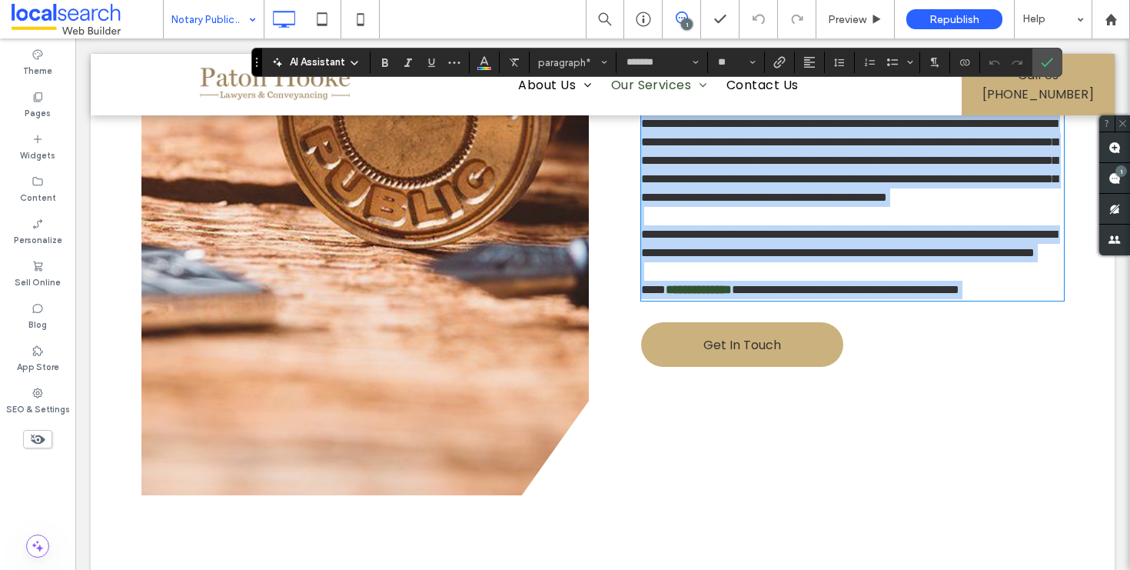
click at [759, 295] on span "**********" at bounding box center [846, 290] width 228 height 12
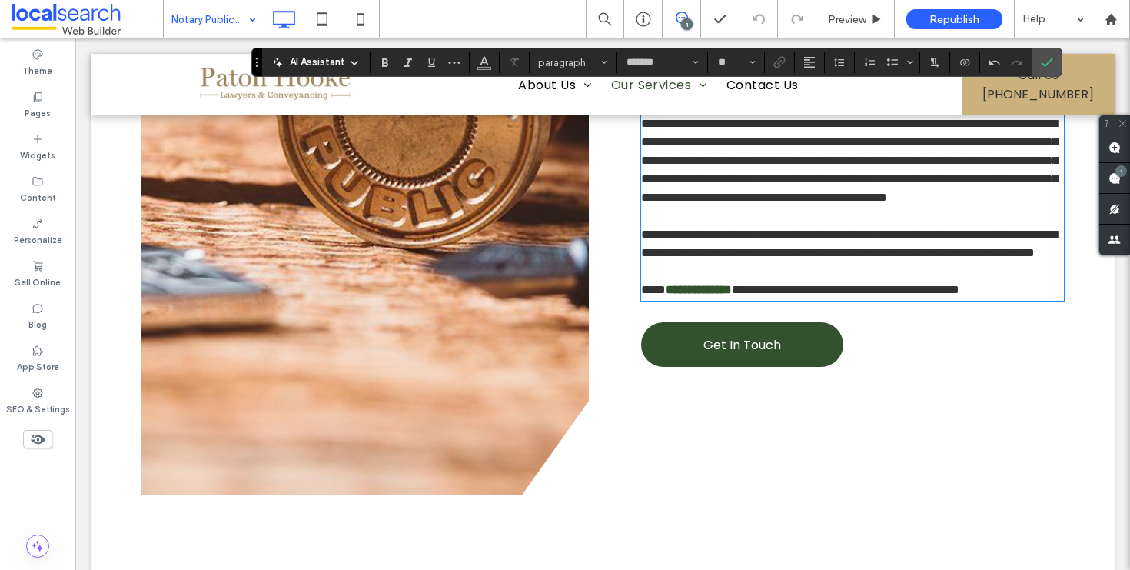
scroll to position [840, 0]
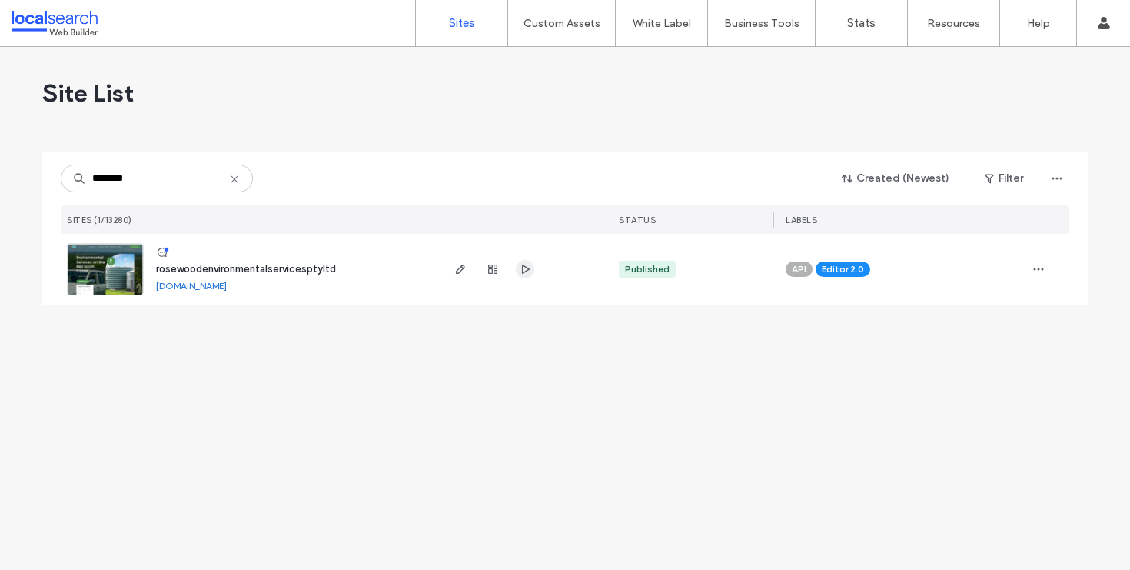
type input "********"
click at [522, 268] on use "button" at bounding box center [526, 268] width 8 height 9
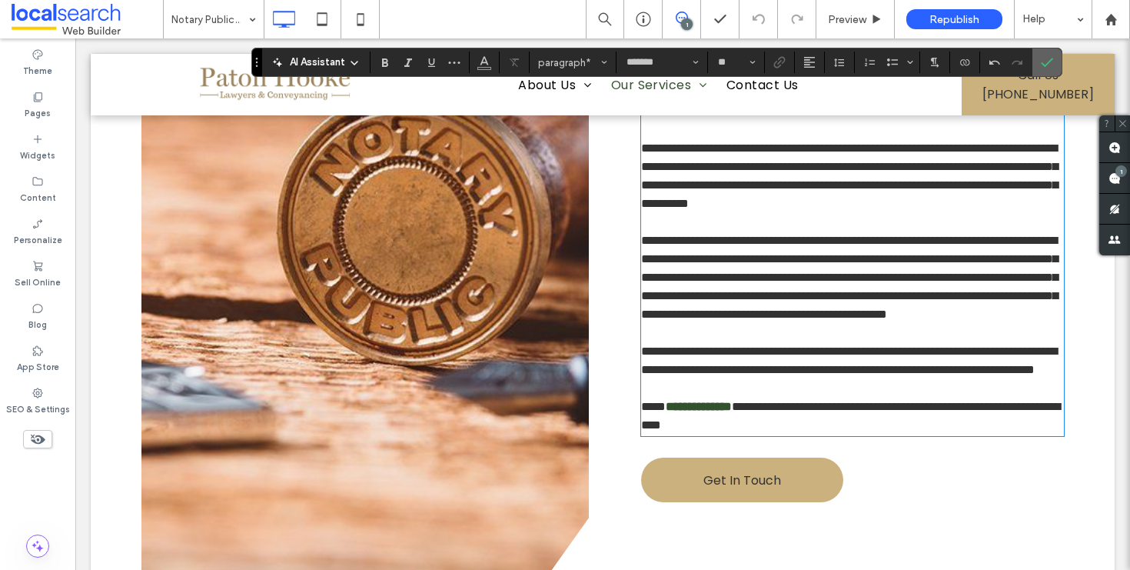
click at [1047, 55] on span "Confirm" at bounding box center [1044, 62] width 7 height 28
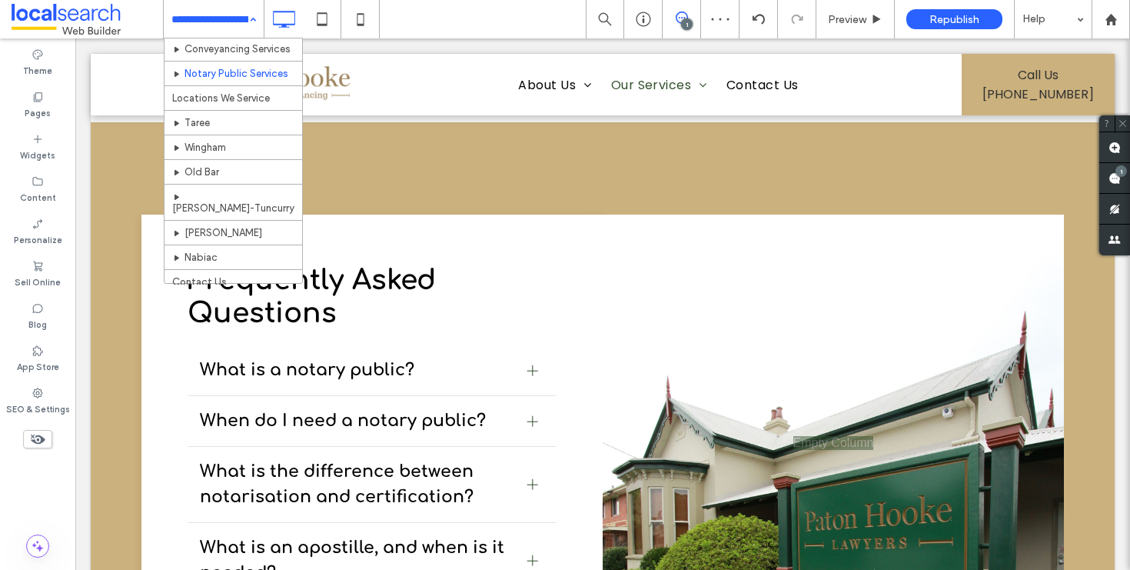
scroll to position [385, 0]
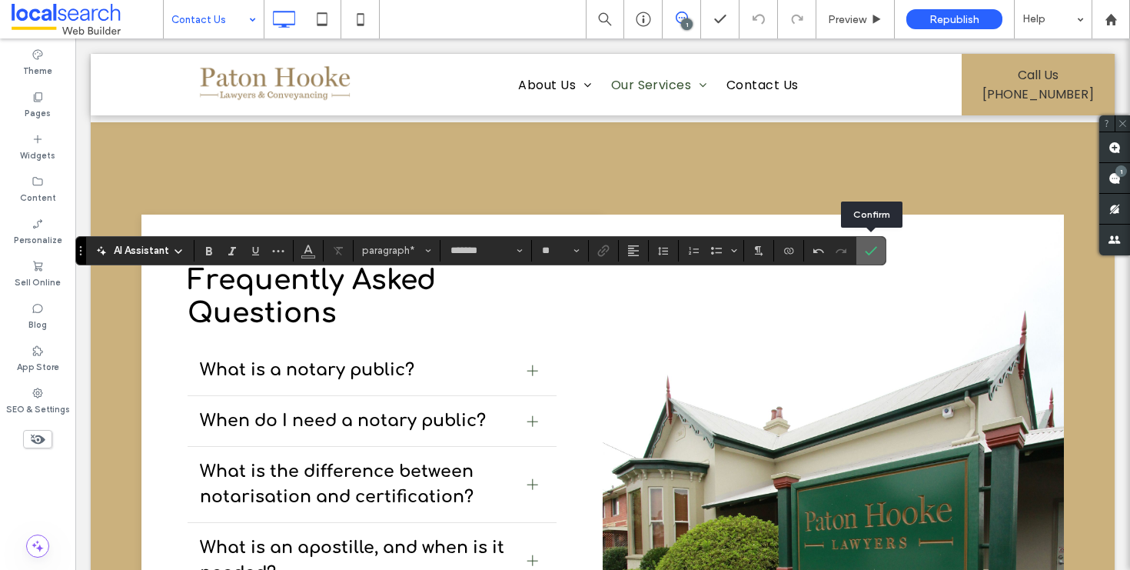
click at [874, 251] on icon "Confirm" at bounding box center [871, 250] width 12 height 12
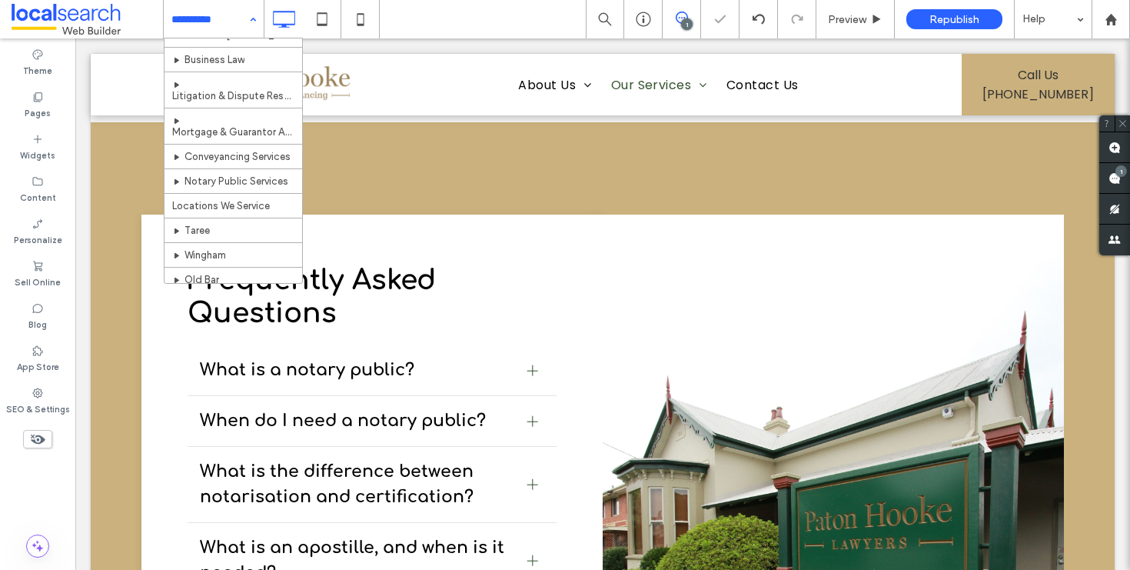
scroll to position [385, 0]
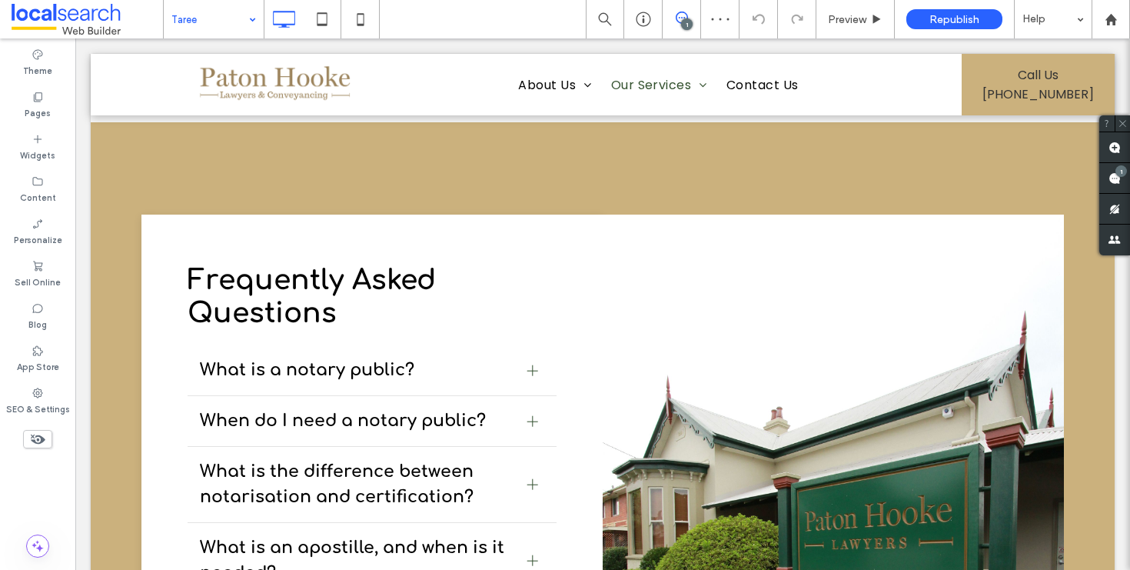
click at [248, 32] on div "Taree" at bounding box center [214, 19] width 100 height 38
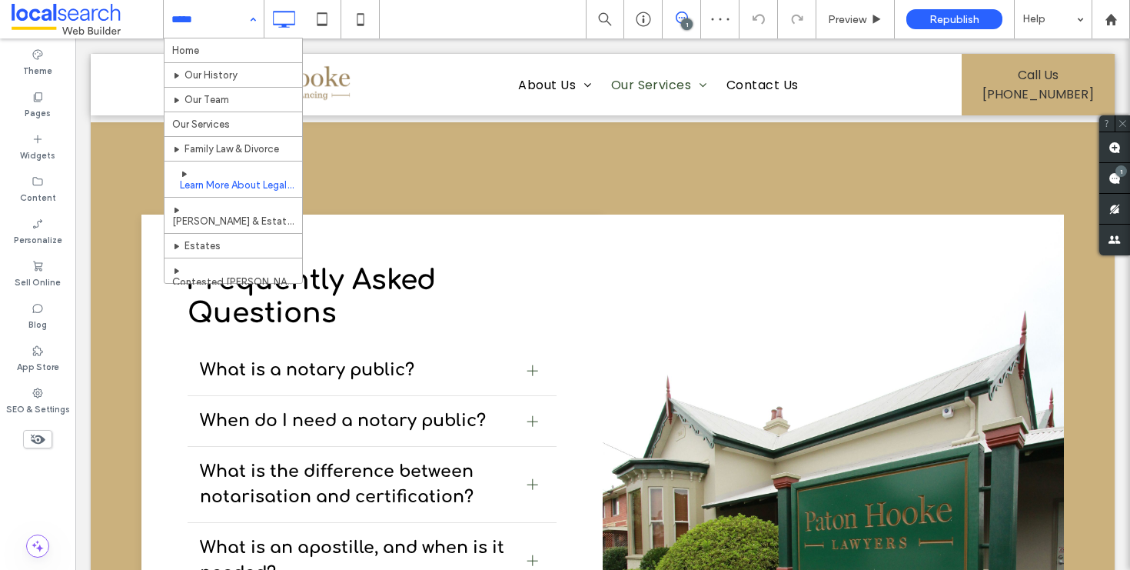
scroll to position [385, 0]
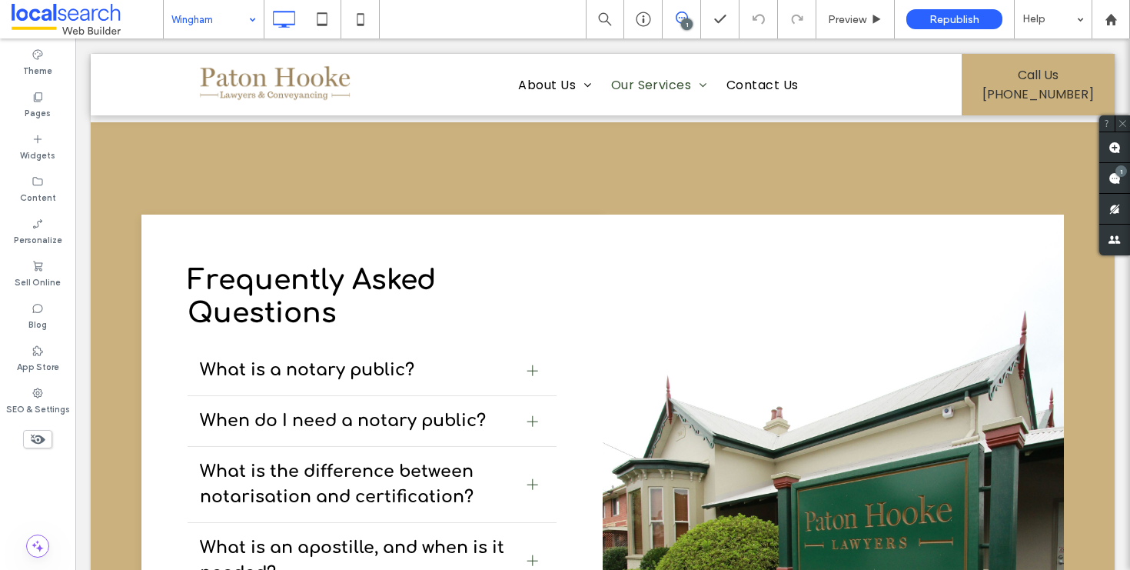
type input "*******"
type input "**"
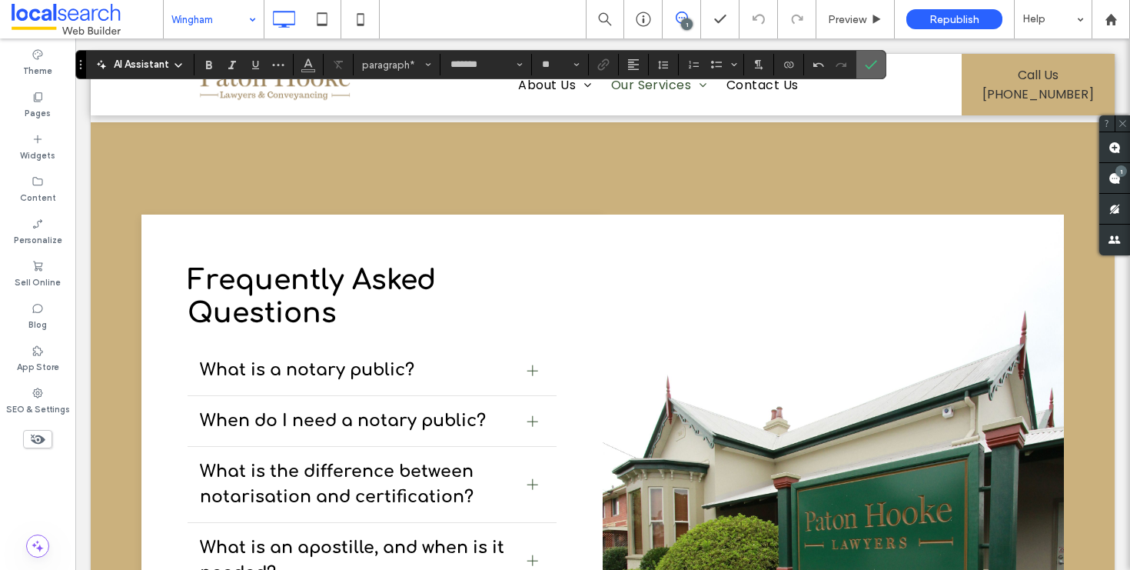
click at [869, 59] on icon "Confirm" at bounding box center [871, 64] width 12 height 12
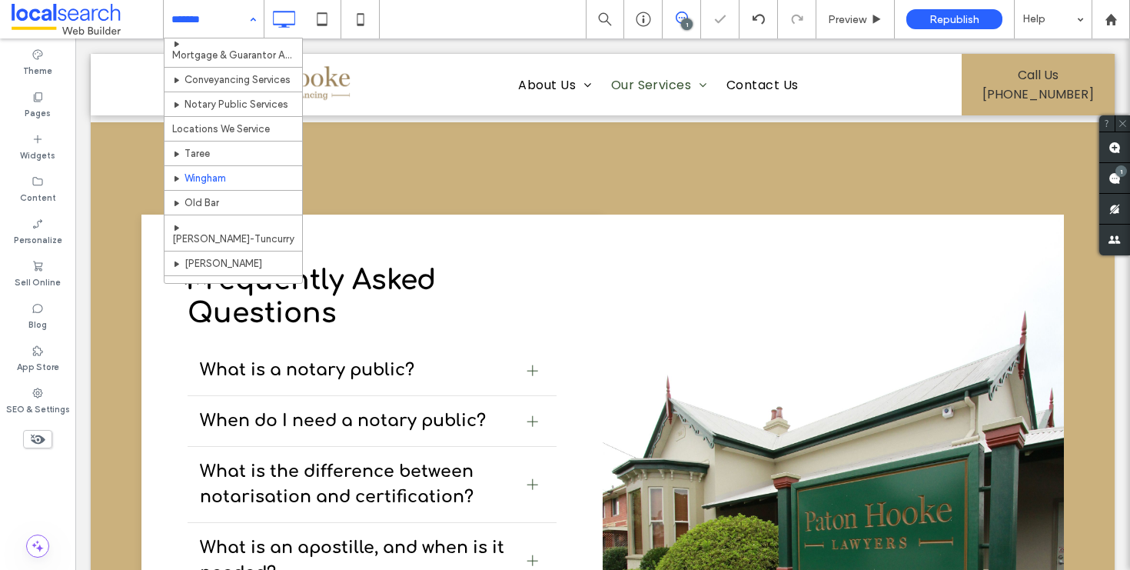
scroll to position [385, 0]
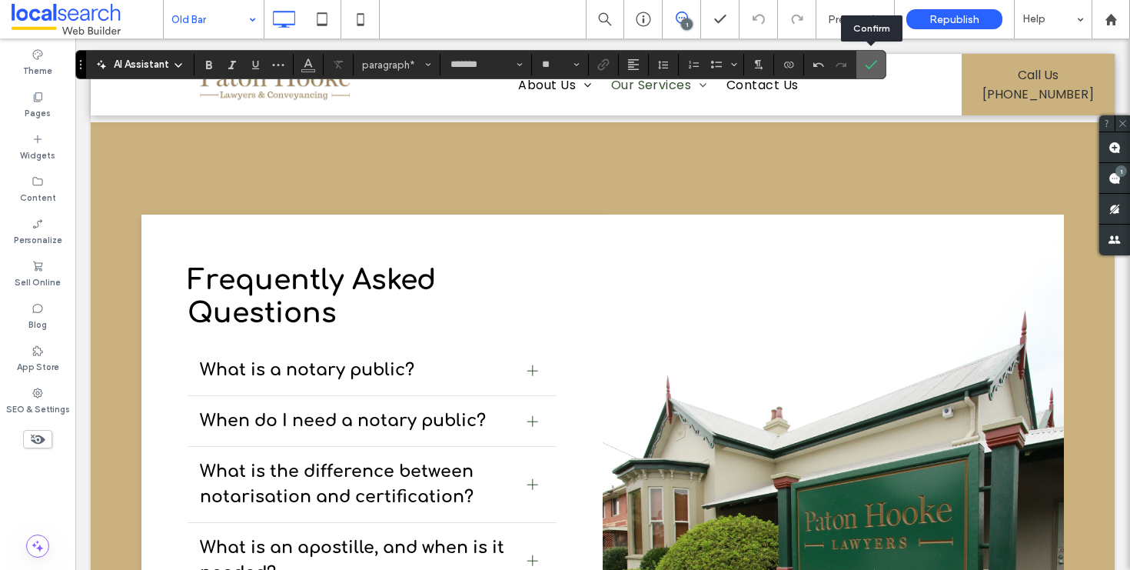
click at [873, 62] on icon "Confirm" at bounding box center [871, 64] width 12 height 12
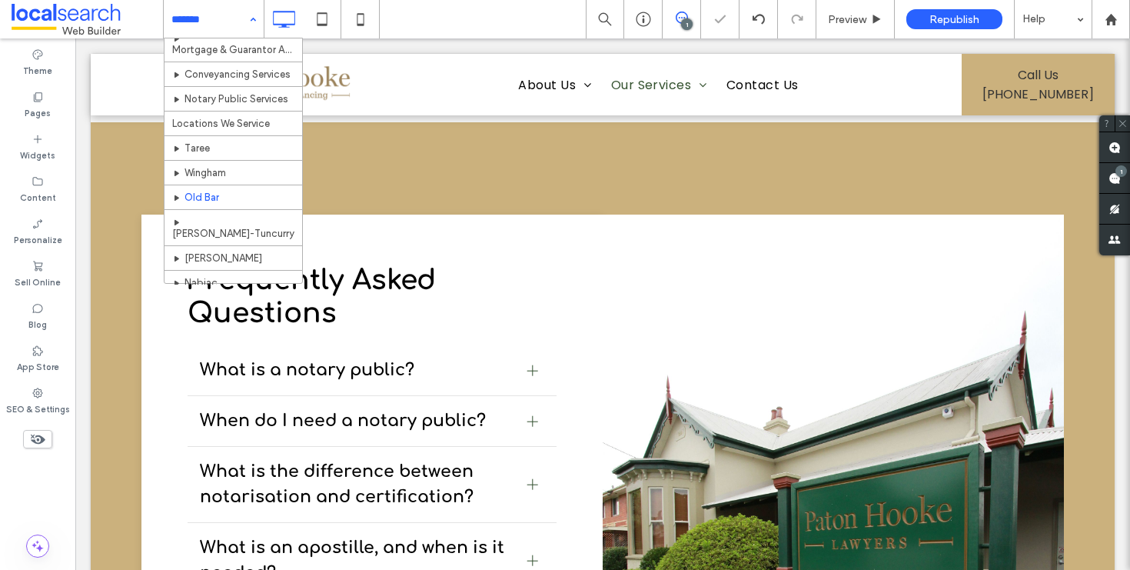
scroll to position [385, 0]
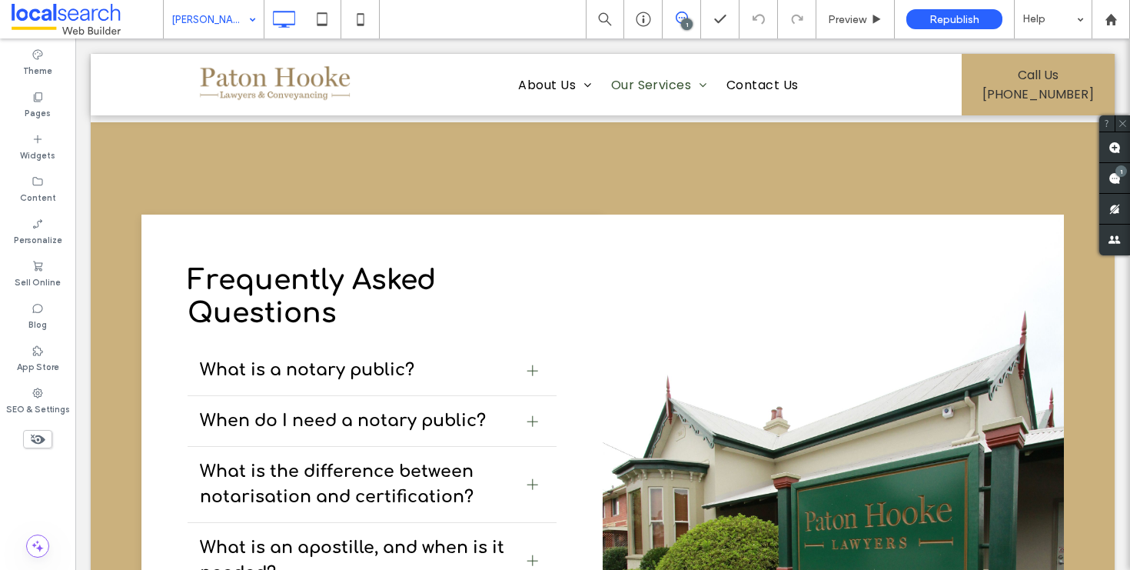
type input "*******"
type input "**"
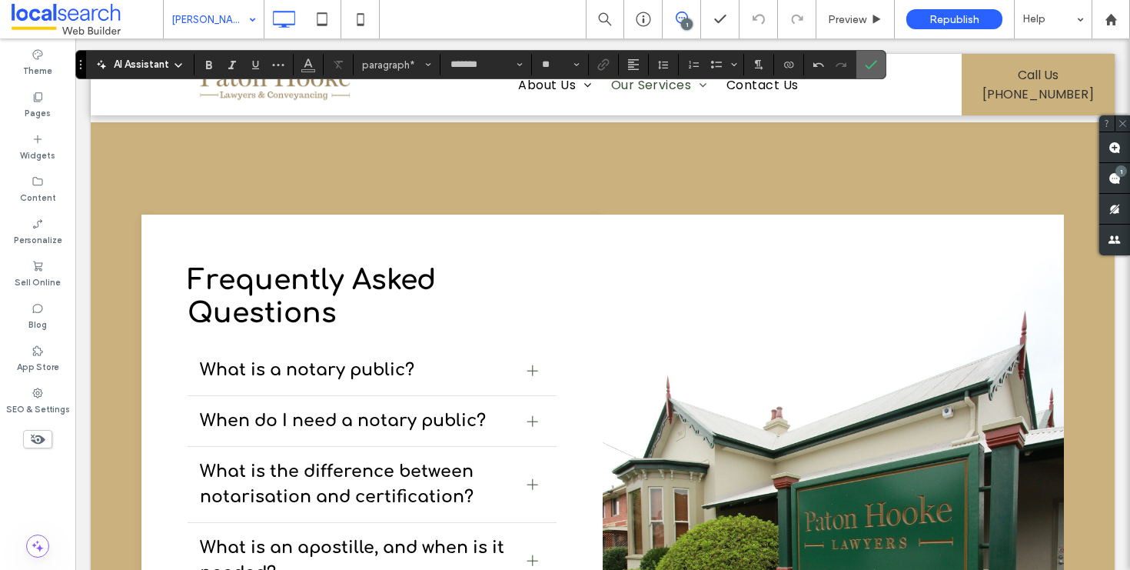
click at [872, 66] on icon "Confirm" at bounding box center [871, 64] width 12 height 12
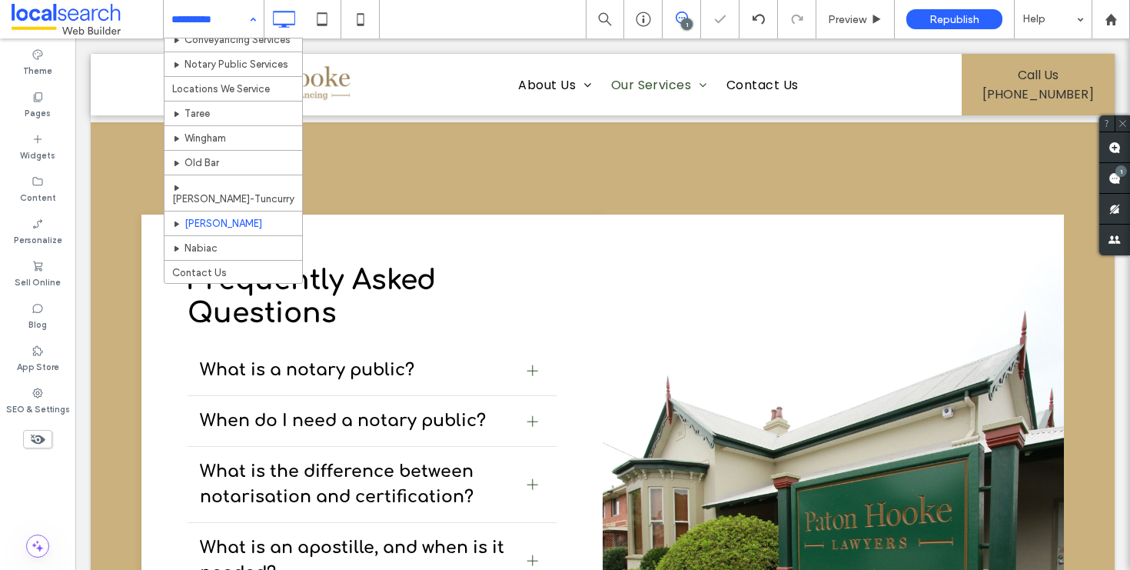
scroll to position [385, 0]
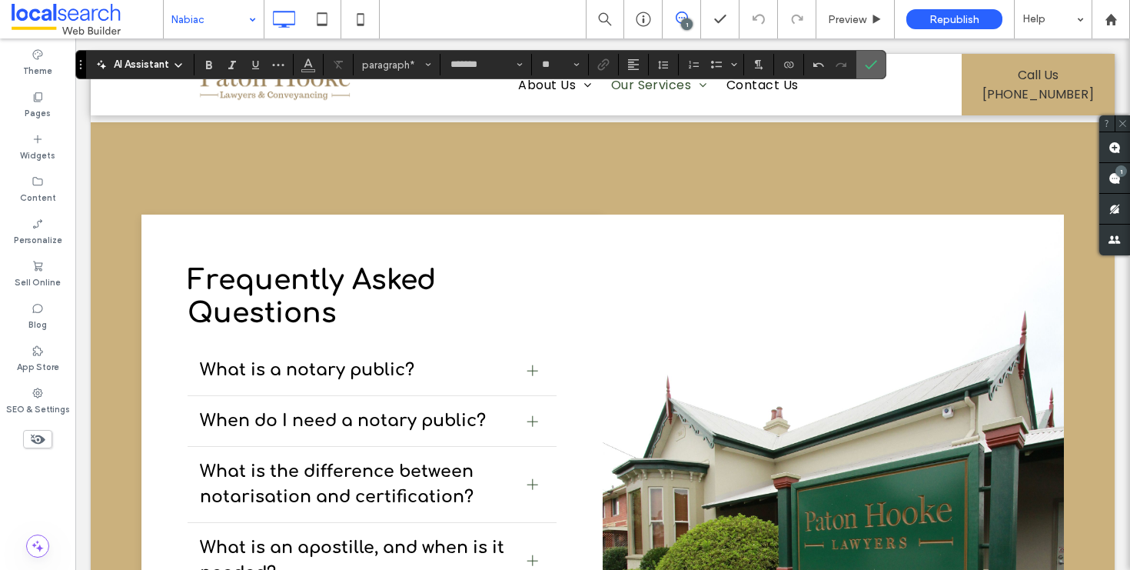
click at [875, 60] on icon "Confirm" at bounding box center [871, 64] width 12 height 12
